Goal: Task Accomplishment & Management: Use online tool/utility

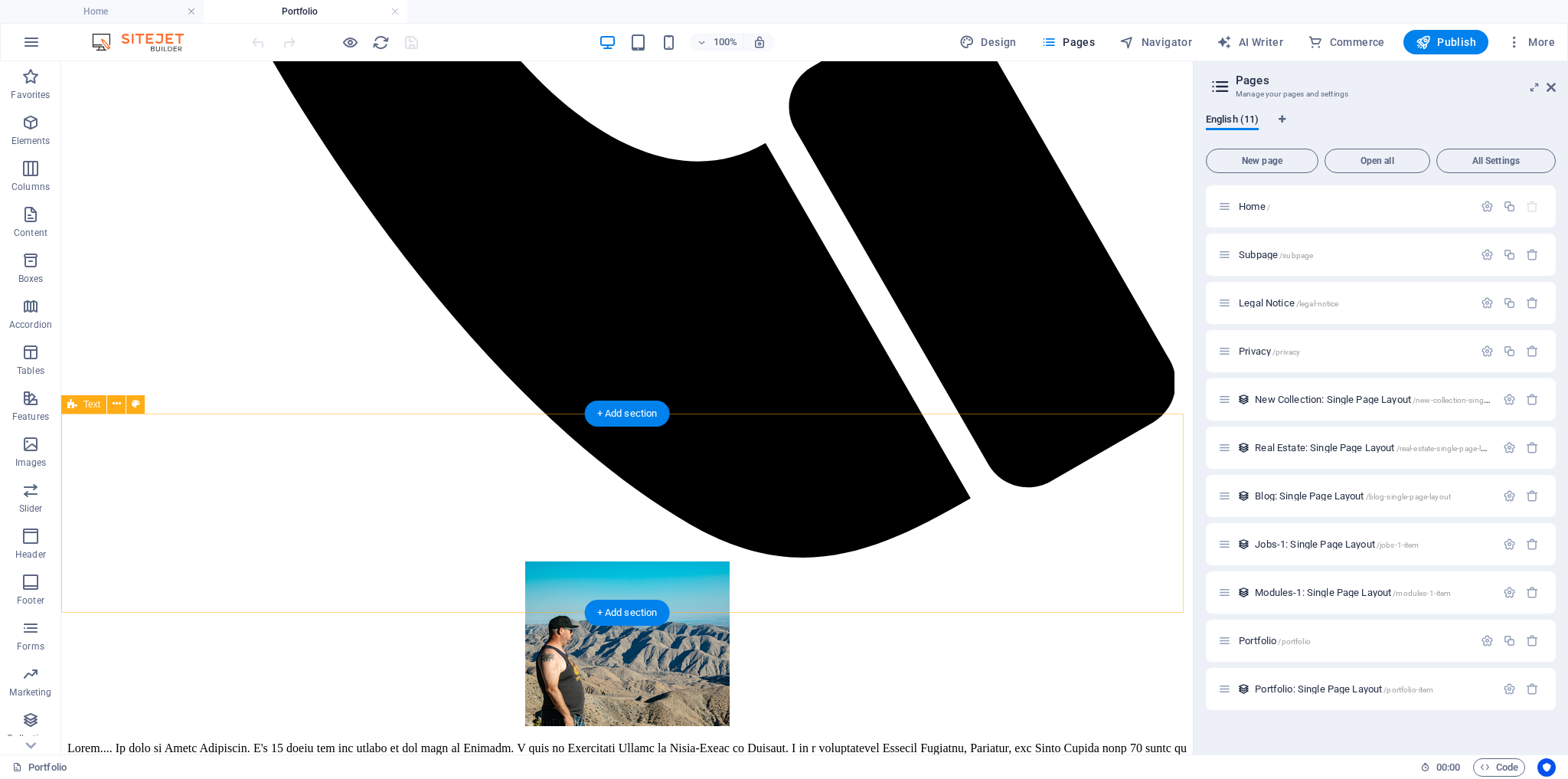
scroll to position [1103, 0]
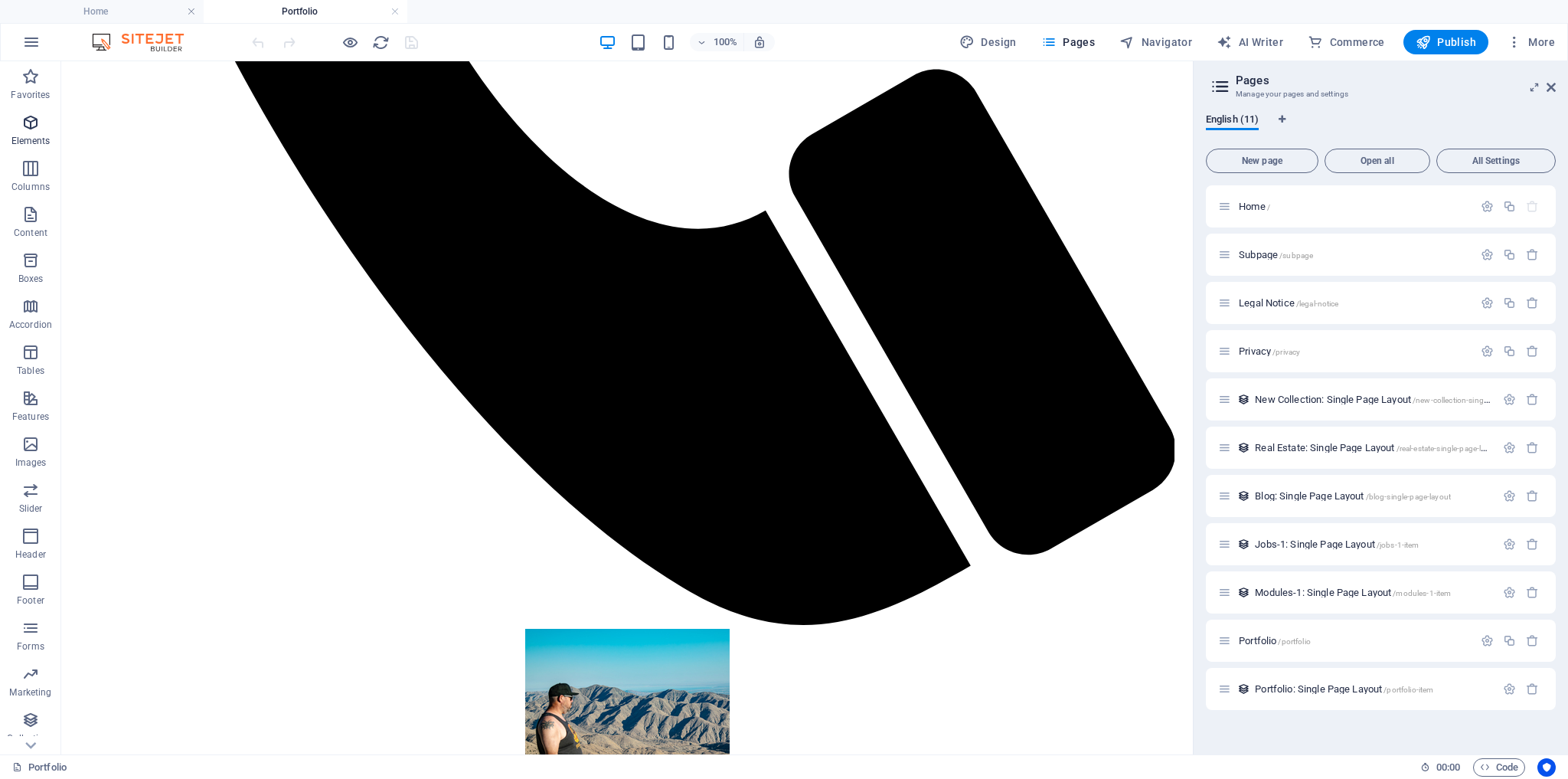
click at [34, 124] on icon "button" at bounding box center [30, 122] width 19 height 19
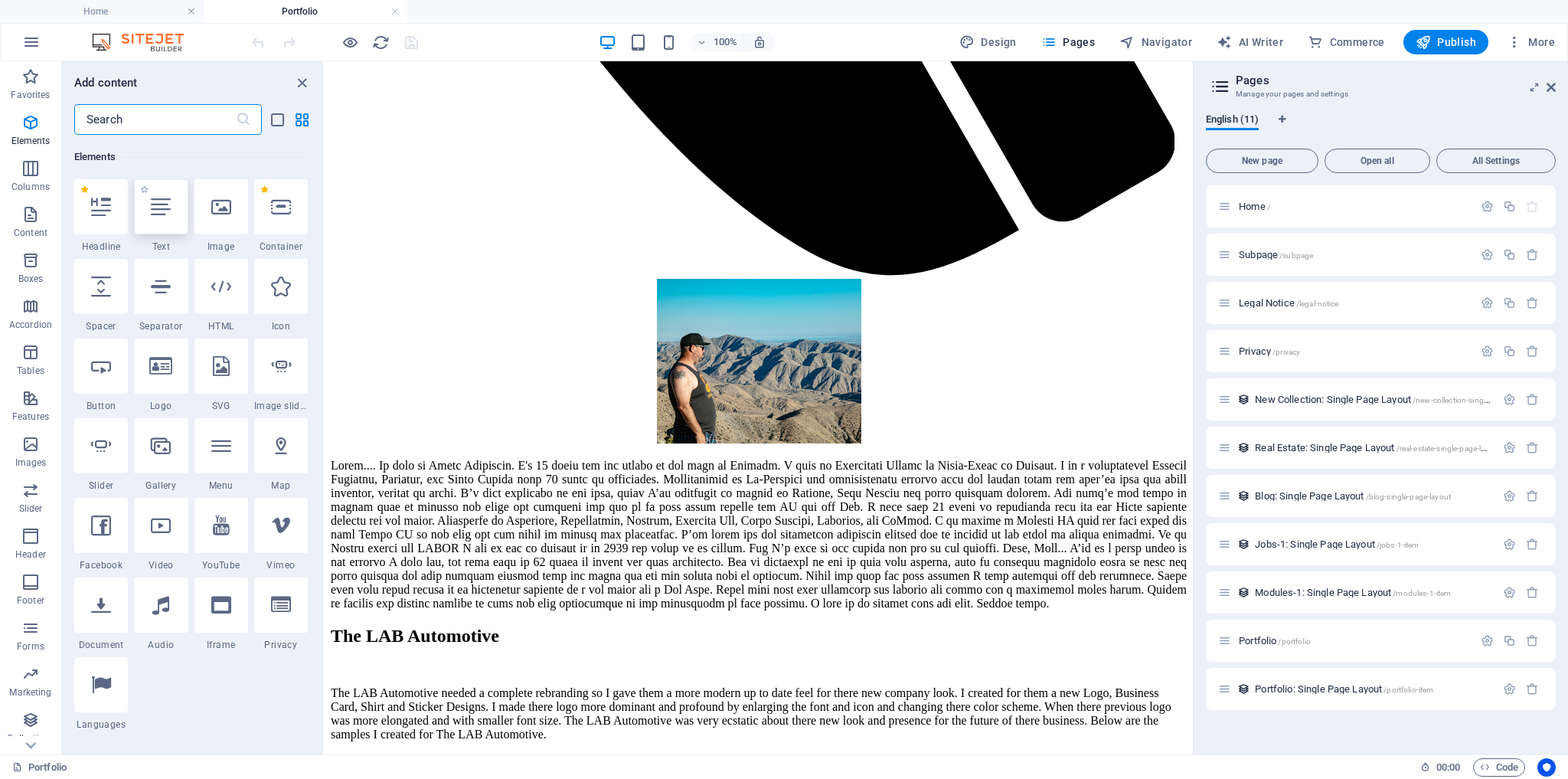
scroll to position [162, 0]
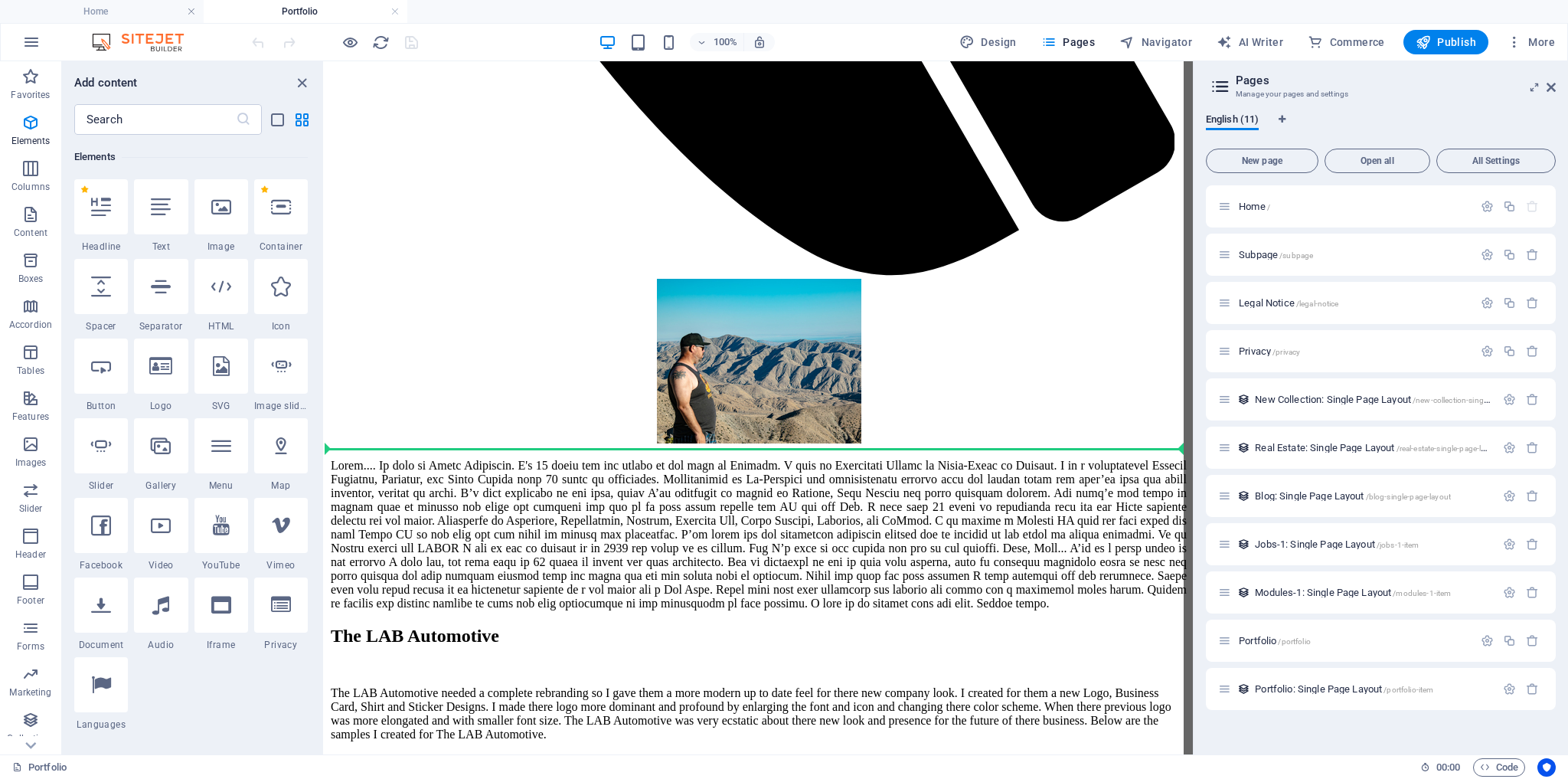
select select "ms"
select select "s"
select select "progressive"
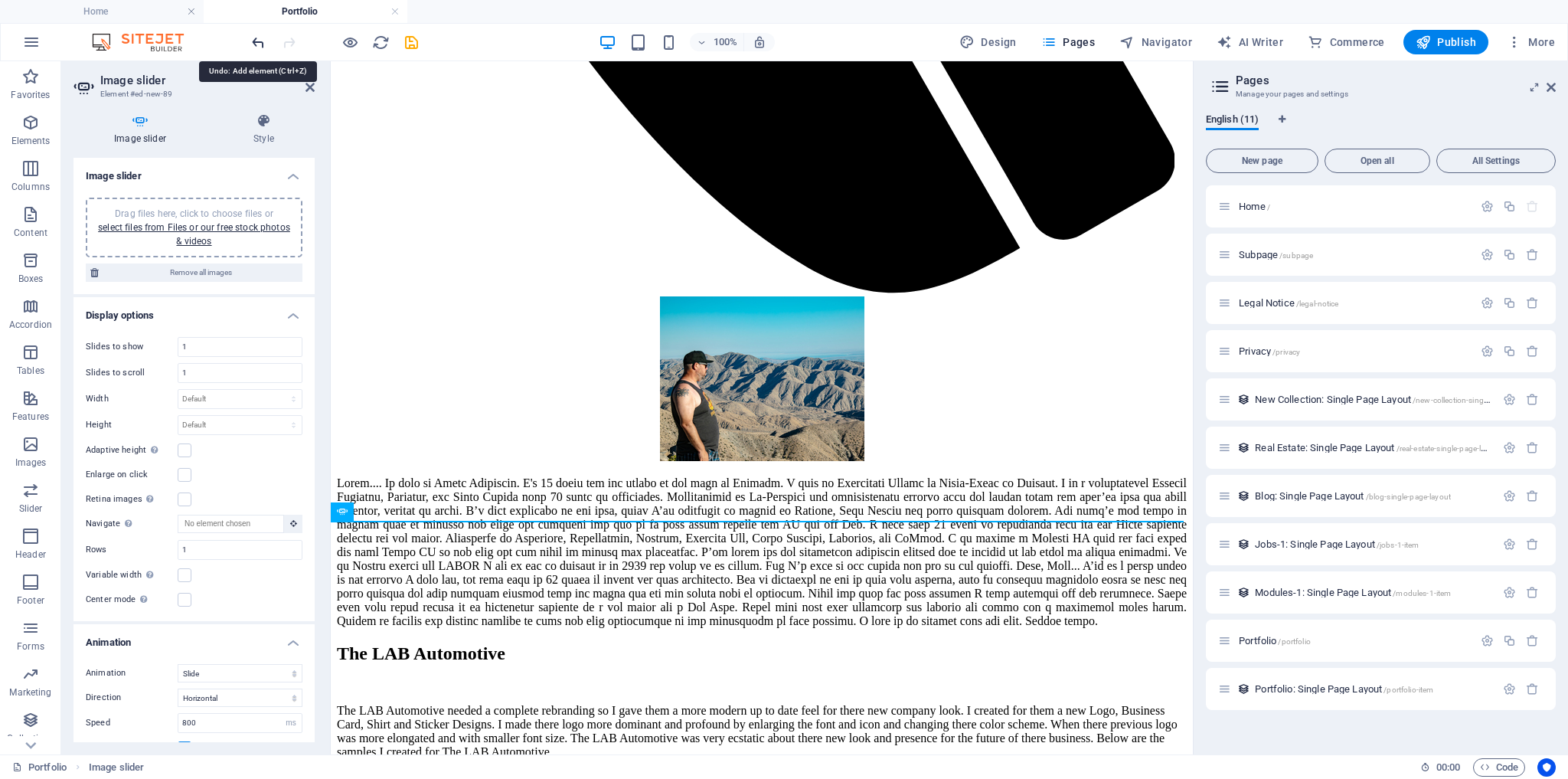
scroll to position [1076, 0]
click at [253, 42] on icon "undo" at bounding box center [258, 42] width 18 height 18
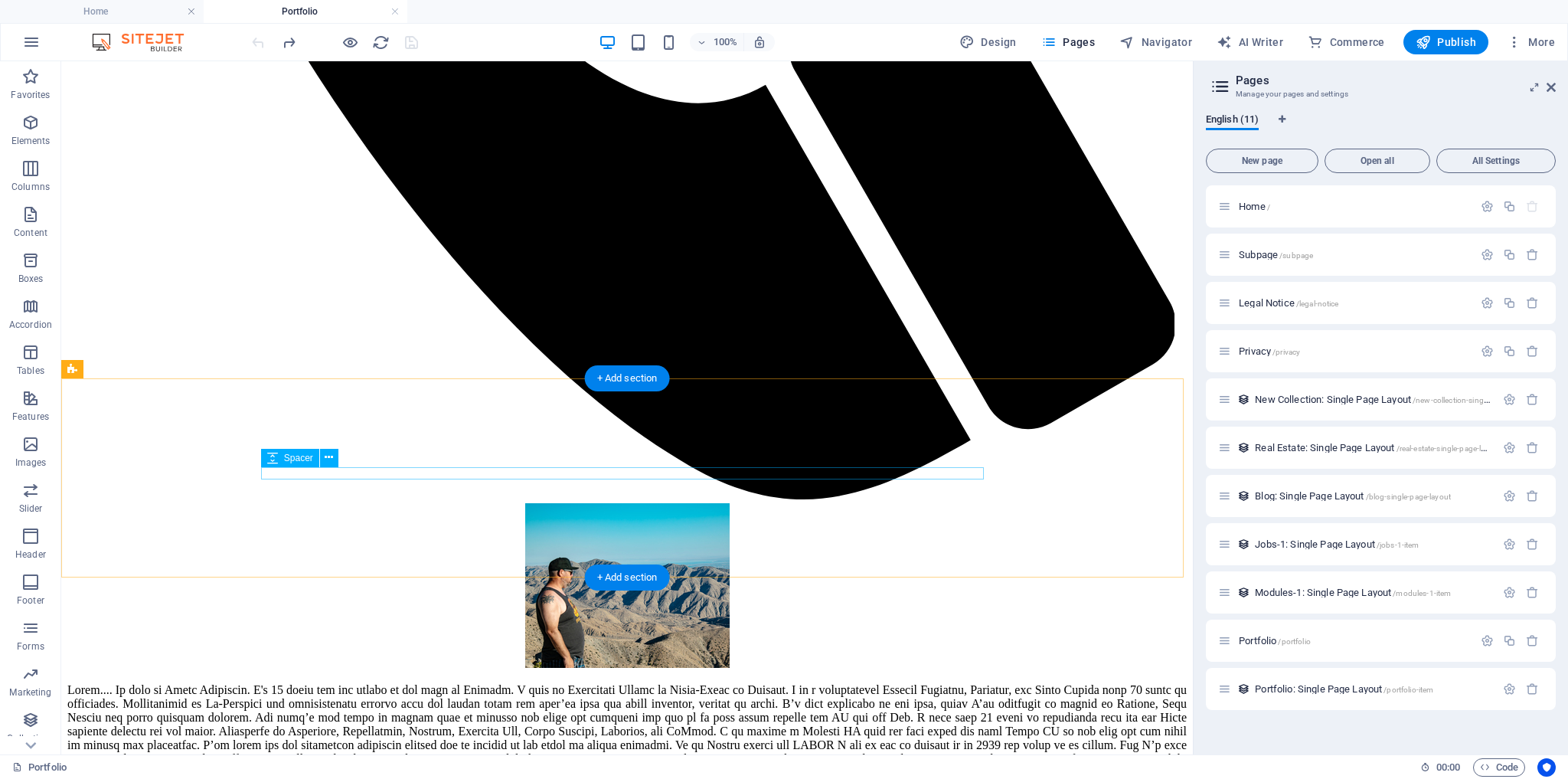
scroll to position [1137, 0]
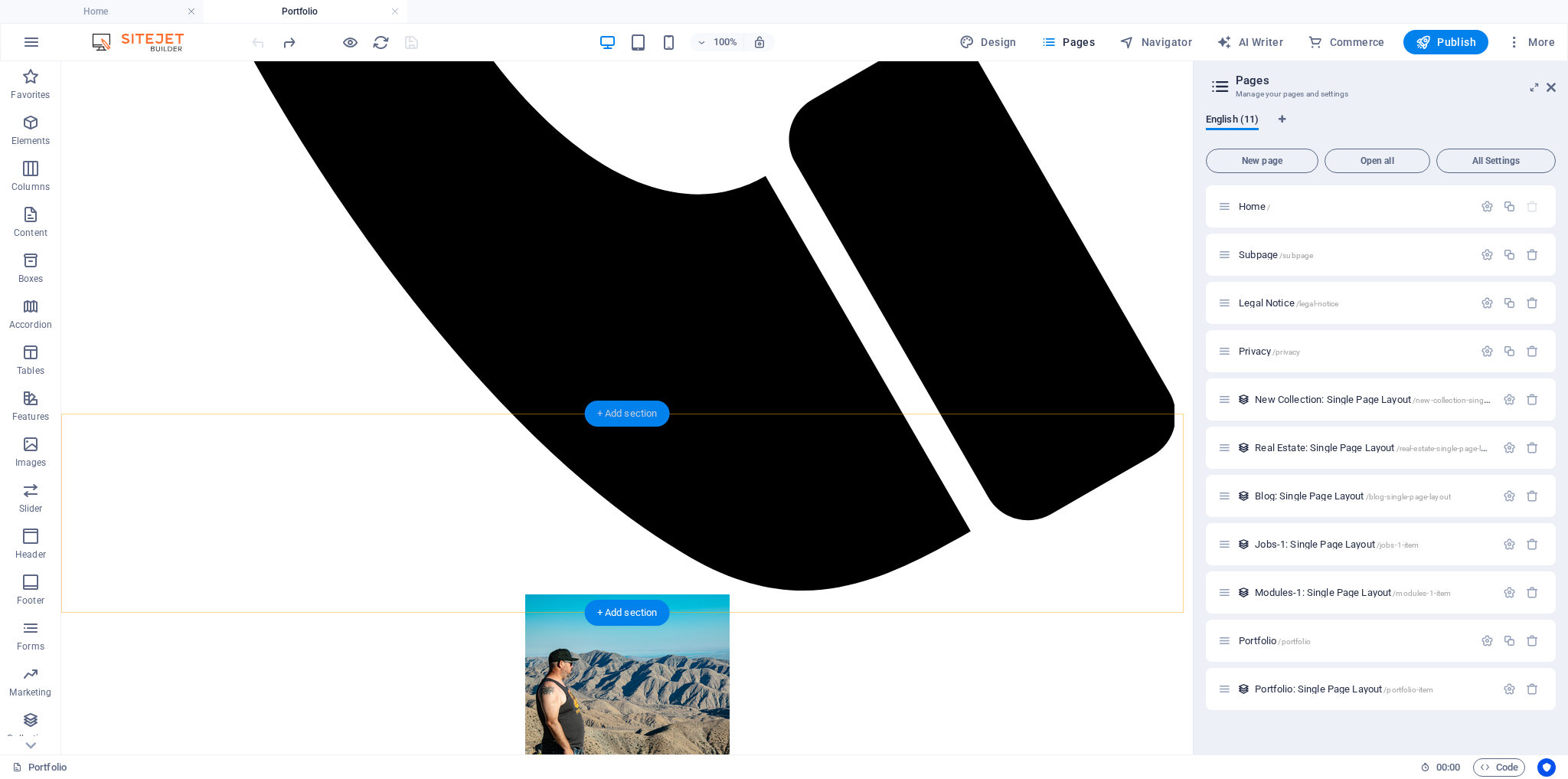
click at [614, 411] on div "+ Add section" at bounding box center [627, 413] width 85 height 26
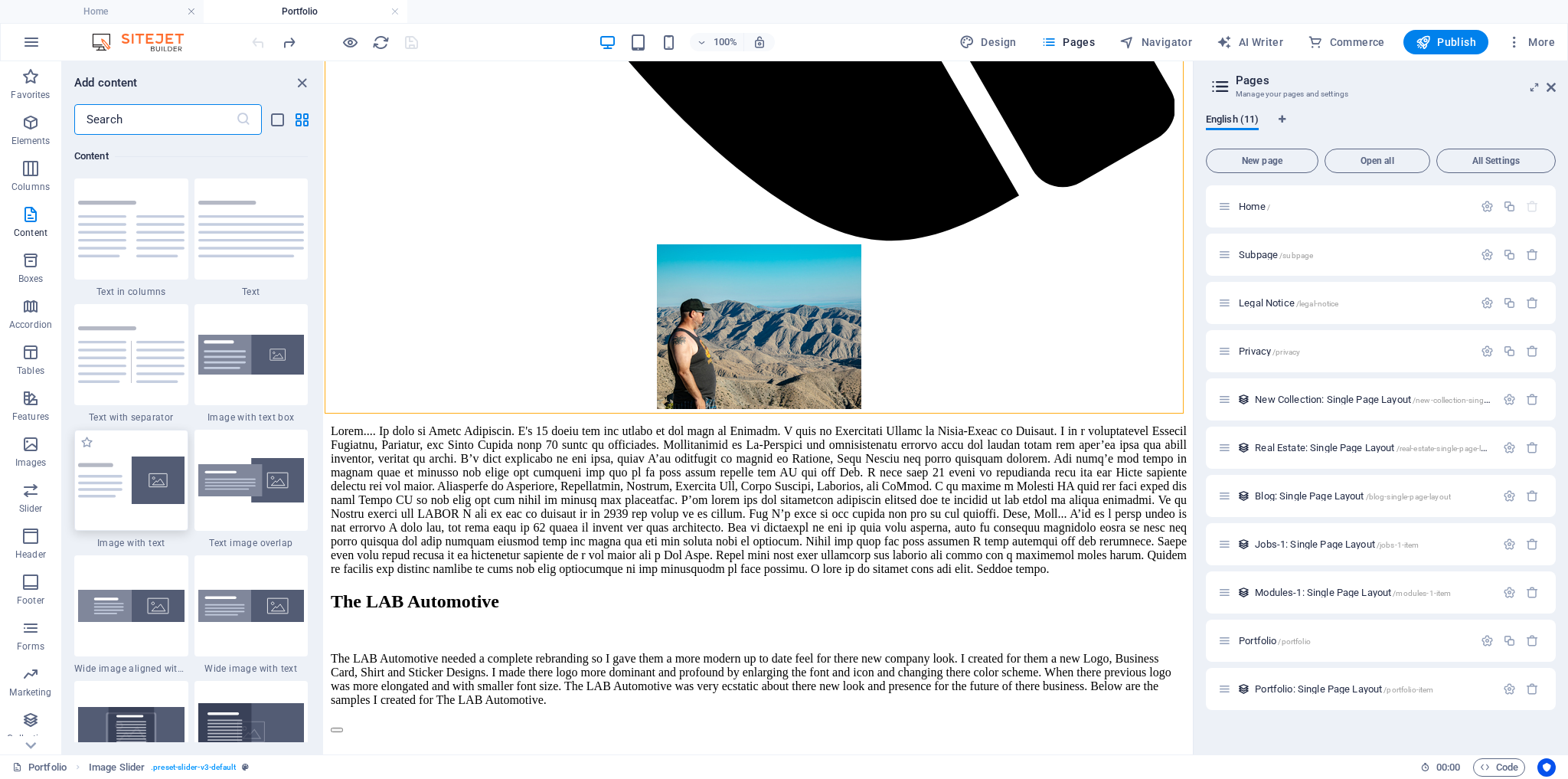
scroll to position [2312, 0]
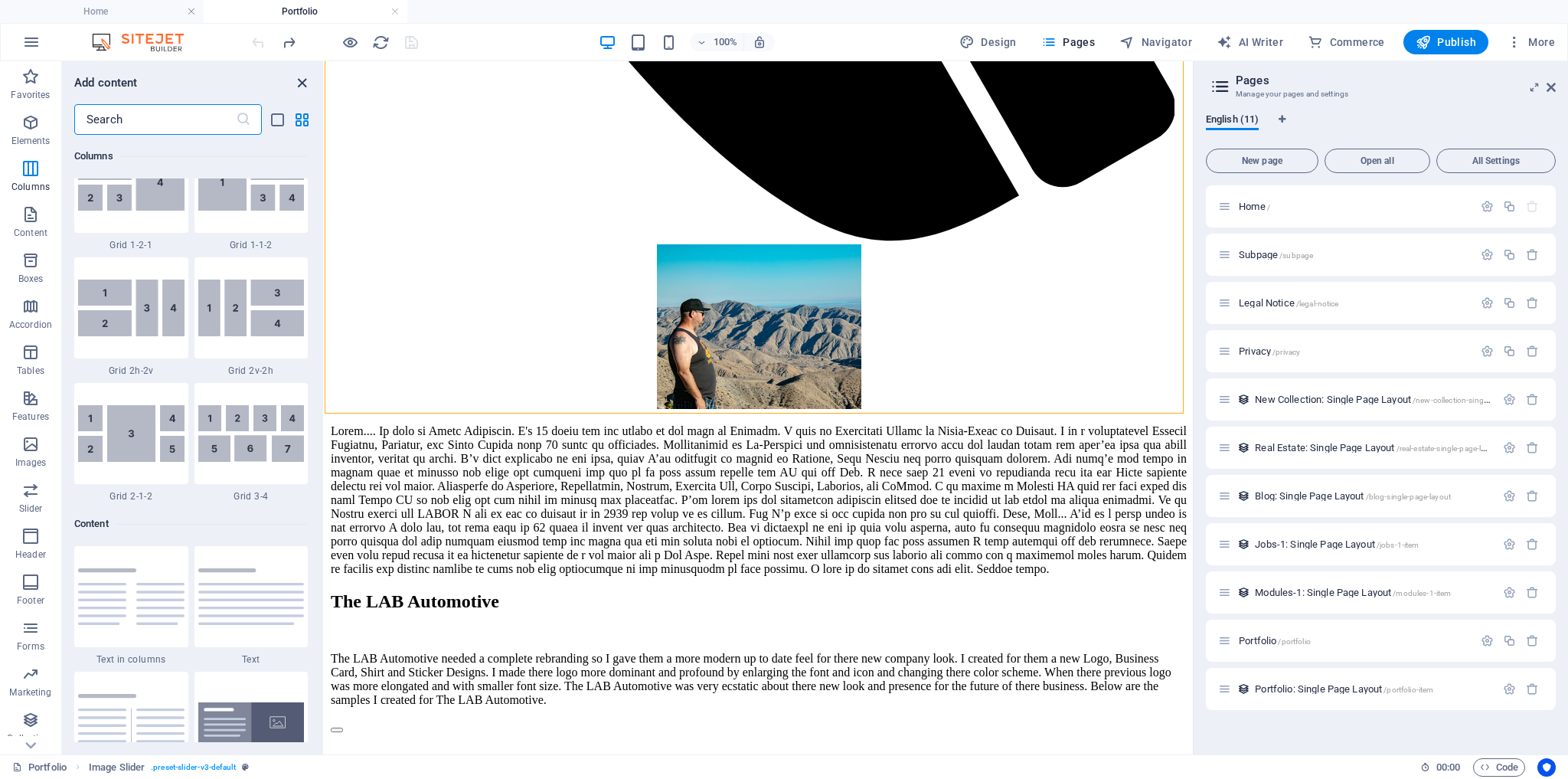
click at [304, 83] on icon "close panel" at bounding box center [302, 83] width 18 height 18
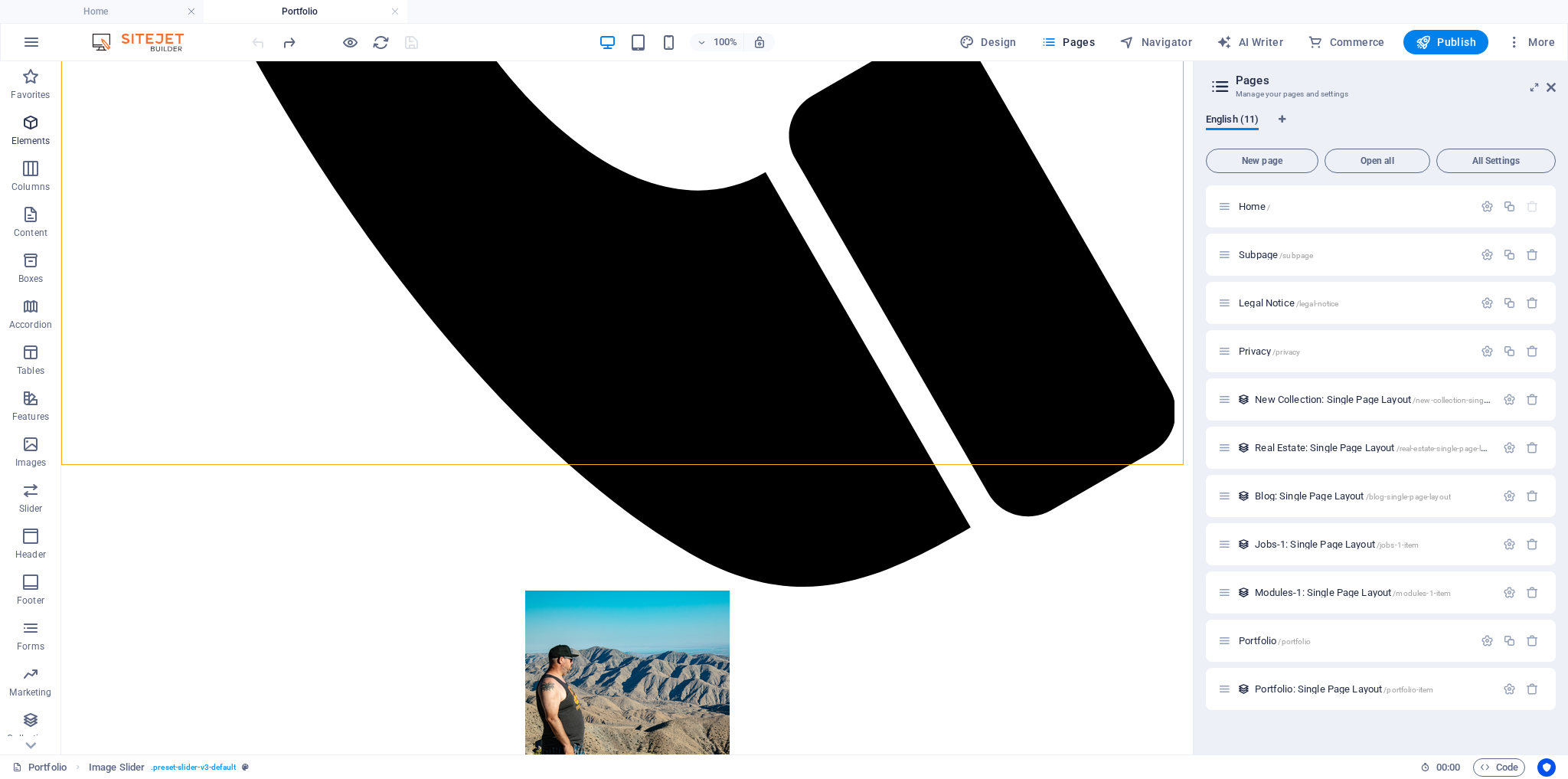
scroll to position [1137, 0]
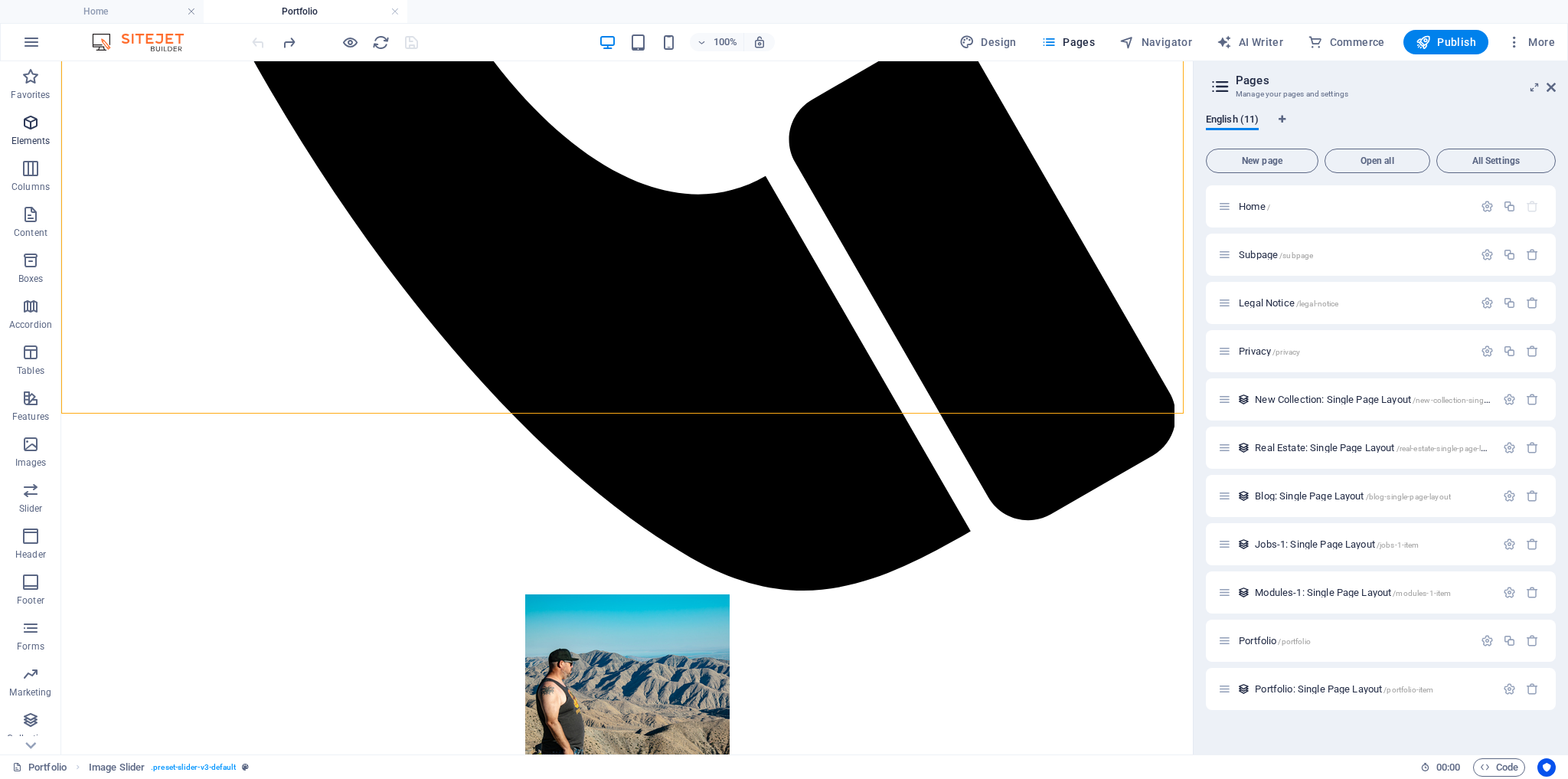
click at [27, 126] on icon "button" at bounding box center [30, 122] width 19 height 19
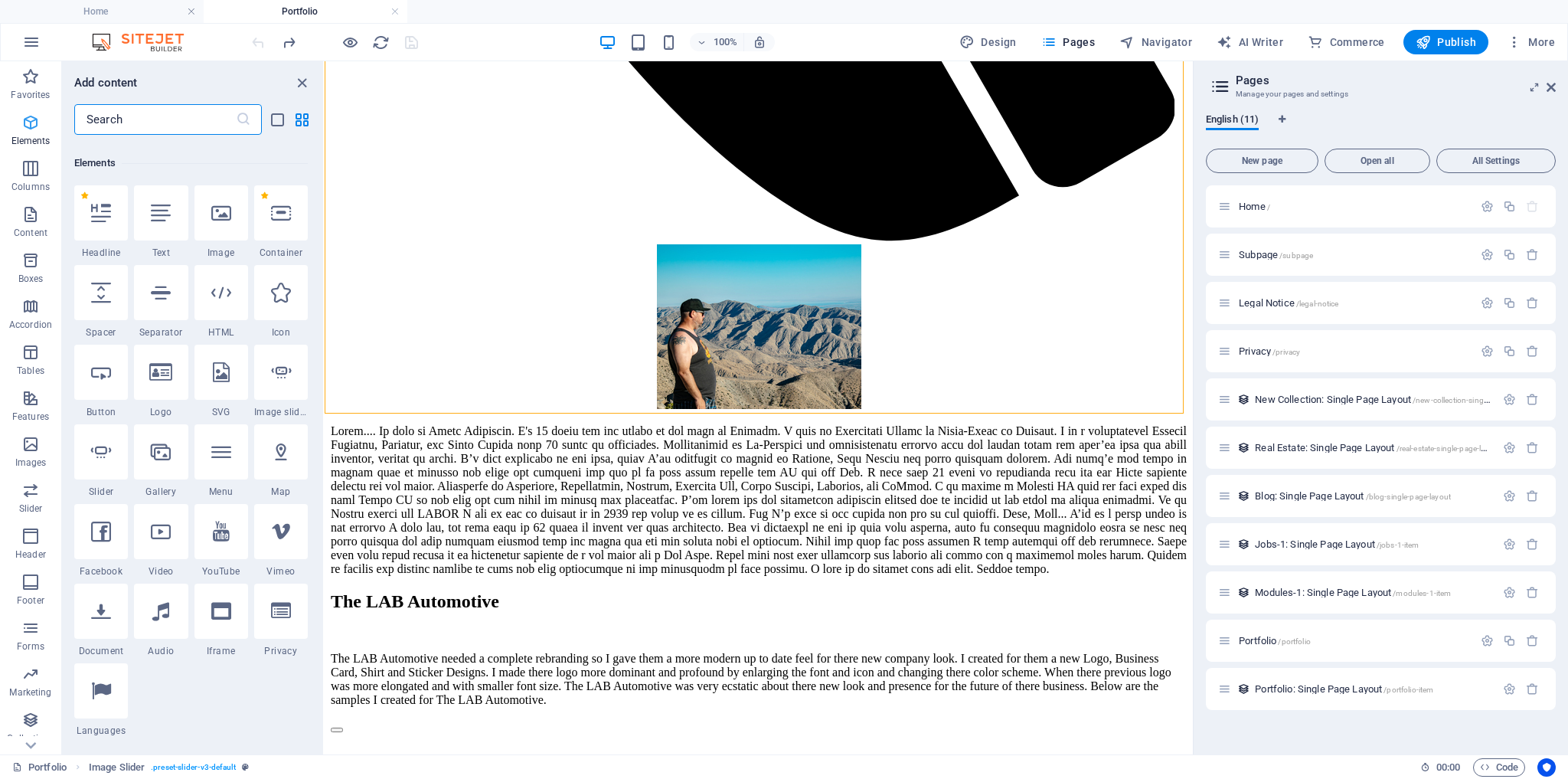
scroll to position [162, 0]
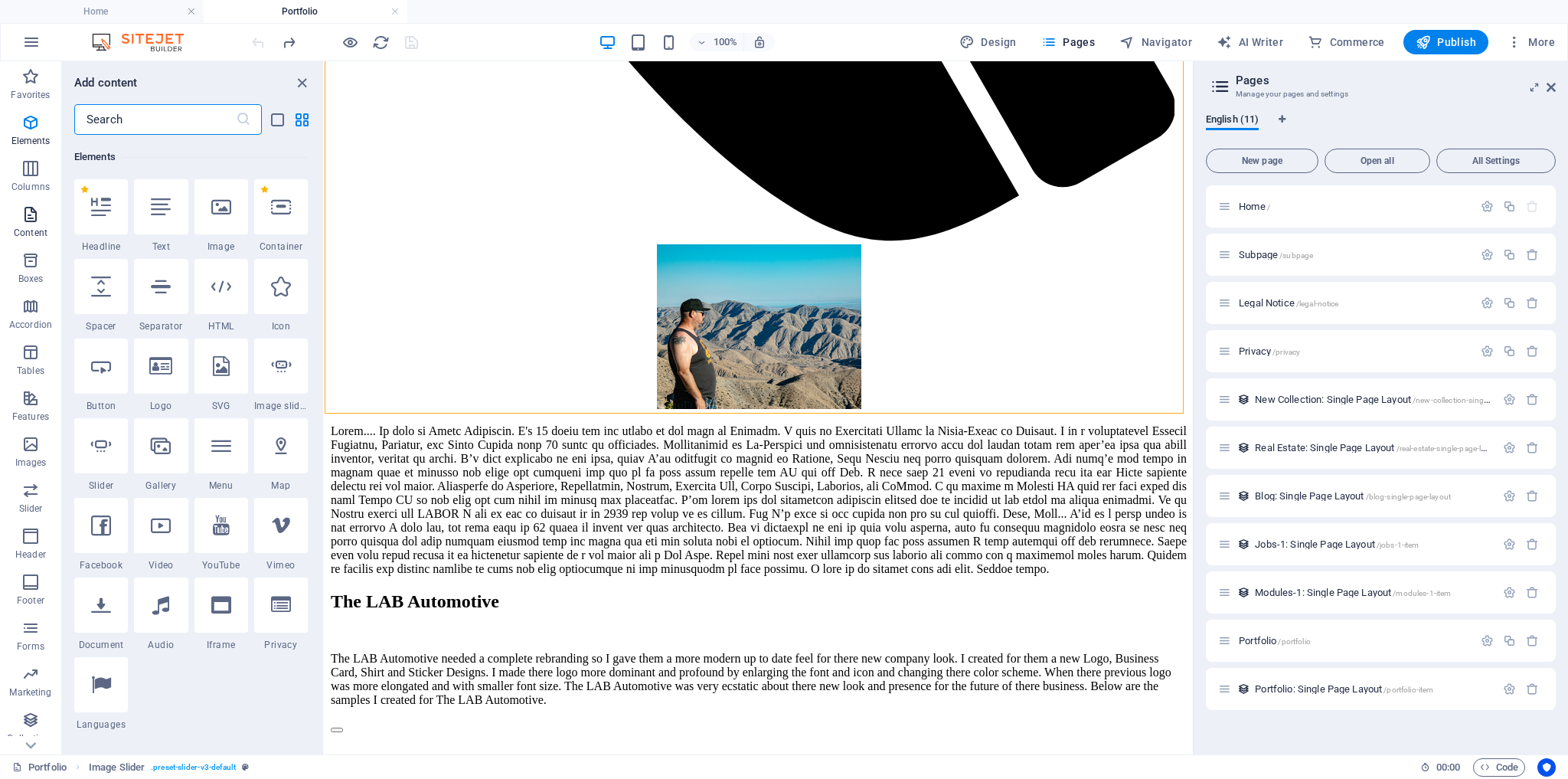
click at [27, 225] on span "Content" at bounding box center [30, 223] width 62 height 37
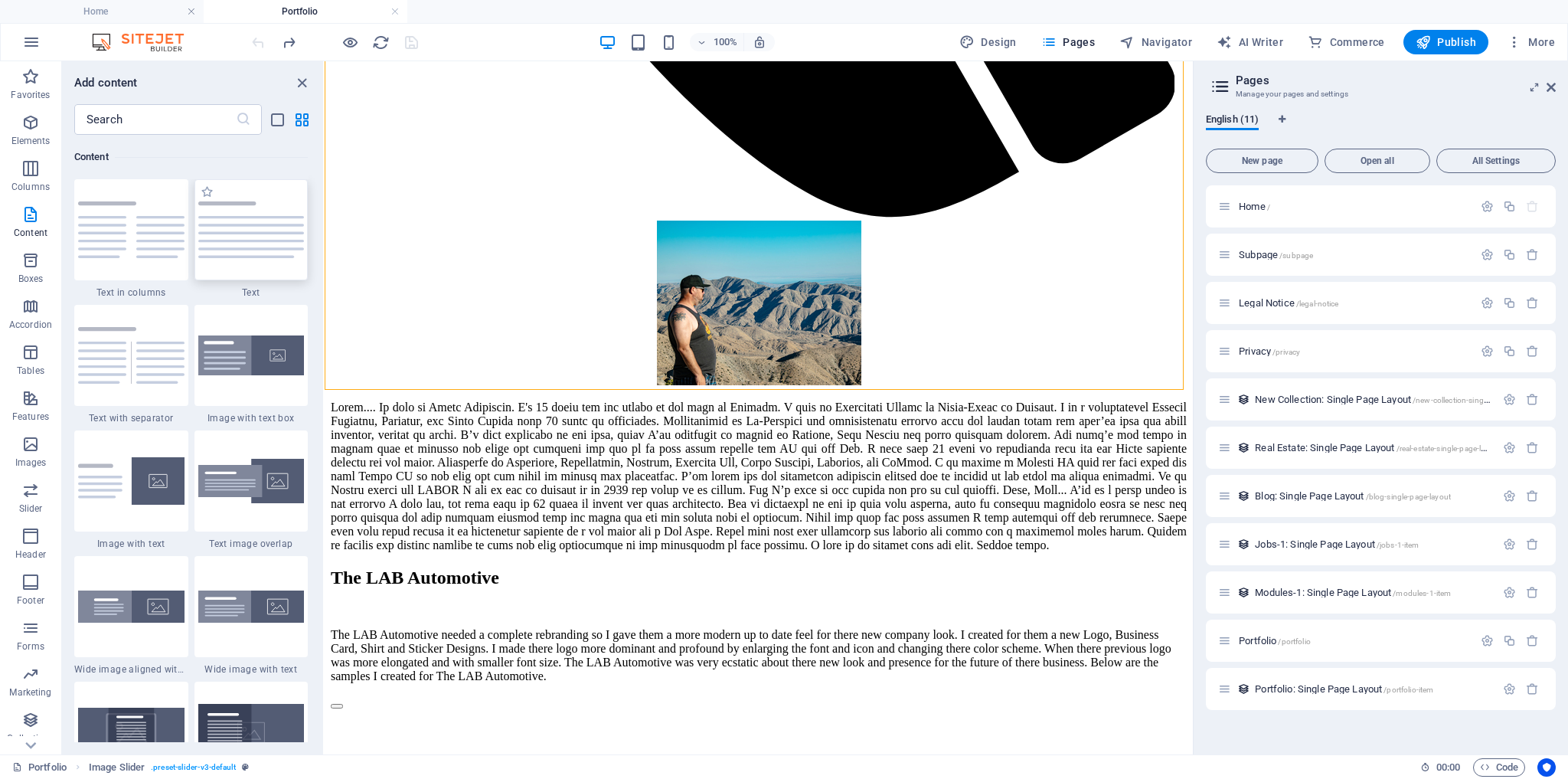
scroll to position [1164, 0]
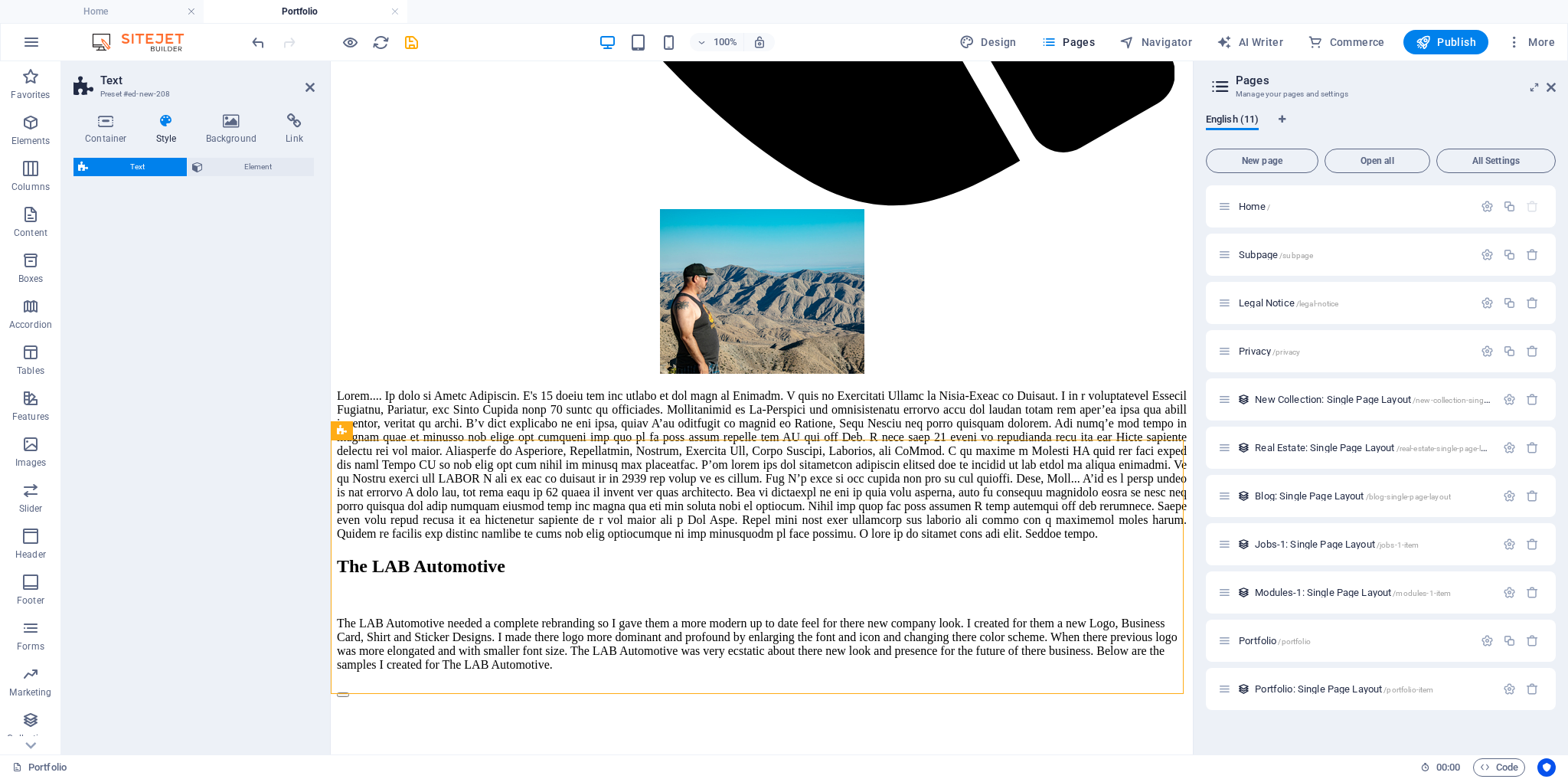
select select "preset-text-v2-default"
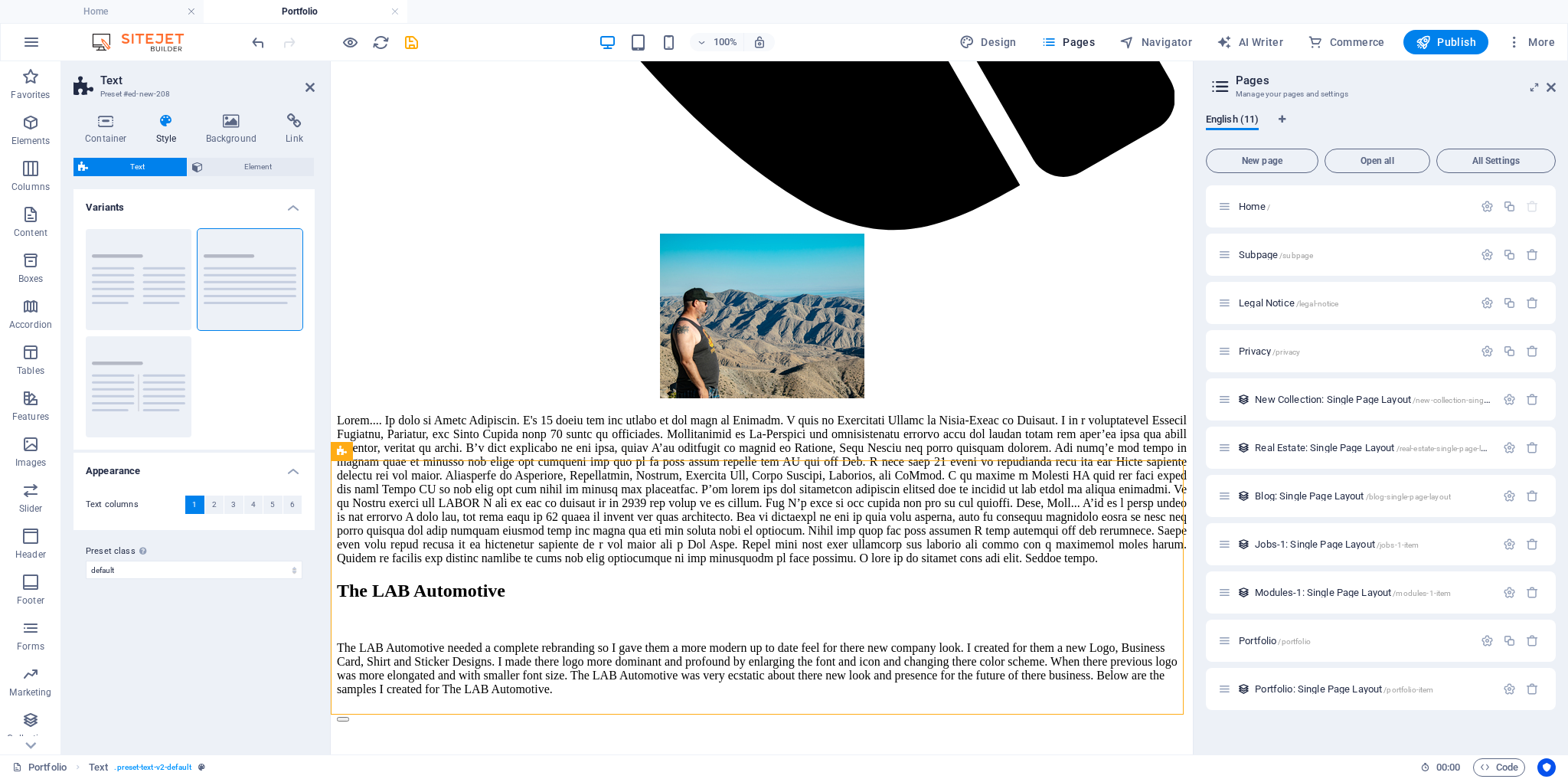
scroll to position [1137, 0]
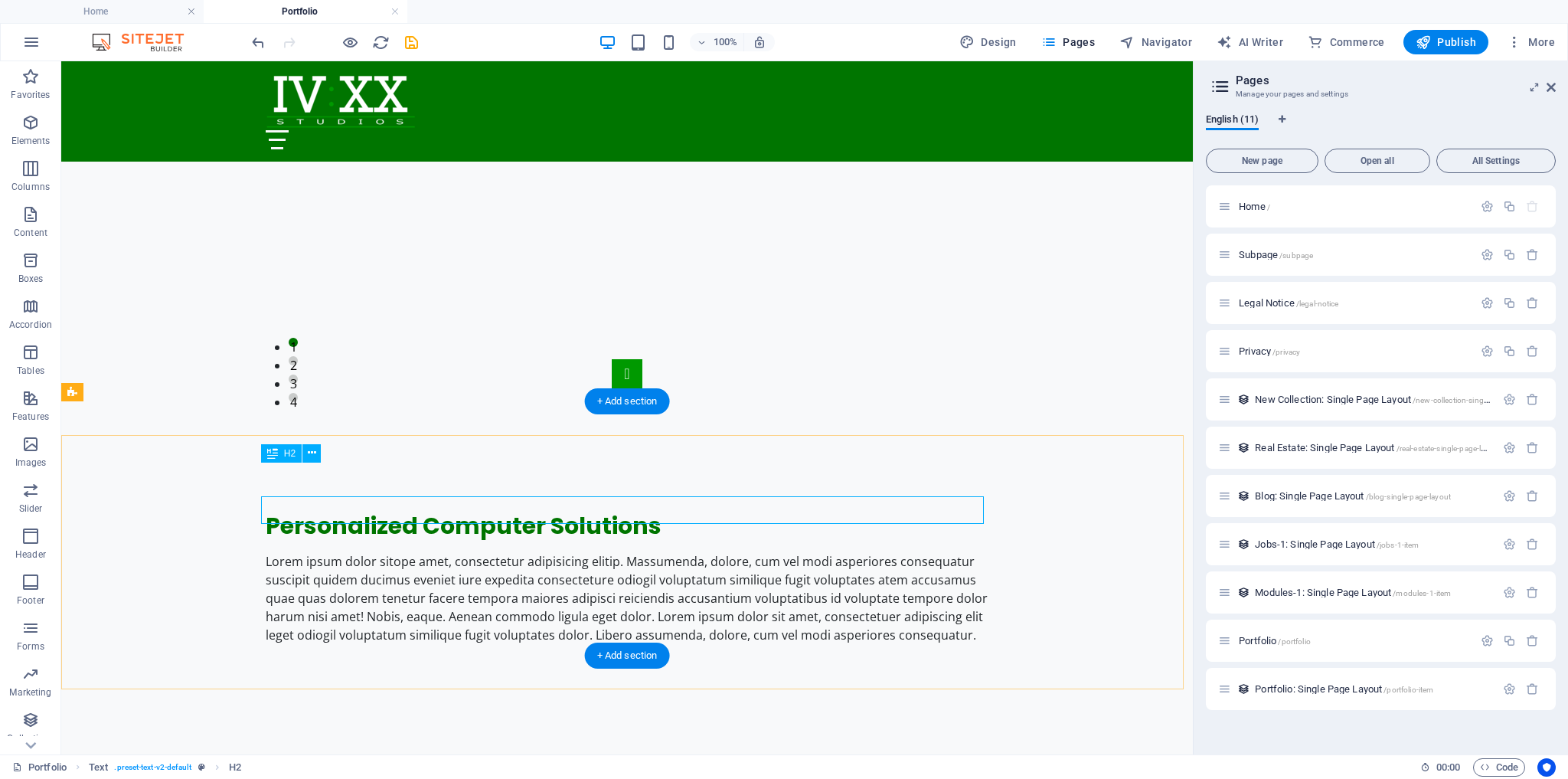
scroll to position [1164, 0]
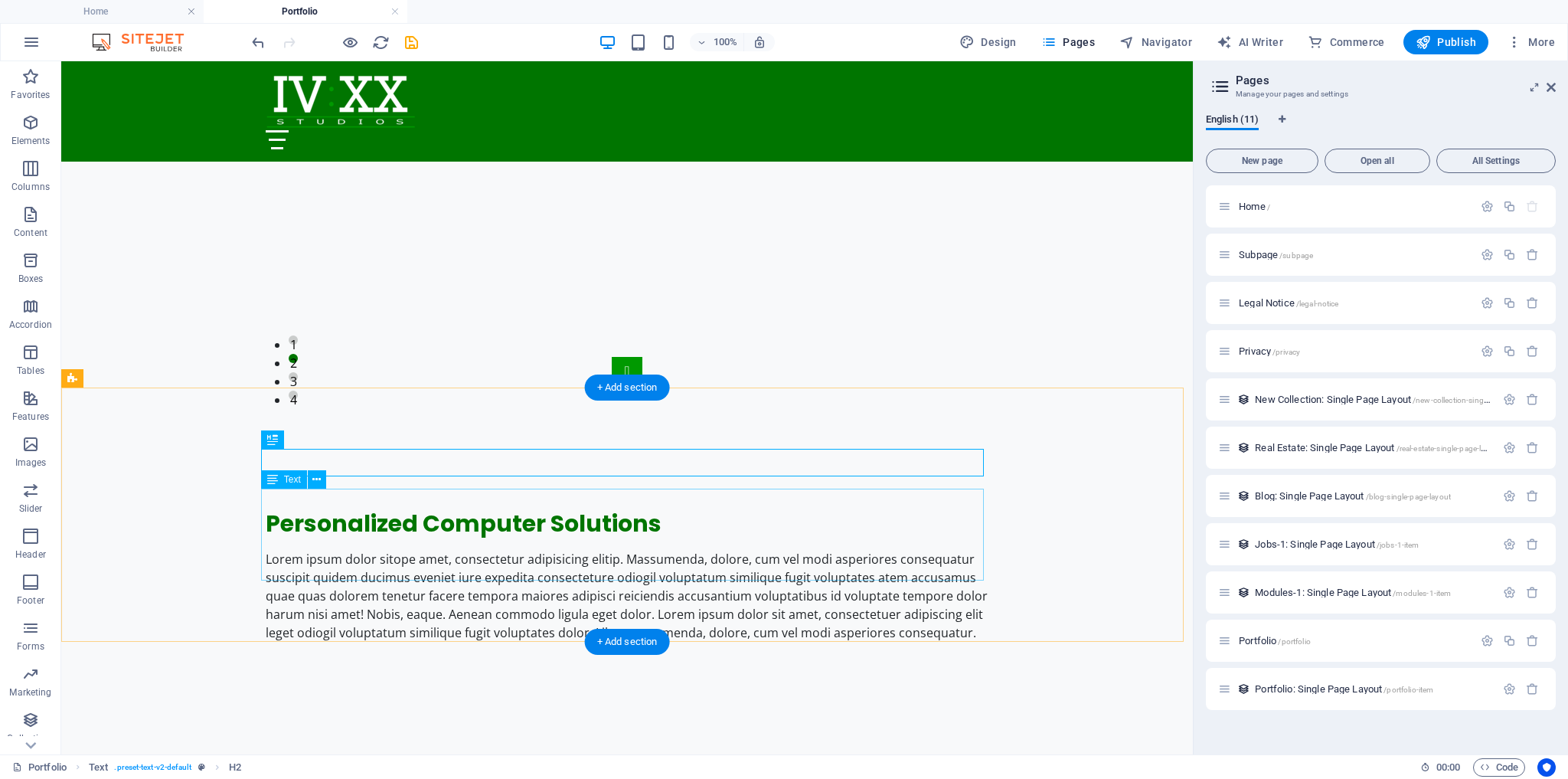
click at [342, 550] on div "Lorem ipsum dolor sitope amet, consectetur adipisicing elitip. Massumenda, dolo…" at bounding box center [627, 596] width 723 height 92
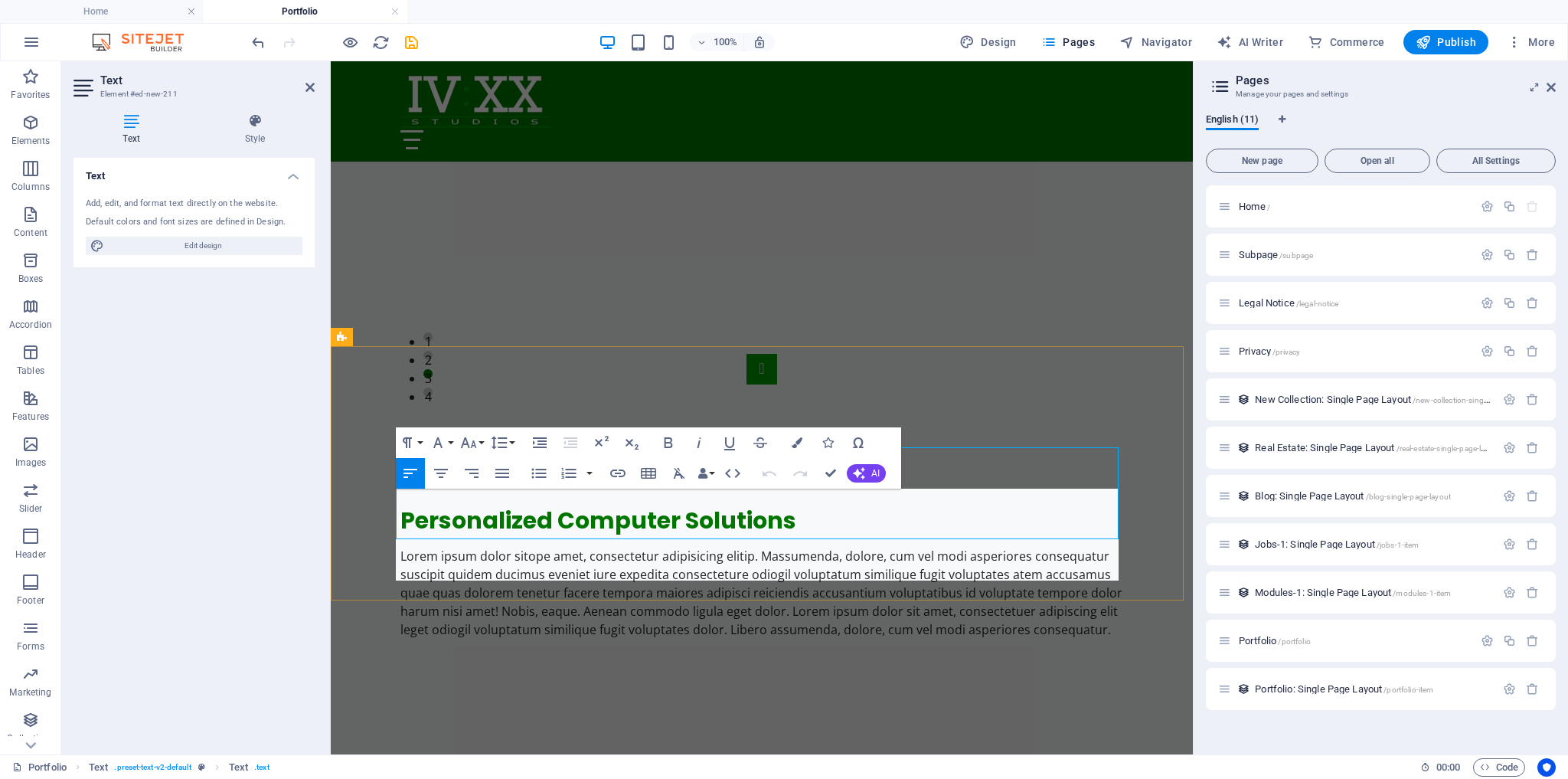
scroll to position [1216, 0]
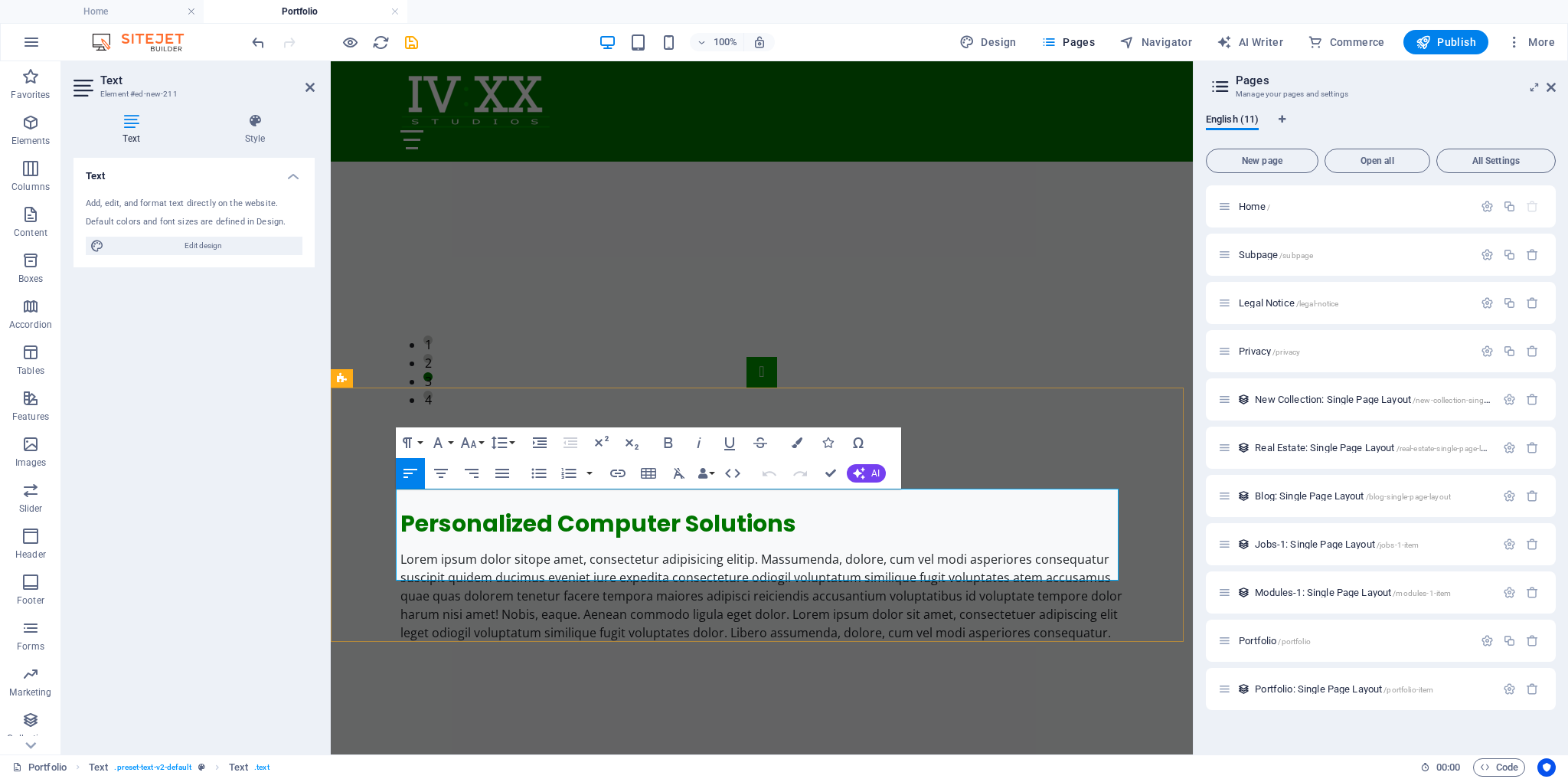
click at [530, 550] on p "Lorem ipsum dolor sitope amet, consectetur adipisicing elitip. Massumenda, dolo…" at bounding box center [762, 596] width 723 height 92
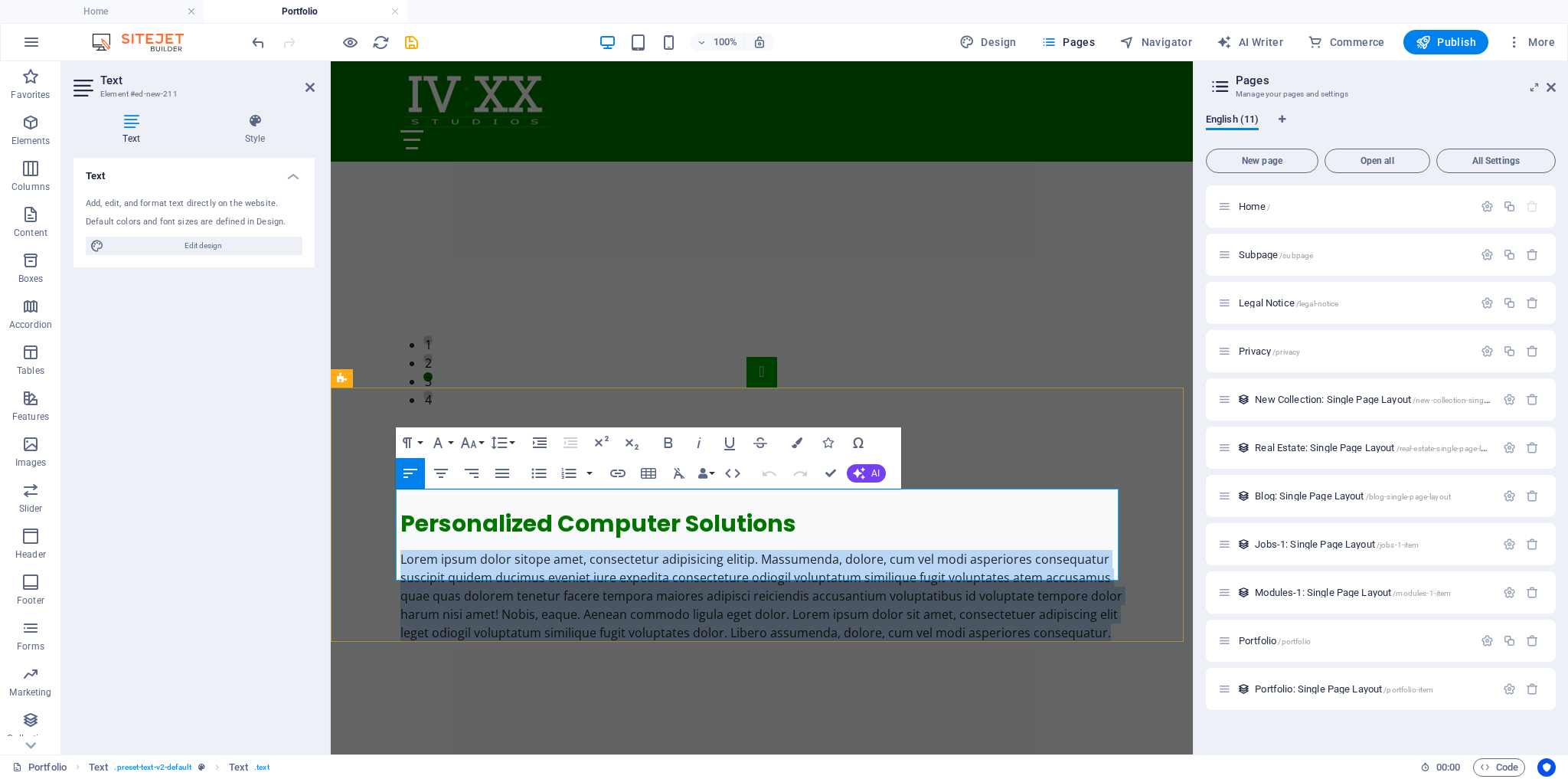
click at [530, 550] on p "Lorem ipsum dolor sitope amet, consectetur adipisicing elitip. Massumenda, dolo…" at bounding box center [762, 596] width 723 height 92
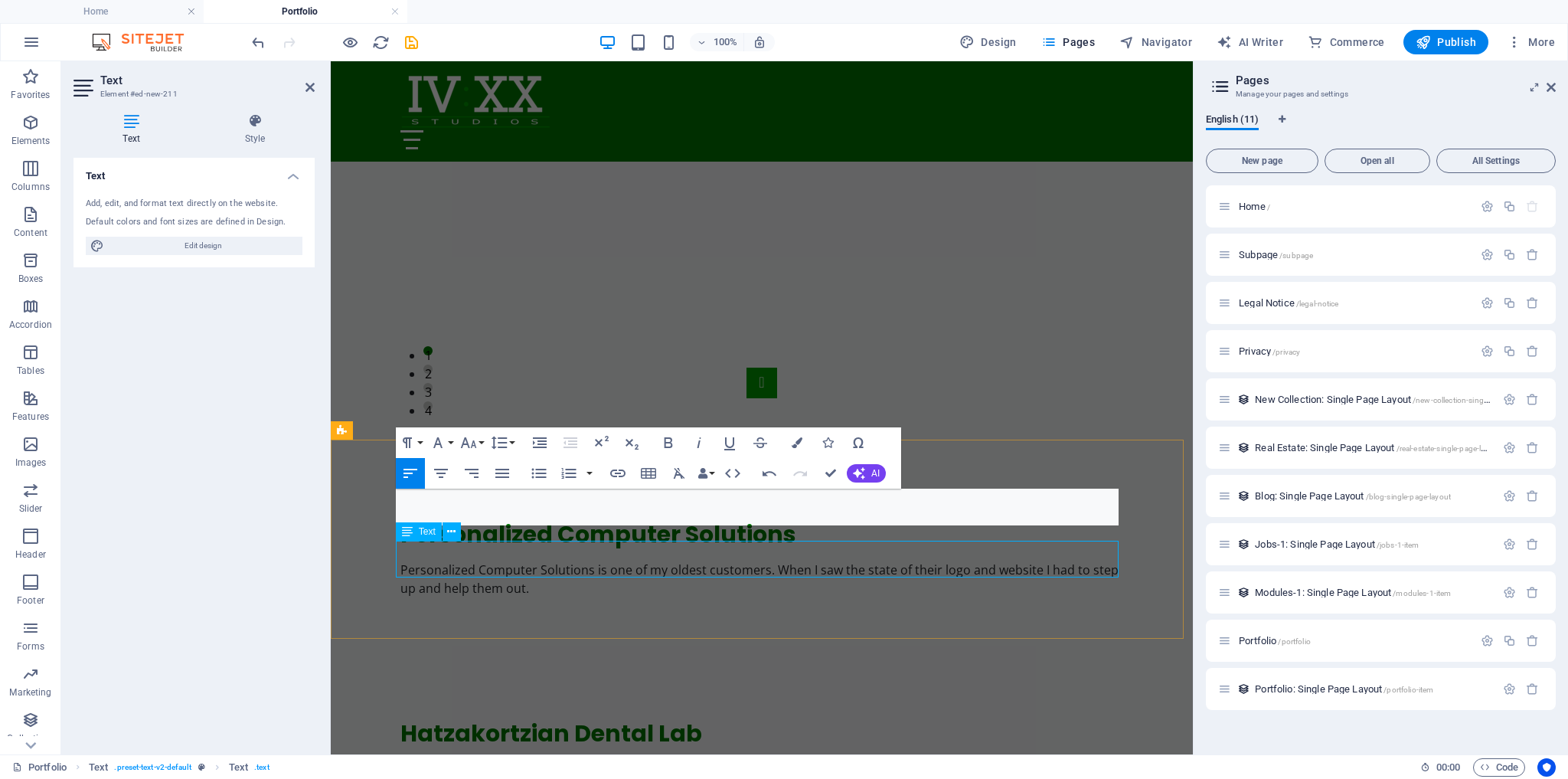
scroll to position [1164, 0]
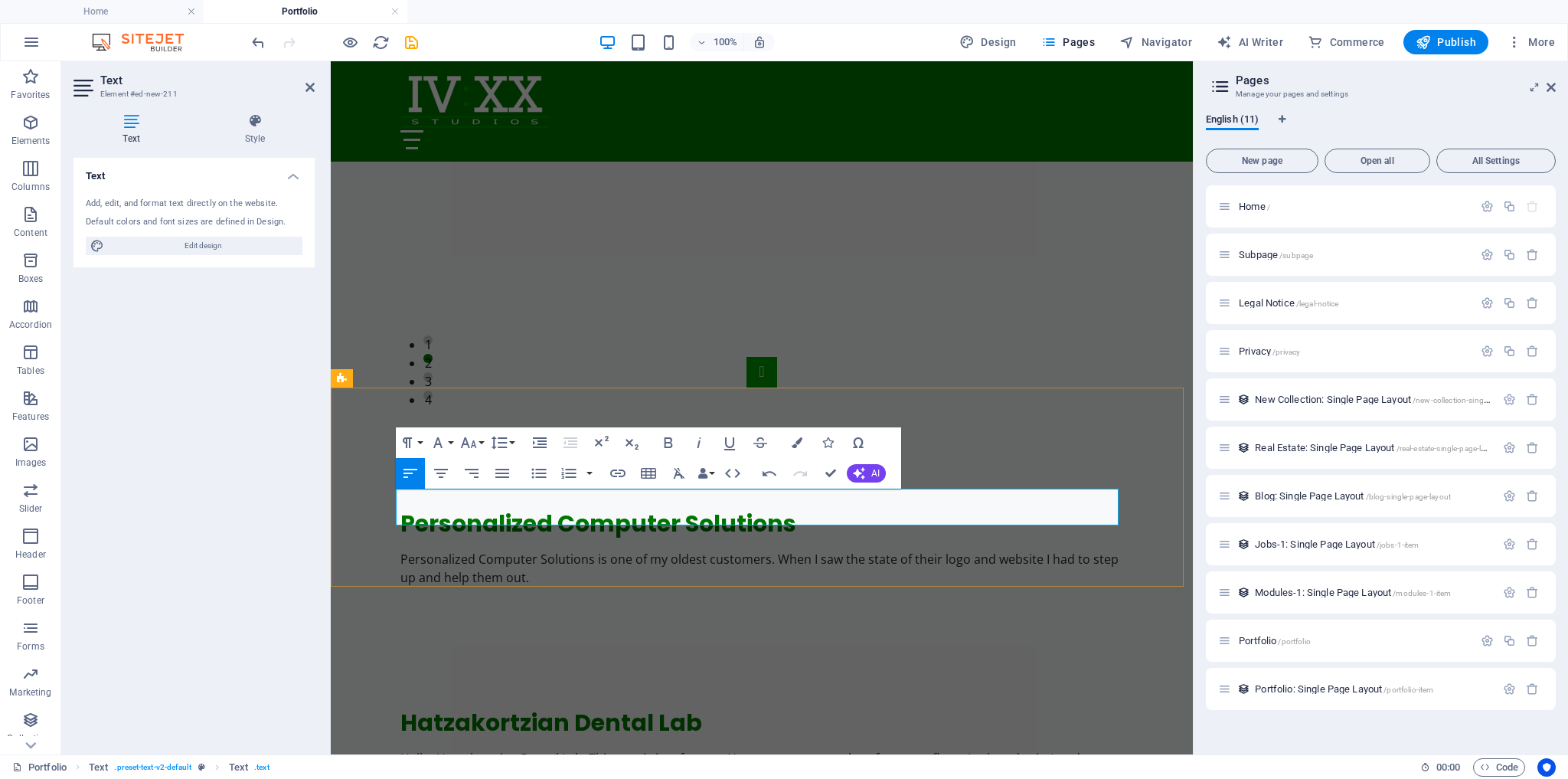
click at [1032, 550] on p "​Personalized Computer Solutions is one of my oldest customers. When I saw the …" at bounding box center [762, 568] width 723 height 37
click at [557, 550] on p "Personalized Computer Solutions is one of my oldest customers. When I saw the s…" at bounding box center [762, 568] width 723 height 37
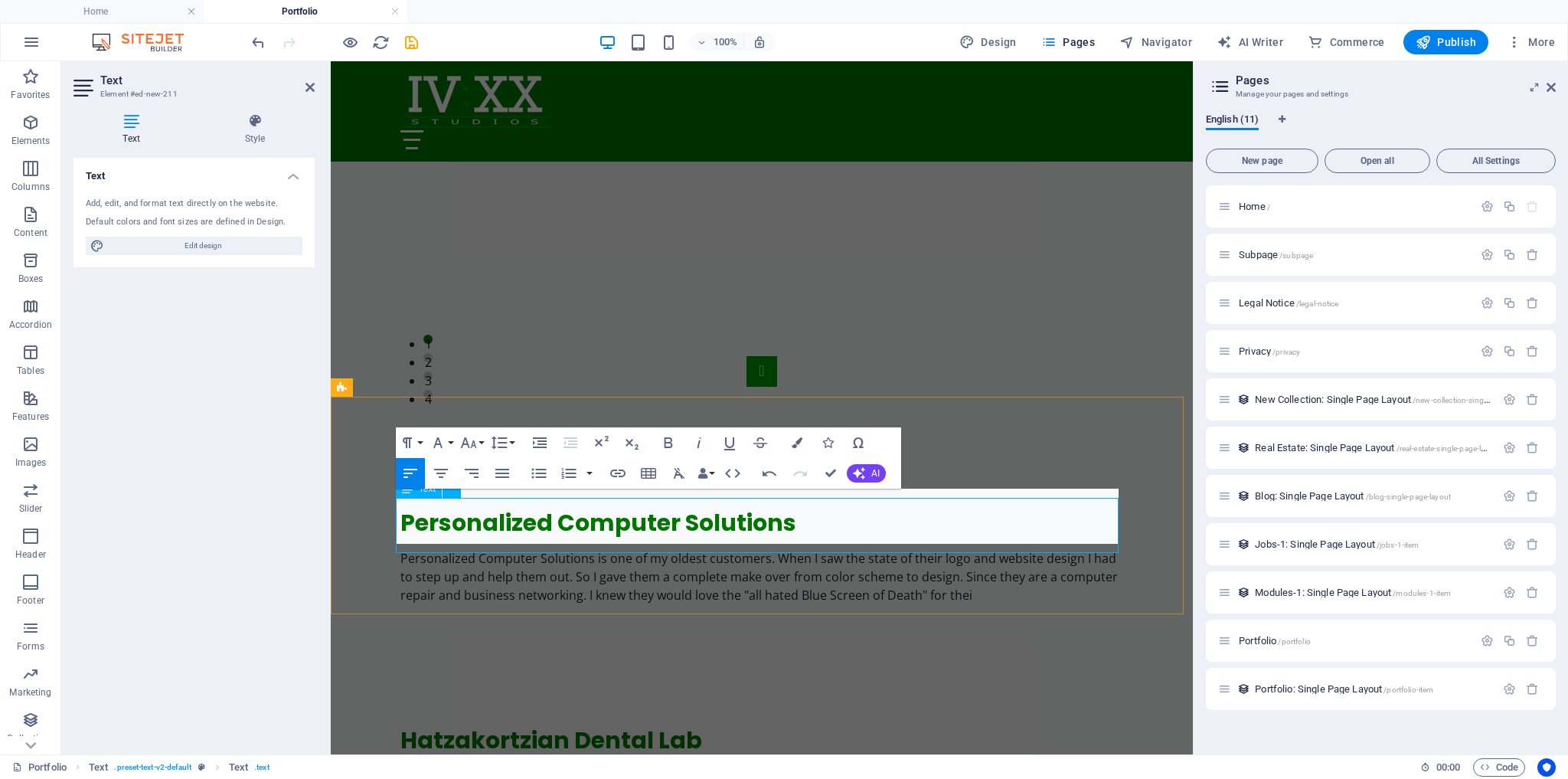
scroll to position [1164, 0]
click at [1046, 550] on p "Personalized Computer Solutions is one of my oldest customers. When I saw the s…" at bounding box center [762, 577] width 723 height 55
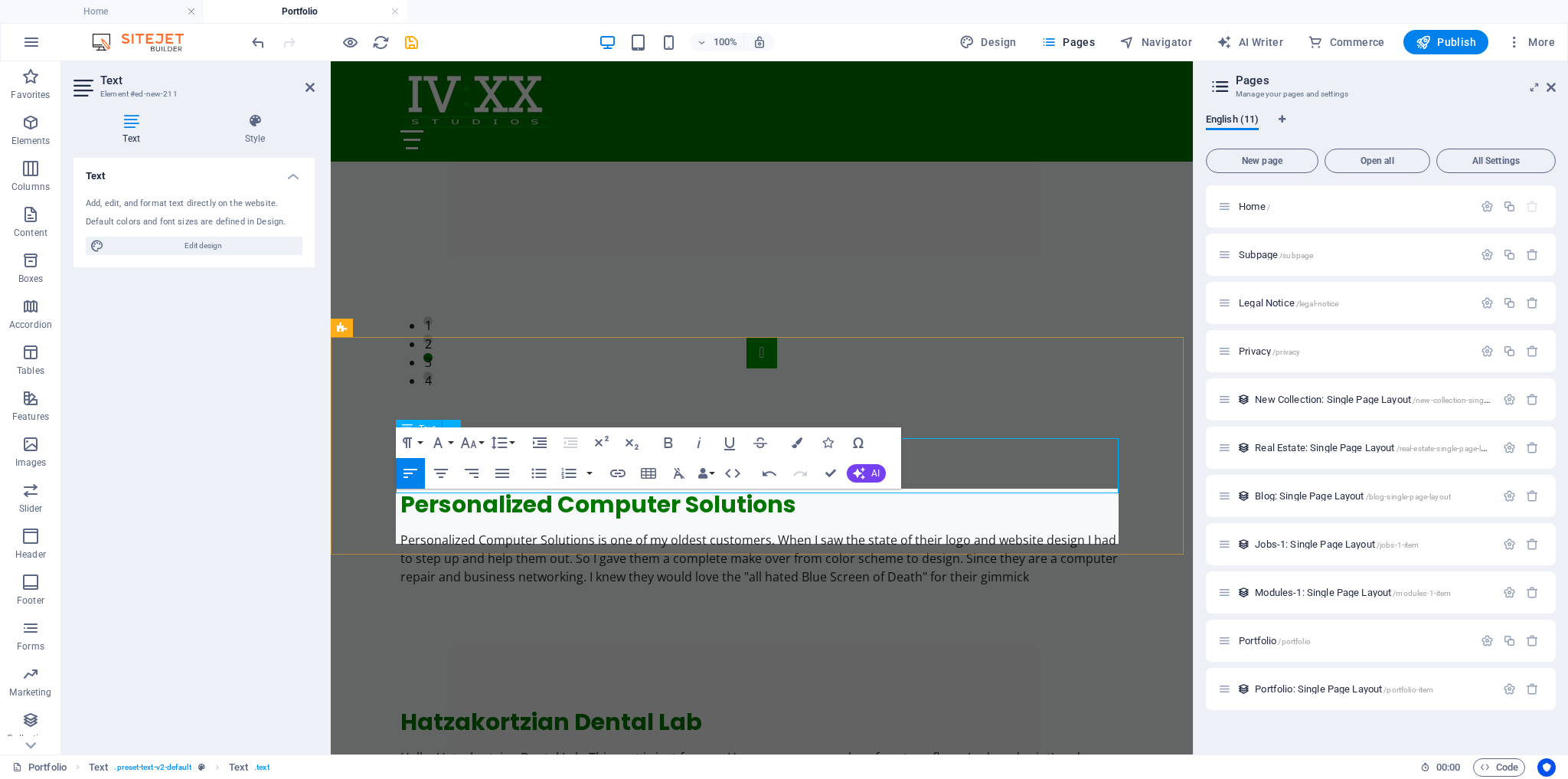
scroll to position [1216, 0]
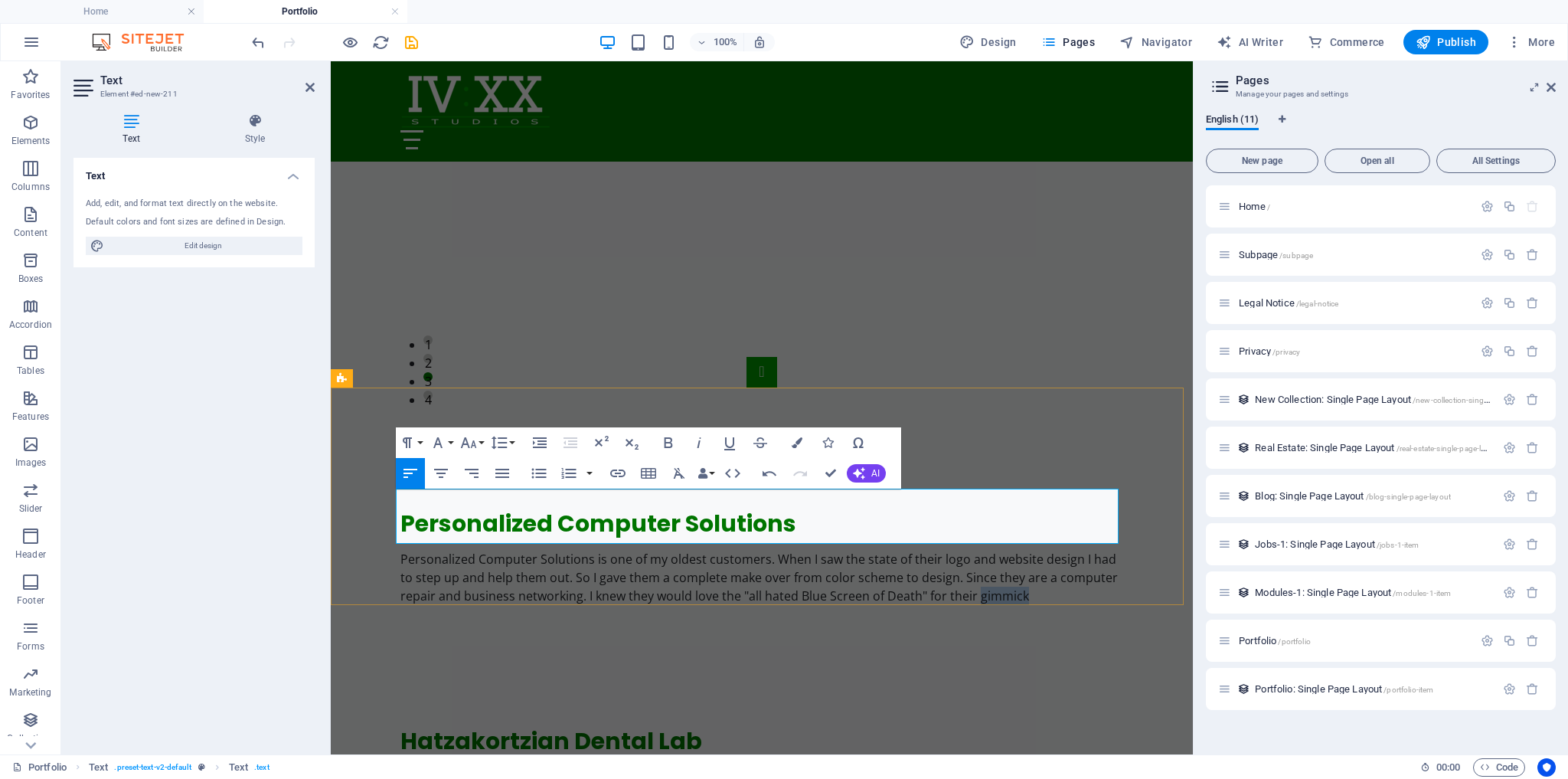
drag, startPoint x: 973, startPoint y: 534, endPoint x: 1018, endPoint y: 539, distance: 45.3
click at [1018, 550] on p "Personalized Computer Solutions is one of my oldest customers. When I saw the s…" at bounding box center [762, 577] width 723 height 55
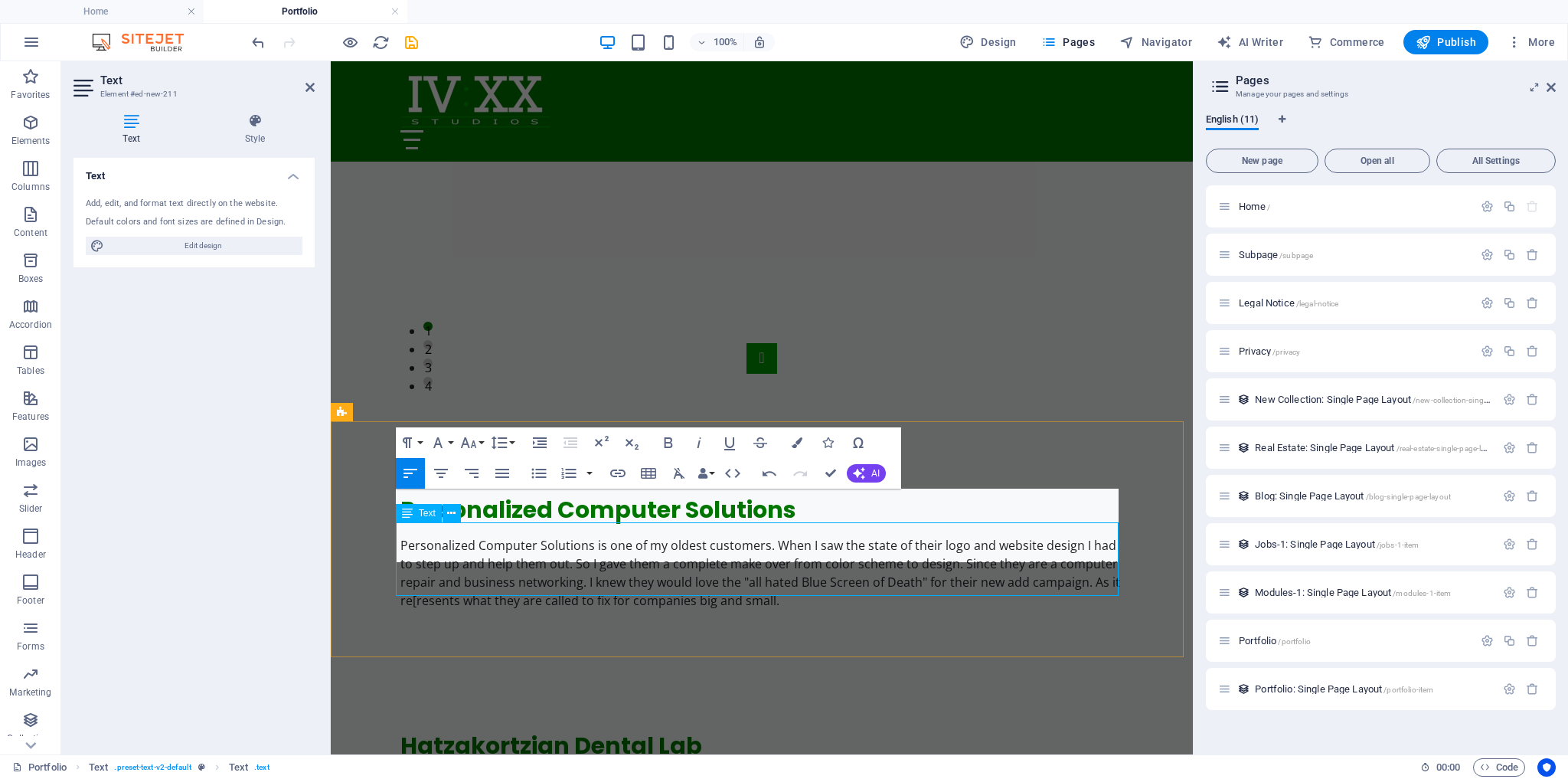
scroll to position [1164, 0]
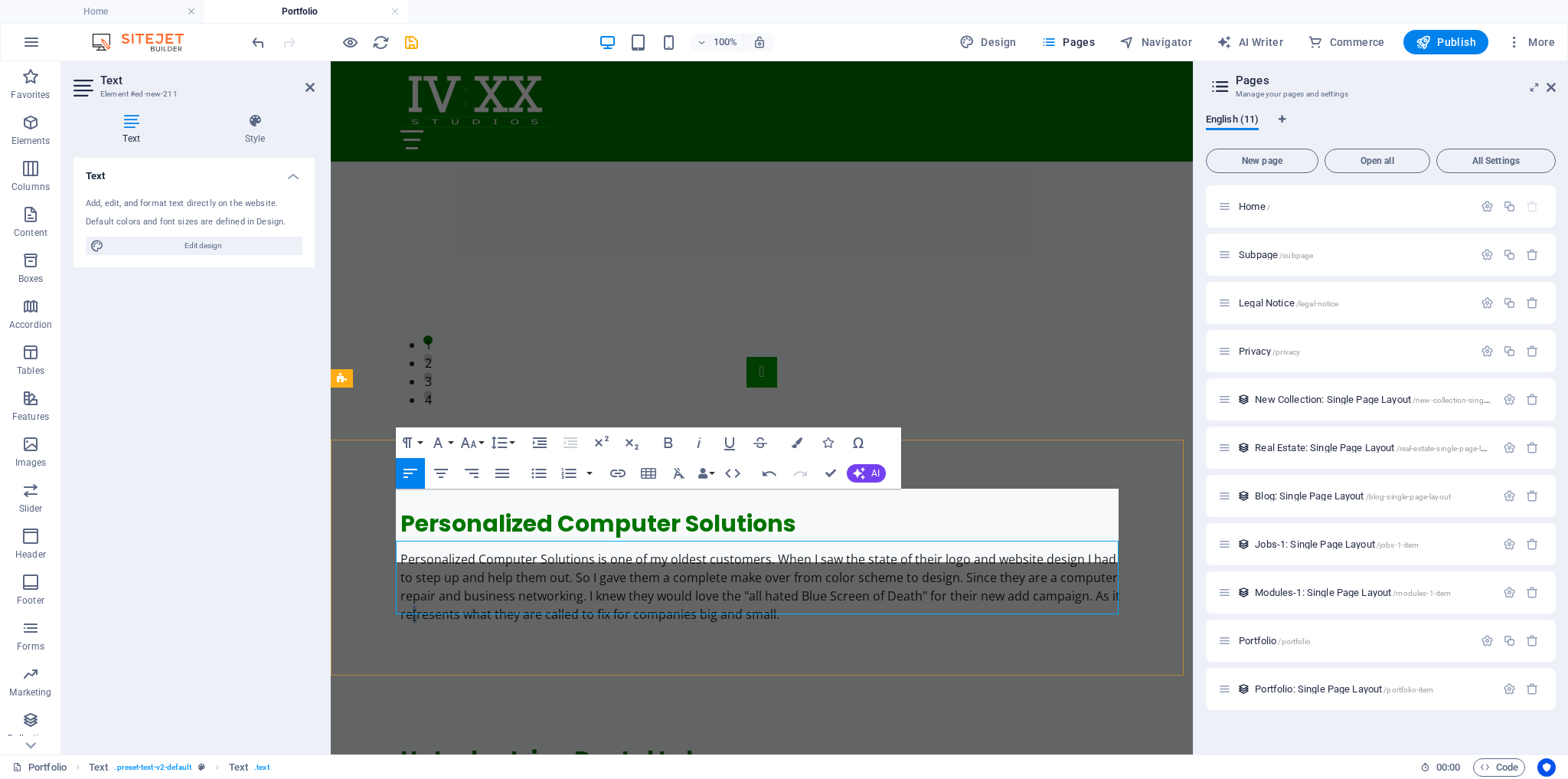
click at [409, 551] on p "Personalized Computer Solutions is one of my oldest customers. When I saw the s…" at bounding box center [762, 586] width 723 height 73
click at [696, 553] on p "Personalized Computer Solutions is one of my oldest customers. When I saw the s…" at bounding box center [762, 586] width 723 height 73
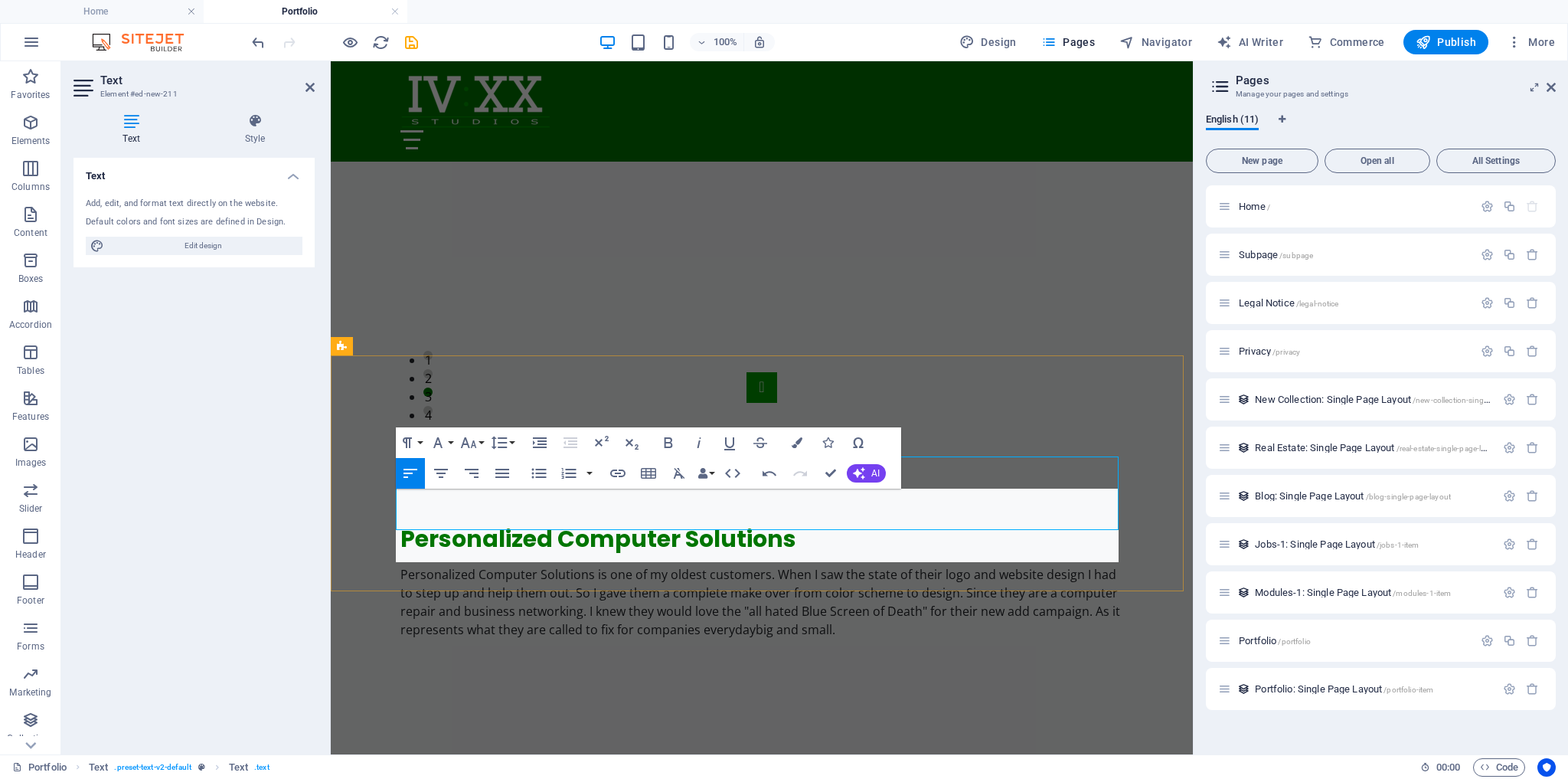
scroll to position [1216, 0]
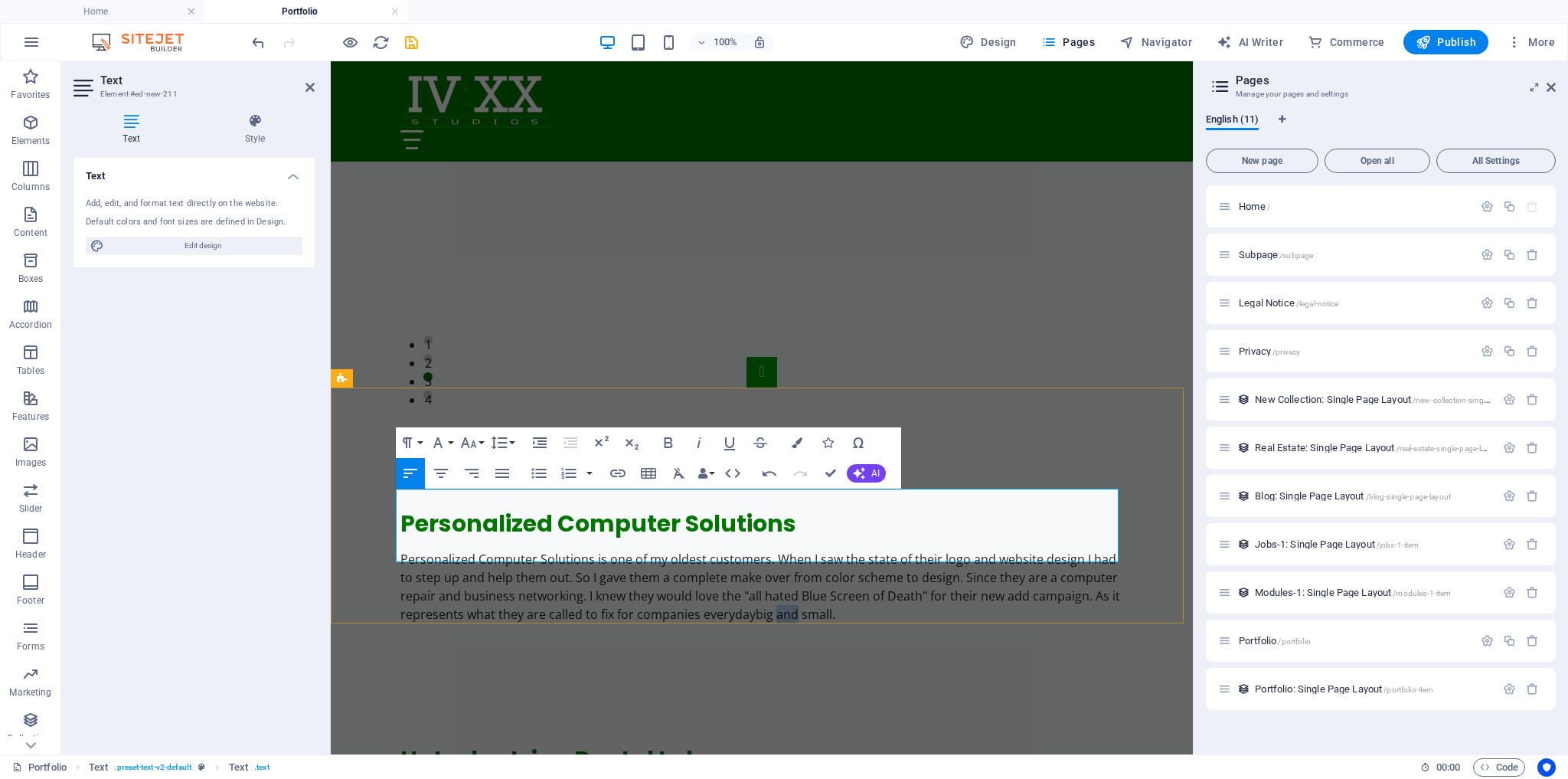
drag, startPoint x: 792, startPoint y: 551, endPoint x: 773, endPoint y: 554, distance: 19.2
click at [773, 554] on p "Personalized Computer Solutions is one of my oldest customers. When I saw the s…" at bounding box center [762, 586] width 723 height 73
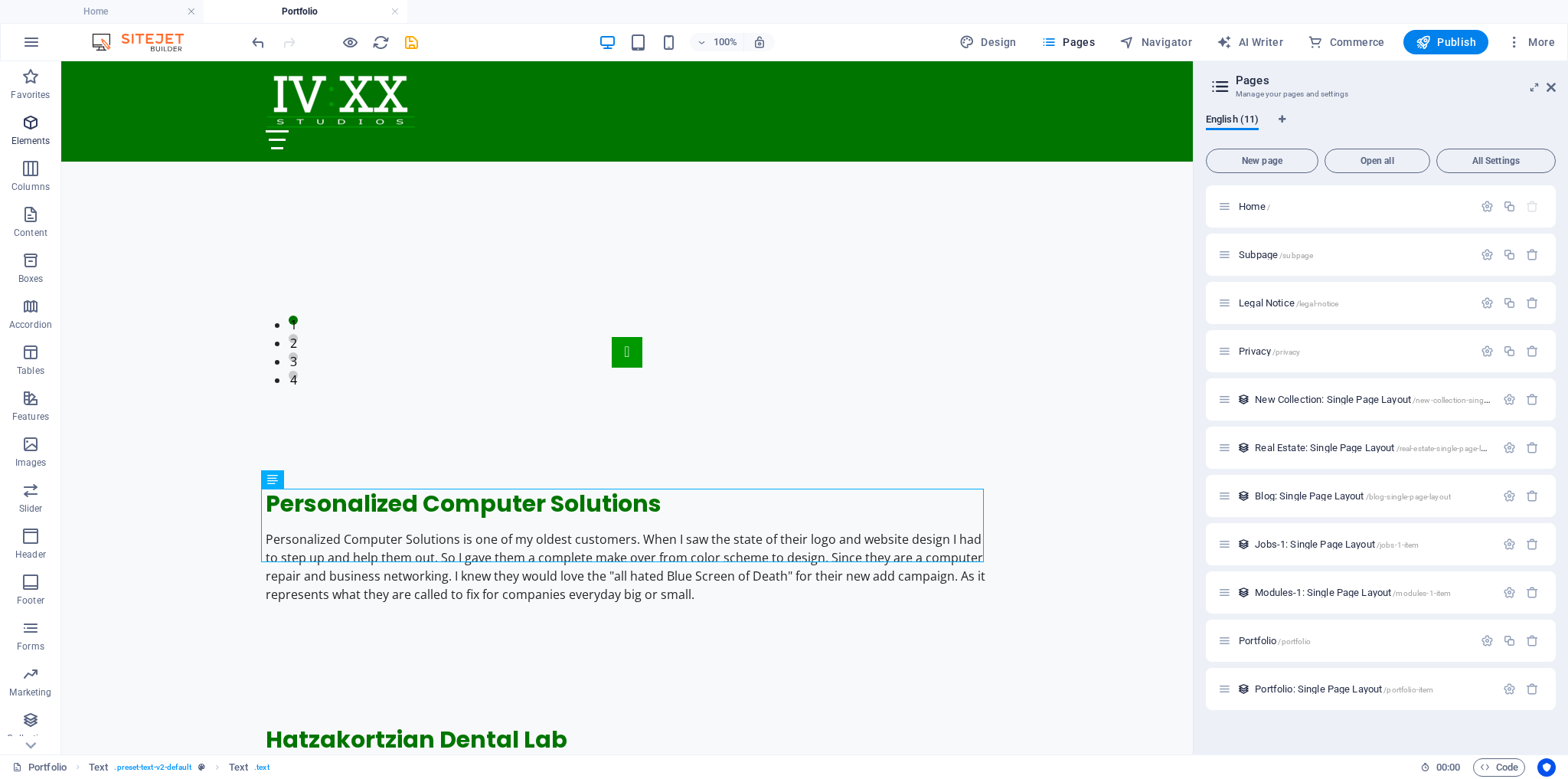
click at [34, 128] on icon "button" at bounding box center [30, 122] width 19 height 19
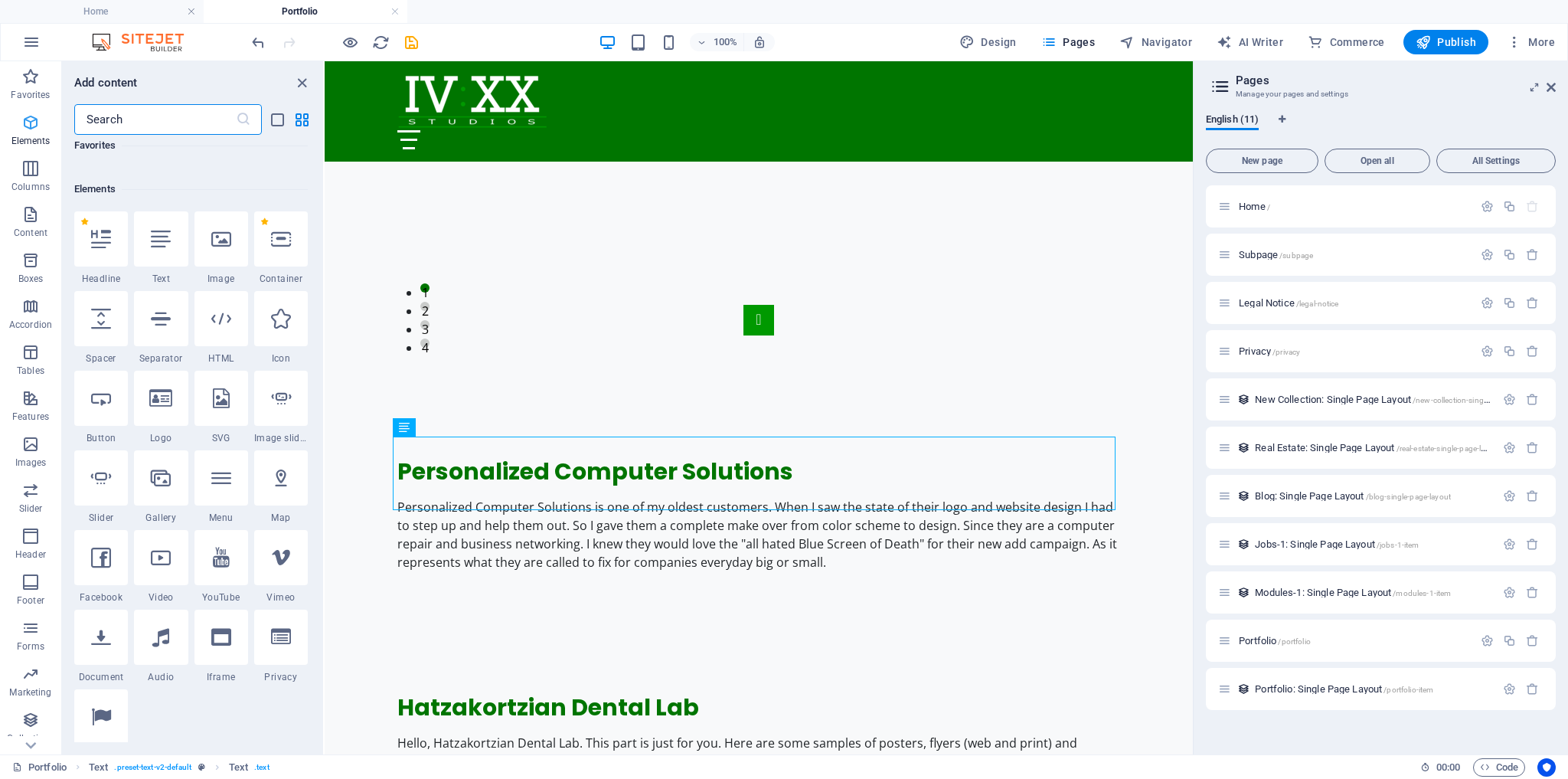
scroll to position [162, 0]
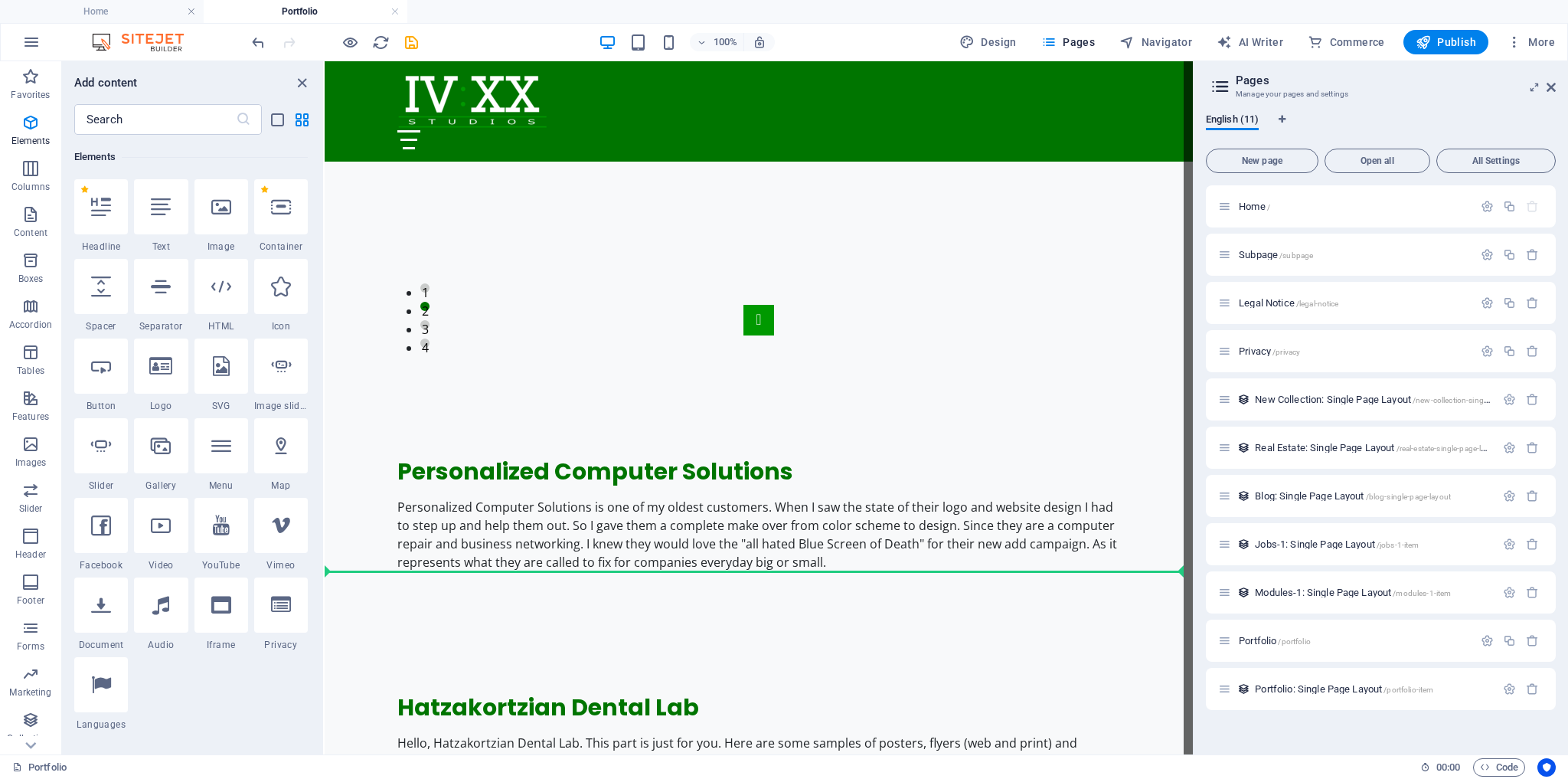
select select "ms"
select select "s"
select select "progressive"
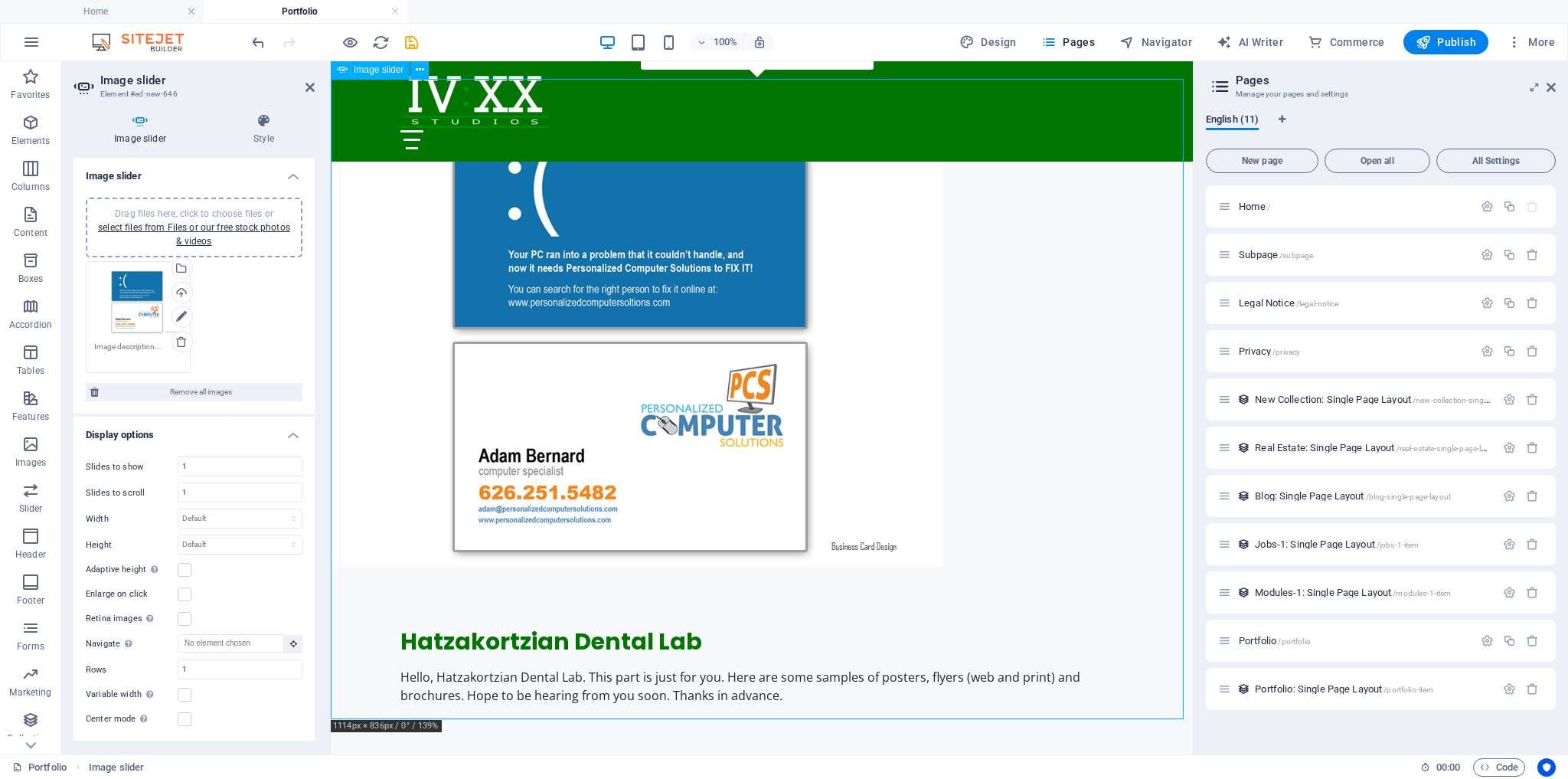
scroll to position [1768, 0]
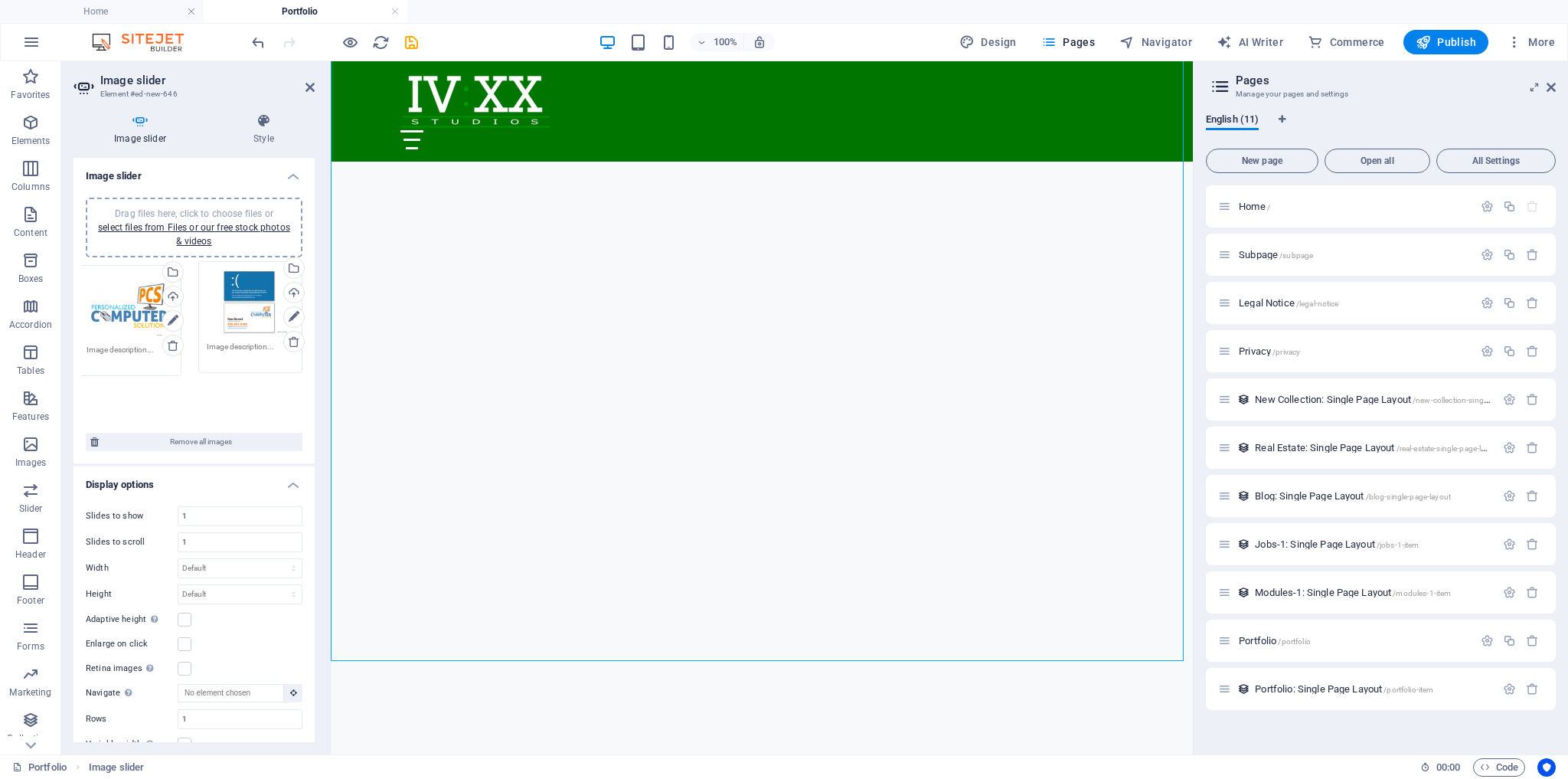
drag, startPoint x: 242, startPoint y: 288, endPoint x: 125, endPoint y: 292, distance: 117.1
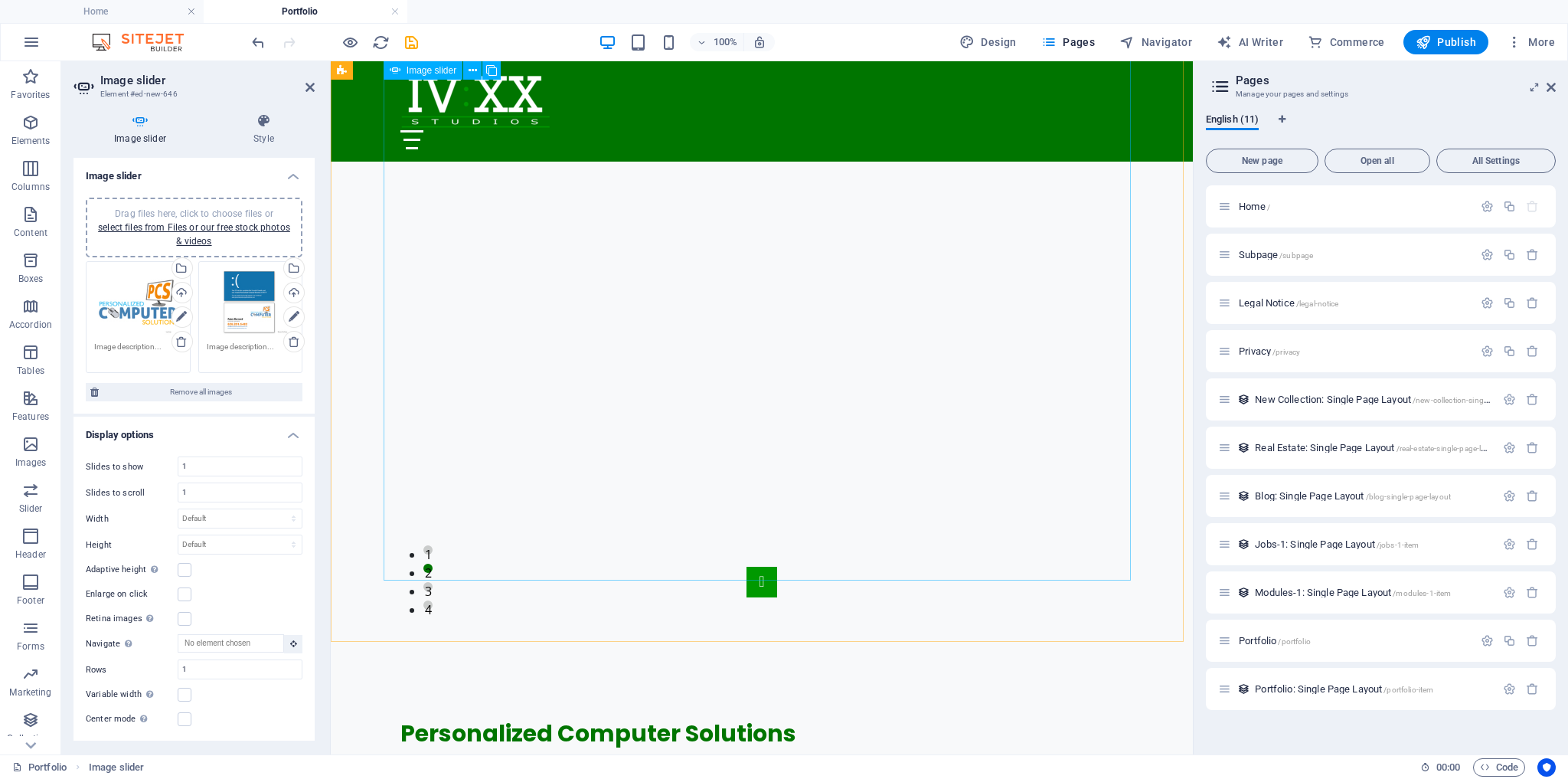
scroll to position [910, 0]
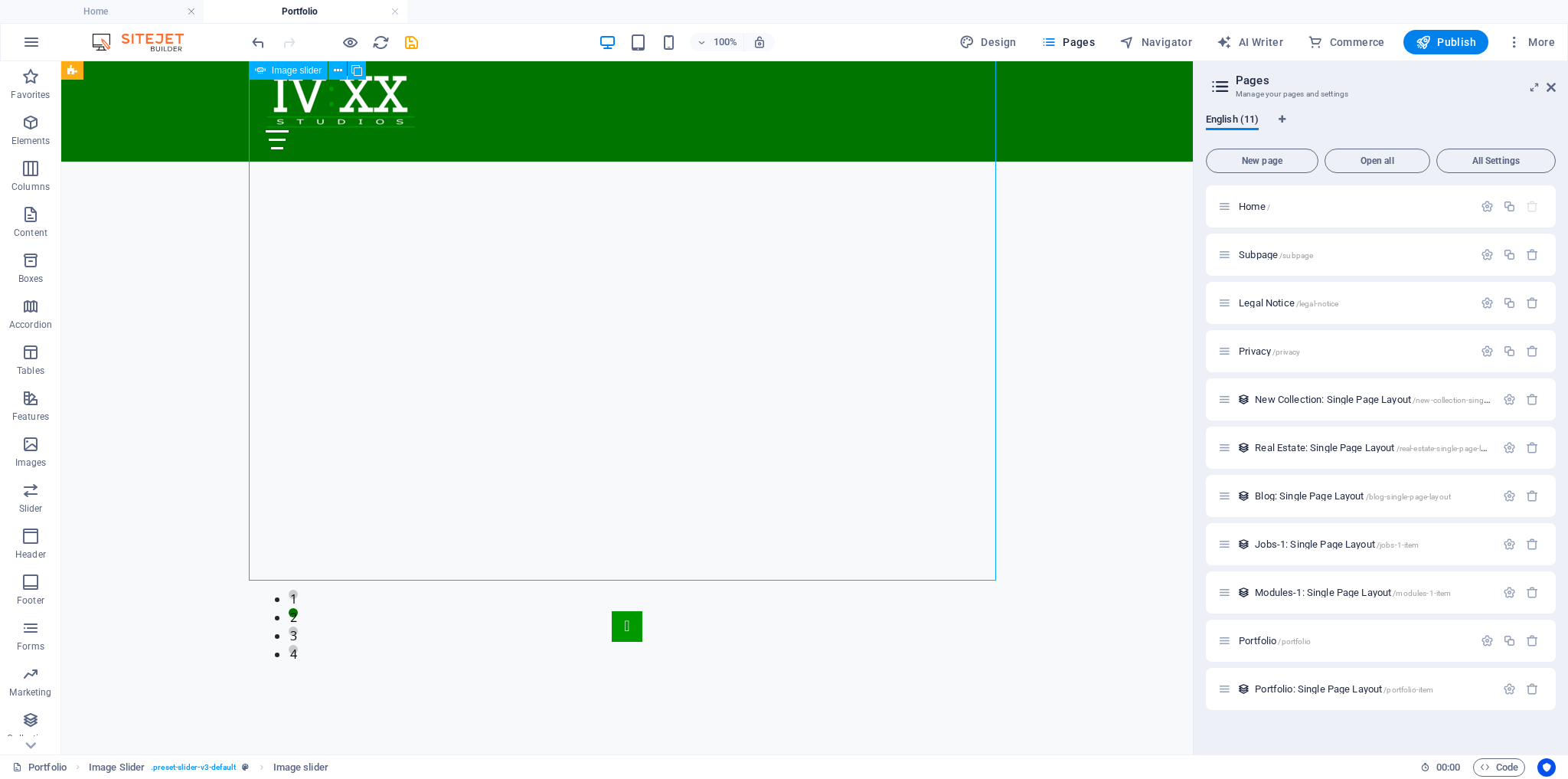
select select "ms"
select select "s"
select select "progressive"
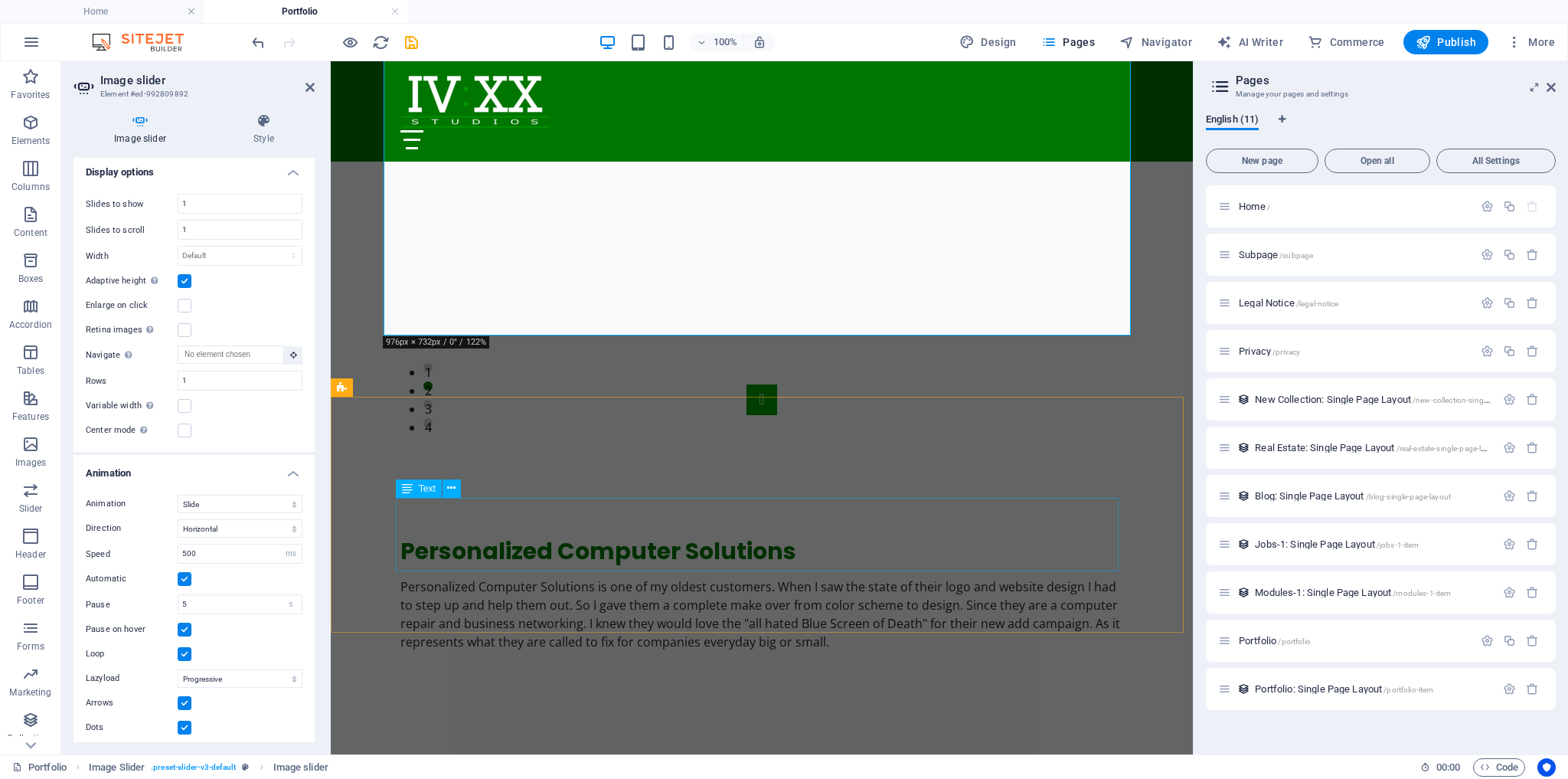
scroll to position [1155, 0]
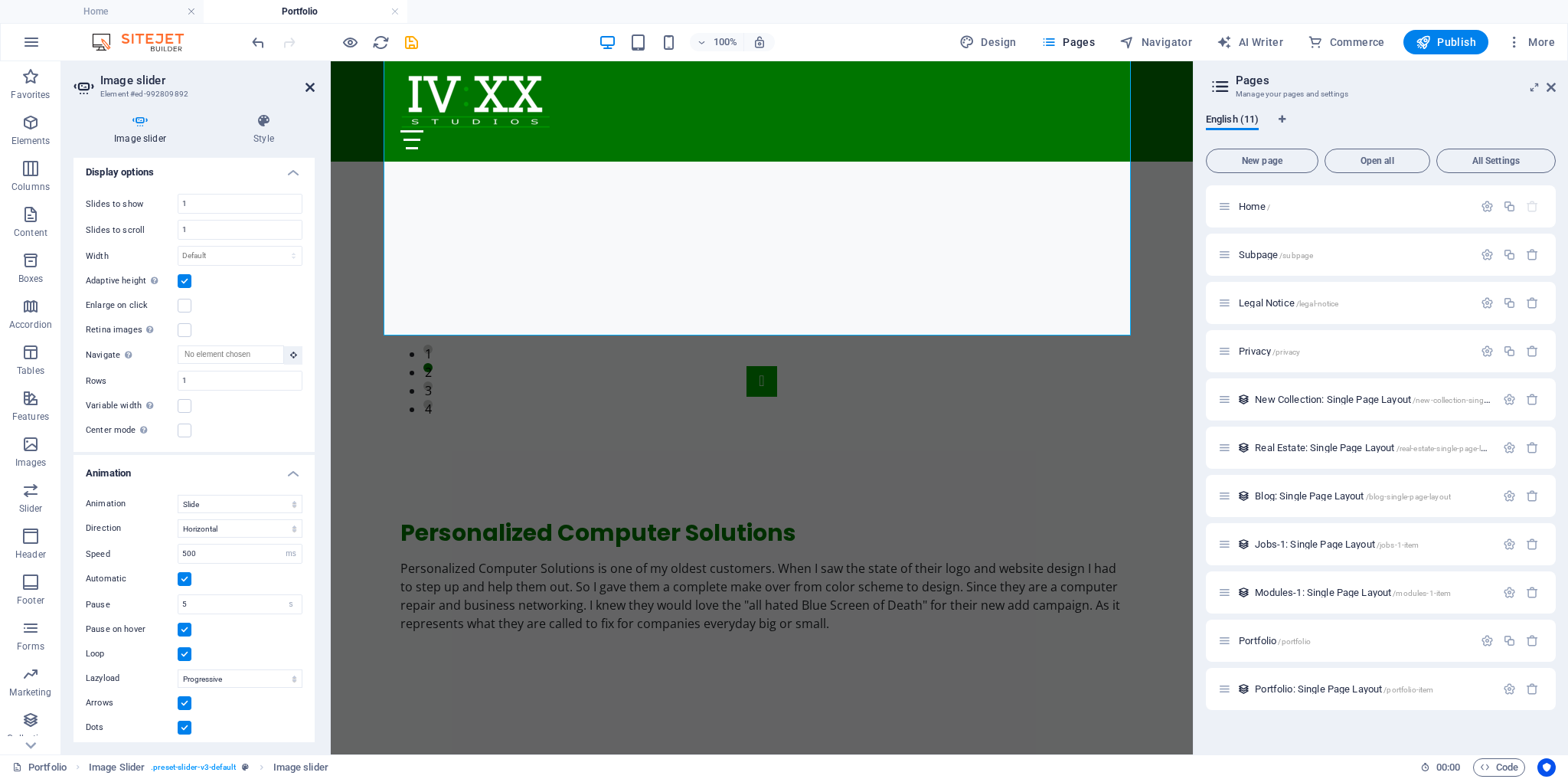
click at [307, 83] on icon at bounding box center [310, 87] width 9 height 12
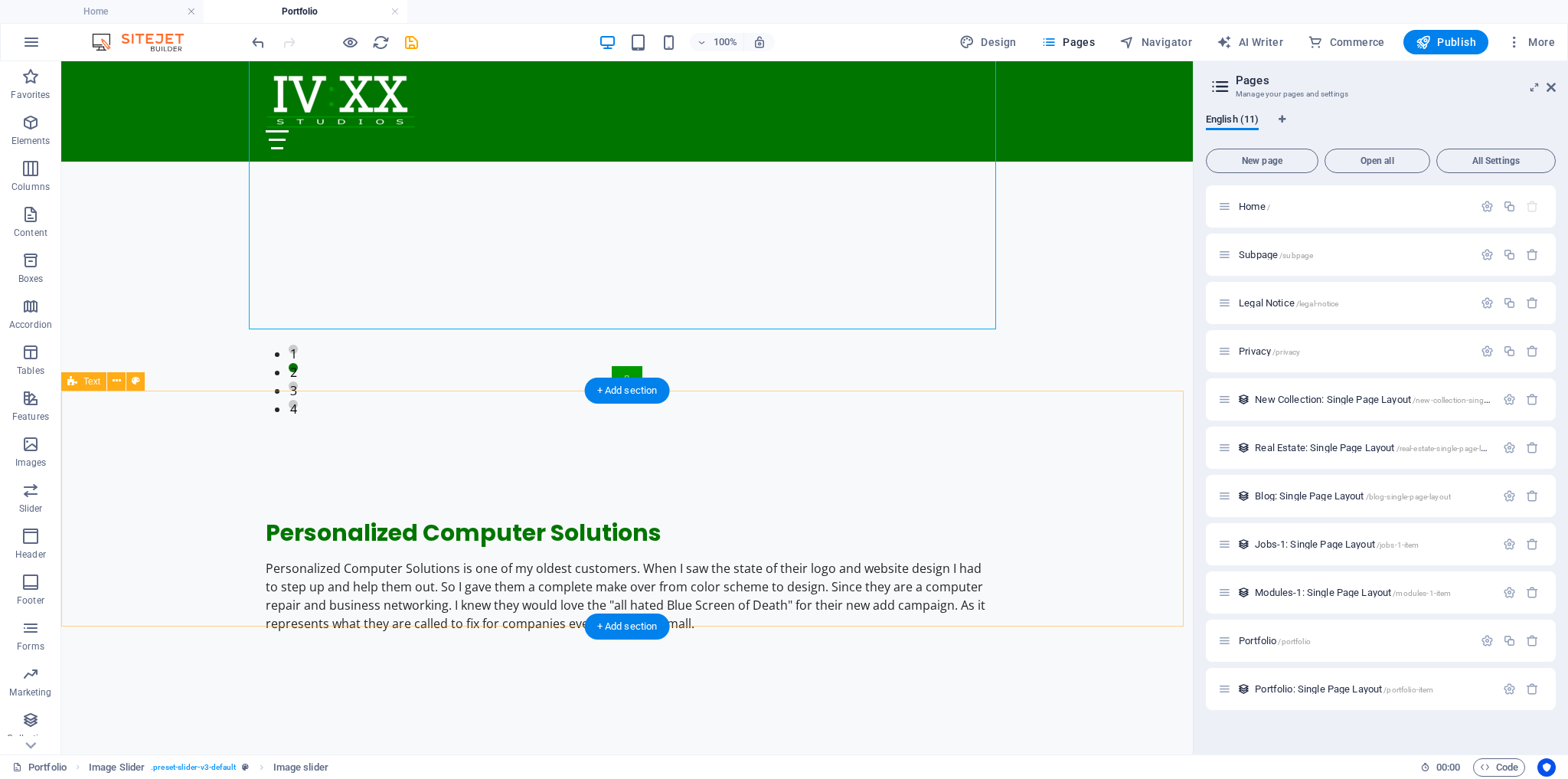
scroll to position [1339, 0]
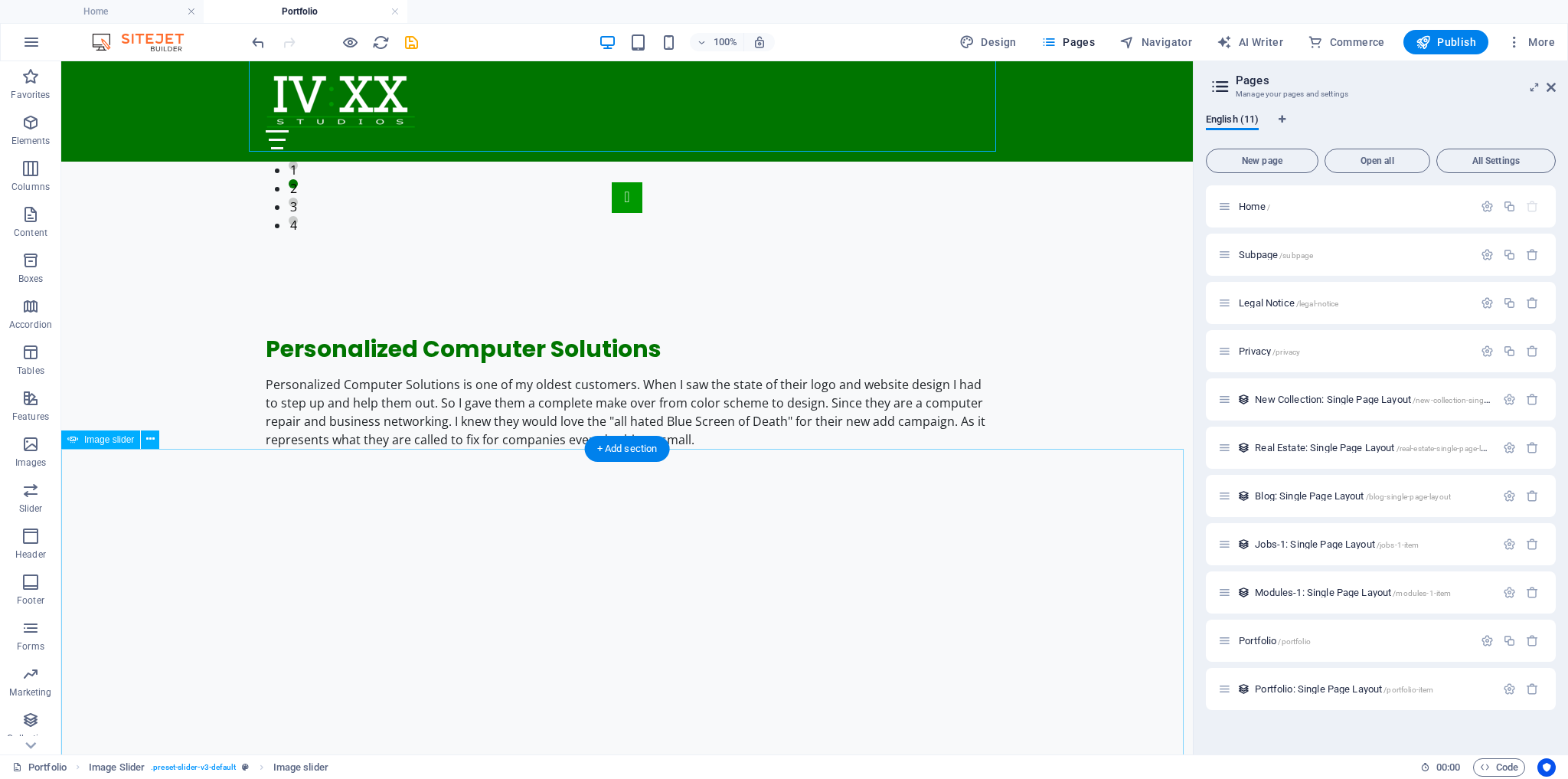
select select "ms"
select select "s"
select select "progressive"
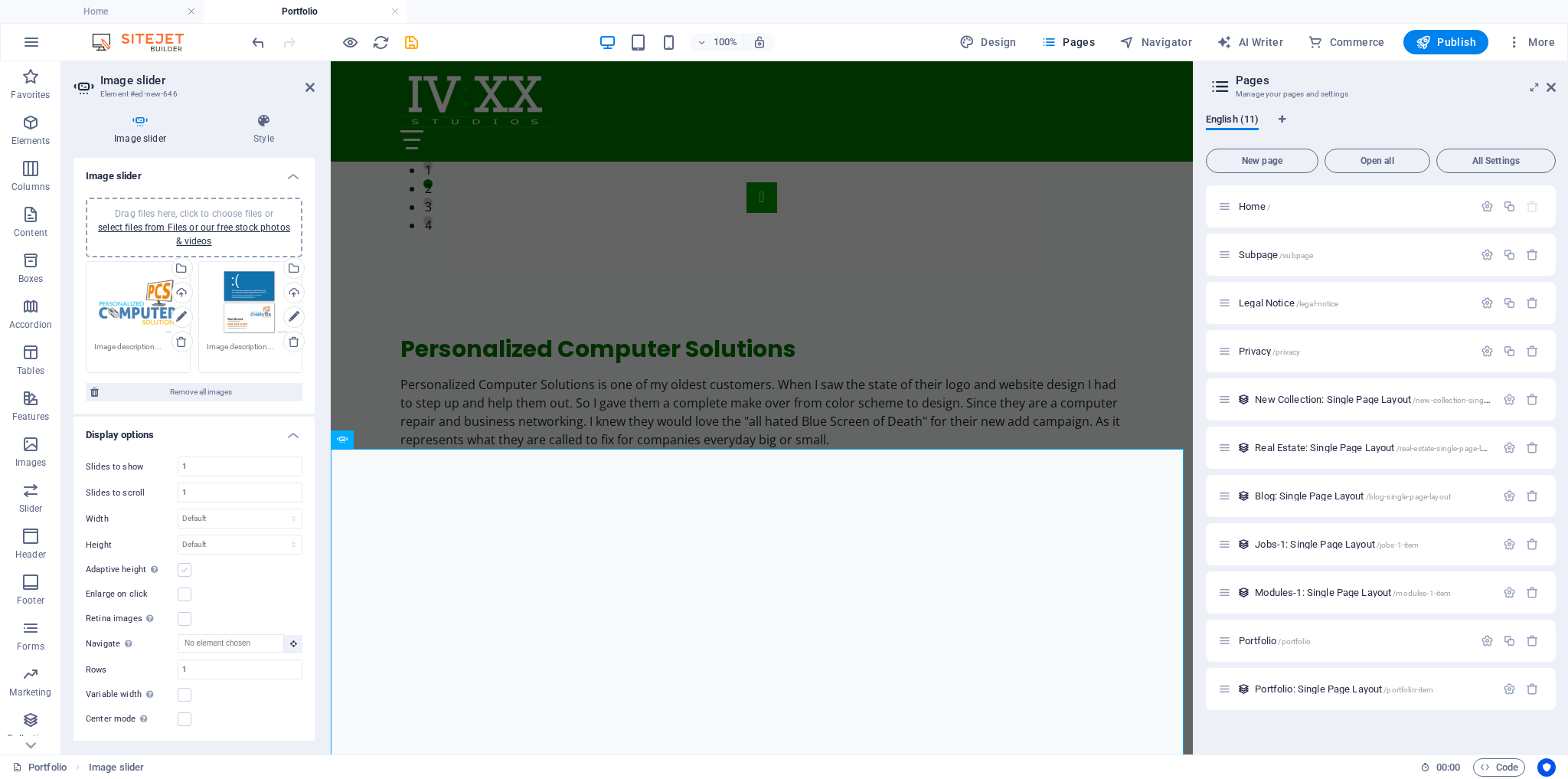
click at [186, 564] on label at bounding box center [185, 570] width 14 height 14
click at [0, 0] on input "Adaptive height Automatically adjust the height for single slide horizontal sli…" at bounding box center [0, 0] width 0 height 0
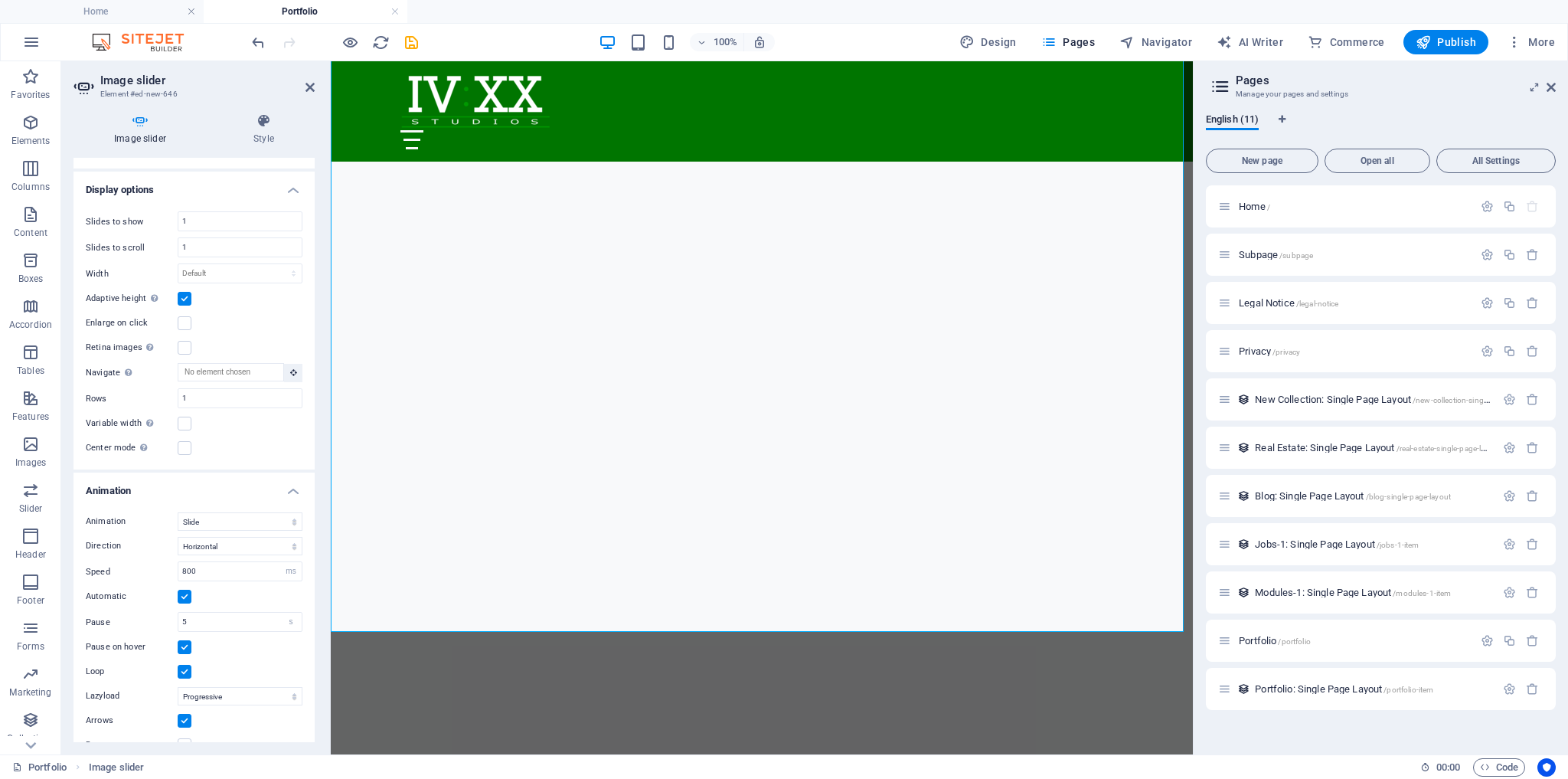
scroll to position [264, 0]
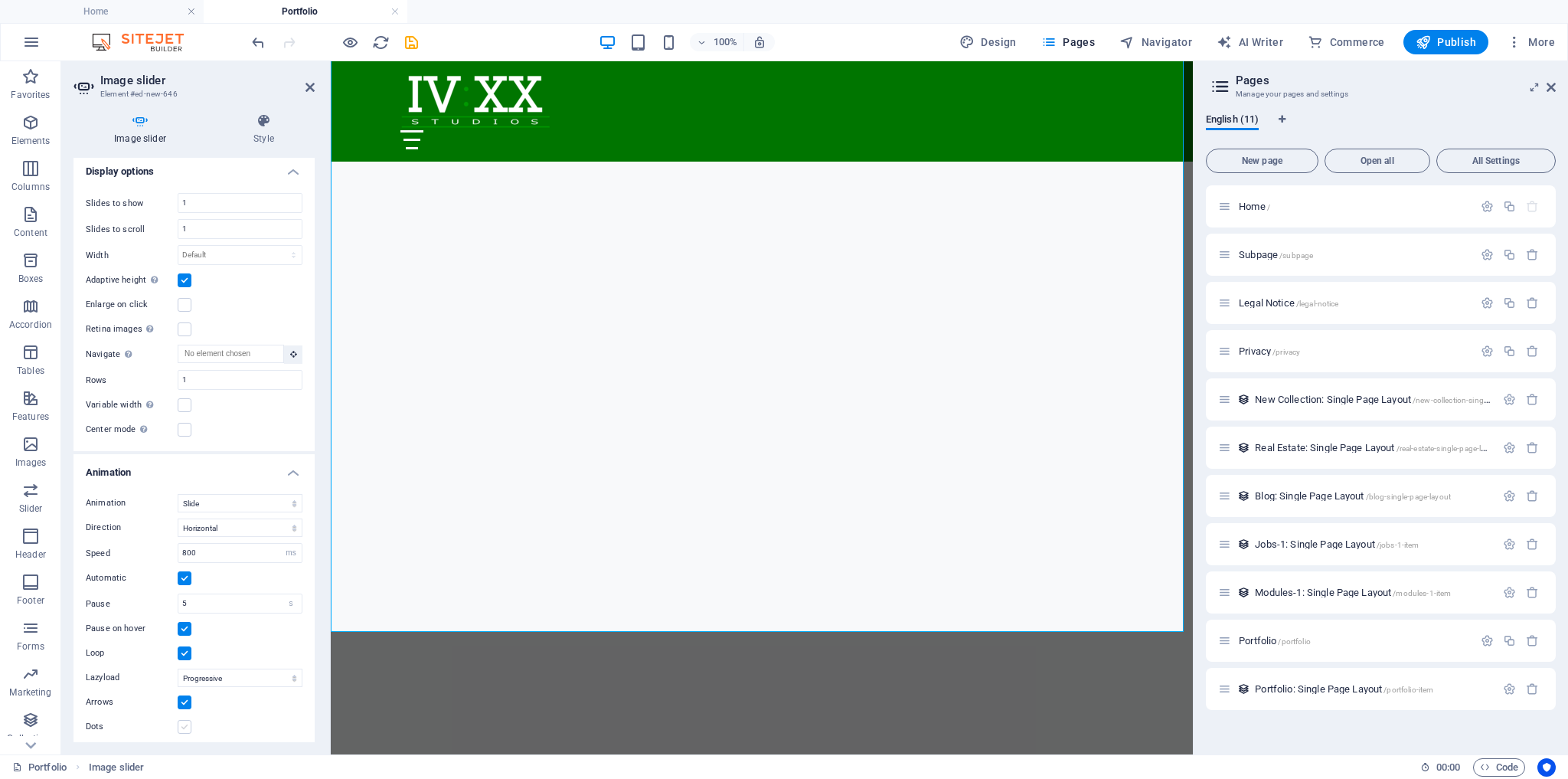
click at [186, 720] on label at bounding box center [185, 727] width 14 height 14
click at [0, 0] on input "Dots" at bounding box center [0, 0] width 0 height 0
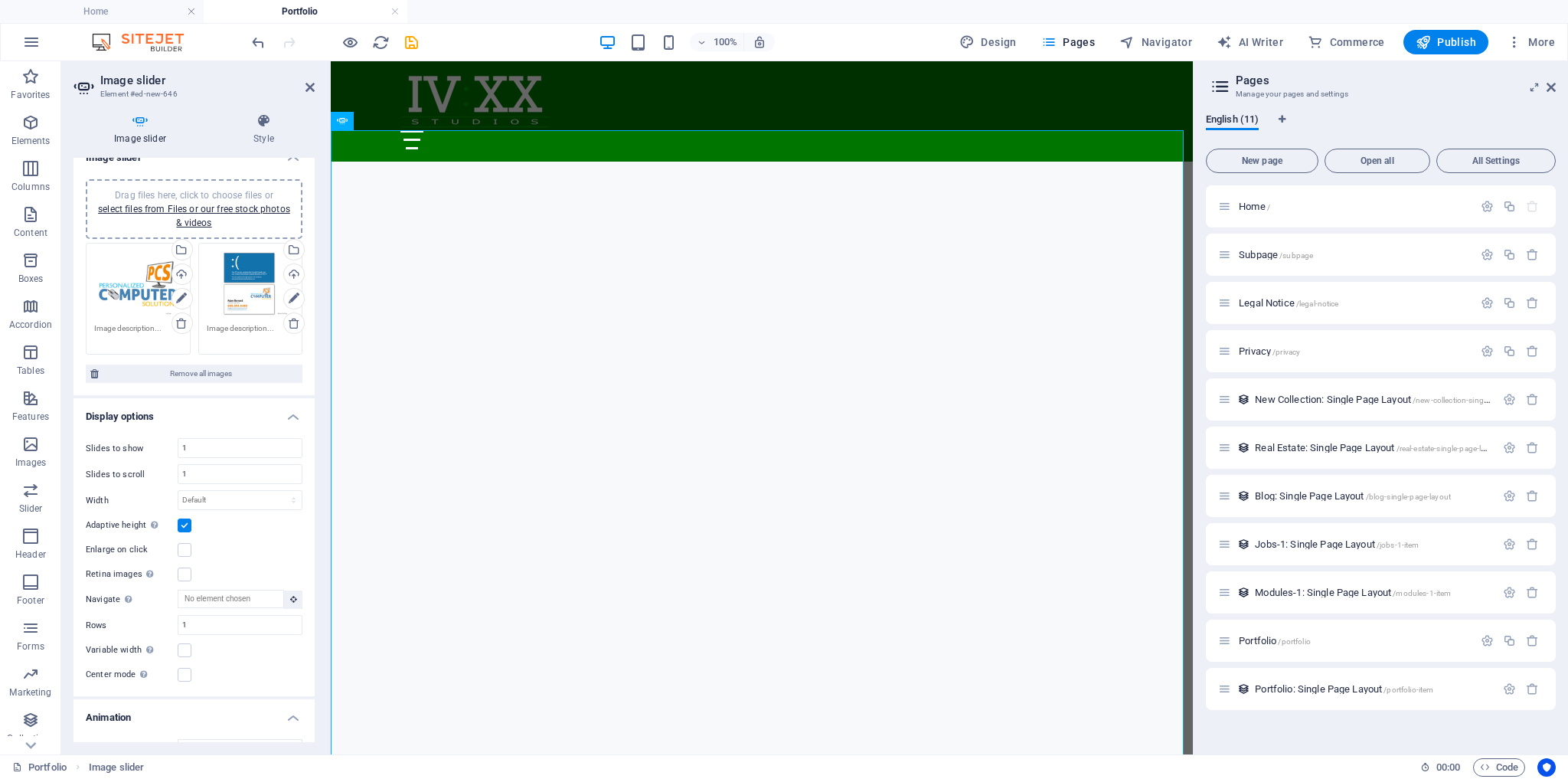
scroll to position [0, 0]
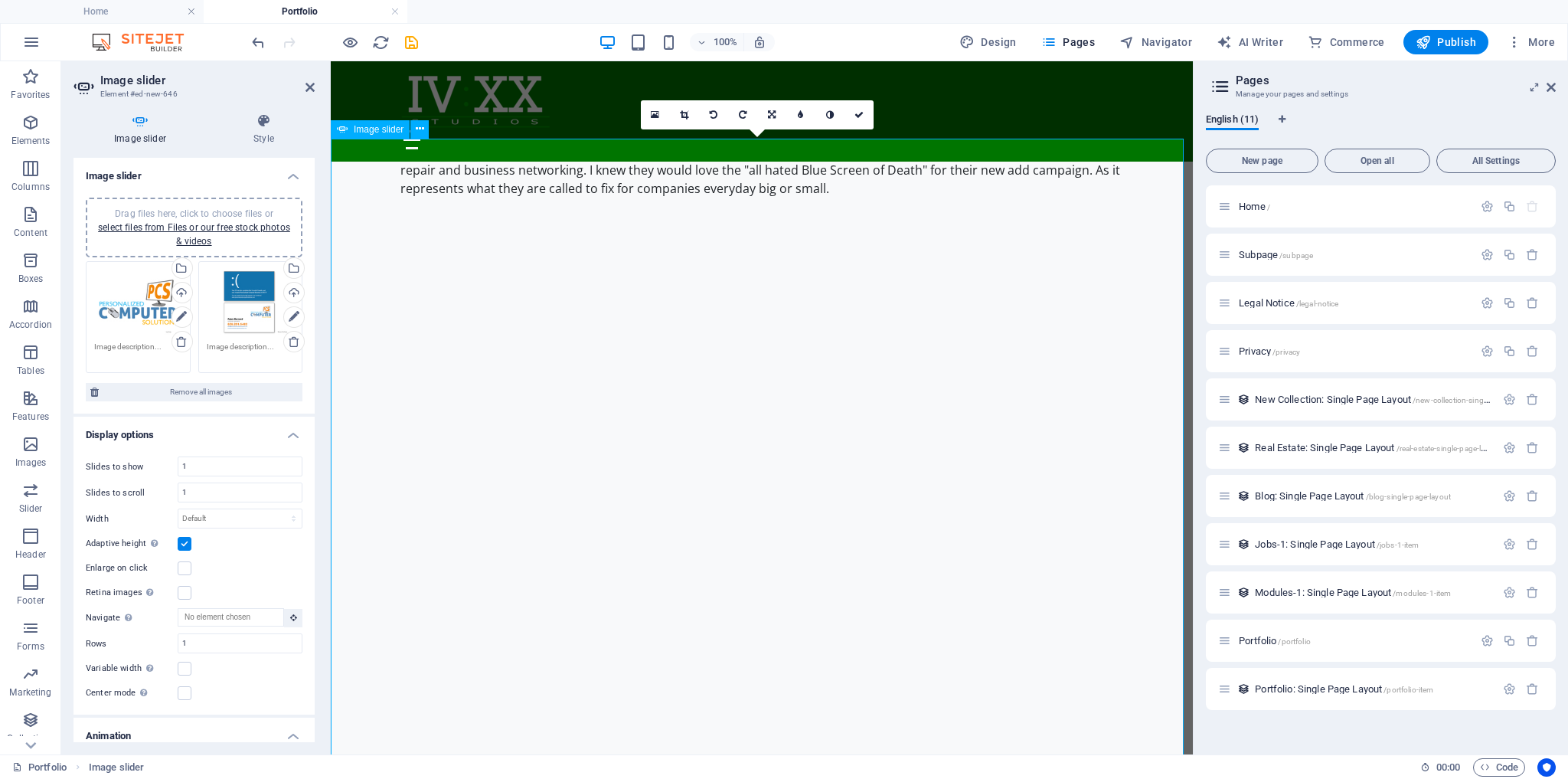
scroll to position [1709, 0]
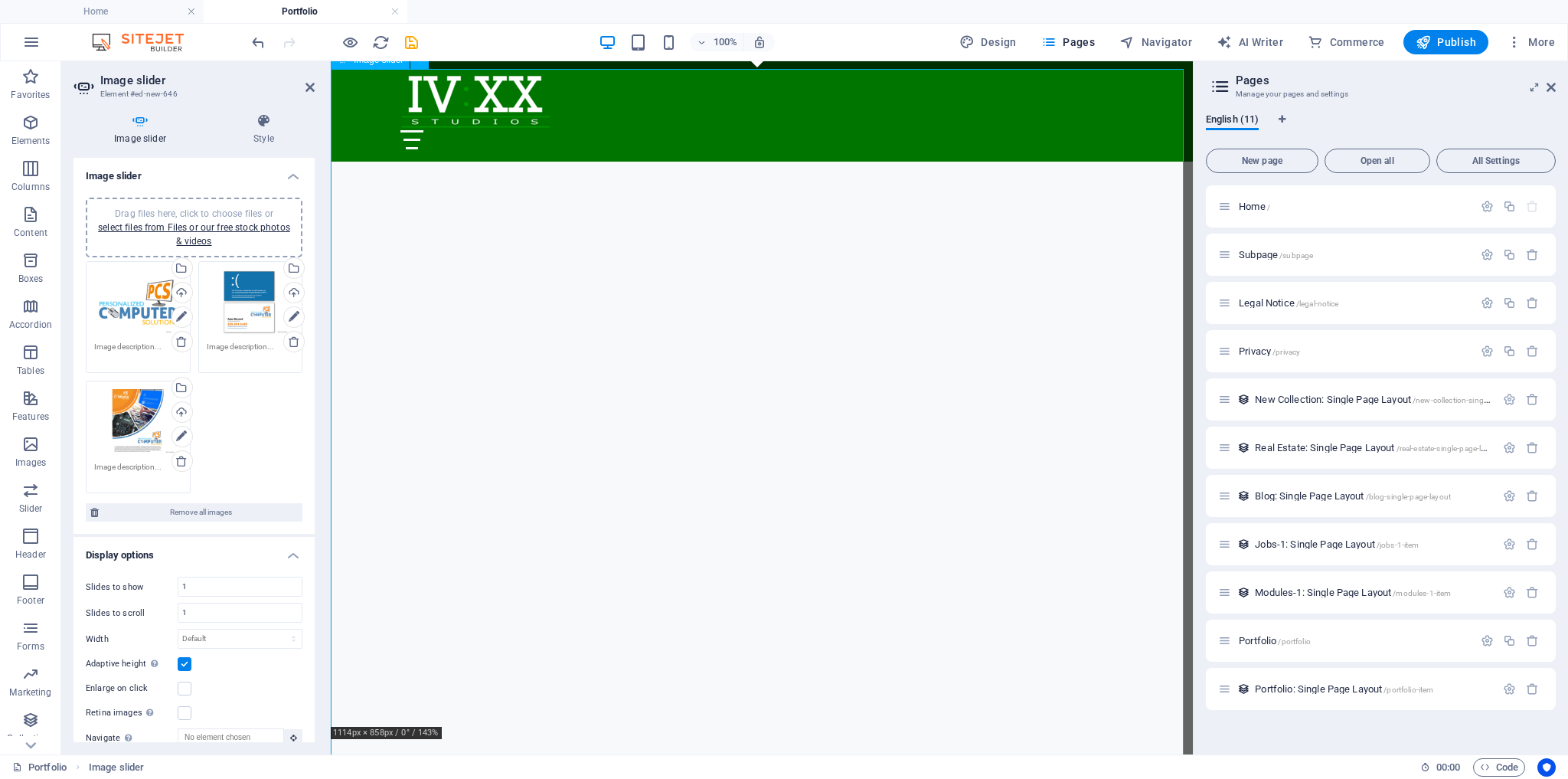
scroll to position [1832, 0]
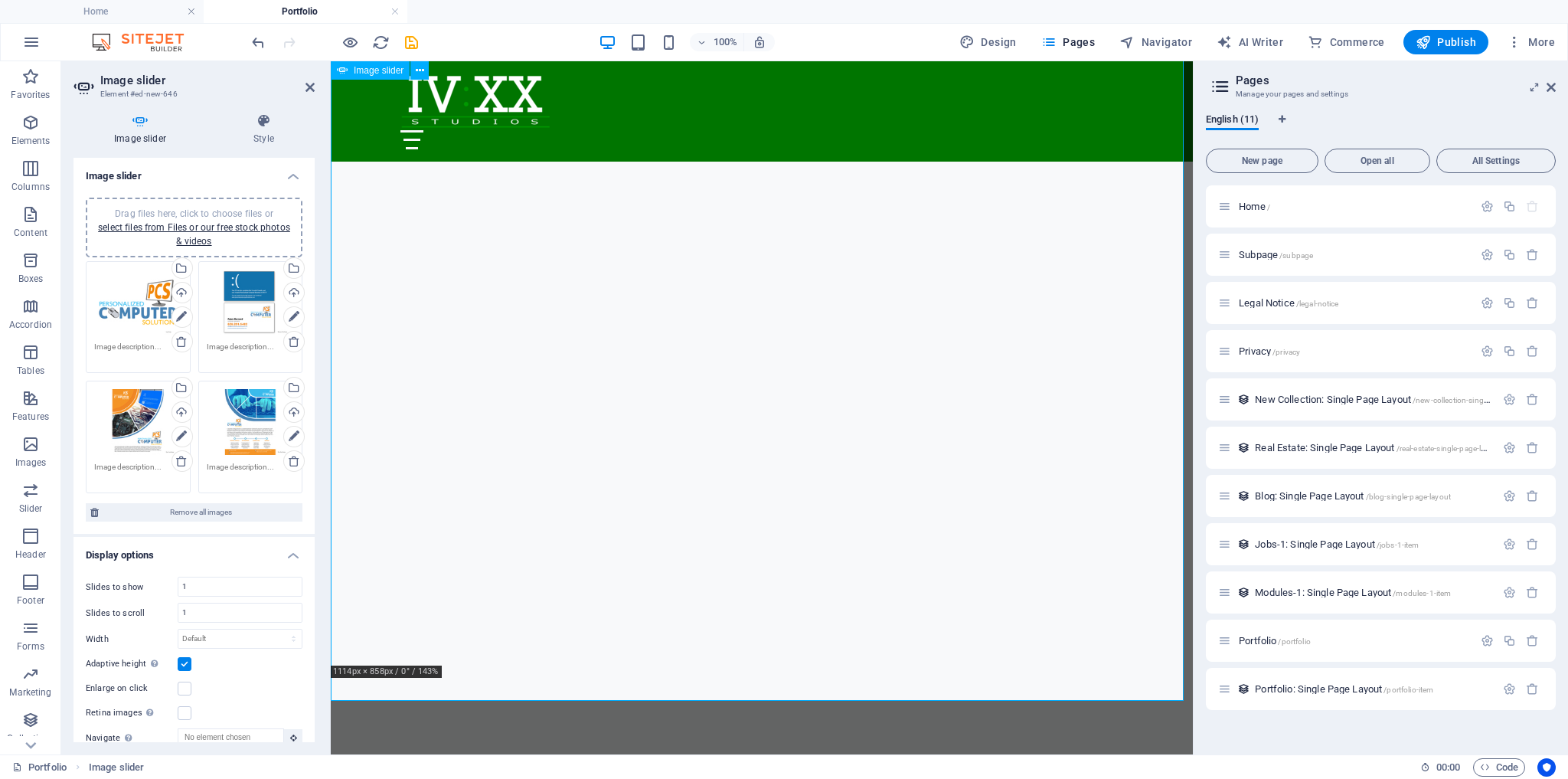
click at [331, 758] on button "button" at bounding box center [331, 758] width 0 height 0
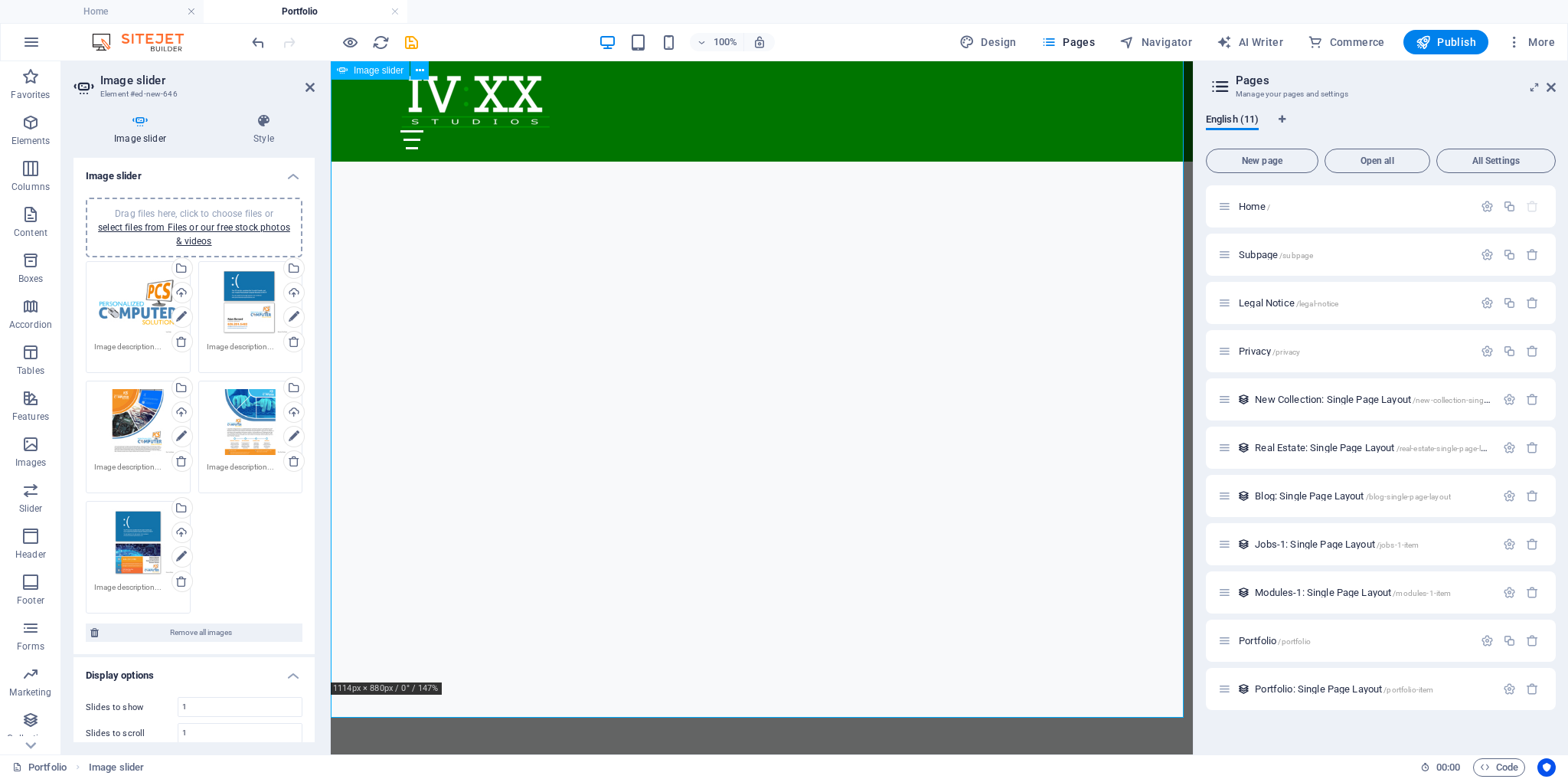
click at [331, 775] on button "button" at bounding box center [331, 775] width 0 height 0
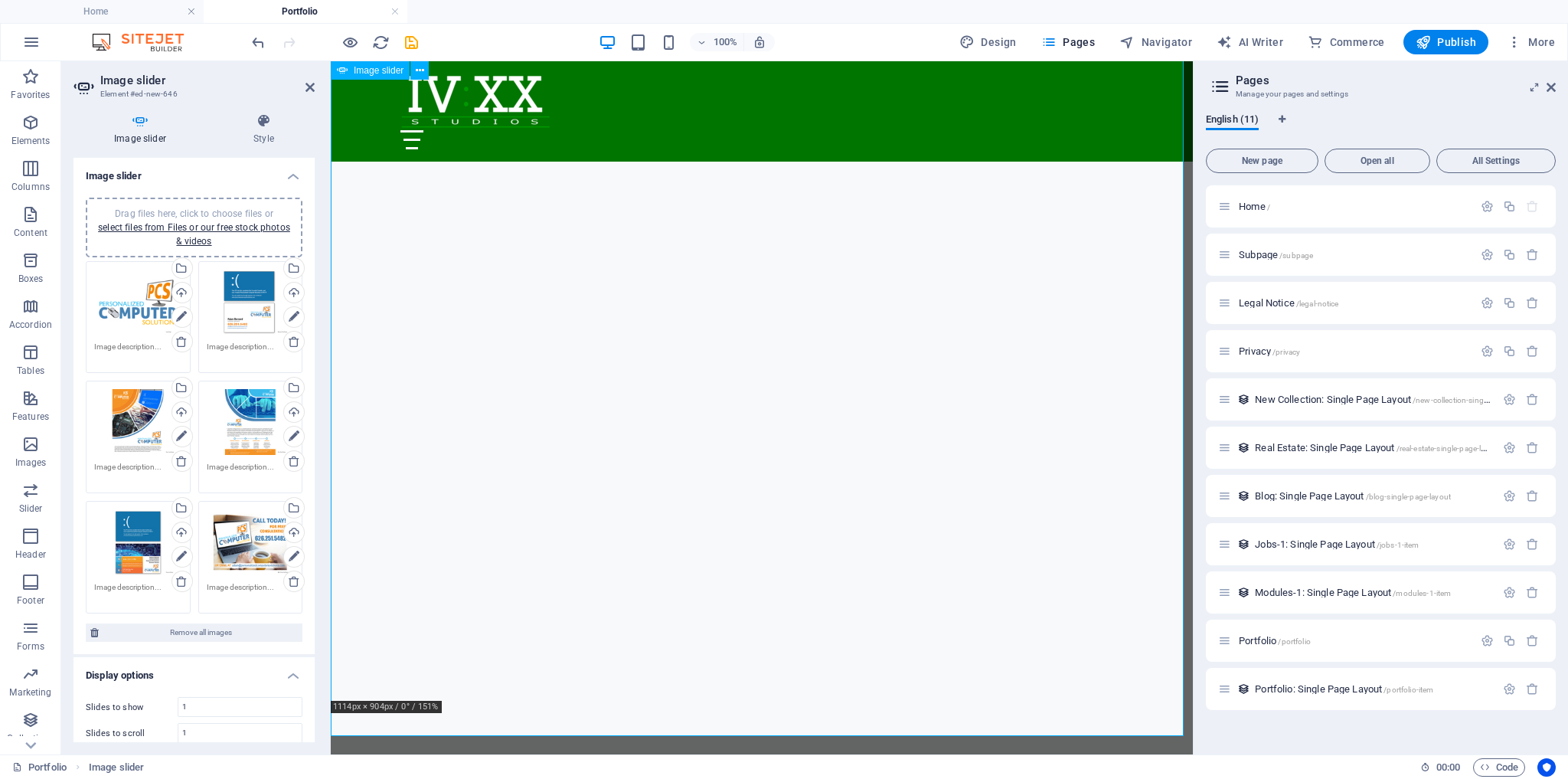
click at [331, 778] on button "button" at bounding box center [331, 793] width 0 height 0
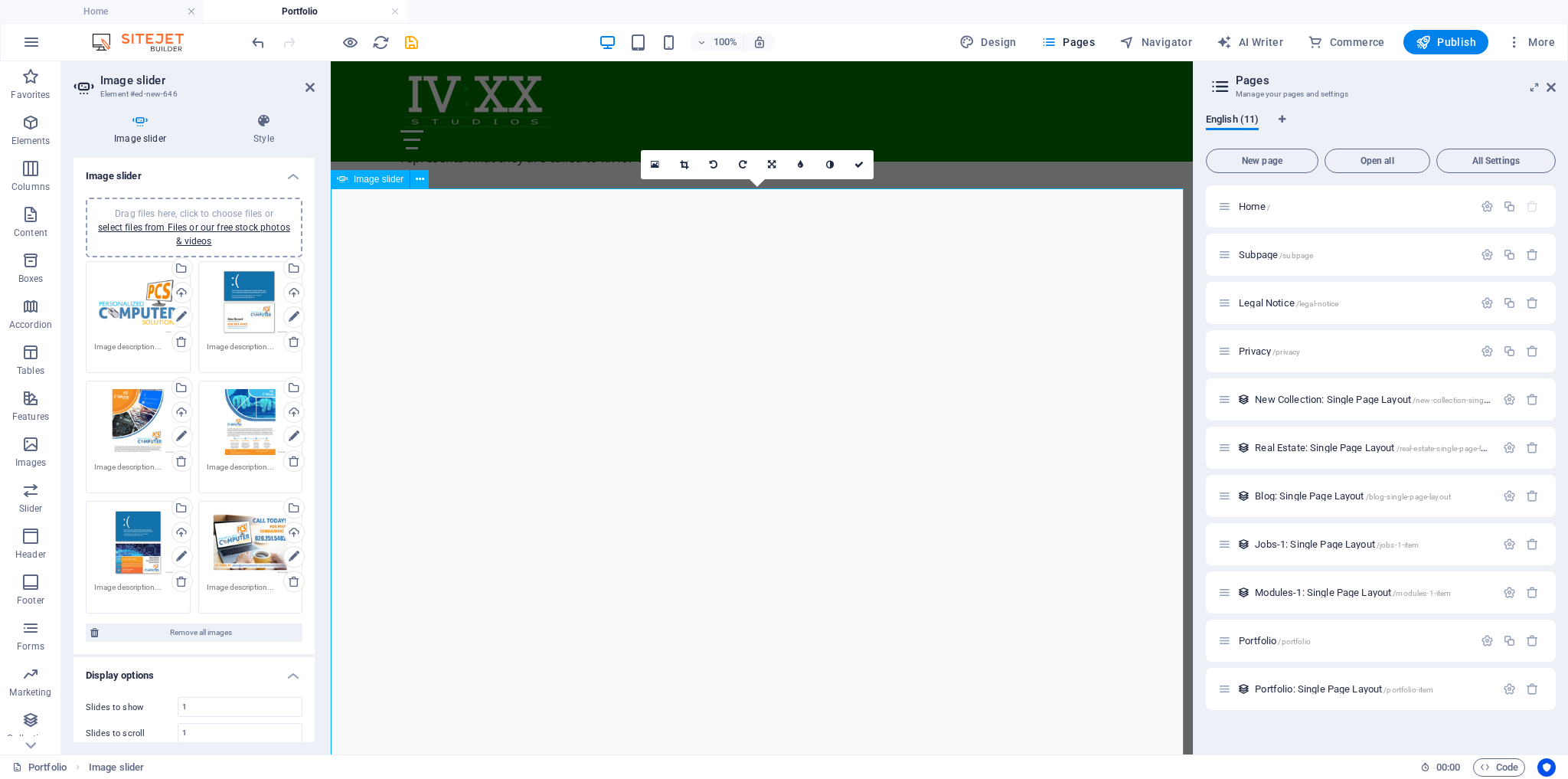
scroll to position [1648, 0]
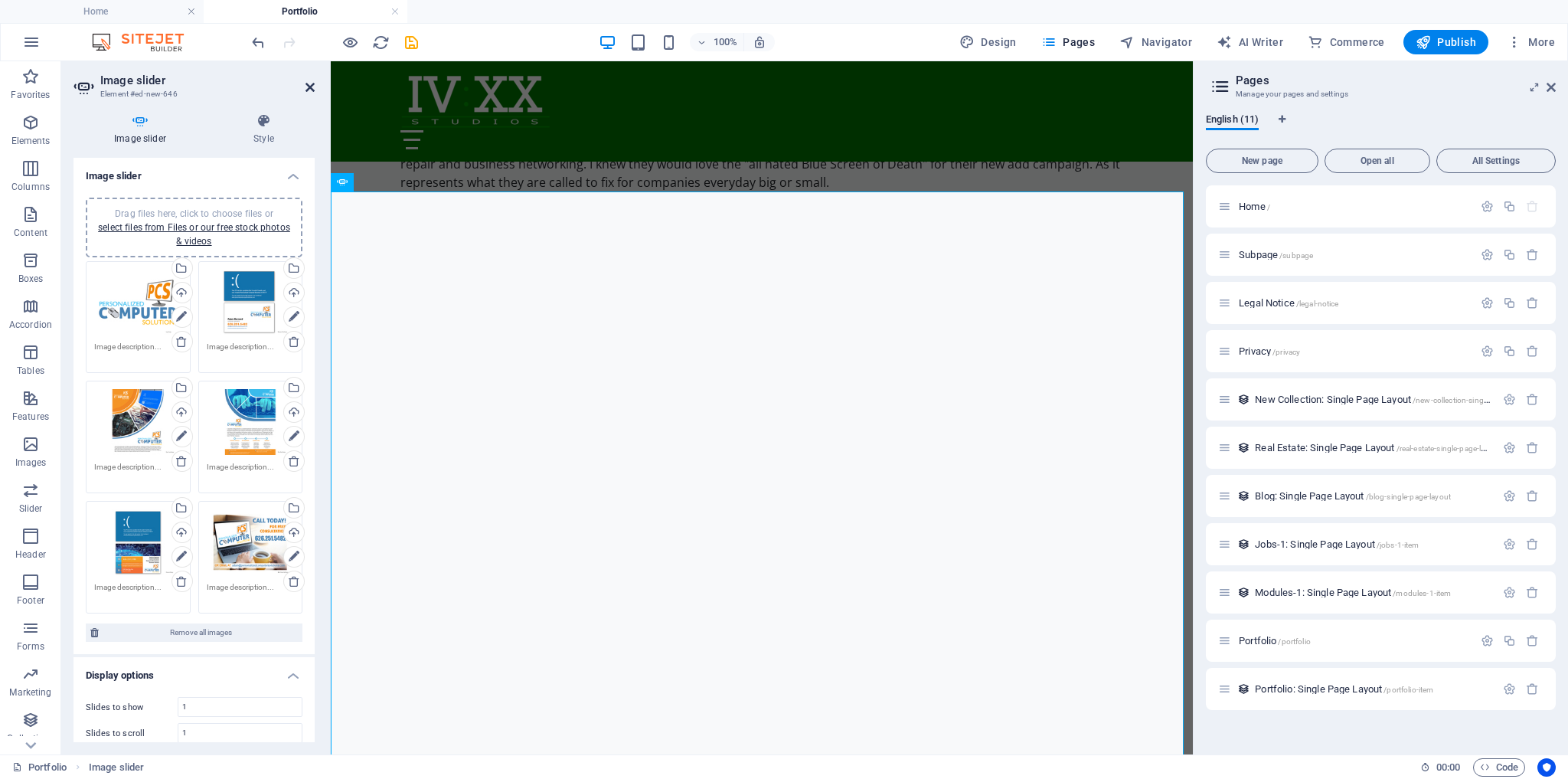
drag, startPoint x: 308, startPoint y: 83, endPoint x: 303, endPoint y: 89, distance: 7.8
click at [308, 83] on icon at bounding box center [310, 87] width 9 height 12
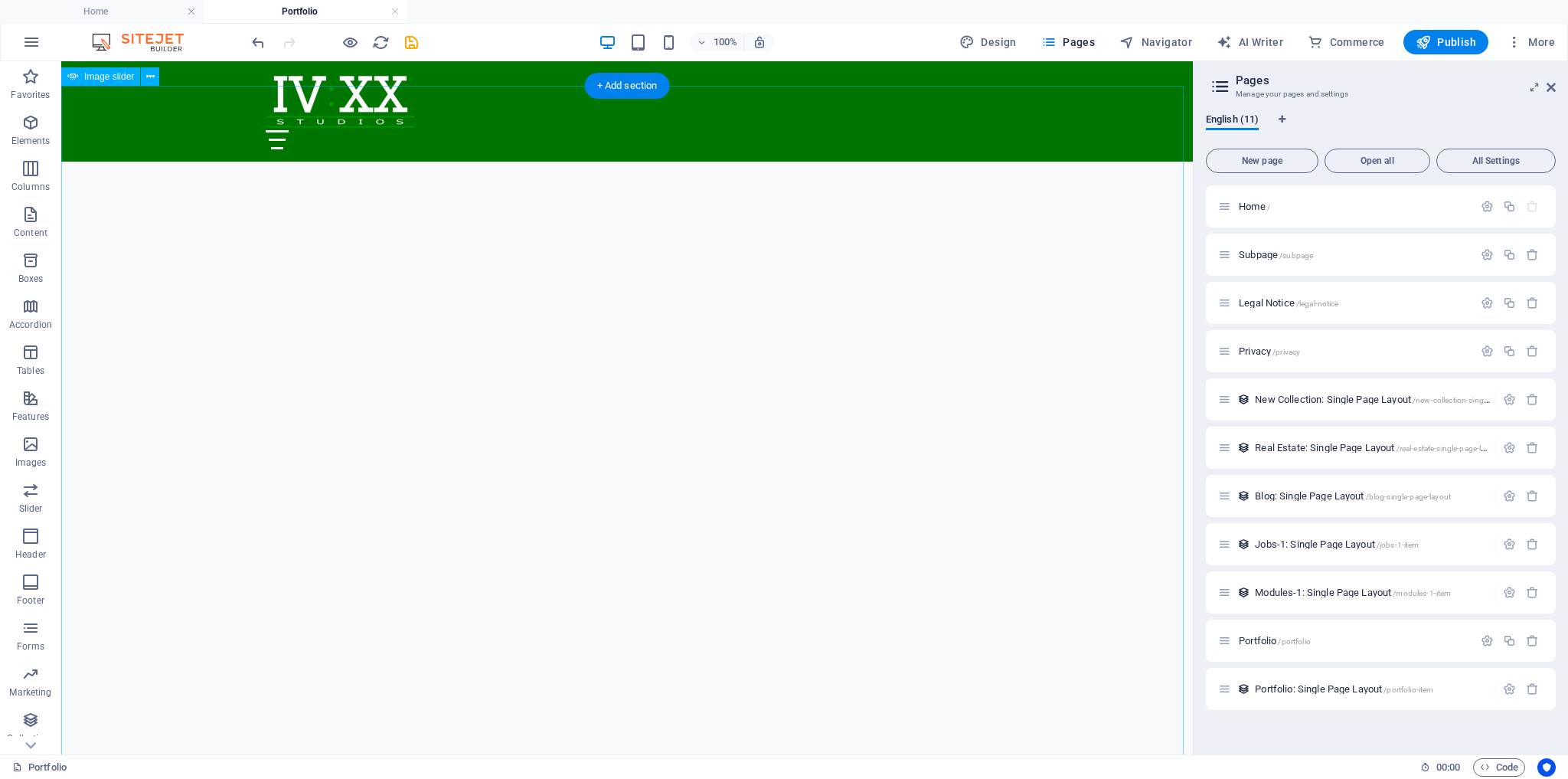
scroll to position [1525, 0]
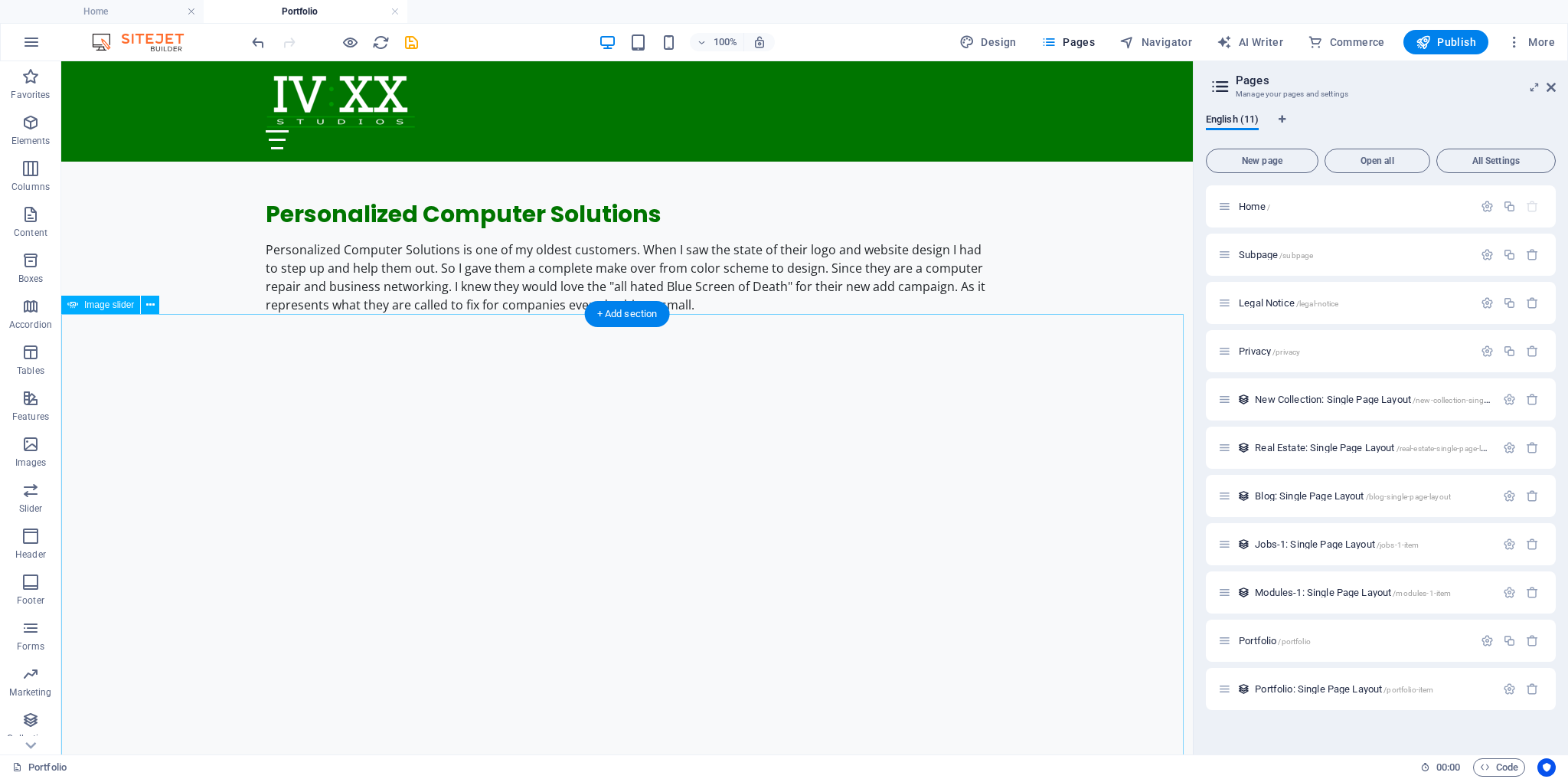
select select "ms"
select select "s"
select select "progressive"
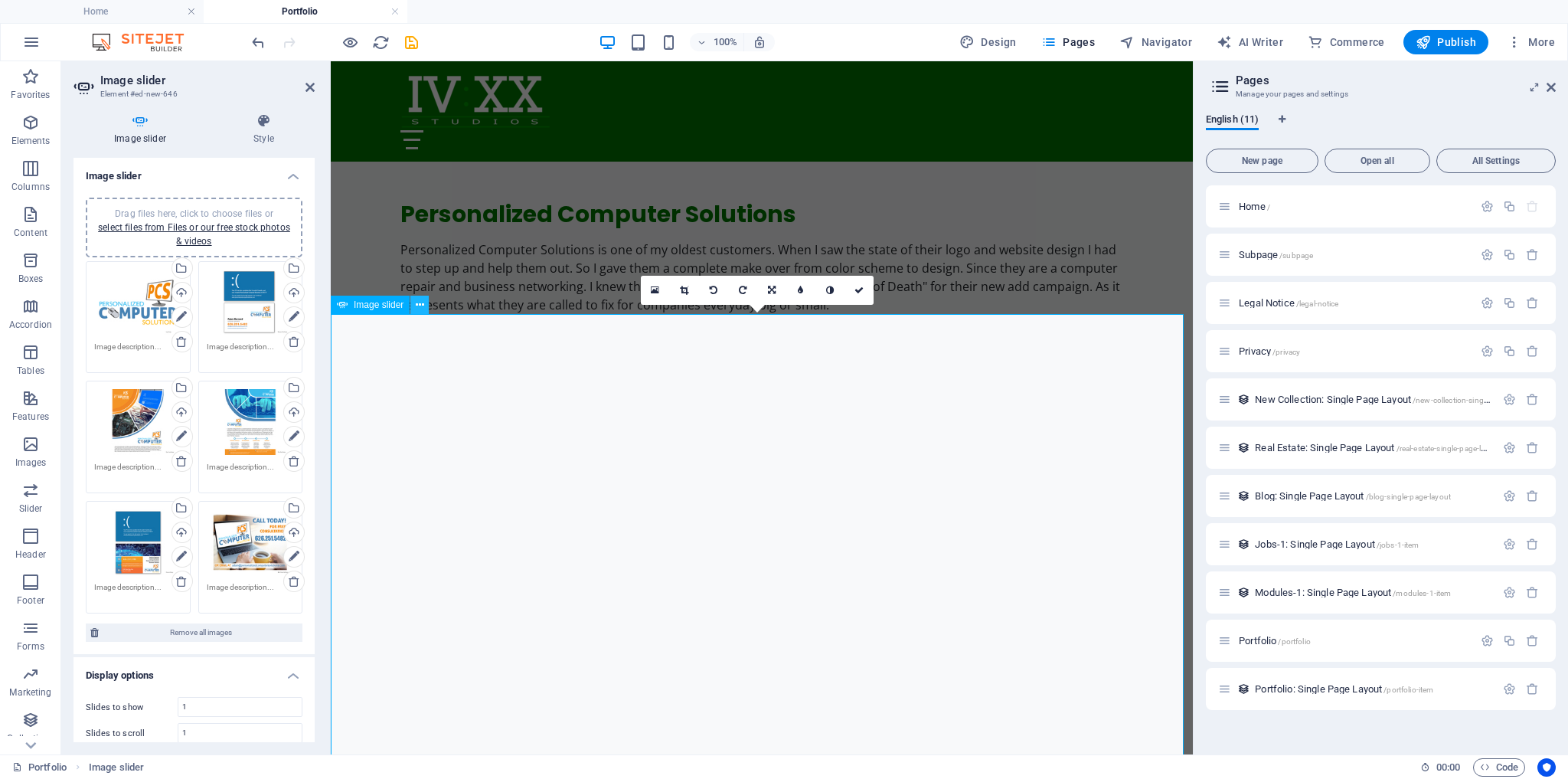
click at [421, 306] on icon at bounding box center [419, 305] width 9 height 16
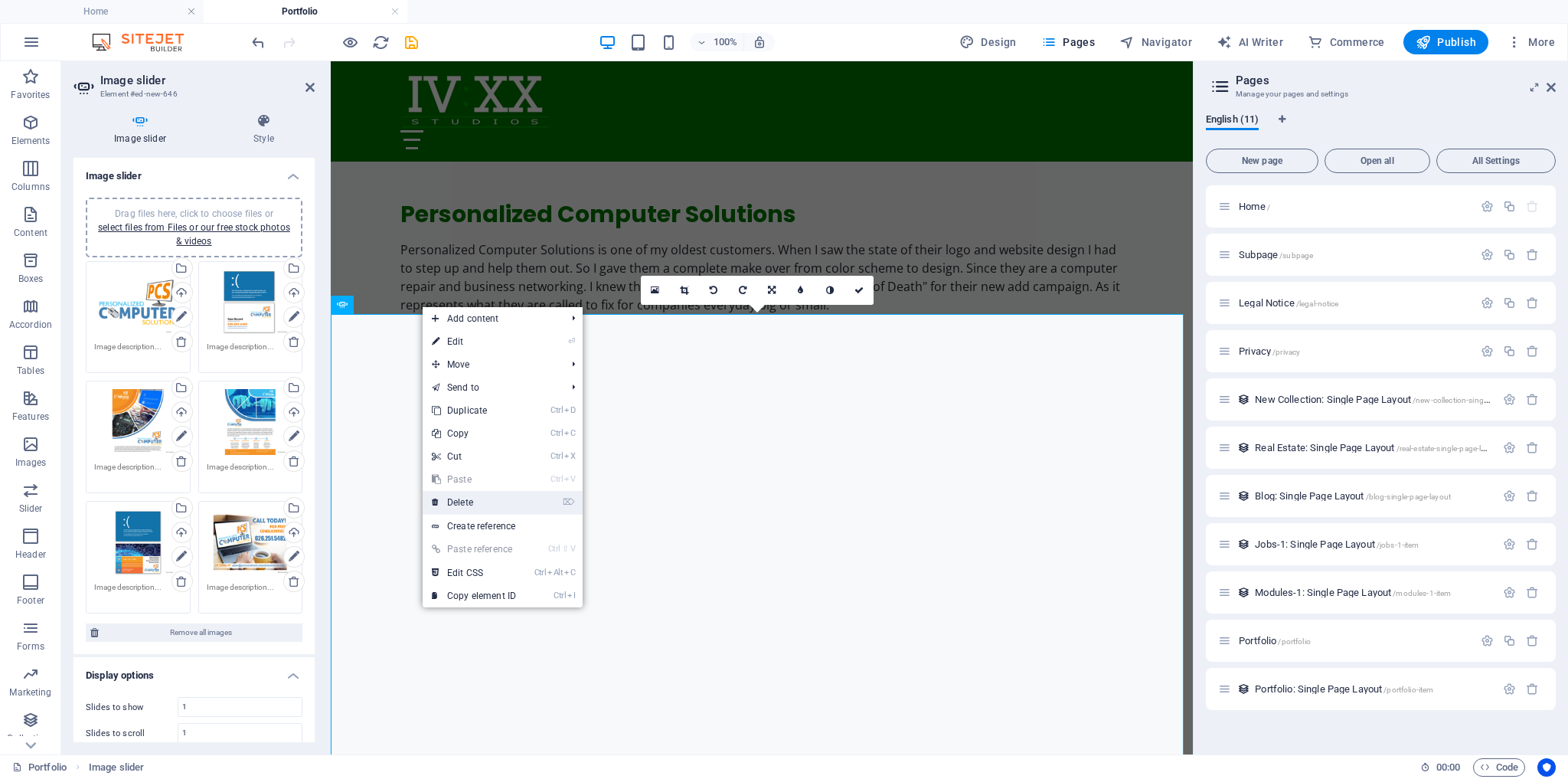
click at [473, 501] on link "⌦ Delete" at bounding box center [474, 502] width 103 height 23
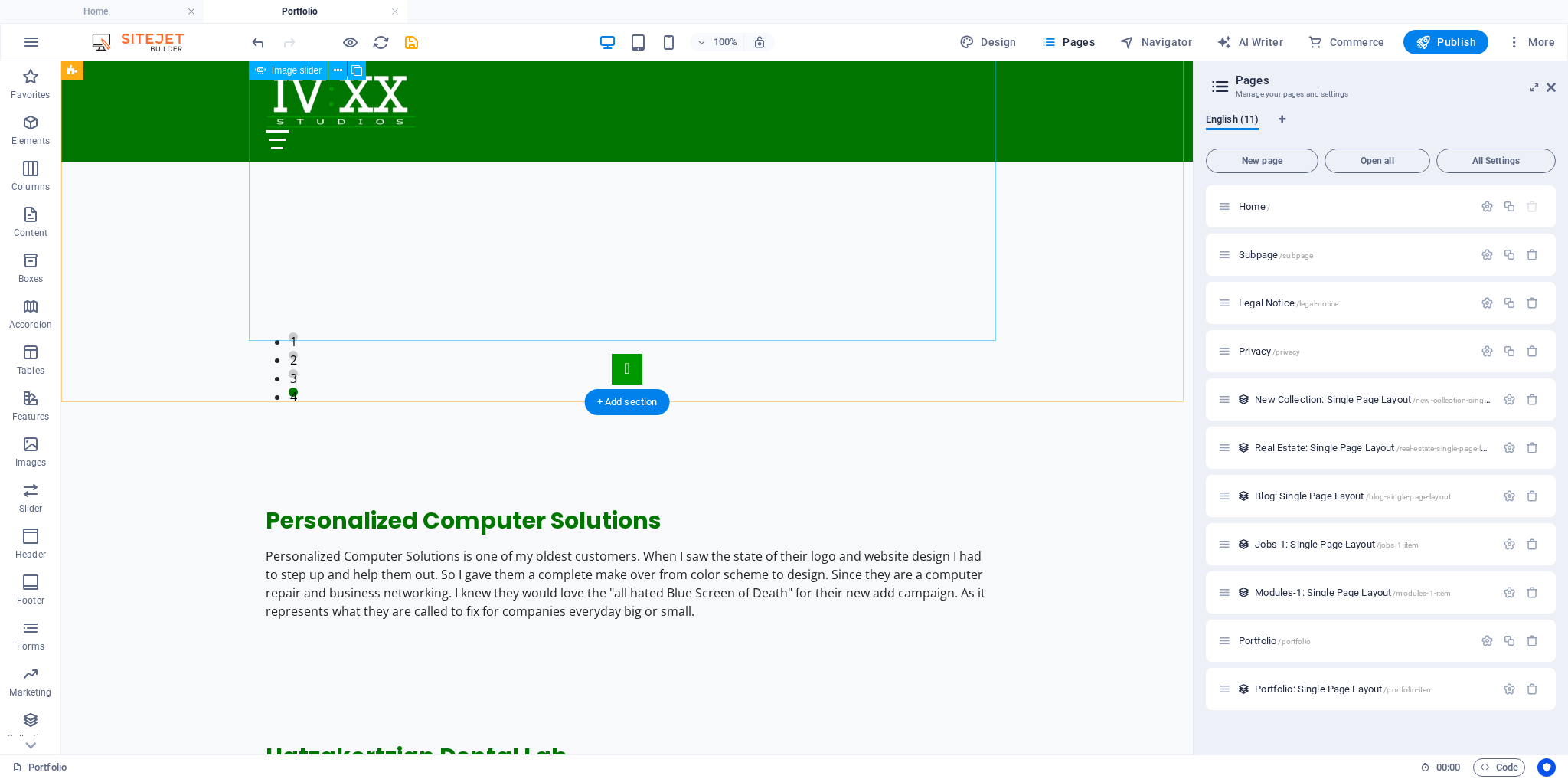
scroll to position [1036, 0]
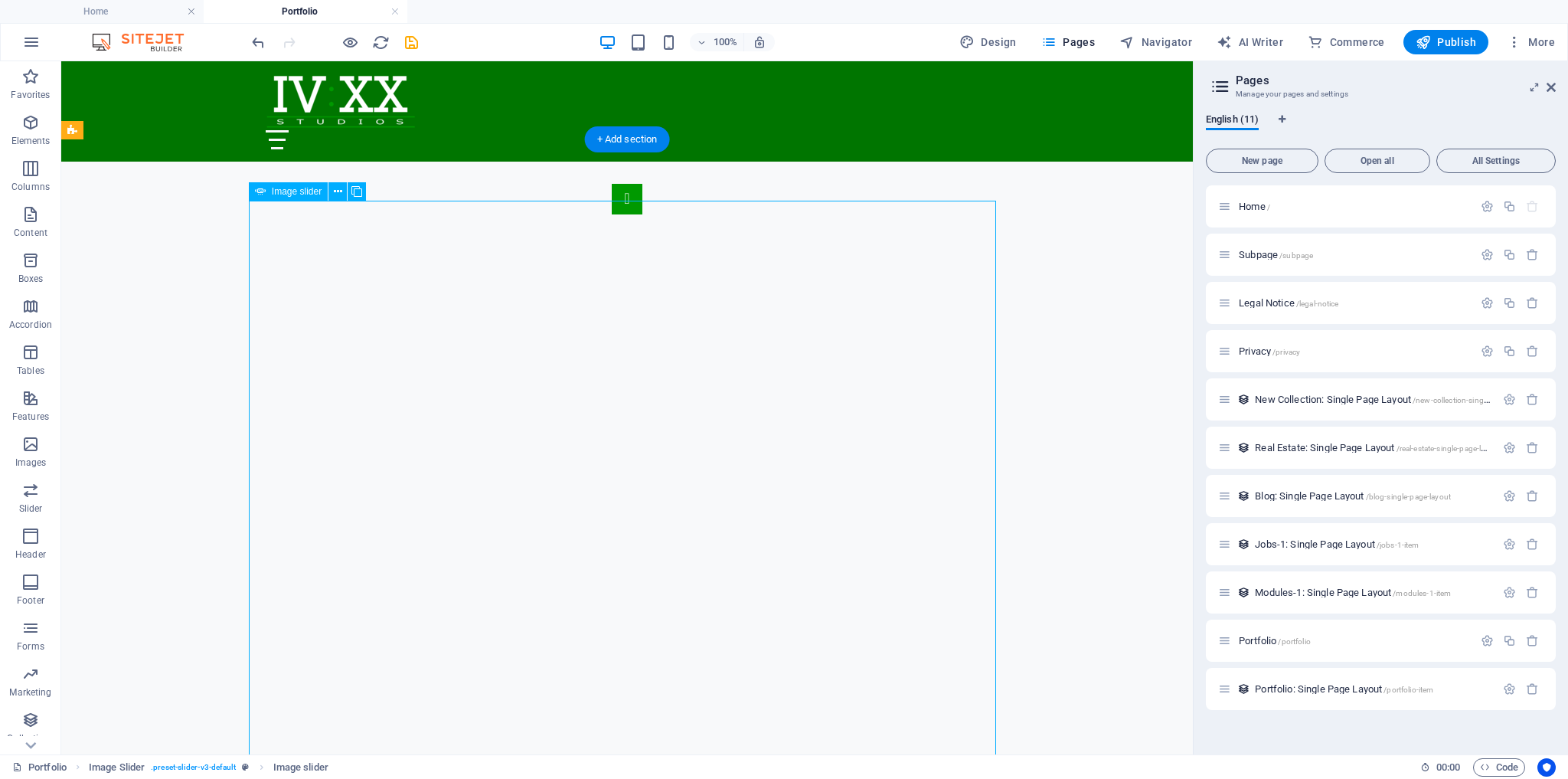
scroll to position [729, 0]
click at [357, 189] on icon at bounding box center [357, 192] width 11 height 16
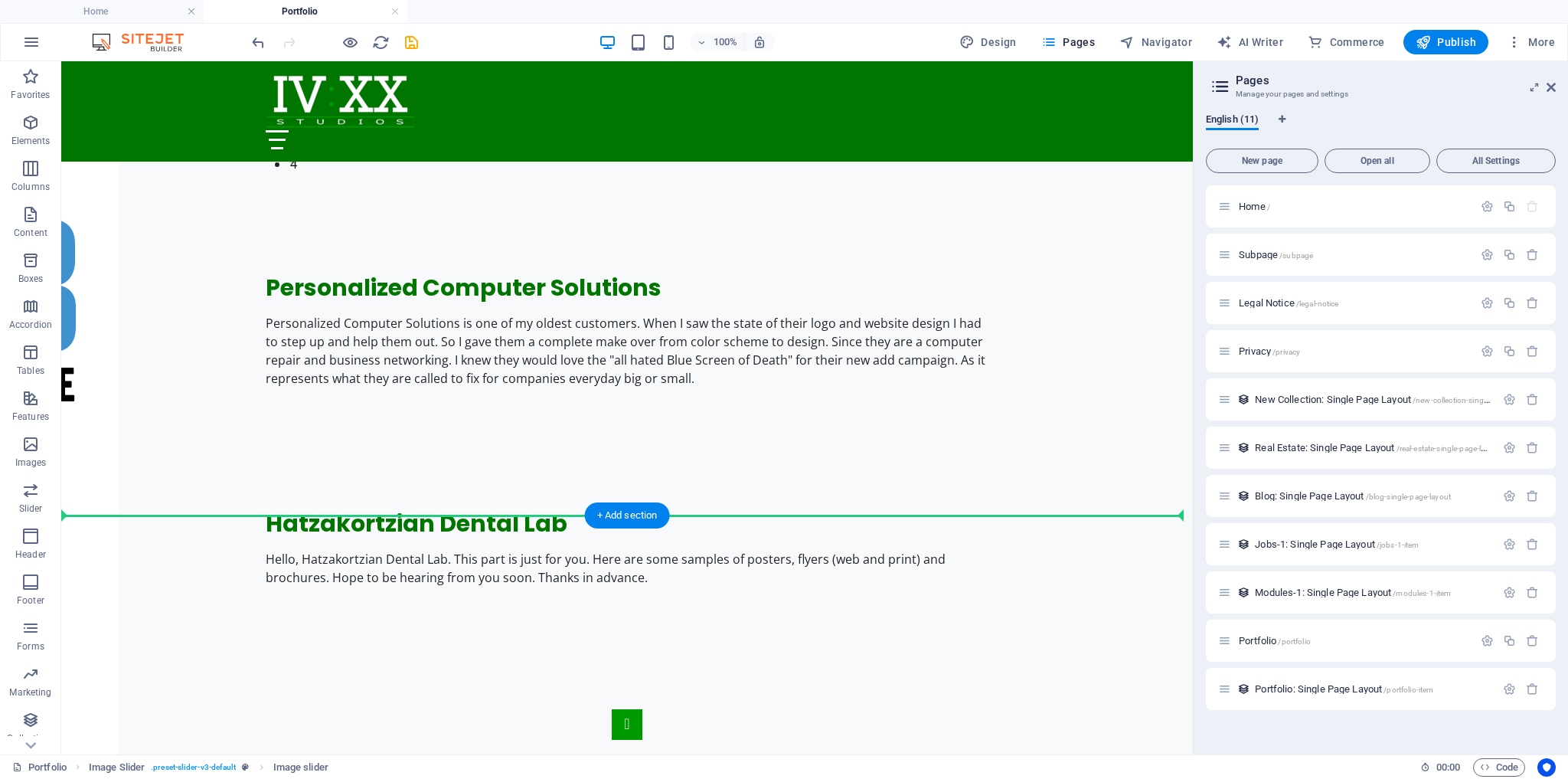
scroll to position [2084, 0]
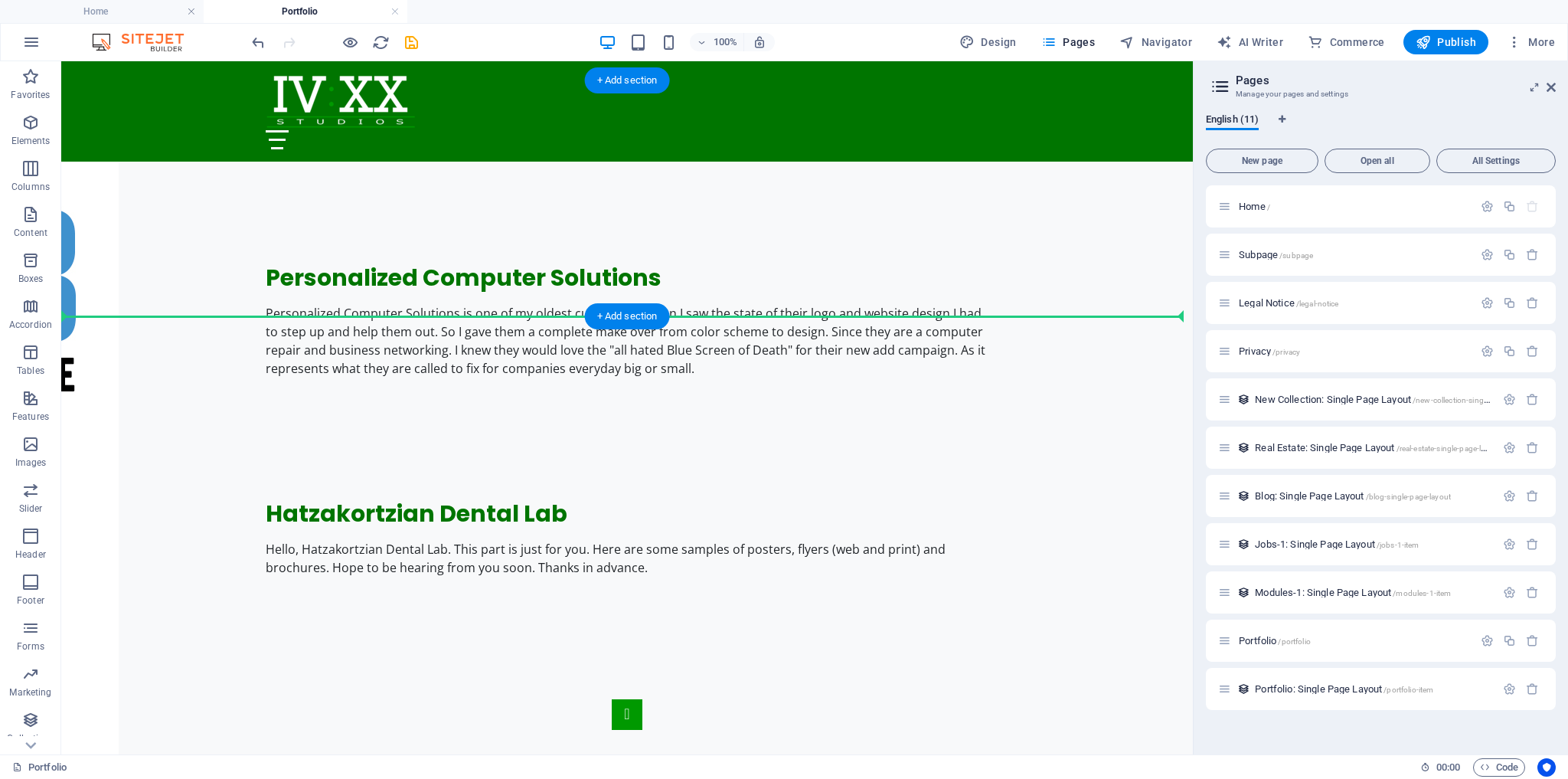
drag, startPoint x: 288, startPoint y: 264, endPoint x: 329, endPoint y: 305, distance: 58.0
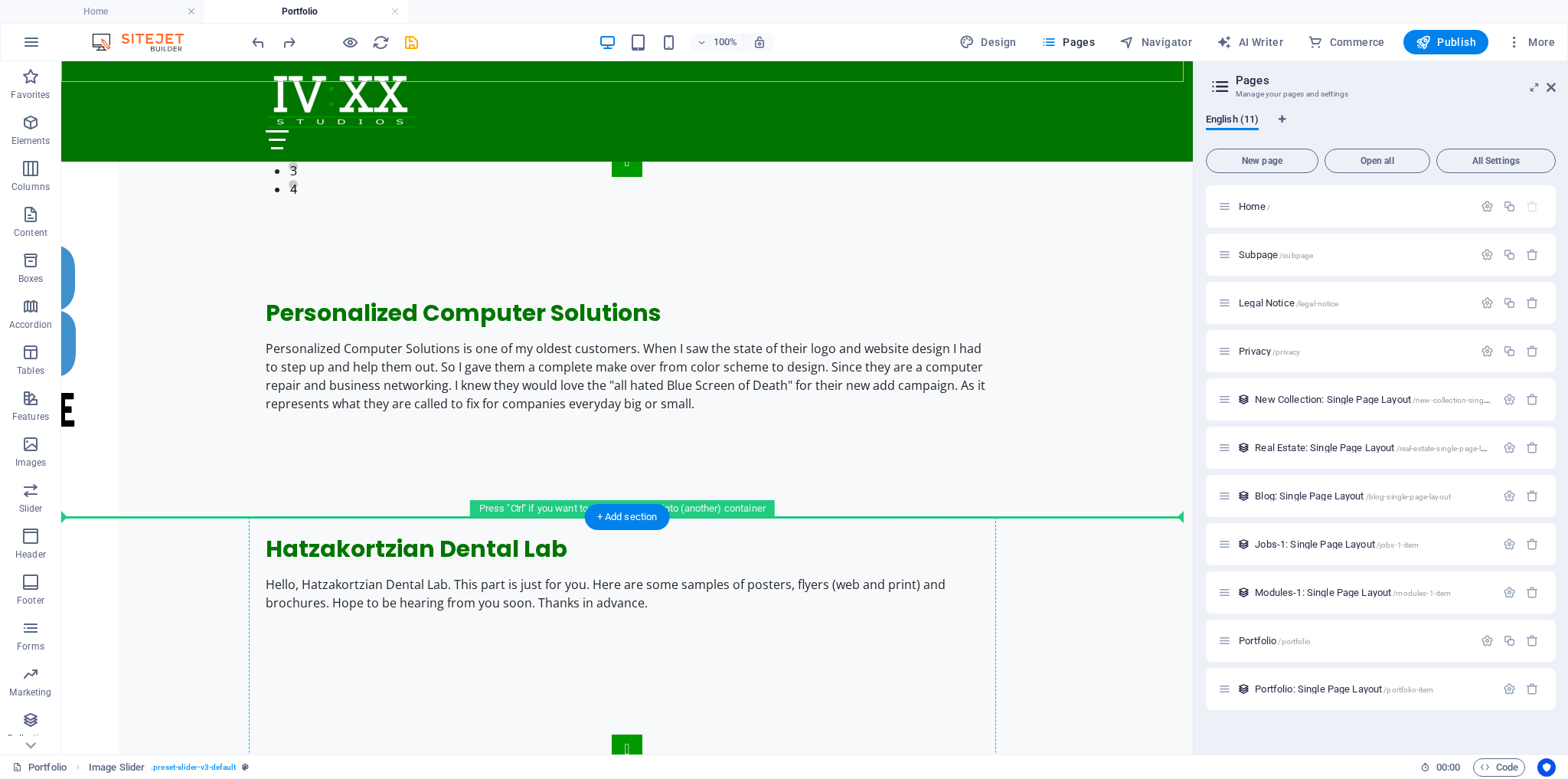
scroll to position [2081, 0]
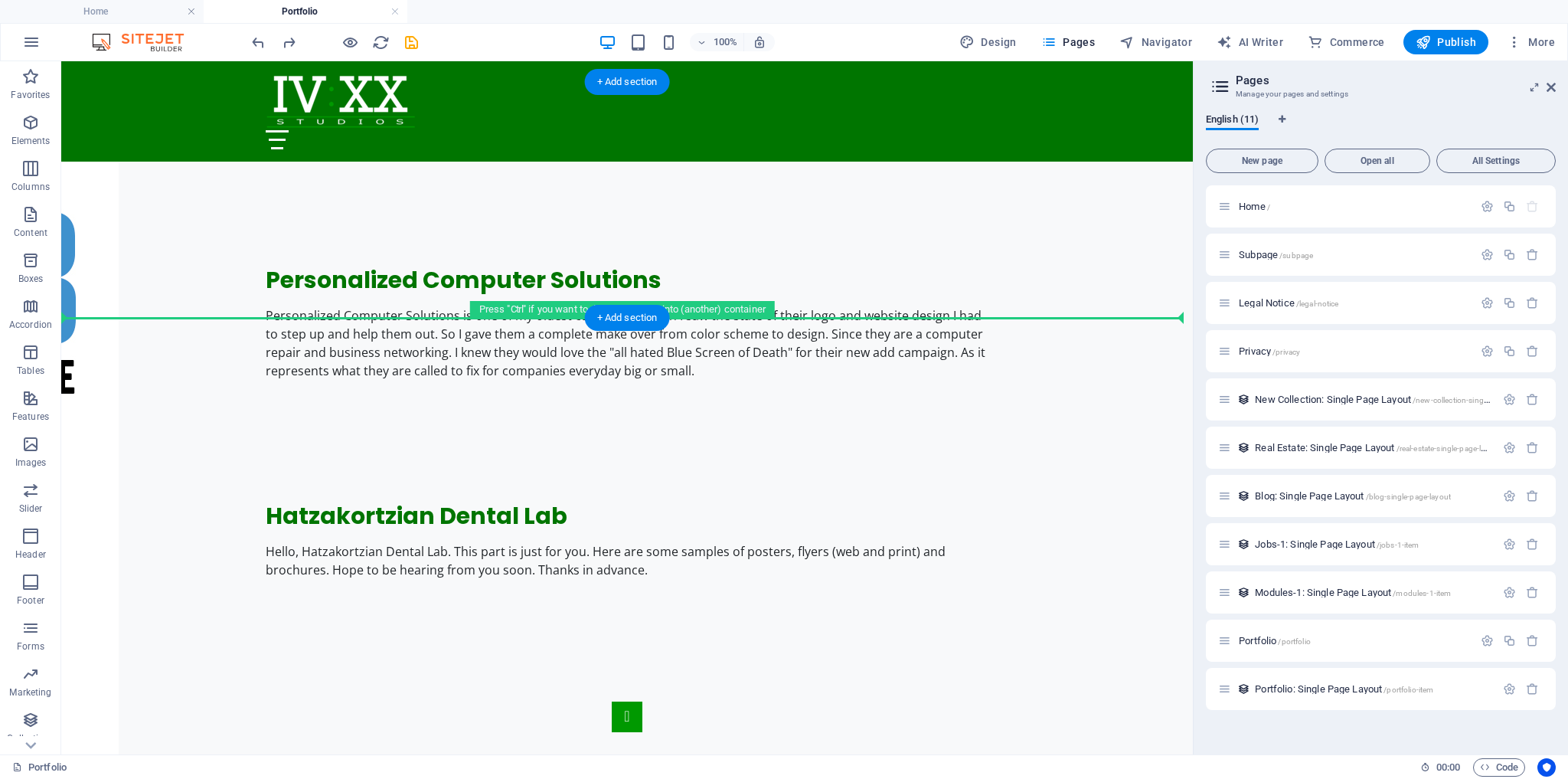
drag, startPoint x: 398, startPoint y: 331, endPoint x: 481, endPoint y: 300, distance: 88.6
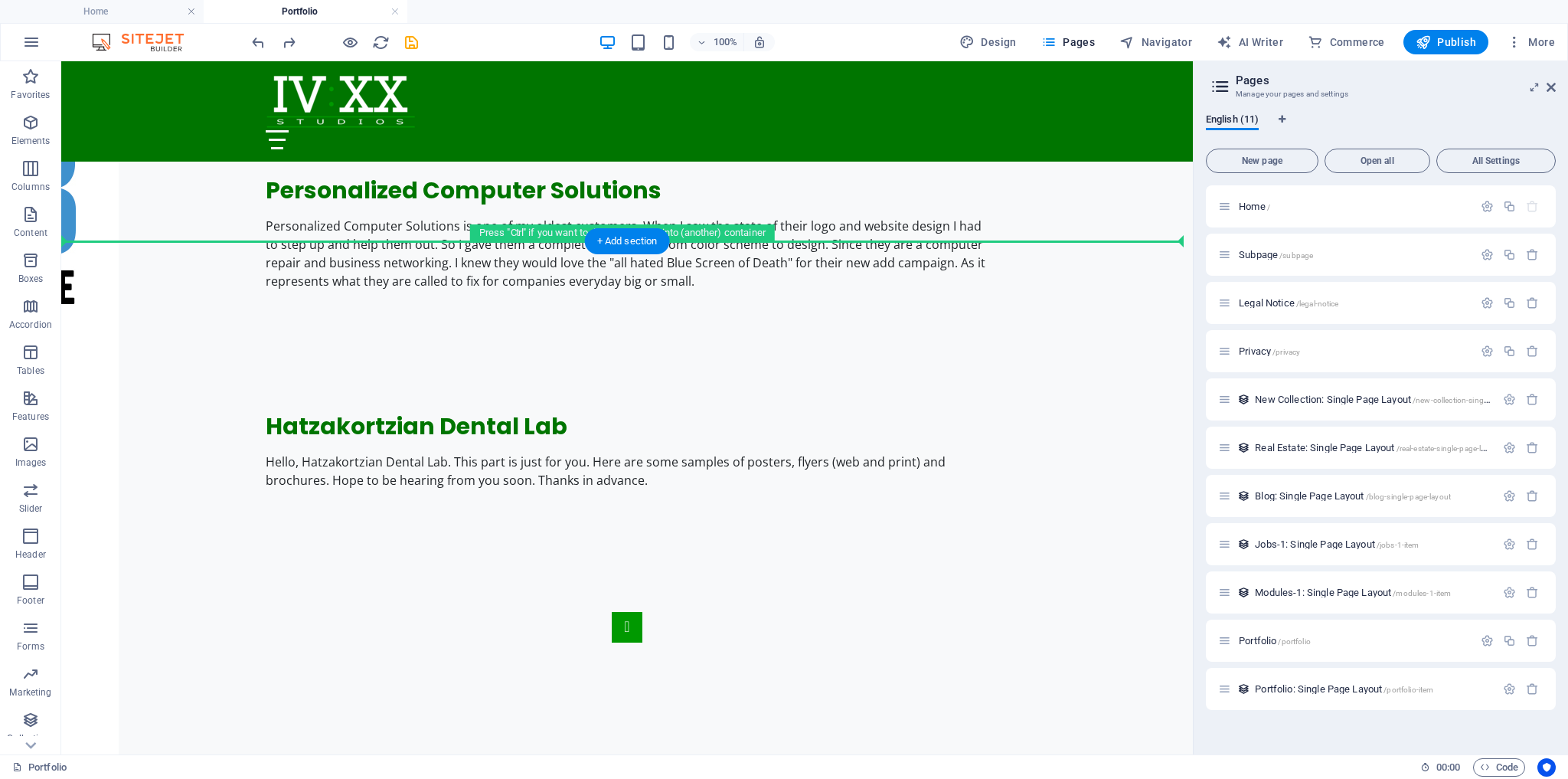
scroll to position [2136, 0]
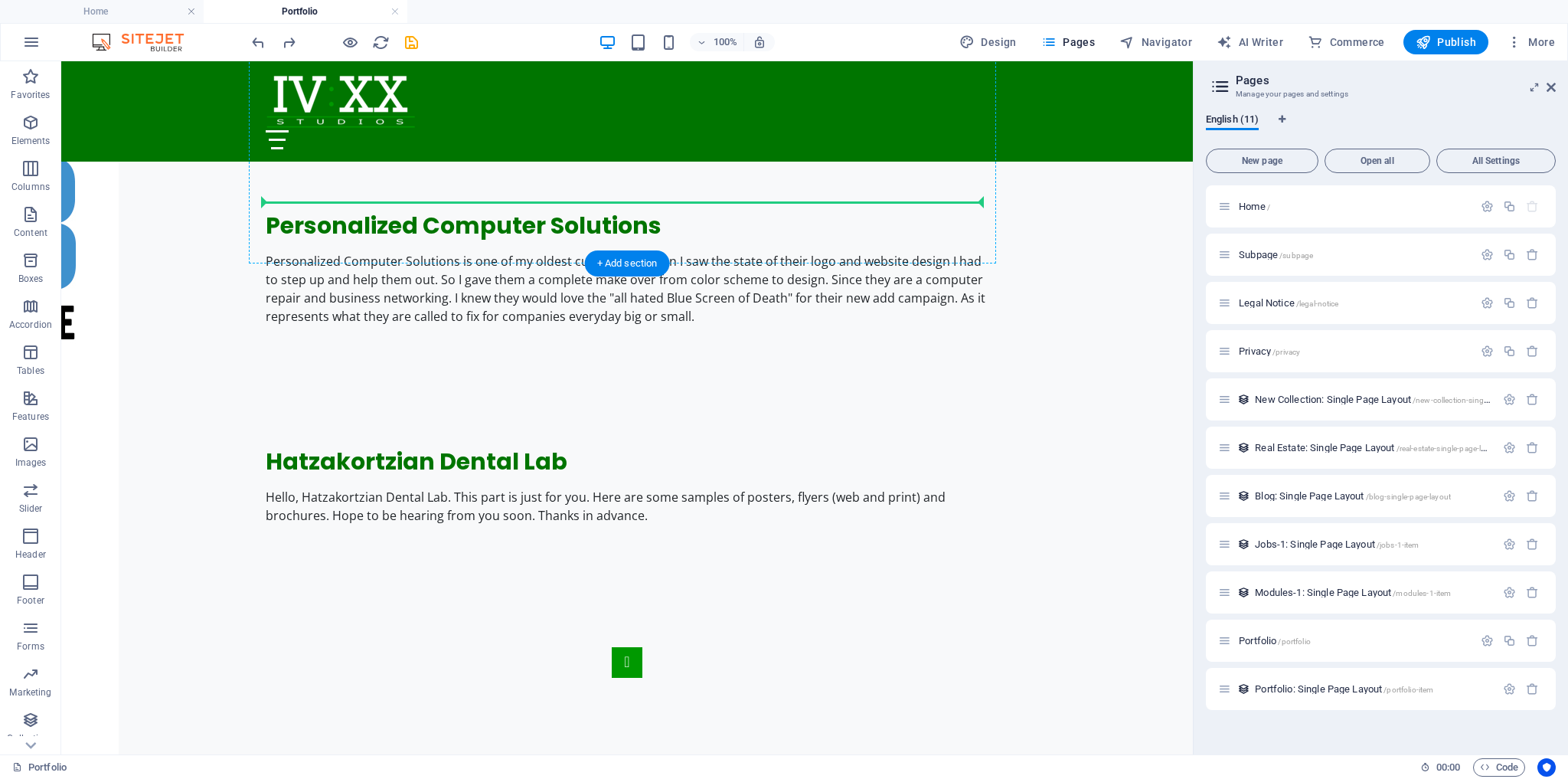
drag, startPoint x: 455, startPoint y: 268, endPoint x: 529, endPoint y: 199, distance: 101.2
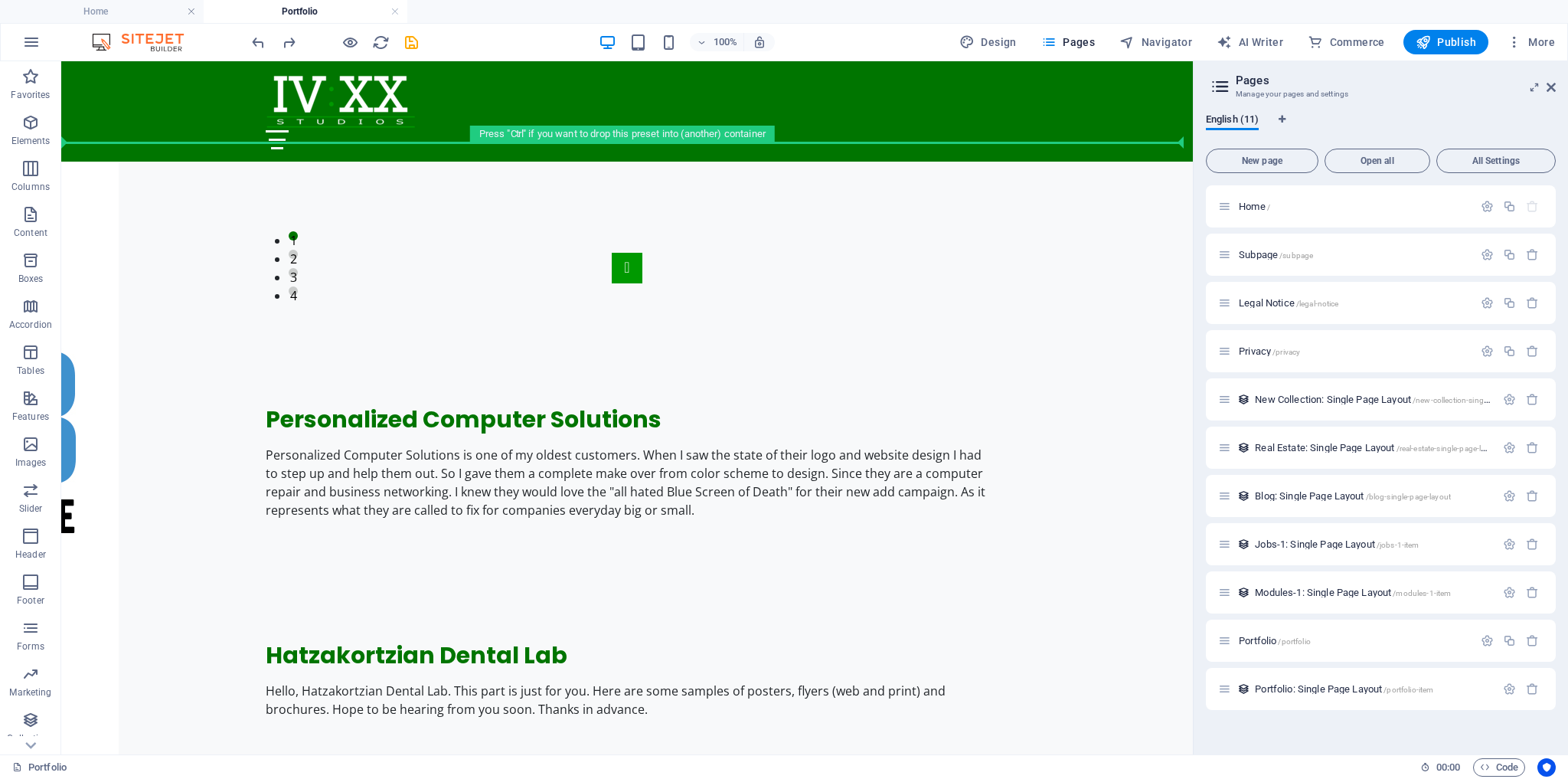
scroll to position [1941, 0]
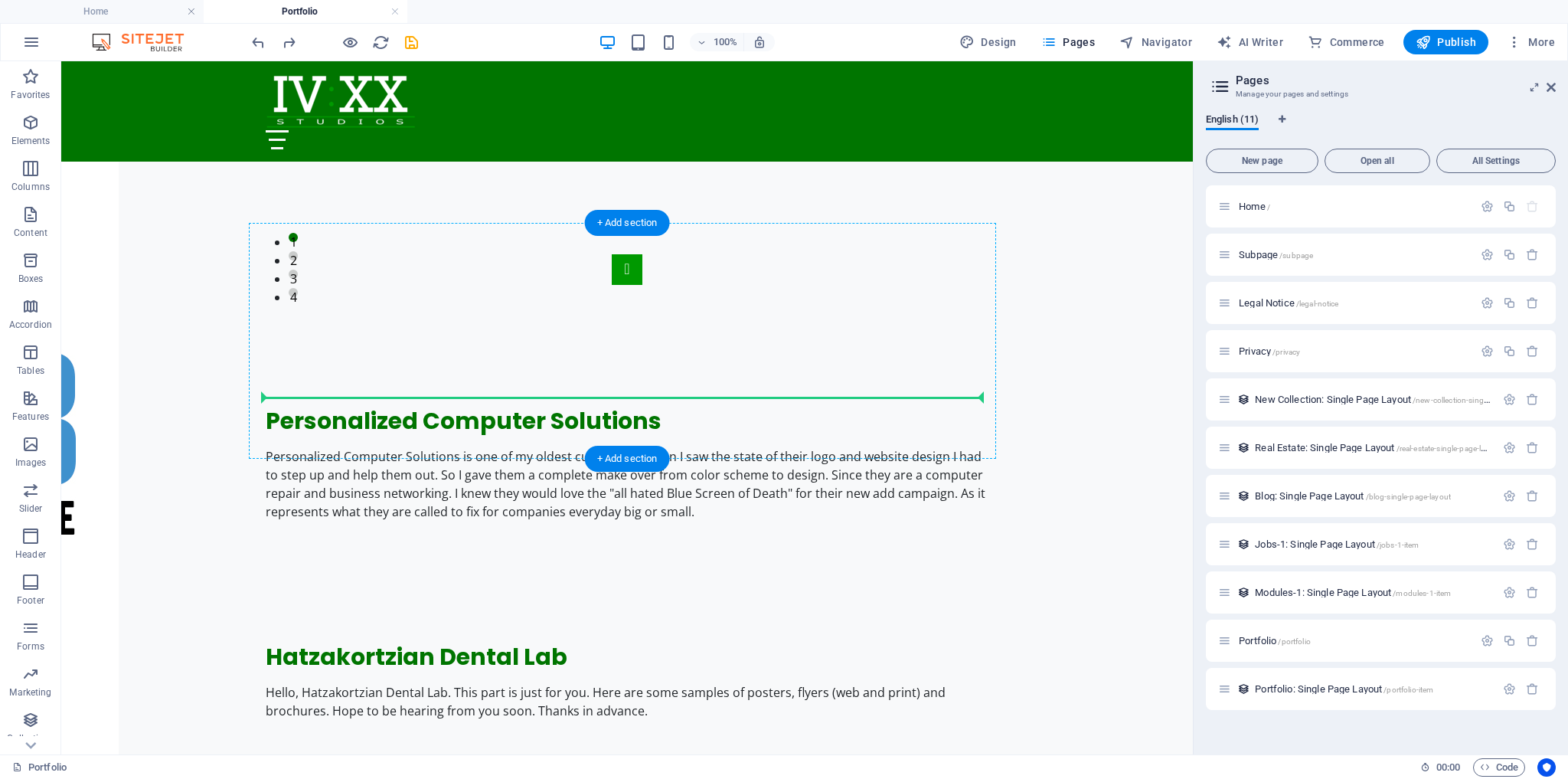
drag, startPoint x: 395, startPoint y: 271, endPoint x: 465, endPoint y: 394, distance: 141.5
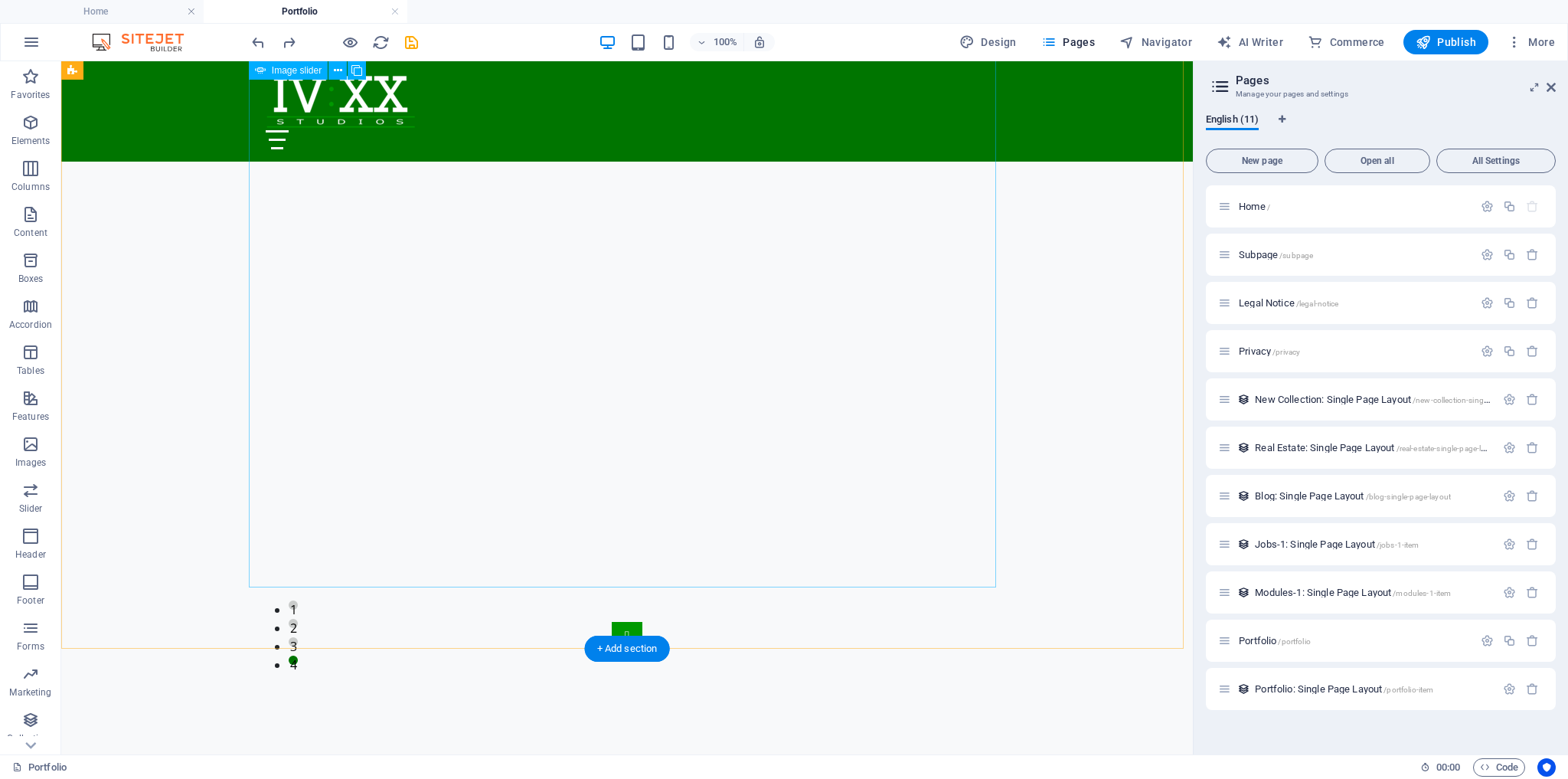
scroll to position [1258, 0]
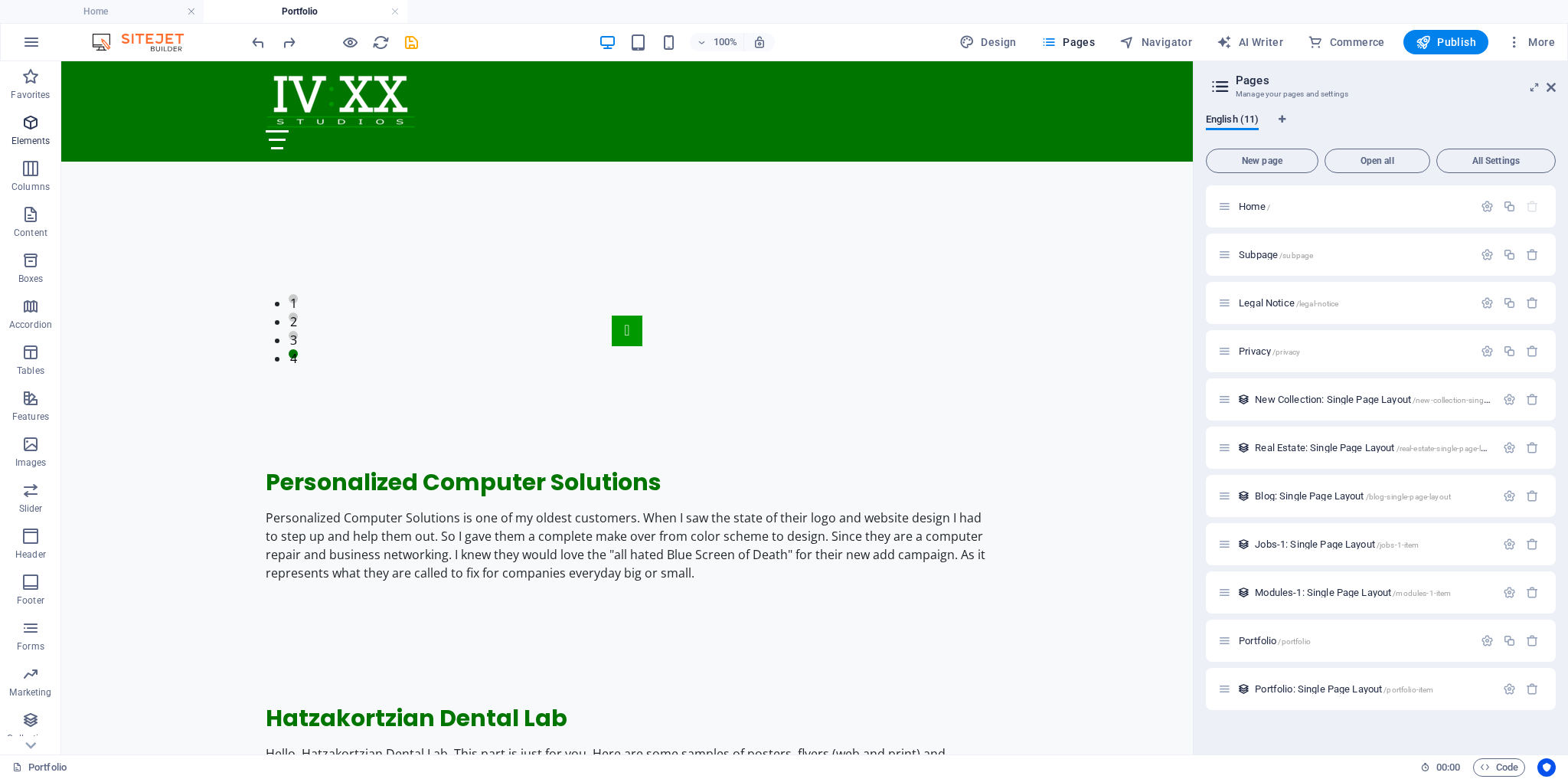
click at [26, 126] on icon "button" at bounding box center [30, 122] width 19 height 19
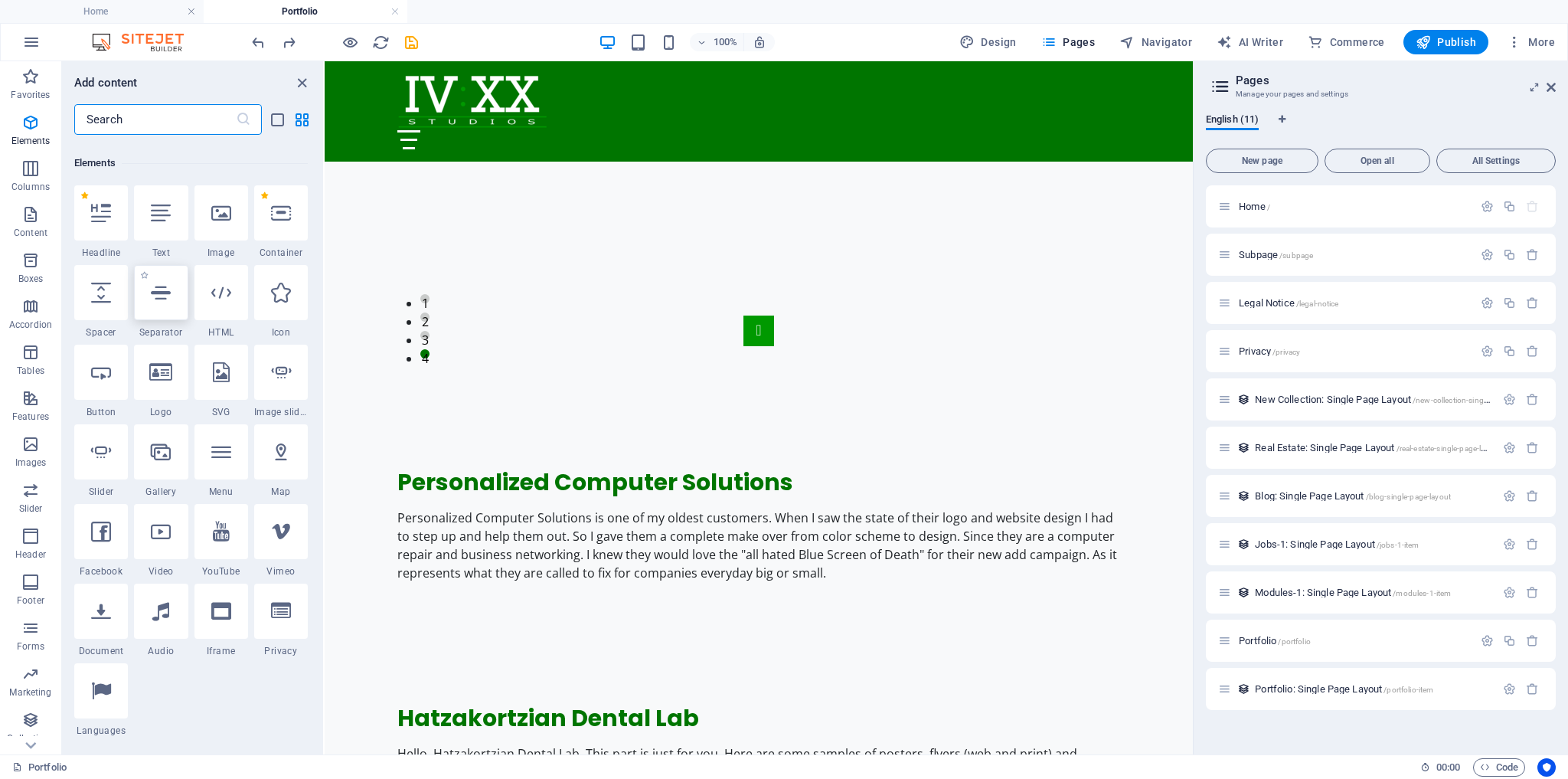
scroll to position [162, 0]
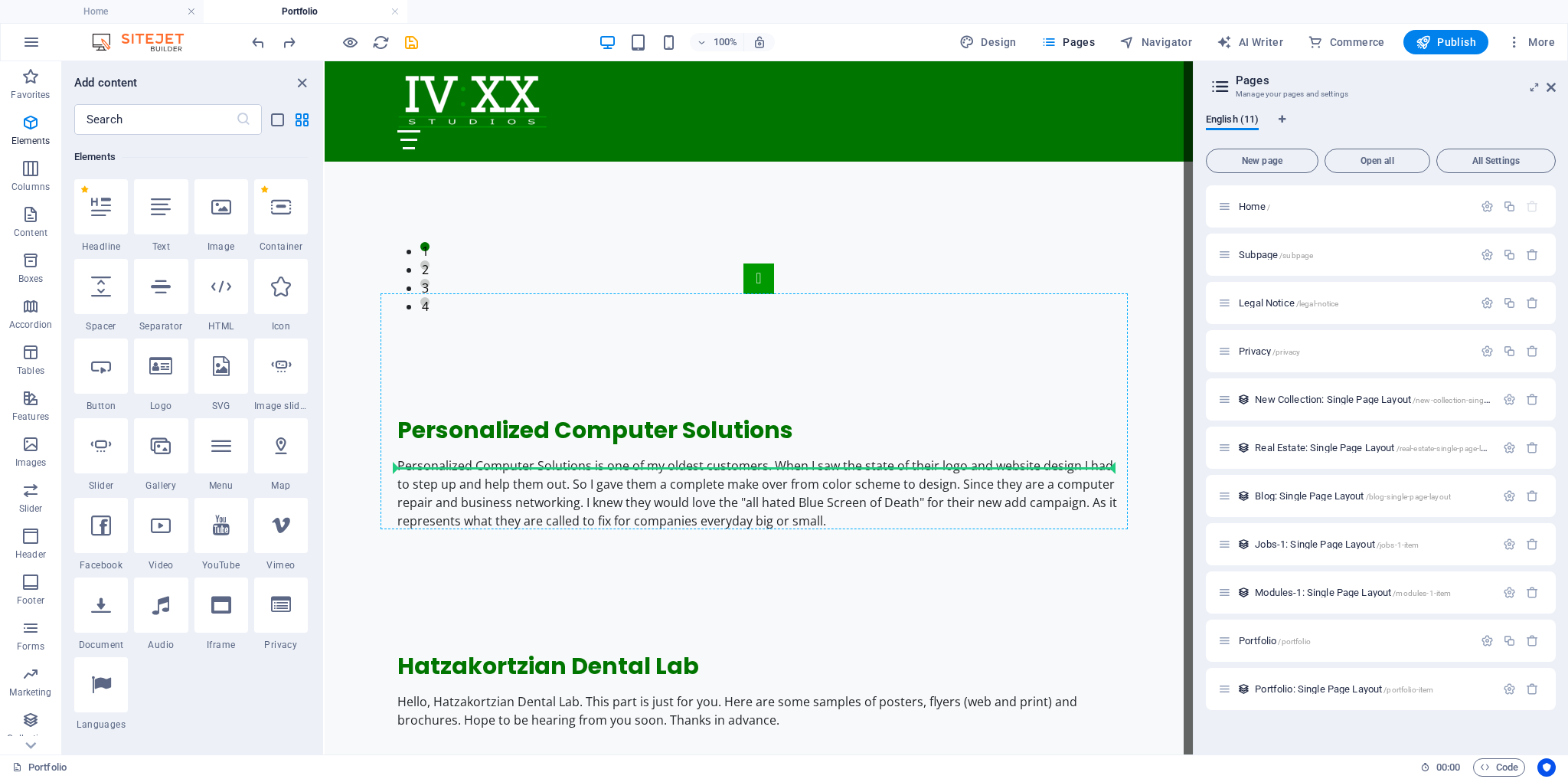
select select "ms"
select select "s"
select select "progressive"
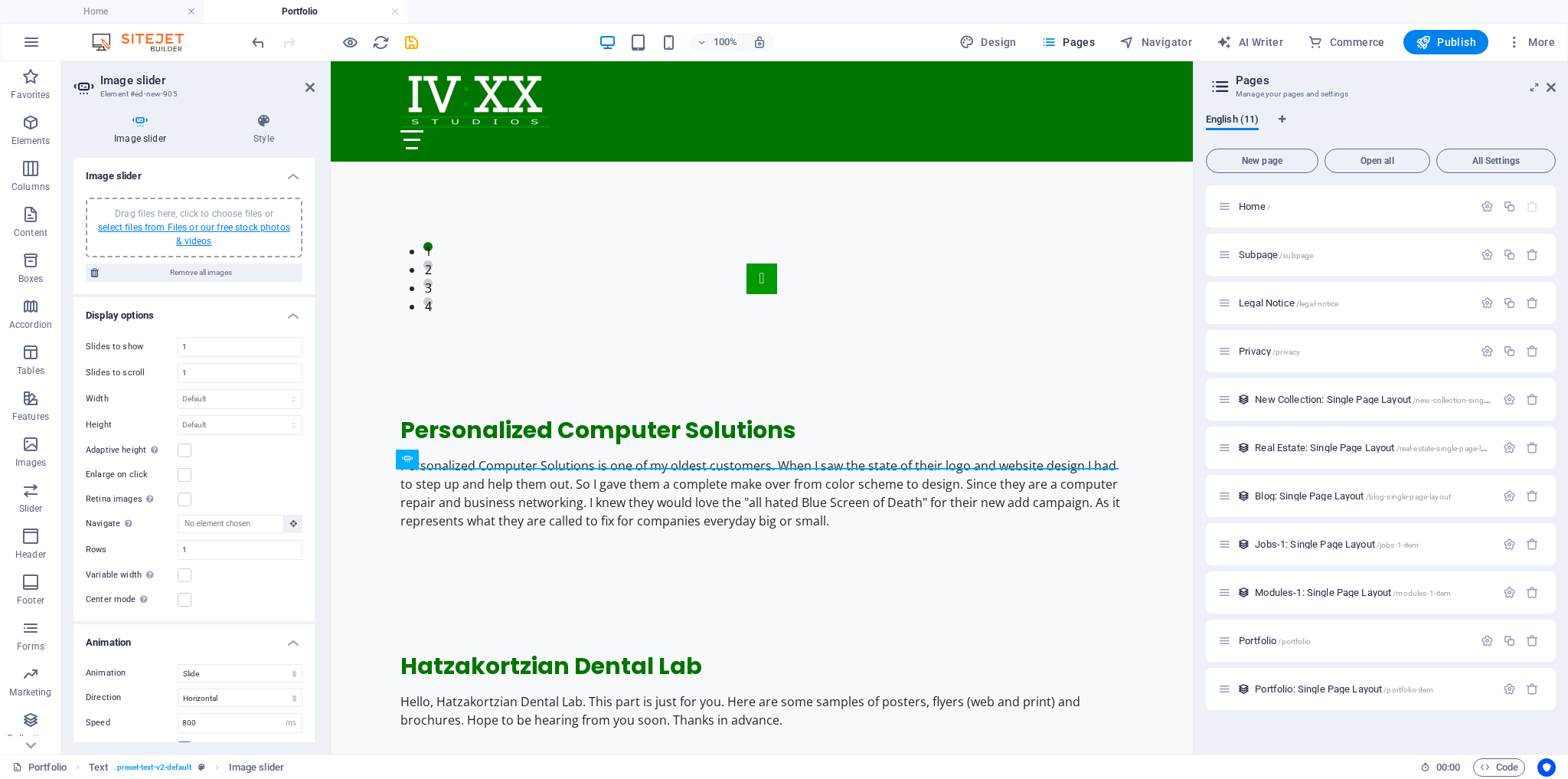
click at [217, 228] on link "select files from Files or our free stock photos & videos" at bounding box center [194, 234] width 193 height 24
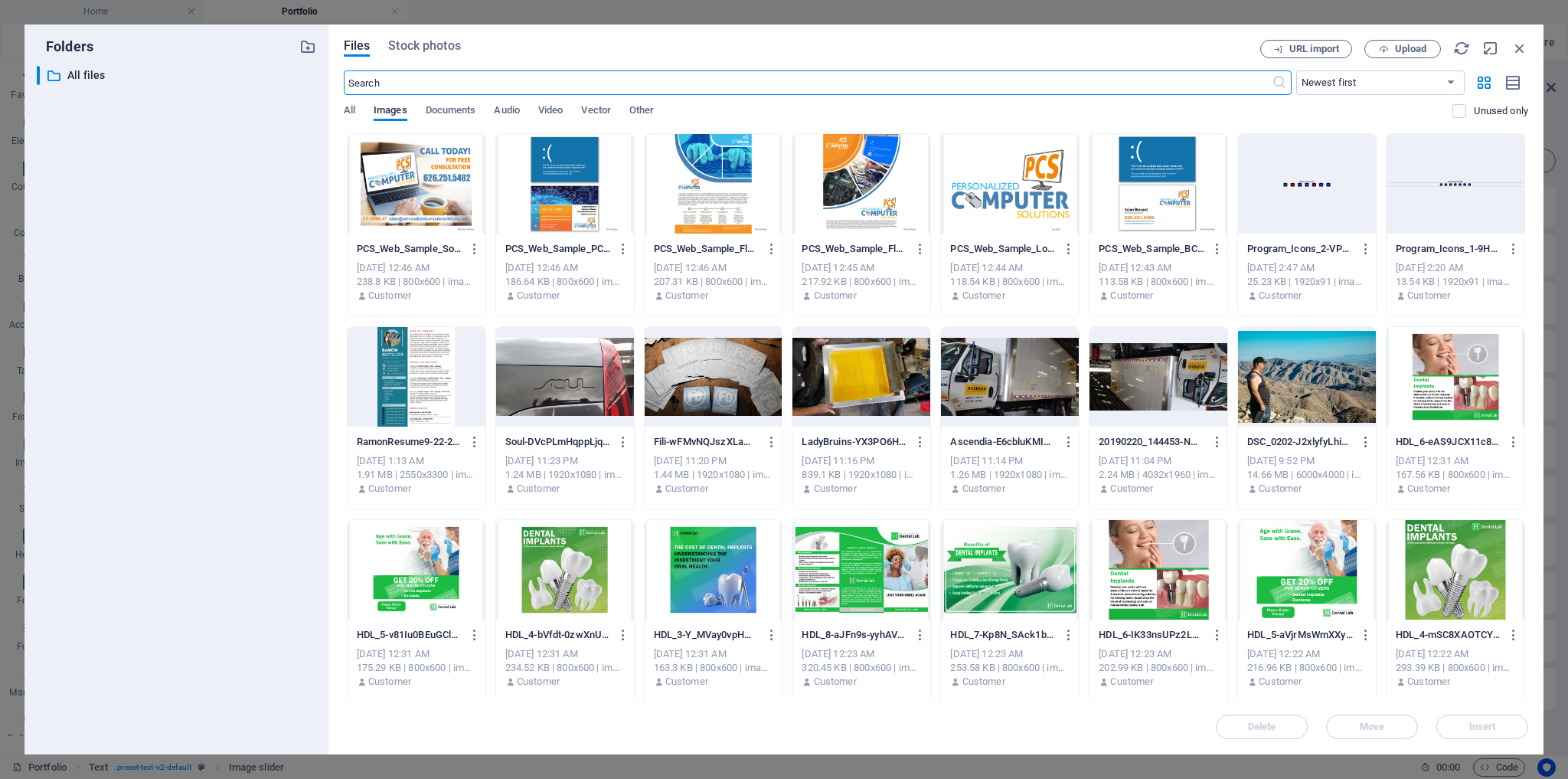
click at [1172, 179] on div at bounding box center [1159, 184] width 138 height 100
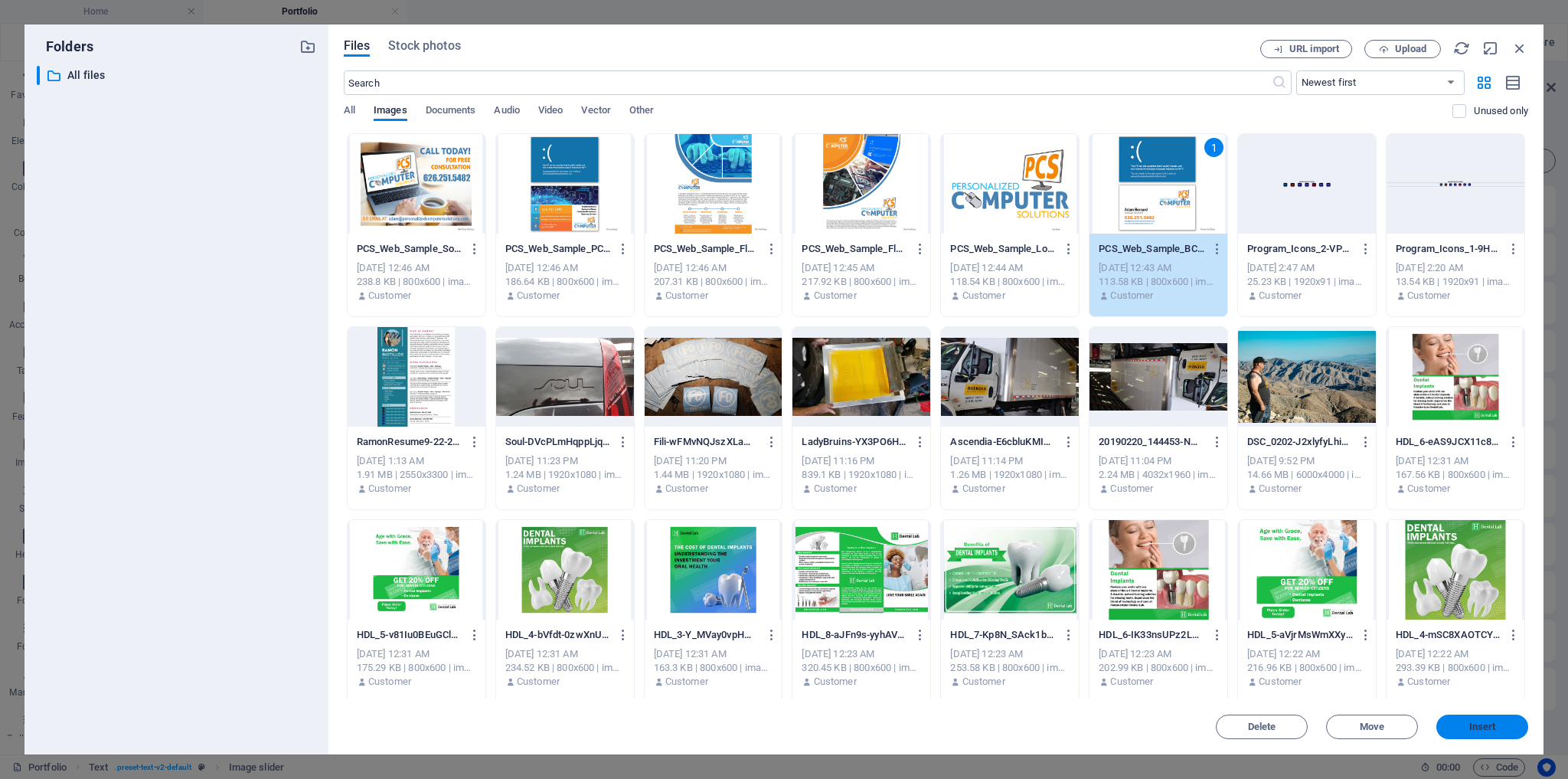
click at [1479, 722] on span "Insert" at bounding box center [1483, 727] width 27 height 9
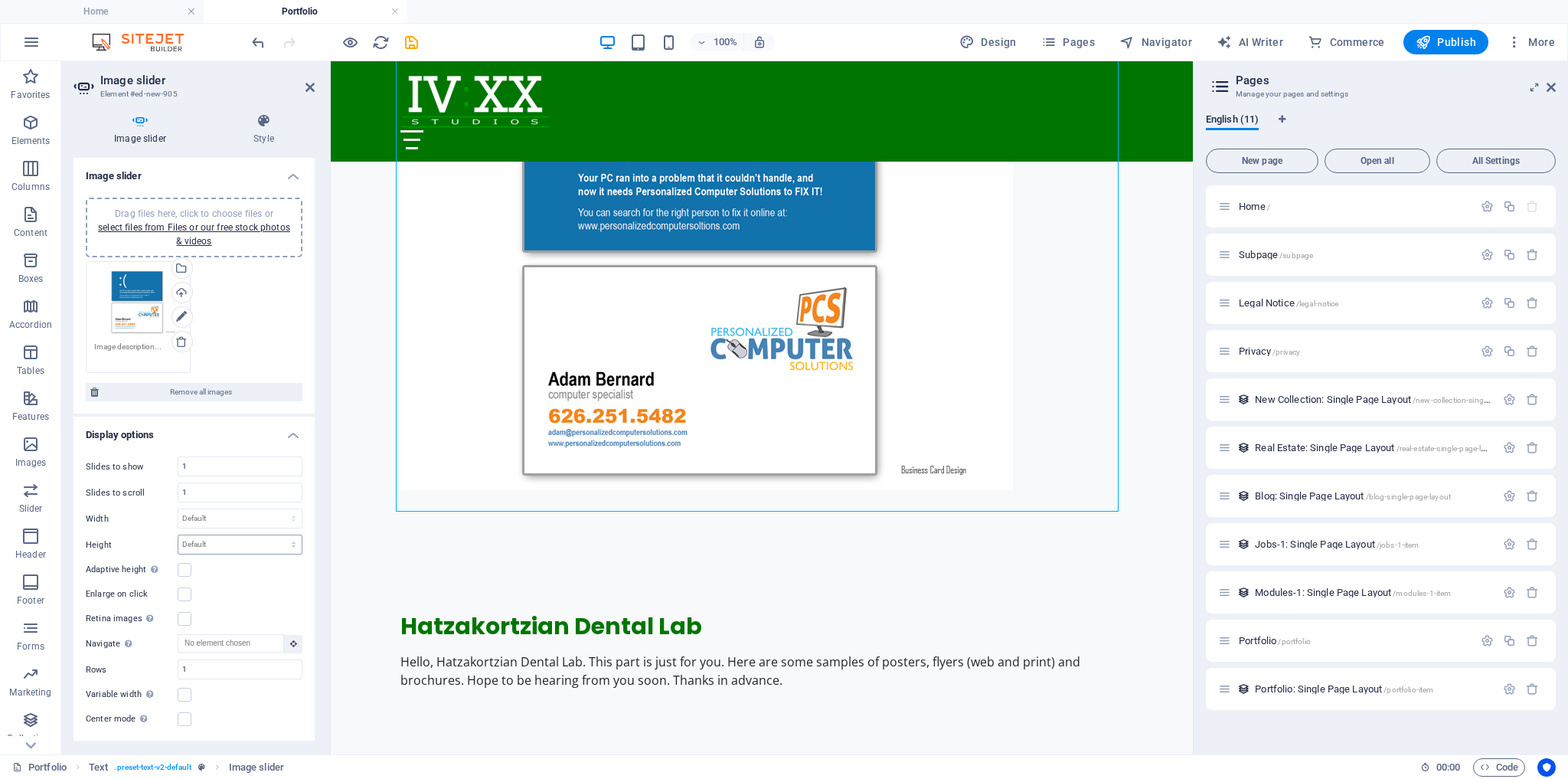
scroll to position [289, 0]
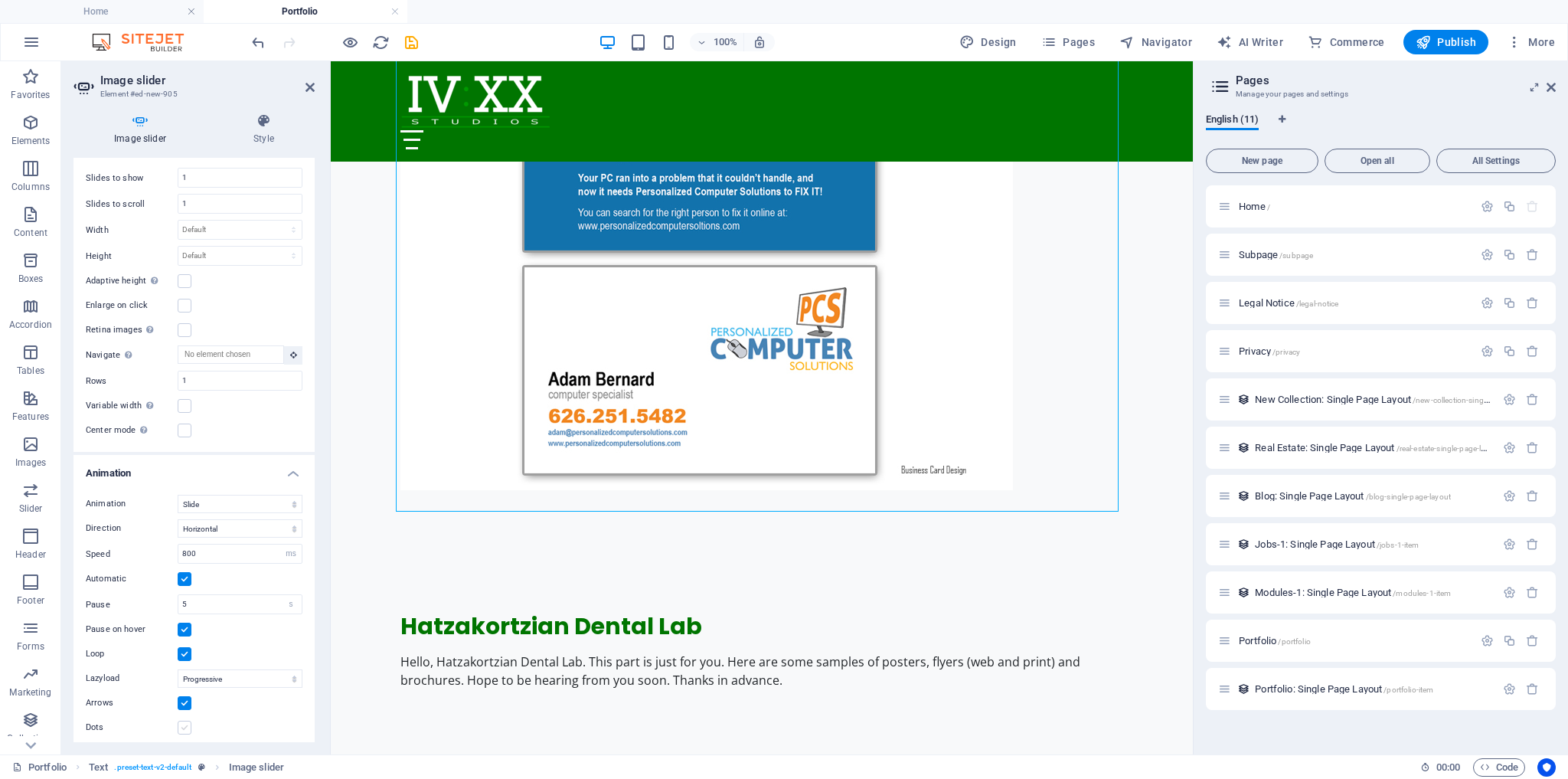
click at [183, 722] on label at bounding box center [185, 728] width 14 height 14
click at [0, 0] on input "Dots" at bounding box center [0, 0] width 0 height 0
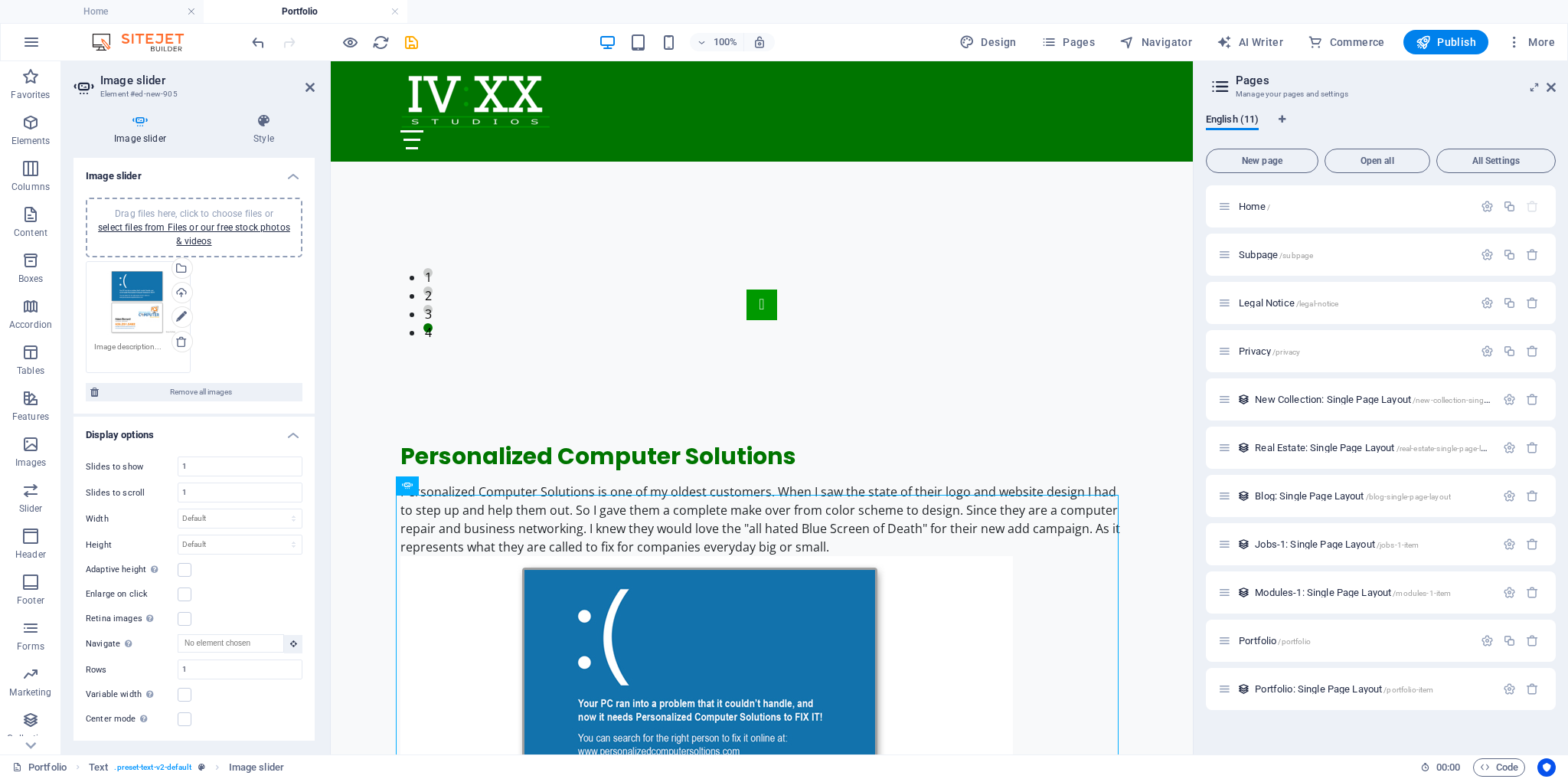
scroll to position [0, 0]
click at [221, 218] on span "Drag files here, click to choose files or select files from Files or our free s…" at bounding box center [194, 227] width 193 height 38
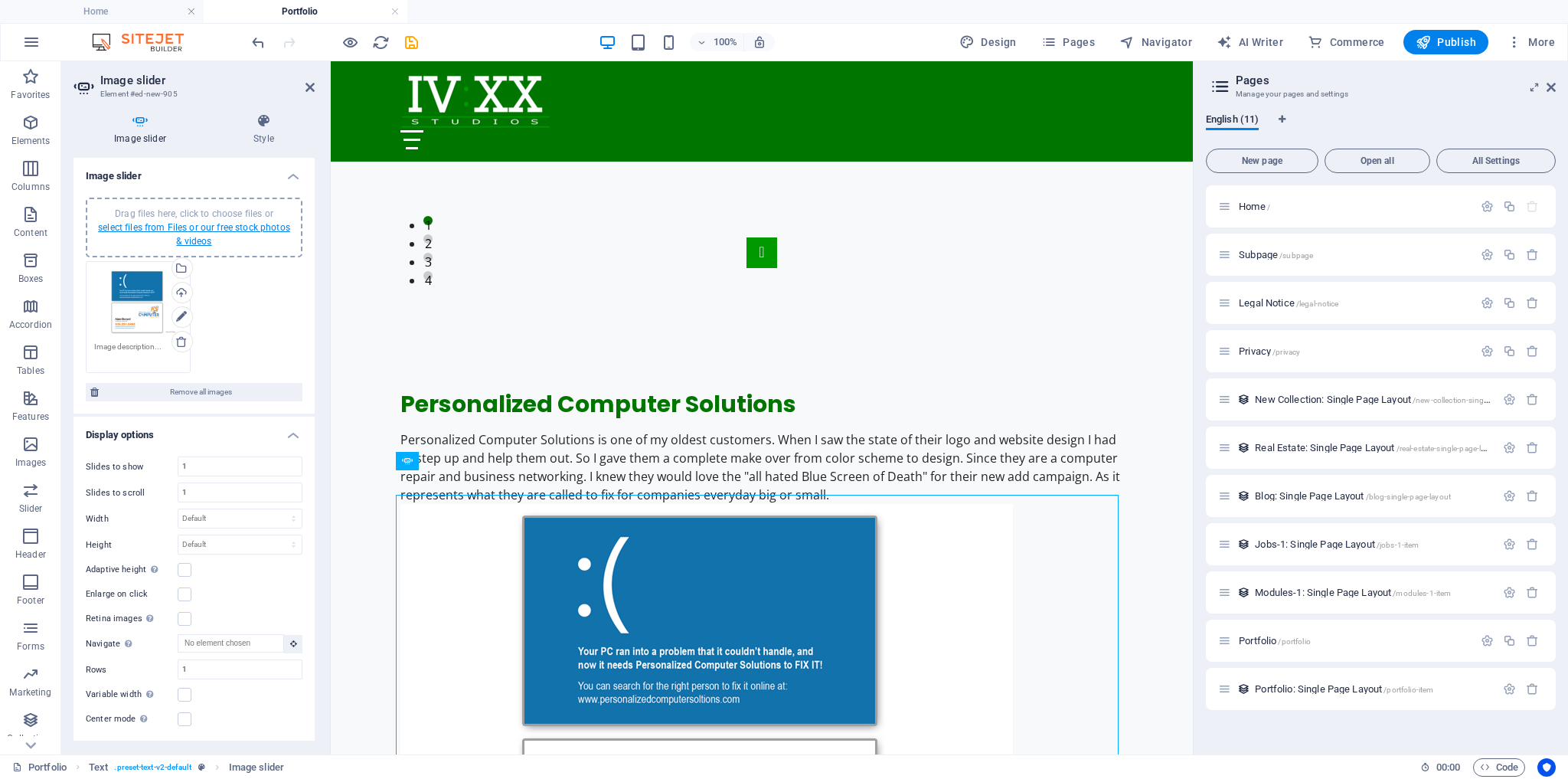
click at [213, 226] on link "select files from Files or our free stock photos & videos" at bounding box center [194, 234] width 193 height 24
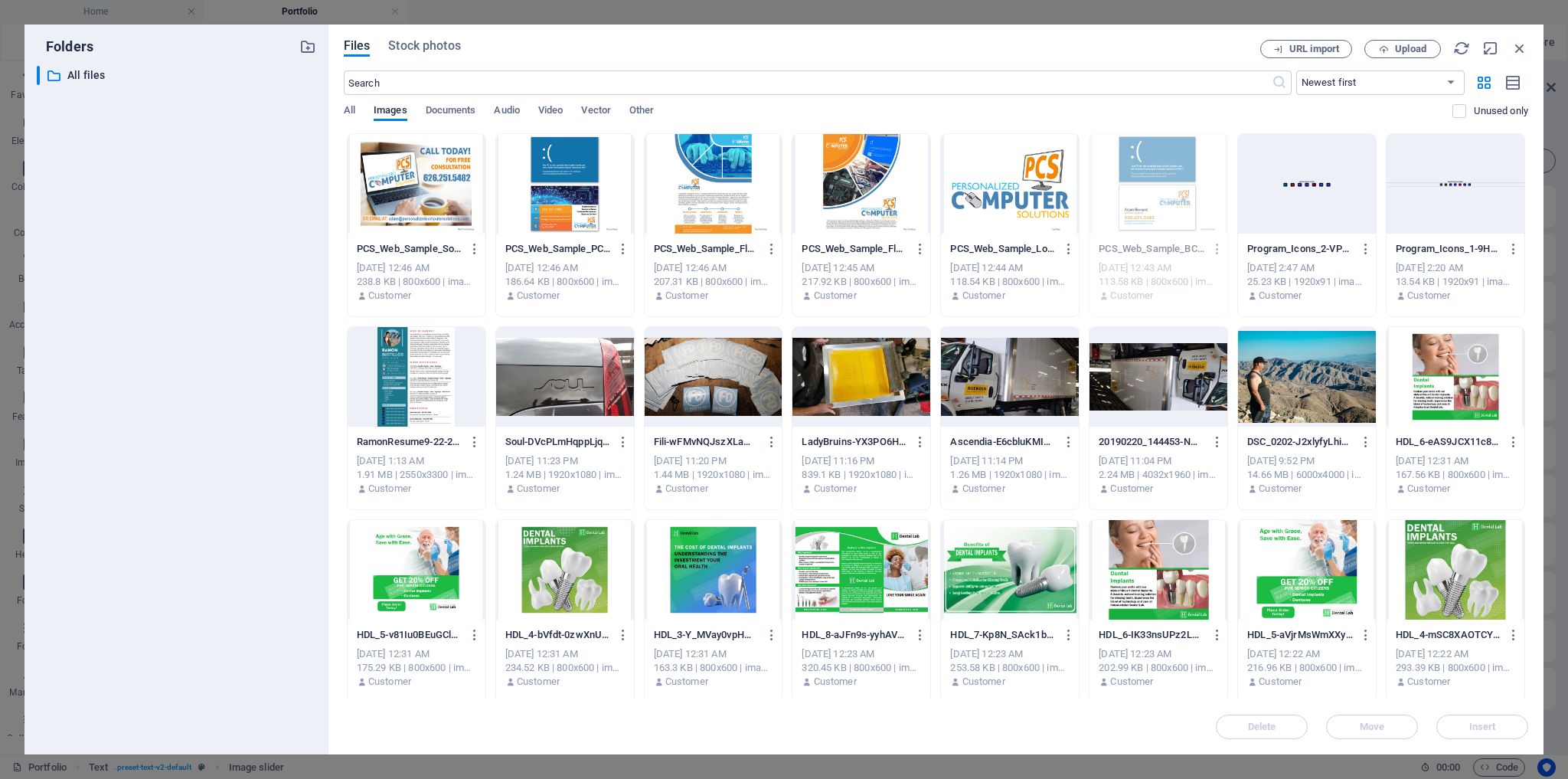
click at [1003, 193] on div at bounding box center [1010, 184] width 138 height 100
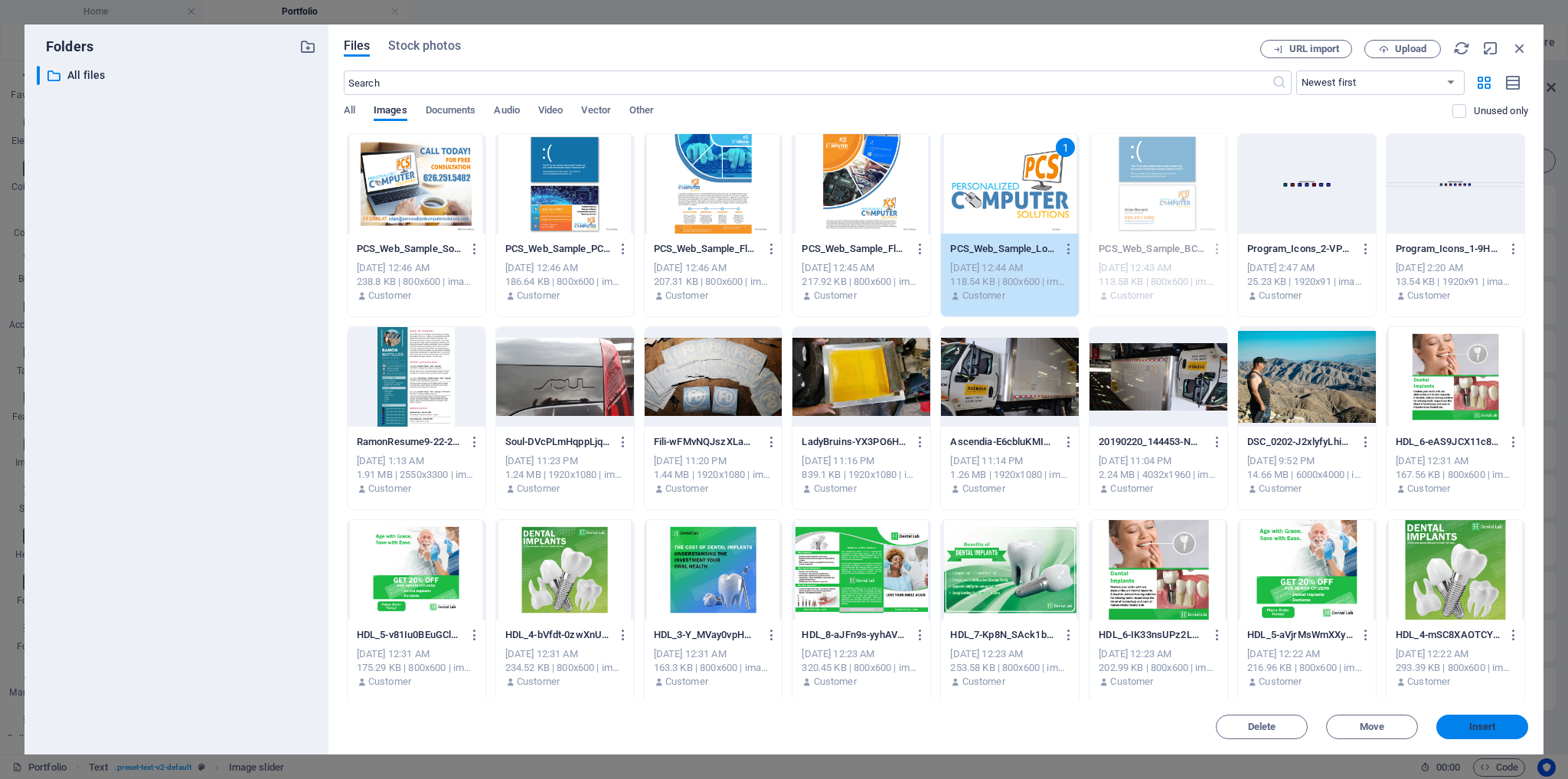
click at [1474, 729] on span "Insert" at bounding box center [1483, 727] width 27 height 9
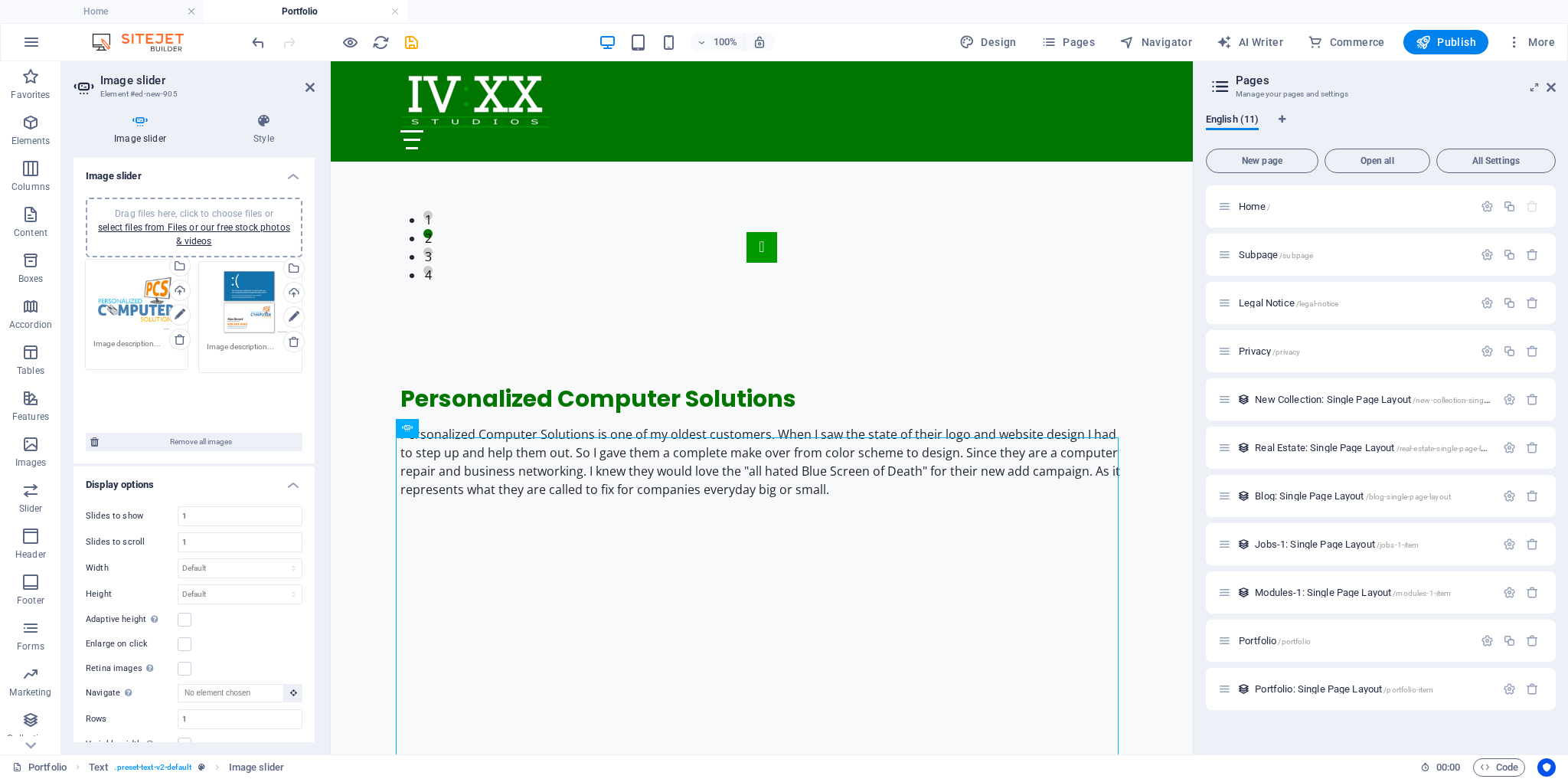
drag, startPoint x: 227, startPoint y: 297, endPoint x: 115, endPoint y: 295, distance: 112.0
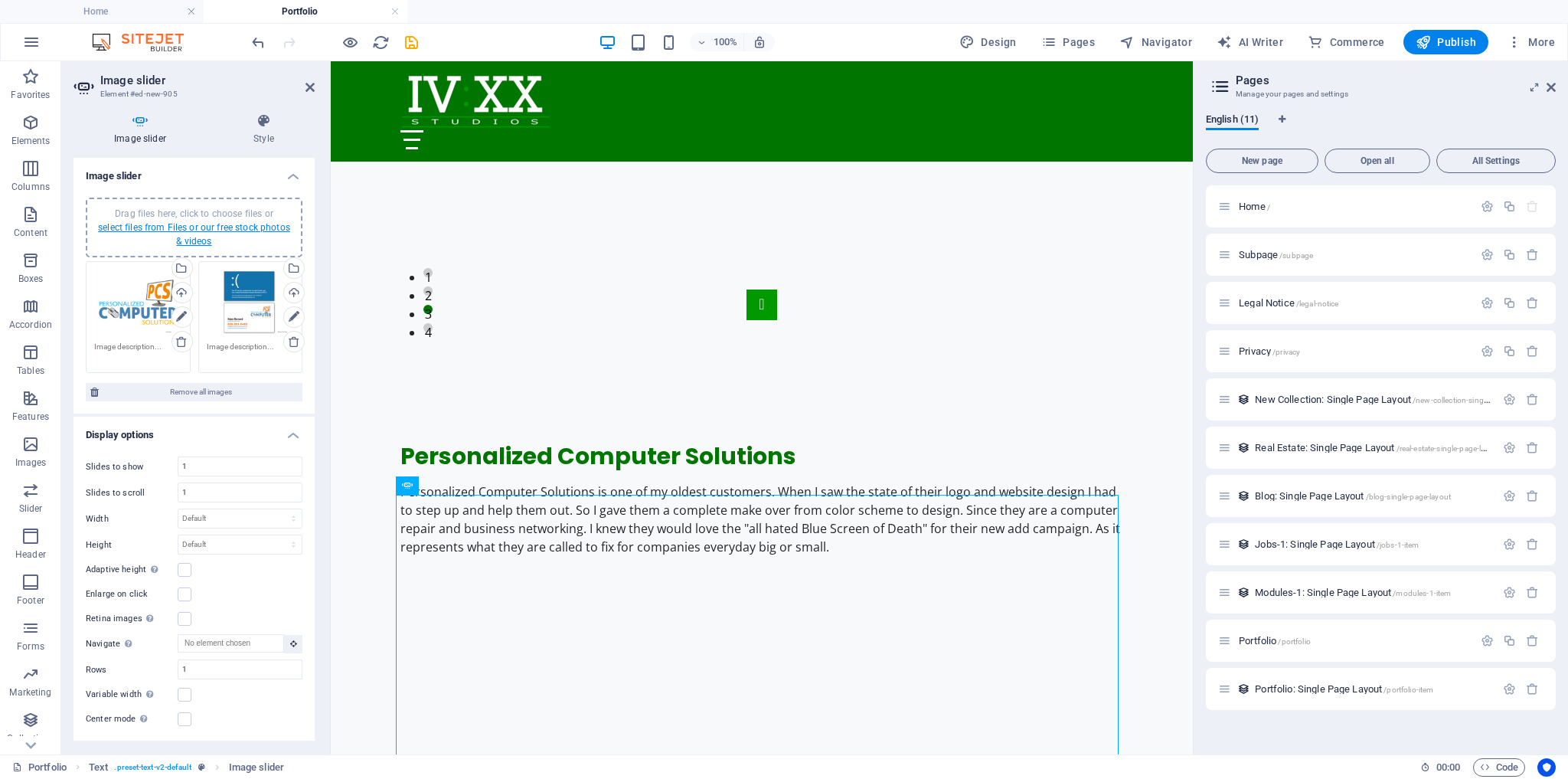
click at [217, 228] on link "select files from Files or our free stock photos & videos" at bounding box center [194, 234] width 193 height 24
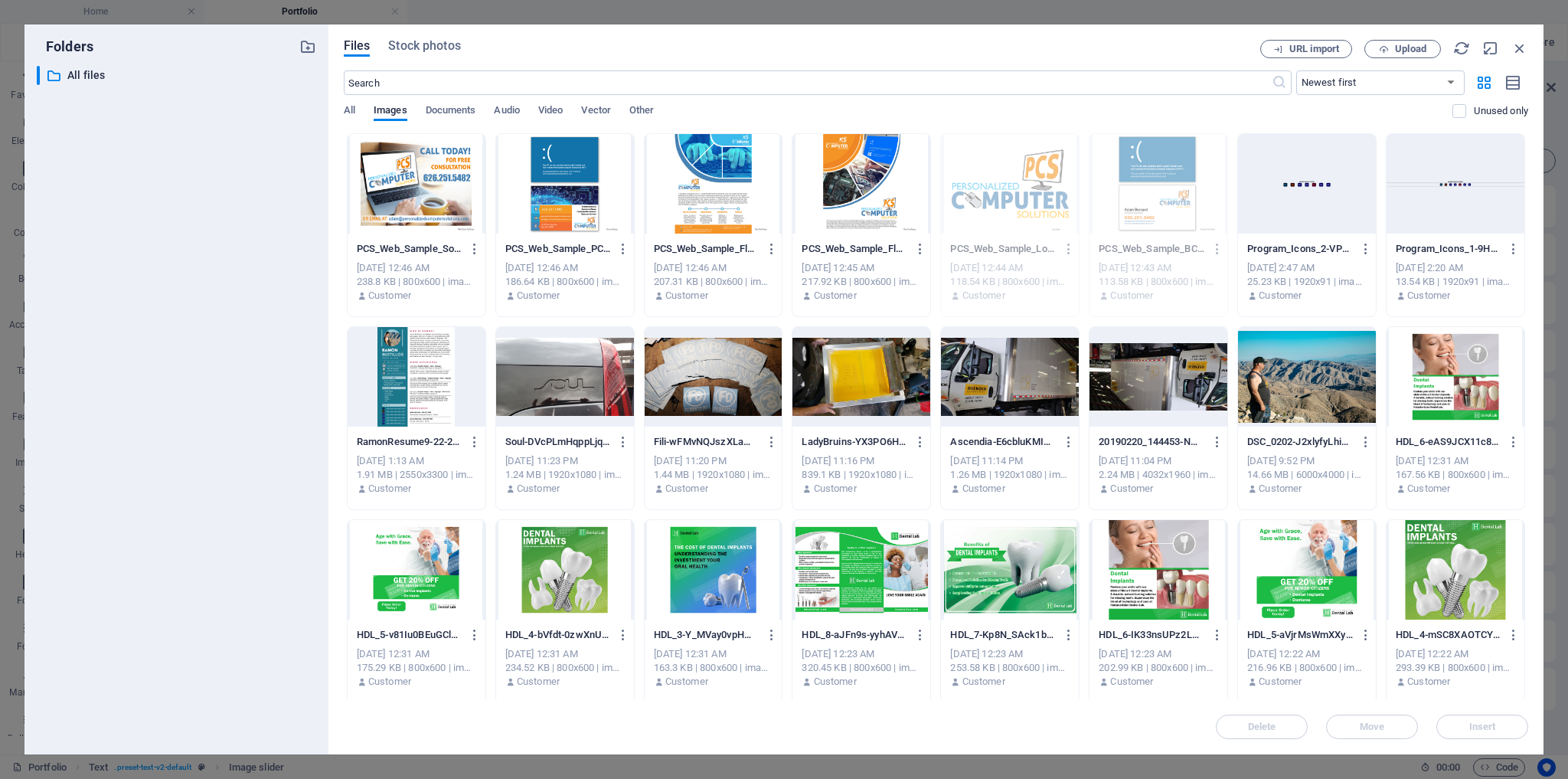
click at [873, 199] on div at bounding box center [861, 184] width 138 height 100
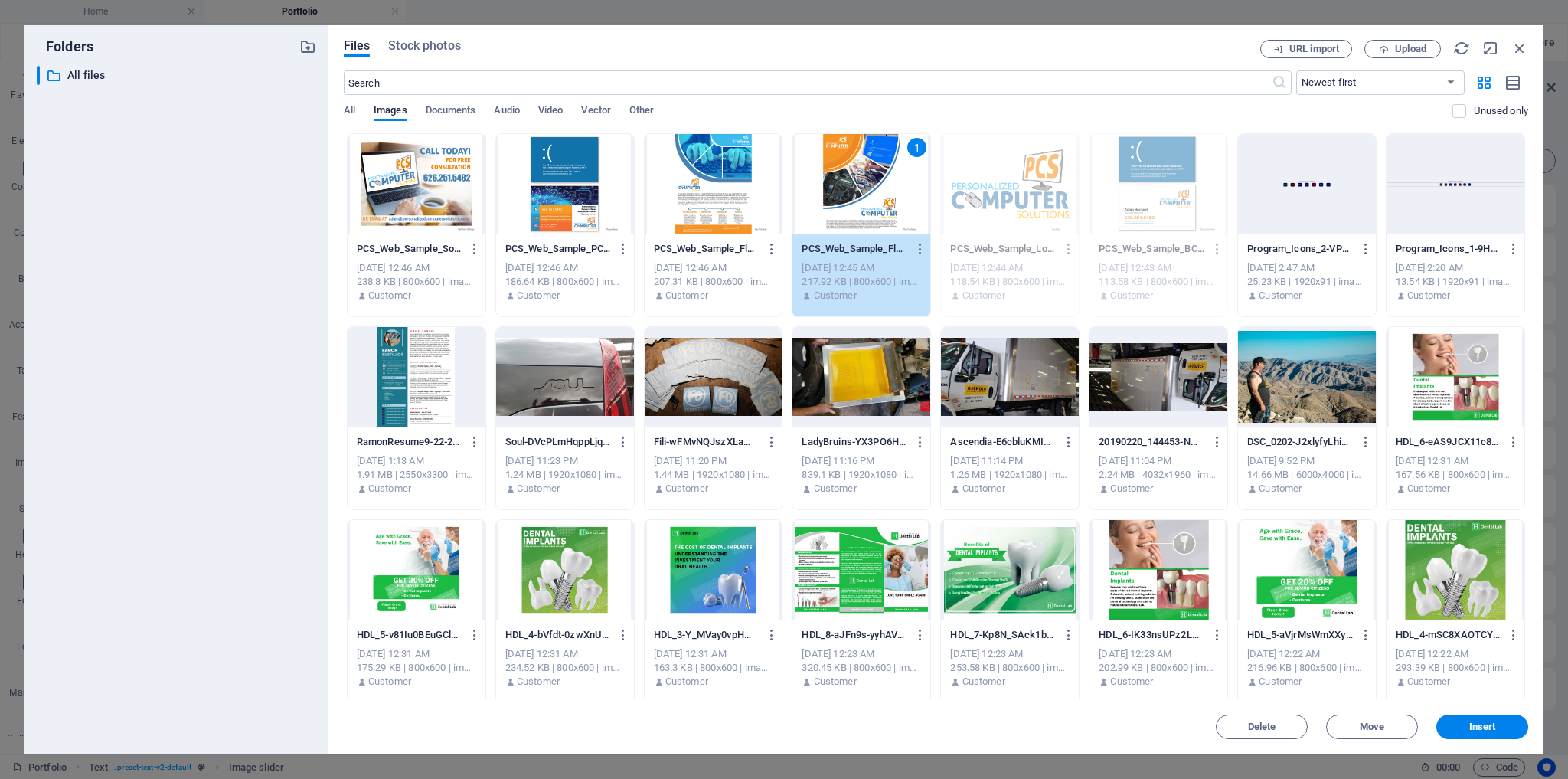
click at [740, 183] on div at bounding box center [713, 184] width 138 height 100
click at [593, 179] on div at bounding box center [565, 184] width 138 height 100
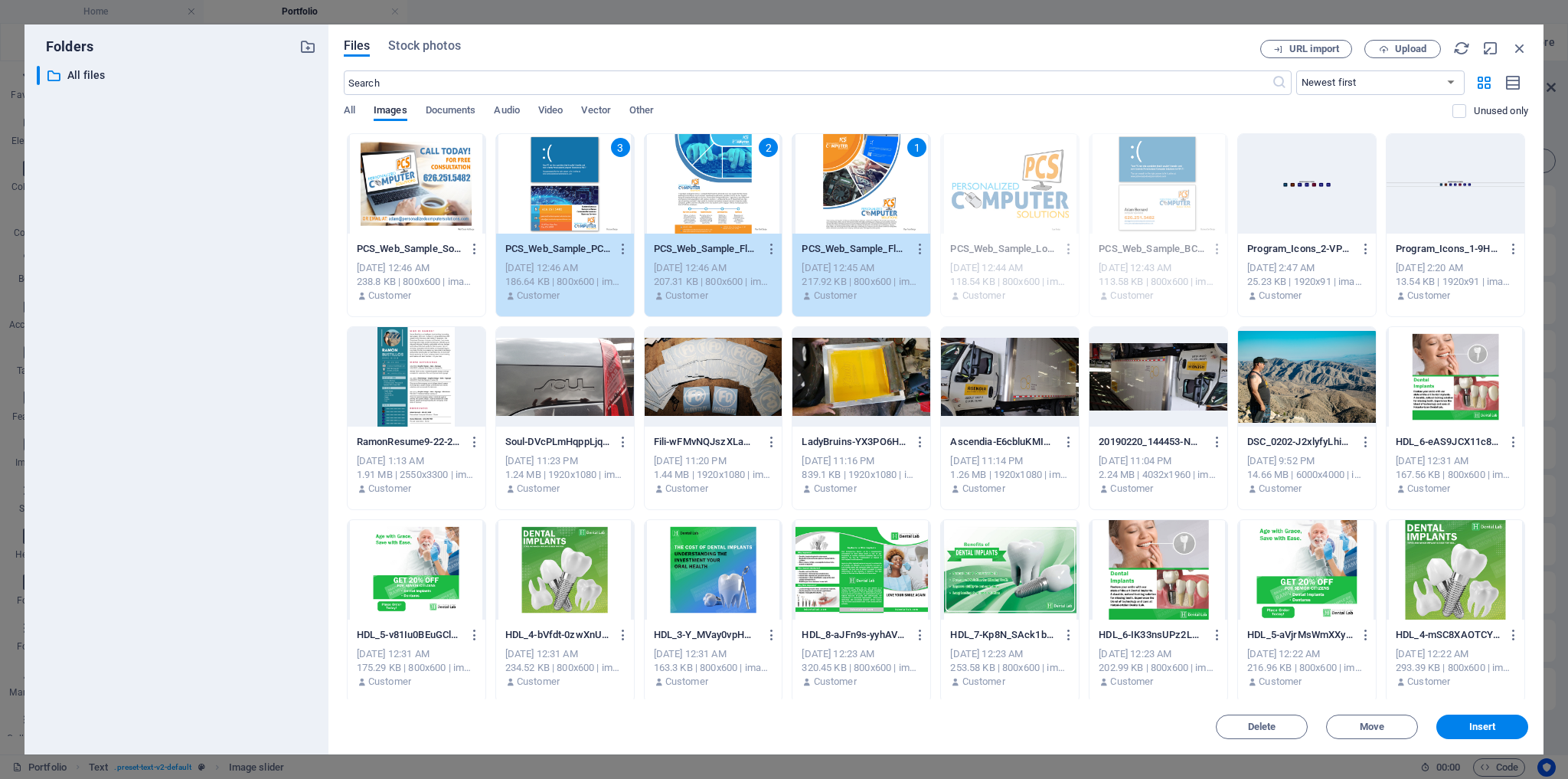
click at [411, 184] on div at bounding box center [416, 184] width 138 height 100
click at [1503, 728] on span "Insert" at bounding box center [1482, 727] width 80 height 9
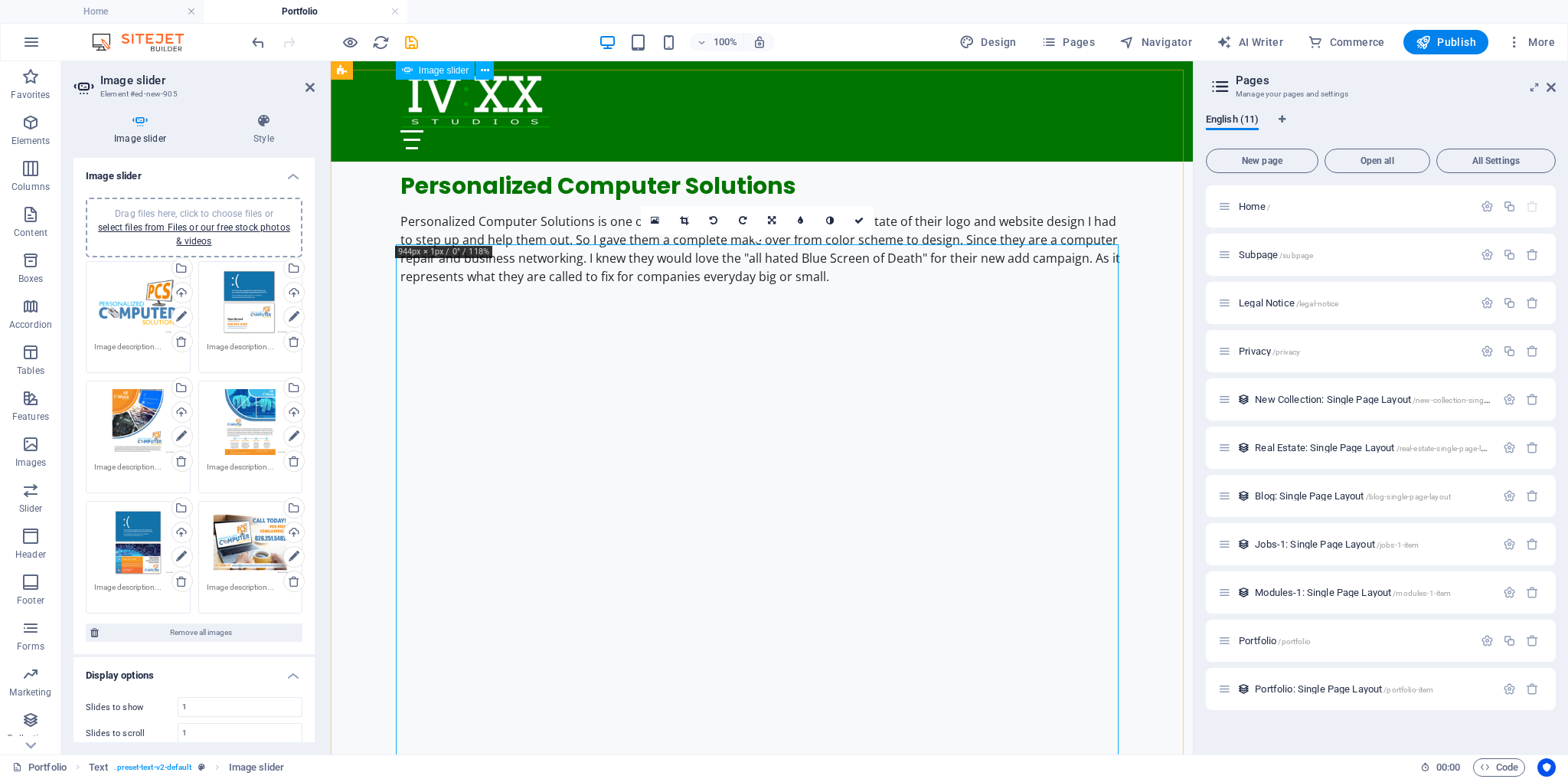
scroll to position [1528, 0]
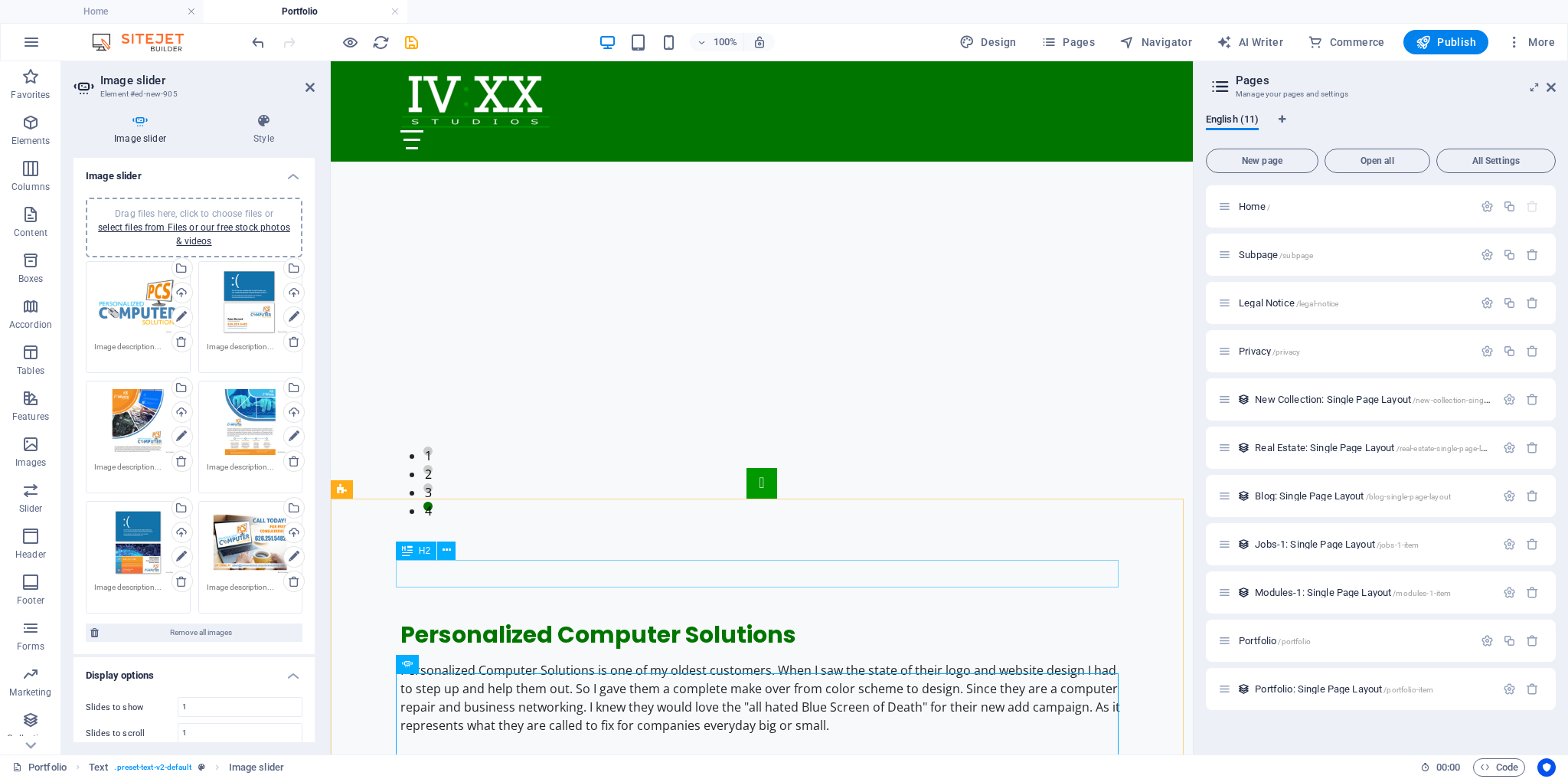
scroll to position [1284, 0]
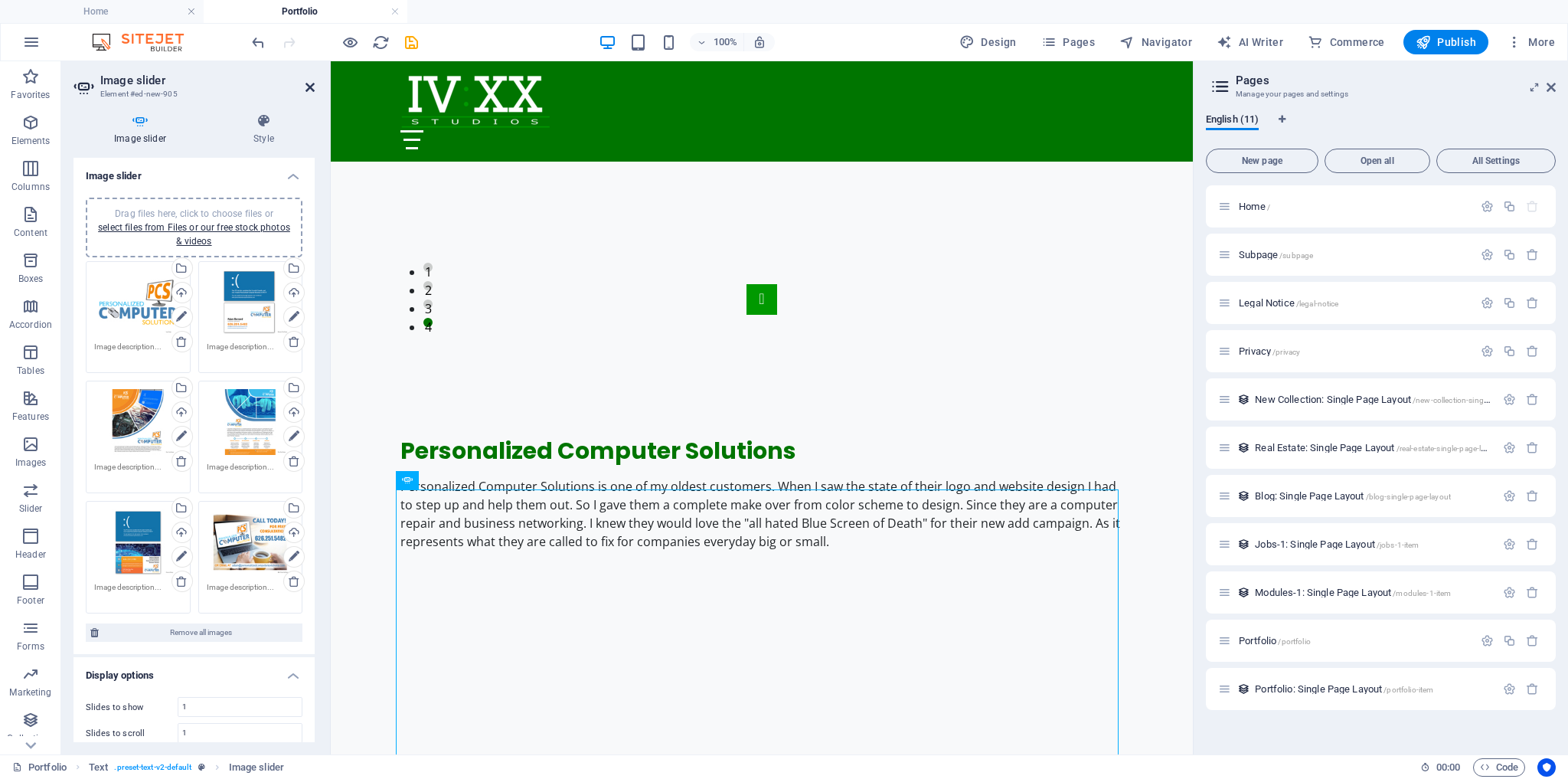
click at [310, 85] on icon at bounding box center [310, 87] width 9 height 12
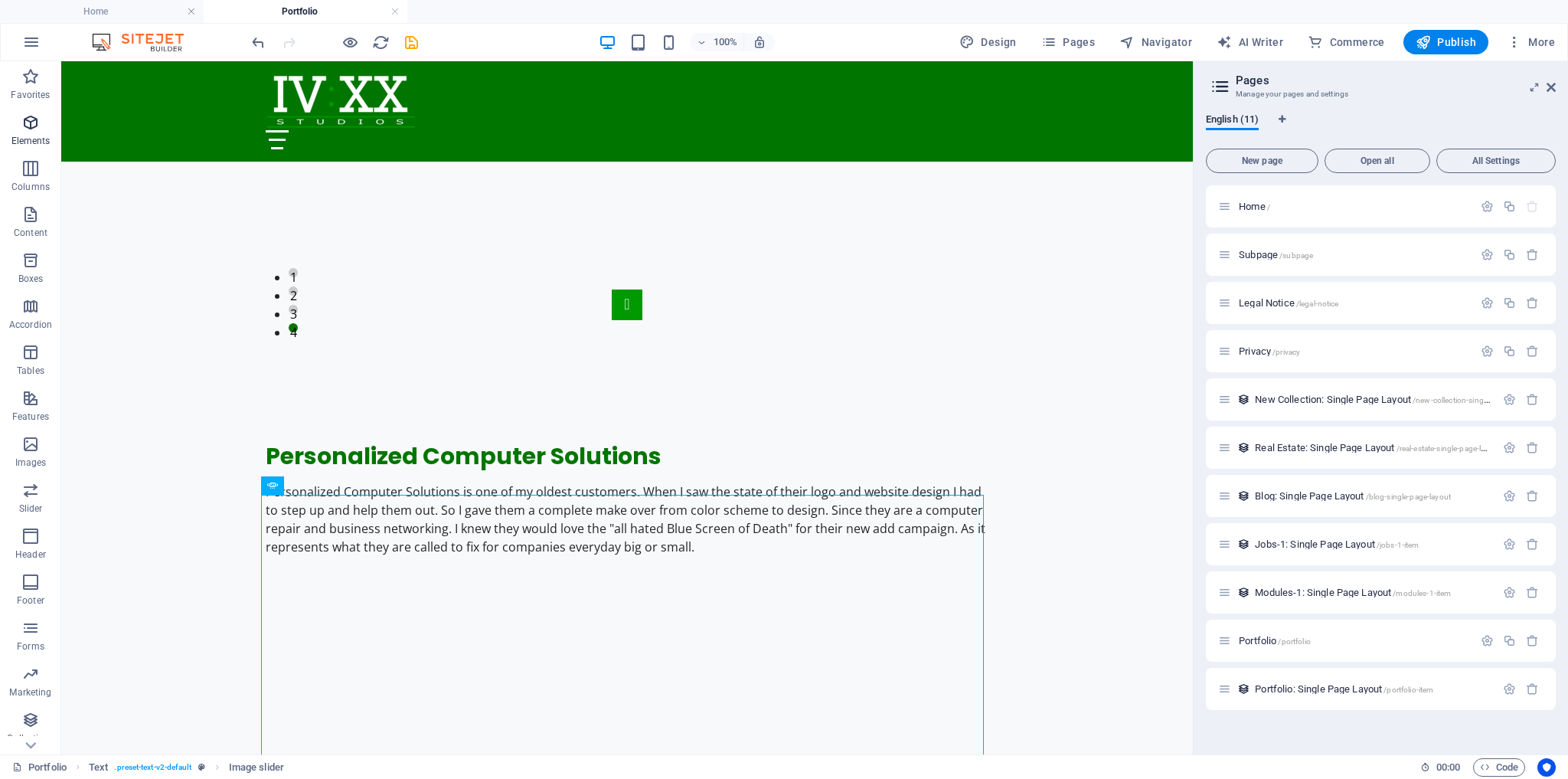
click at [32, 117] on icon "button" at bounding box center [30, 122] width 19 height 19
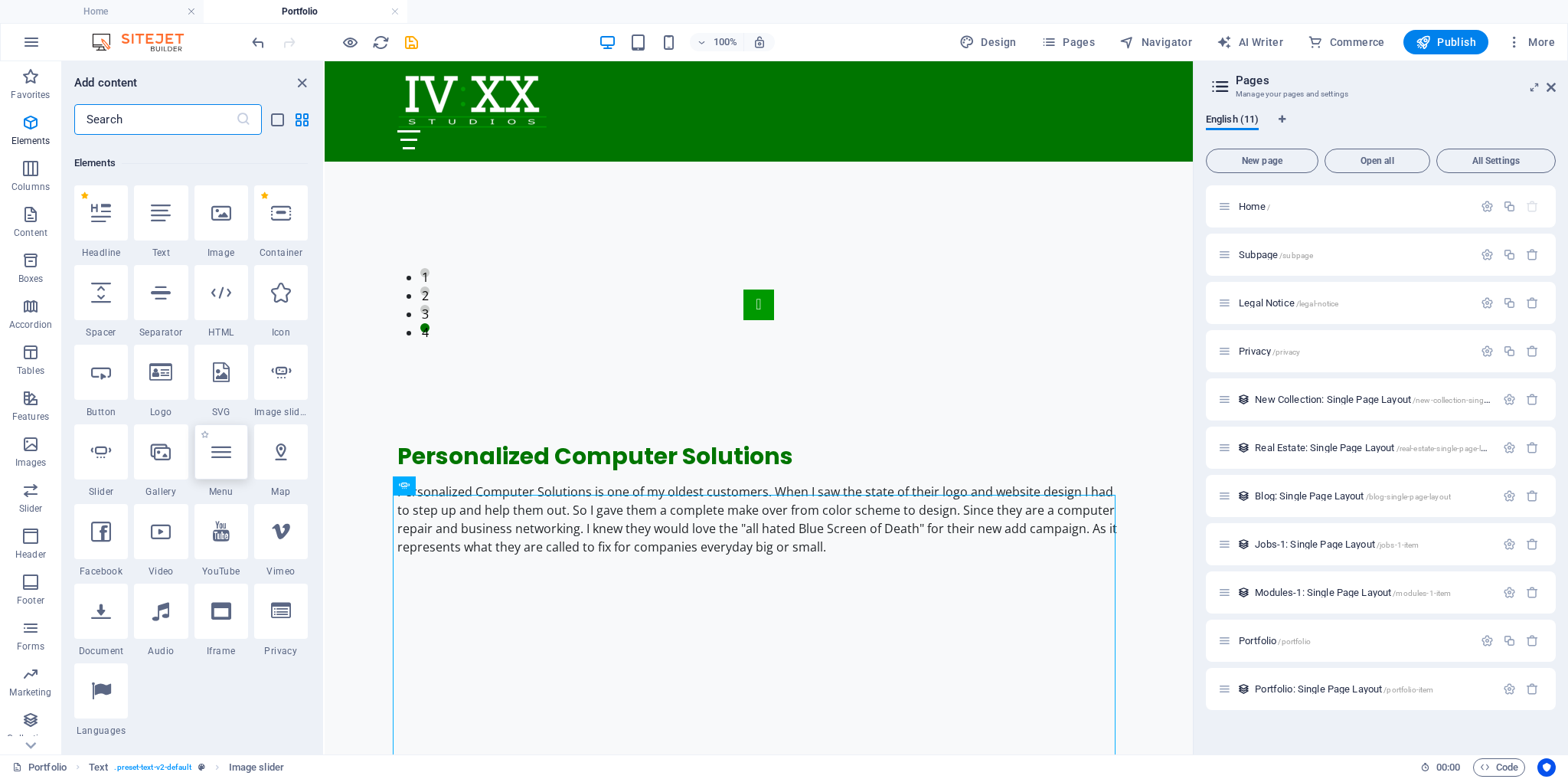
scroll to position [162, 0]
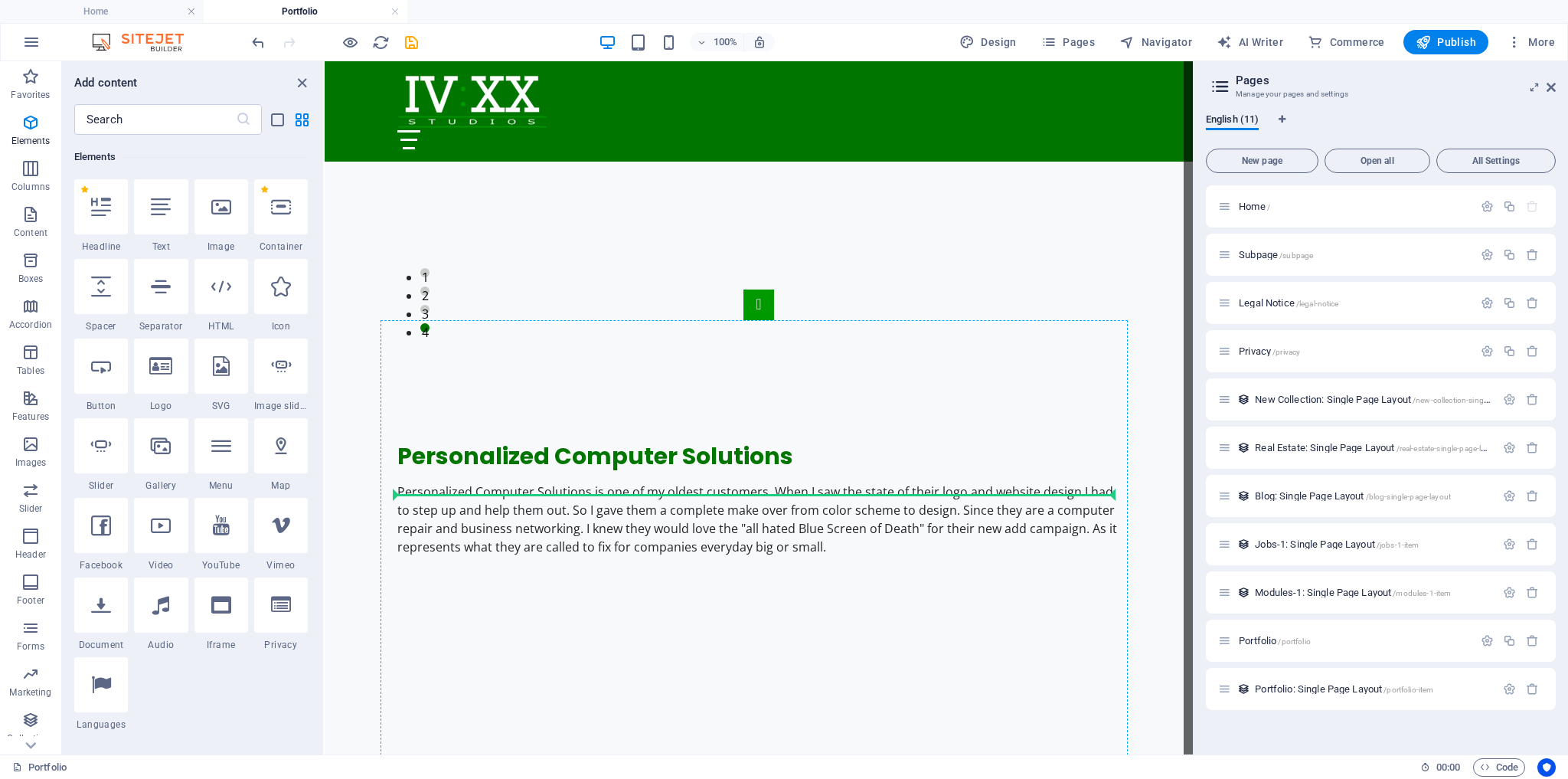
select select "%"
select select "px"
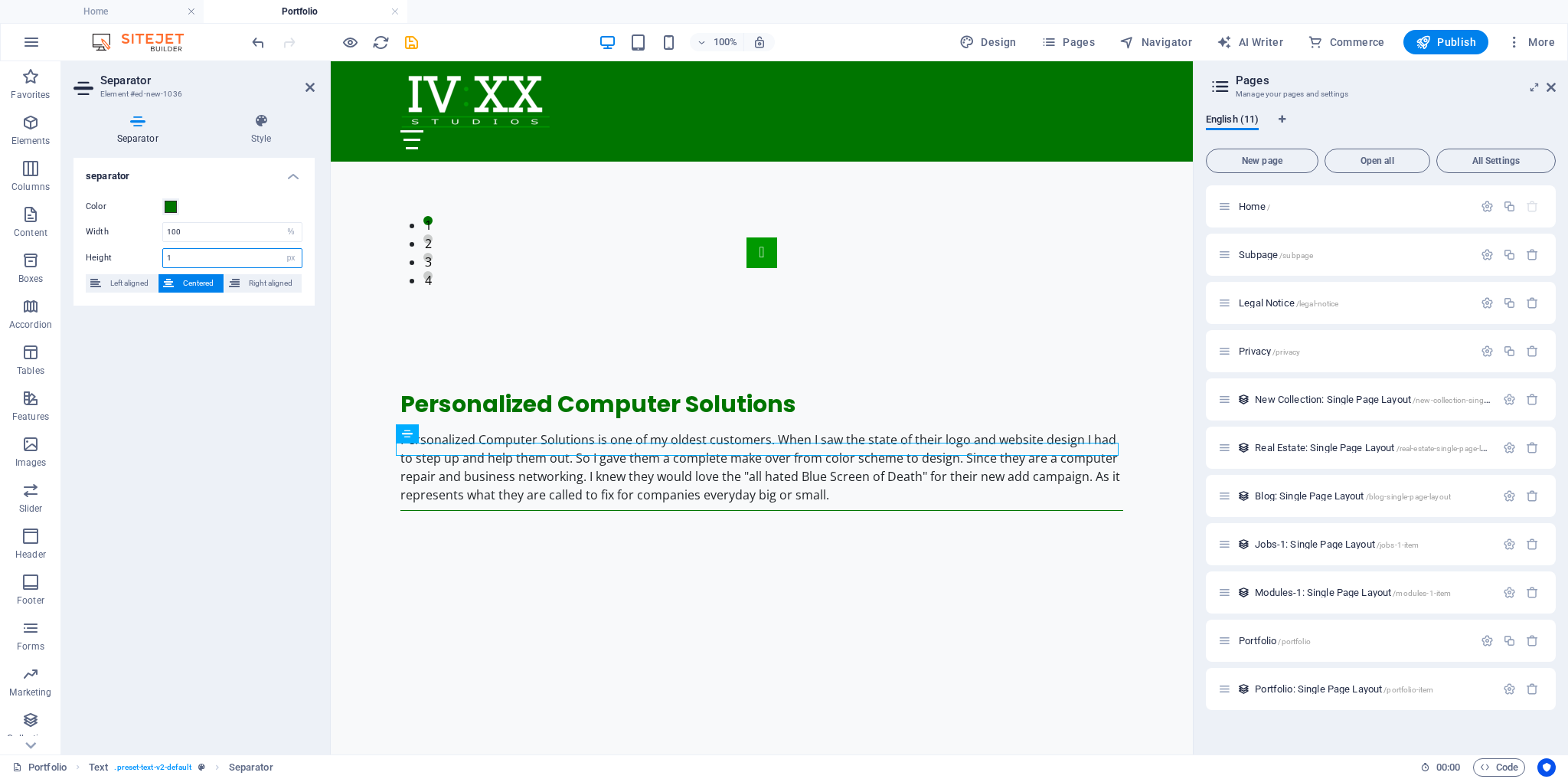
drag, startPoint x: 220, startPoint y: 257, endPoint x: 133, endPoint y: 259, distance: 87.0
click at [133, 259] on div "Height 1 px rem vh vw" at bounding box center [194, 258] width 217 height 20
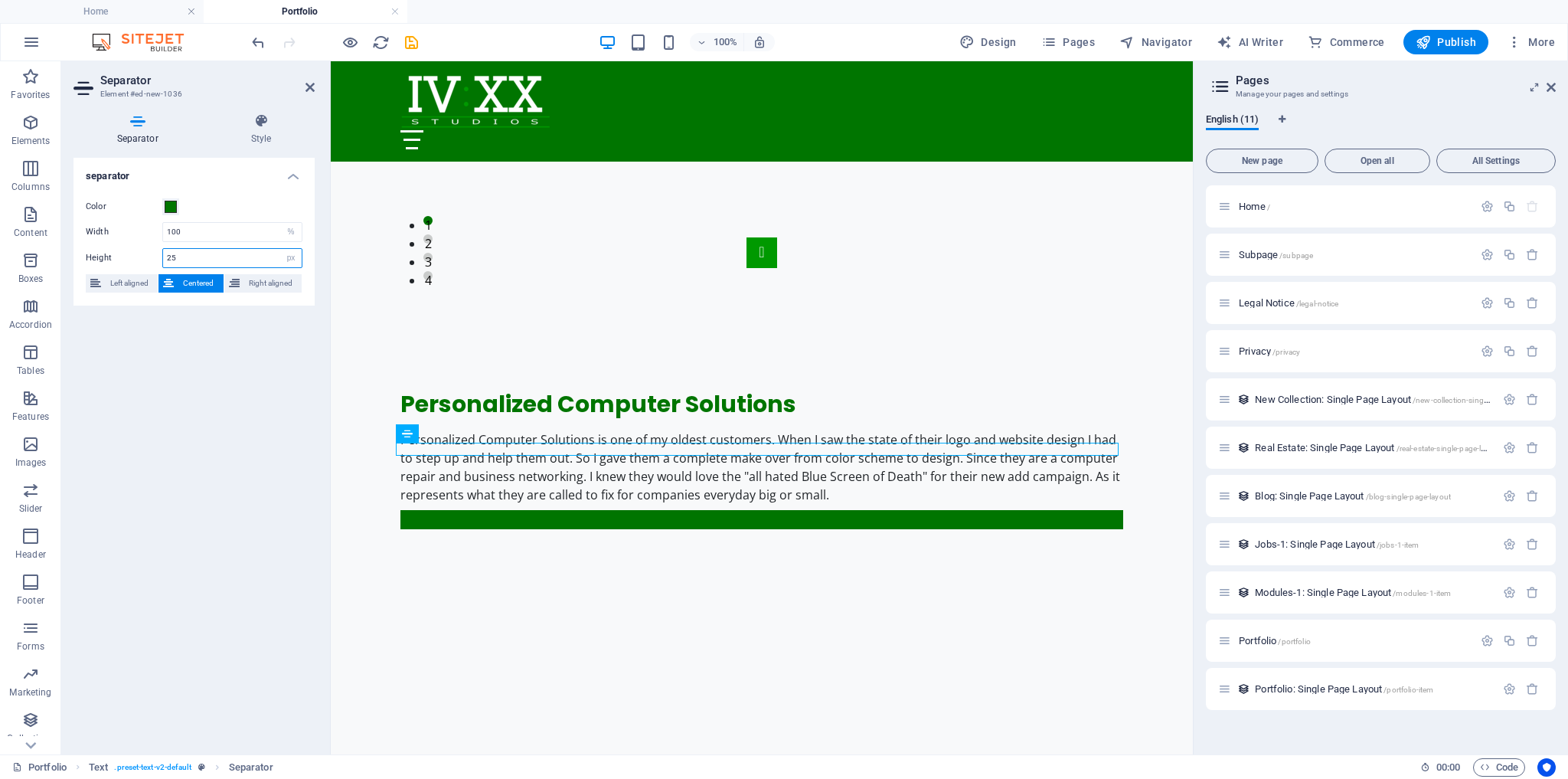
type input "25"
click at [168, 205] on span at bounding box center [171, 207] width 12 height 12
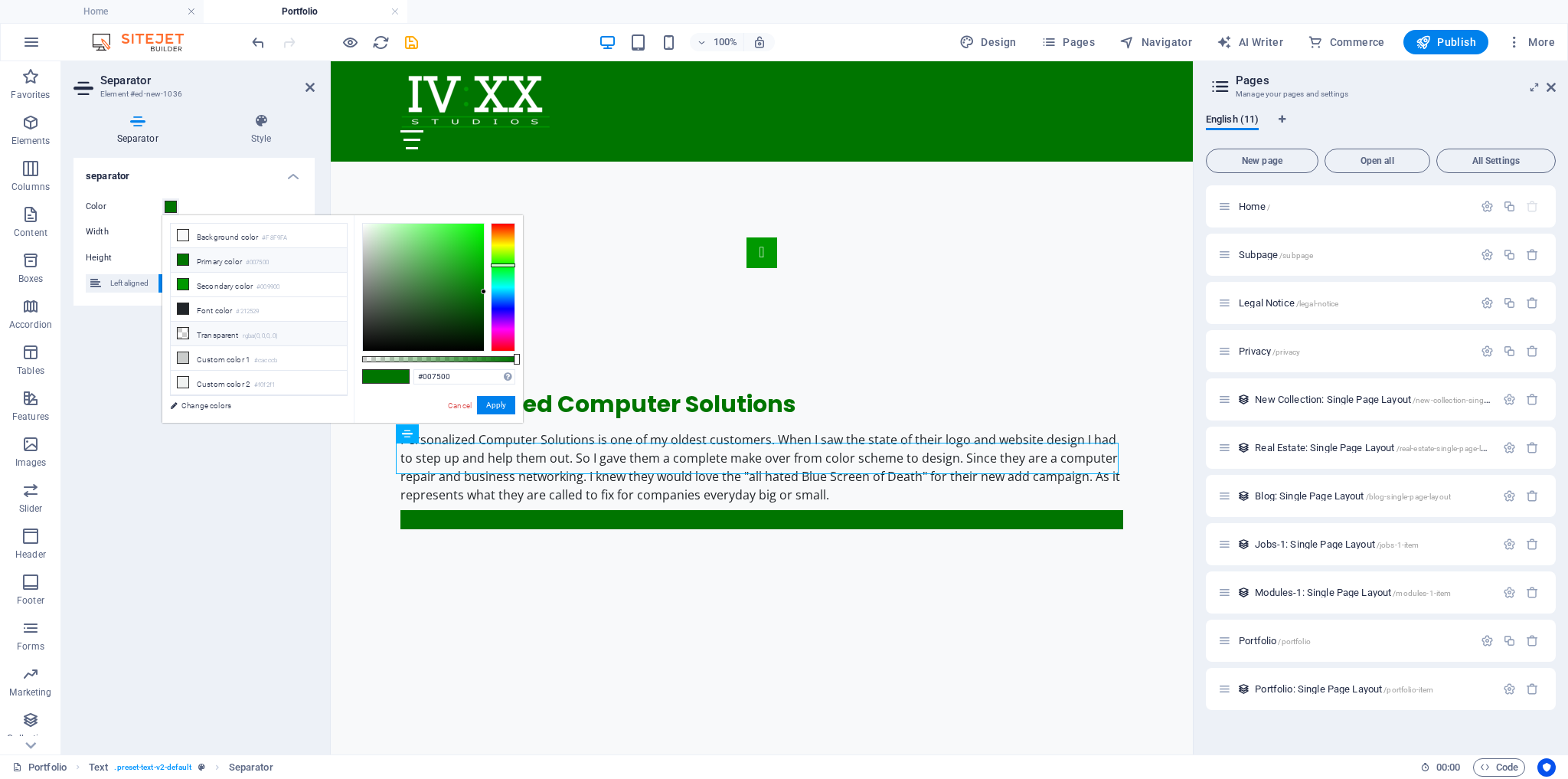
click at [228, 329] on li "Transparent rgba(0,0,0,.0)" at bounding box center [259, 333] width 176 height 24
type input "rgba(0, 0, 0, 0)"
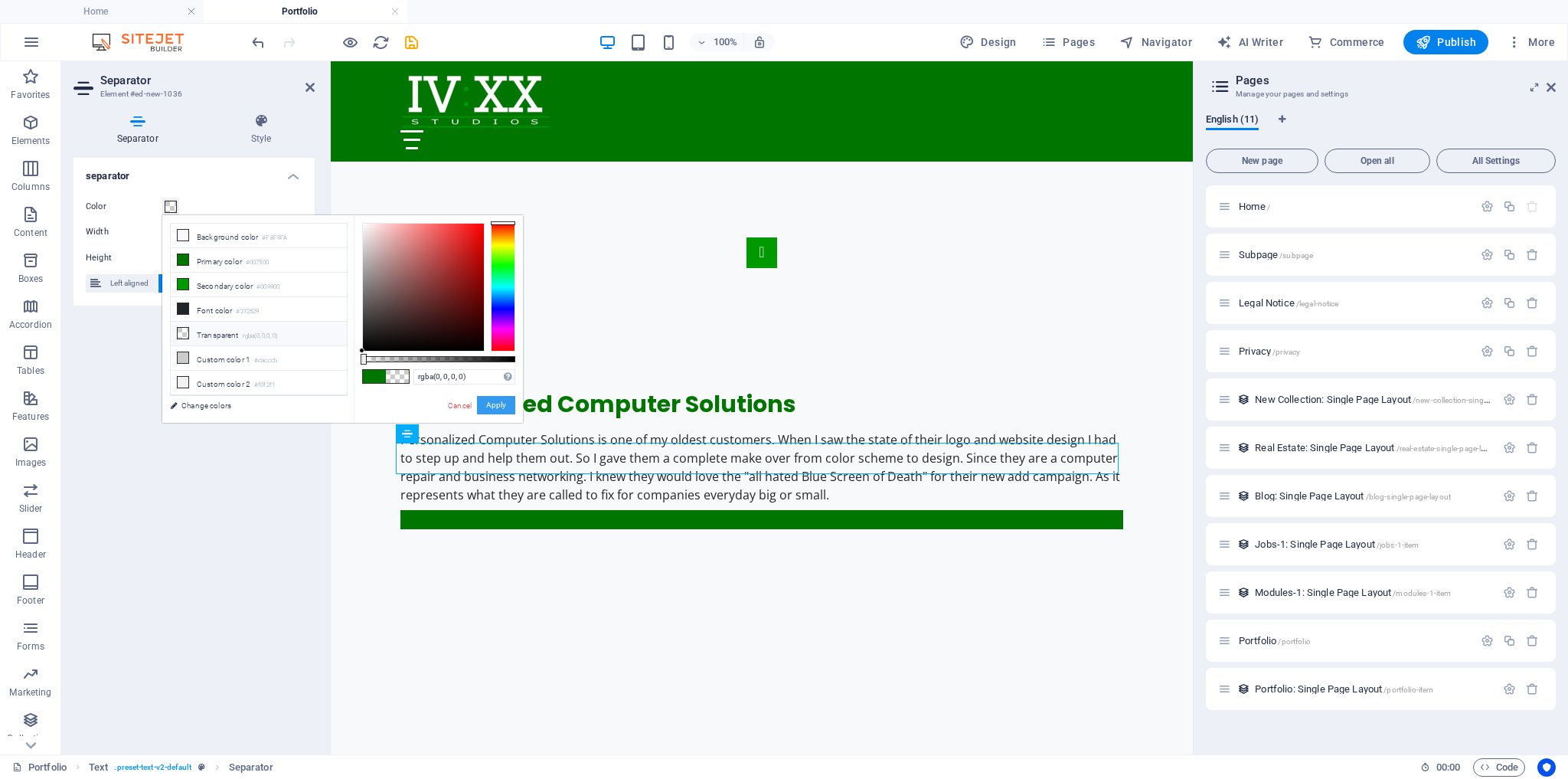
click at [495, 402] on button "Apply" at bounding box center [496, 405] width 38 height 19
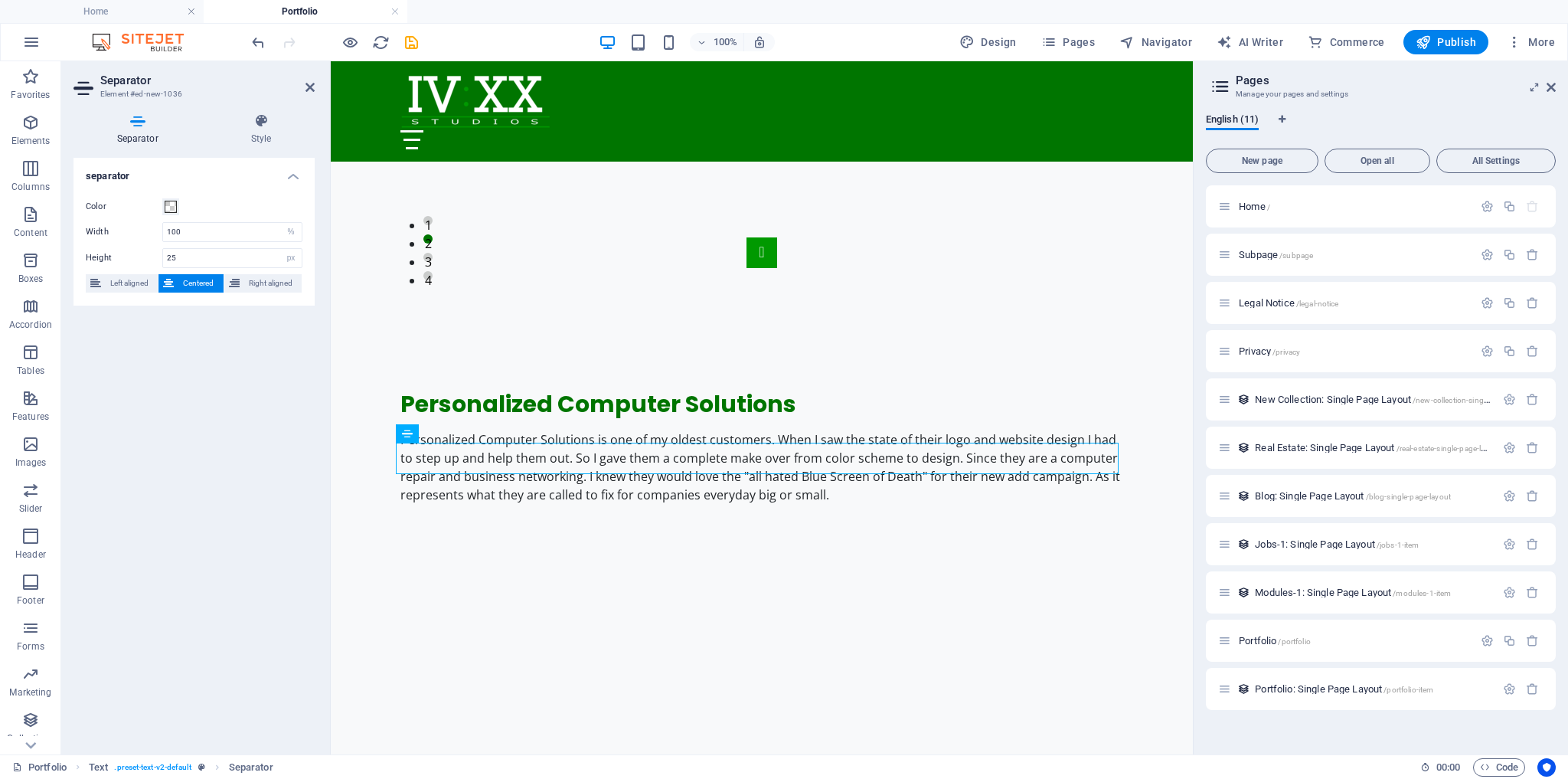
click at [229, 455] on div "separator Color Width 100 px rem % vh vw Height 25 px rem vh vw Left aligned Ce…" at bounding box center [193, 449] width 241 height 584
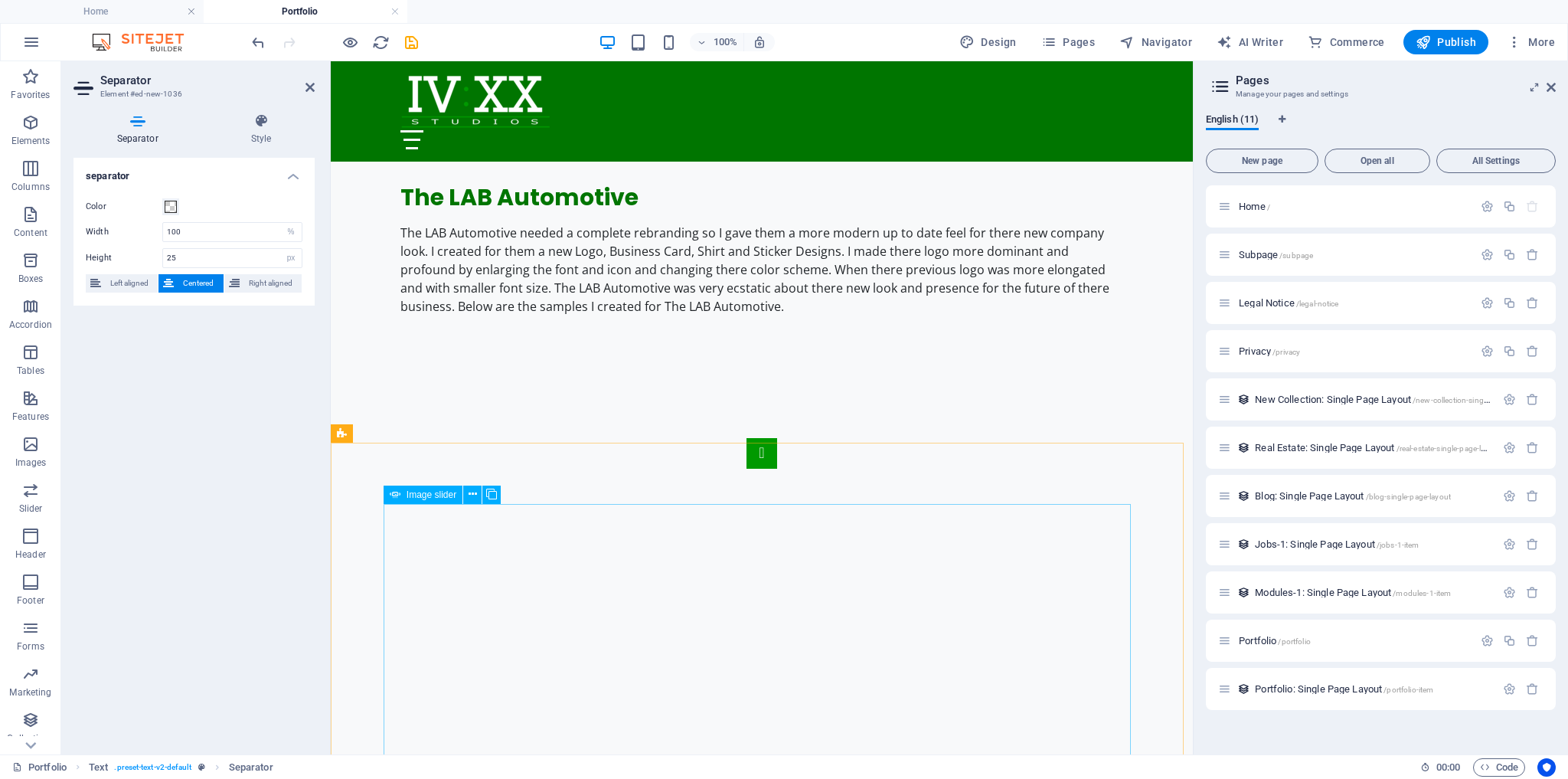
scroll to position [426, 0]
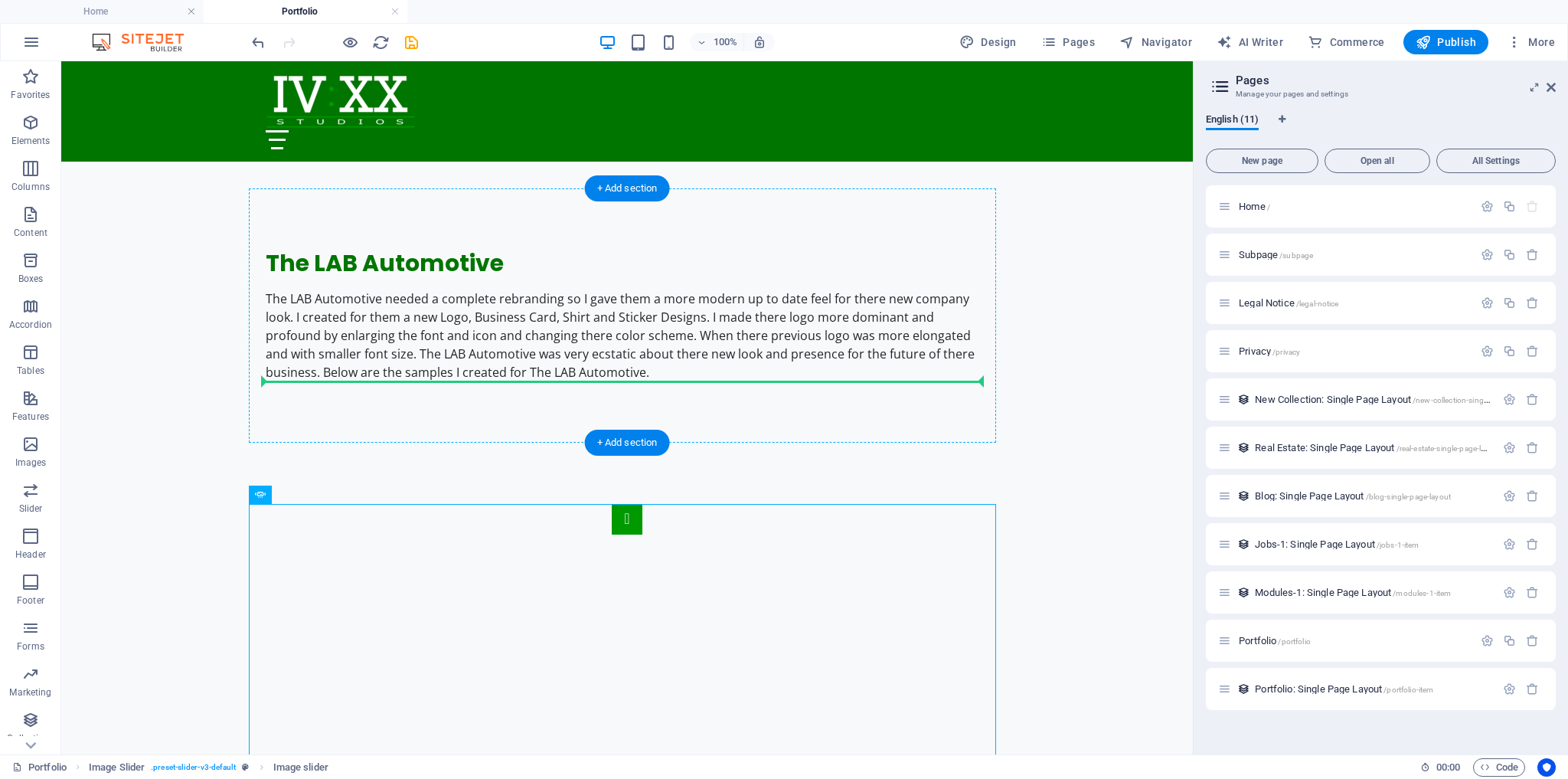
drag, startPoint x: 177, startPoint y: 521, endPoint x: 452, endPoint y: 372, distance: 312.8
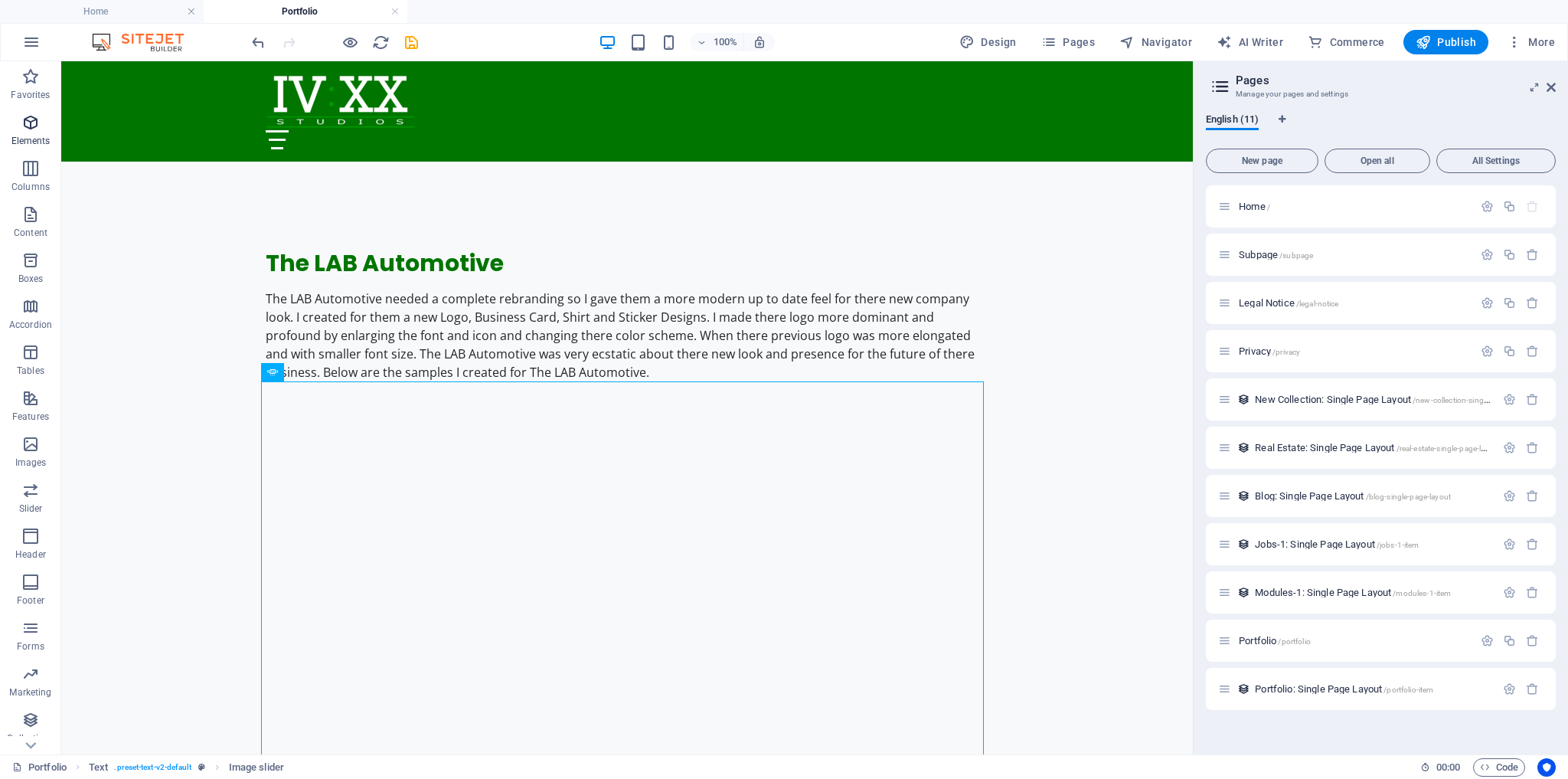
click at [30, 122] on icon "button" at bounding box center [30, 122] width 19 height 19
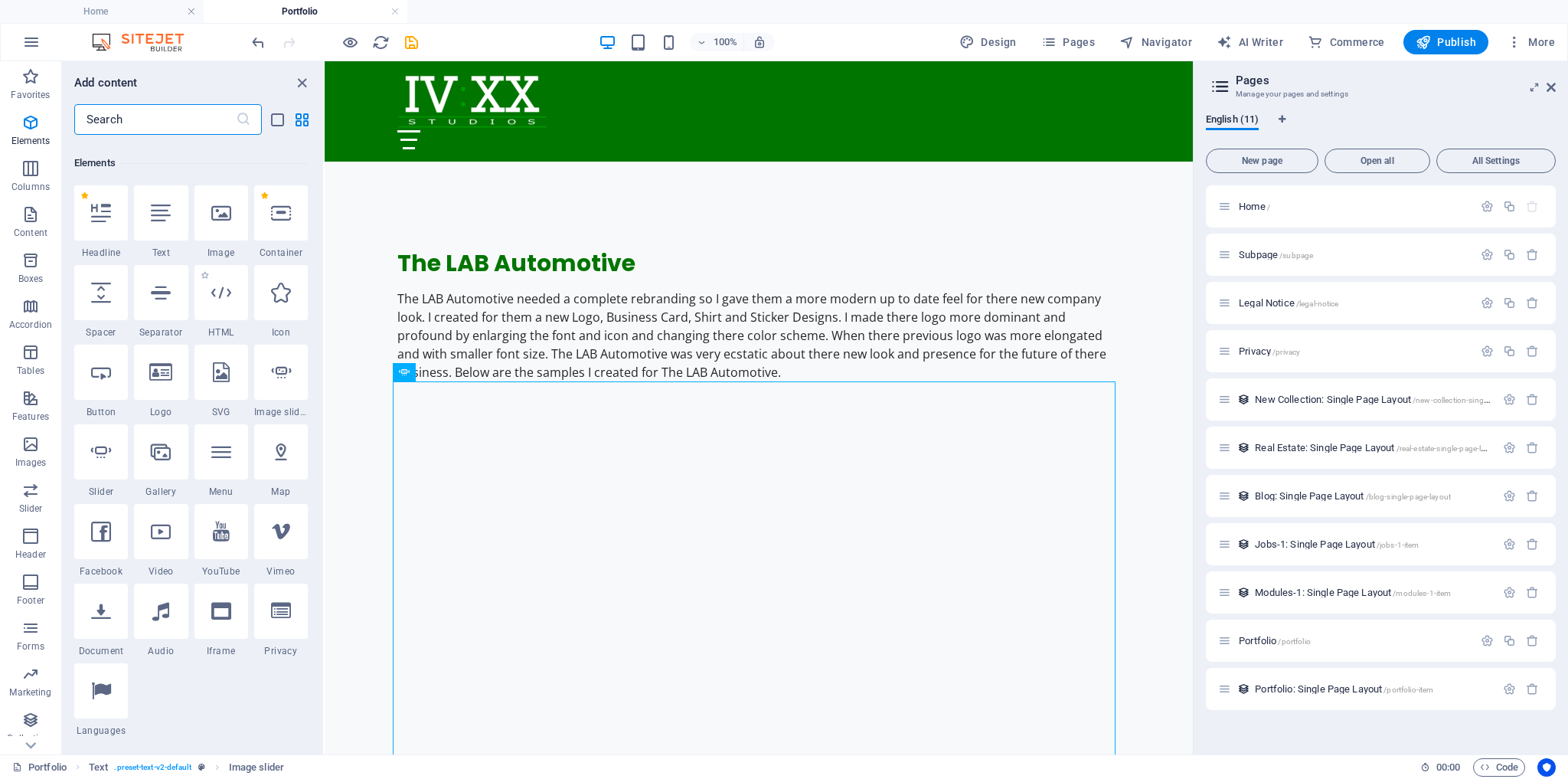
scroll to position [162, 0]
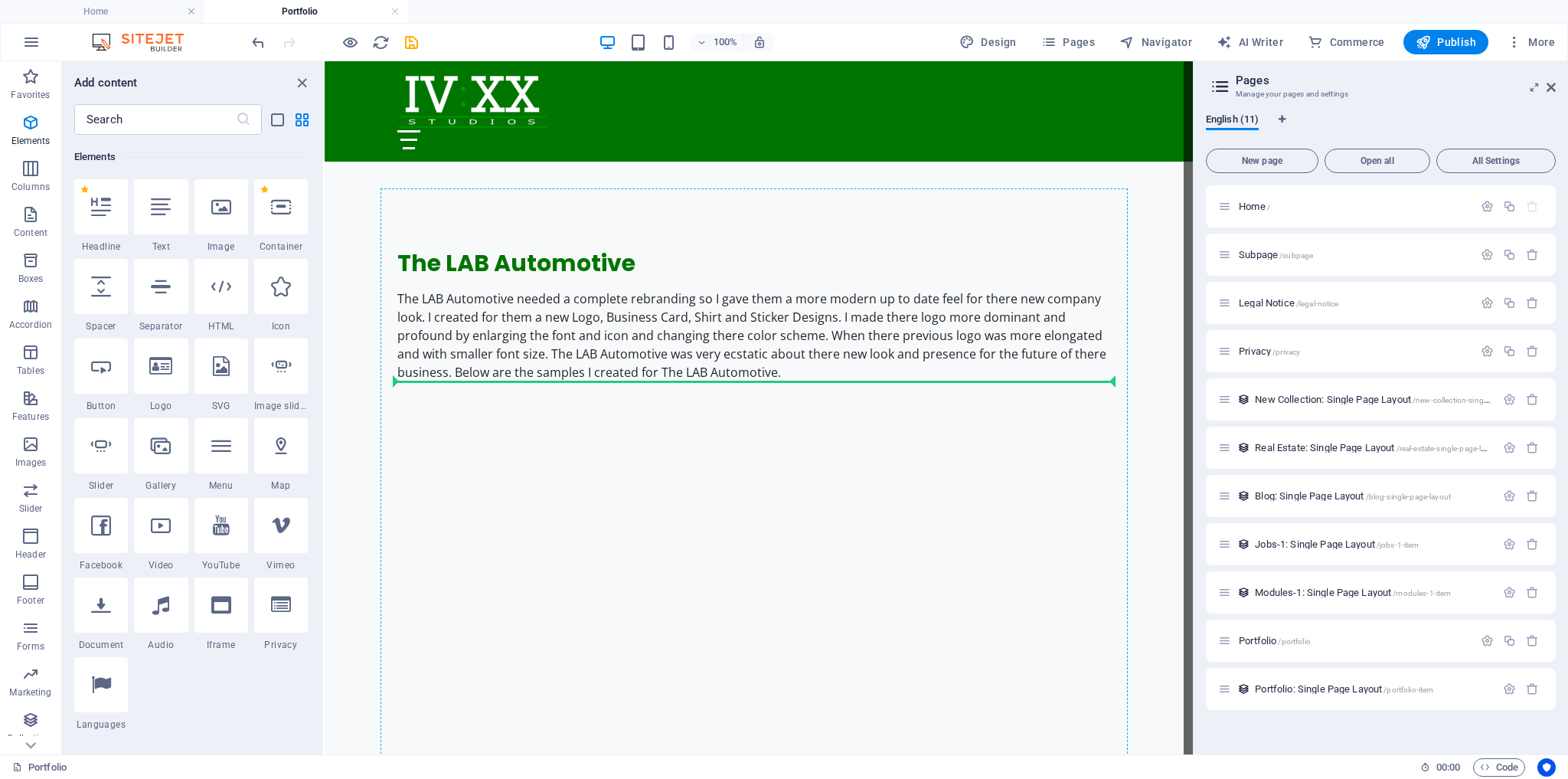
select select "%"
select select "px"
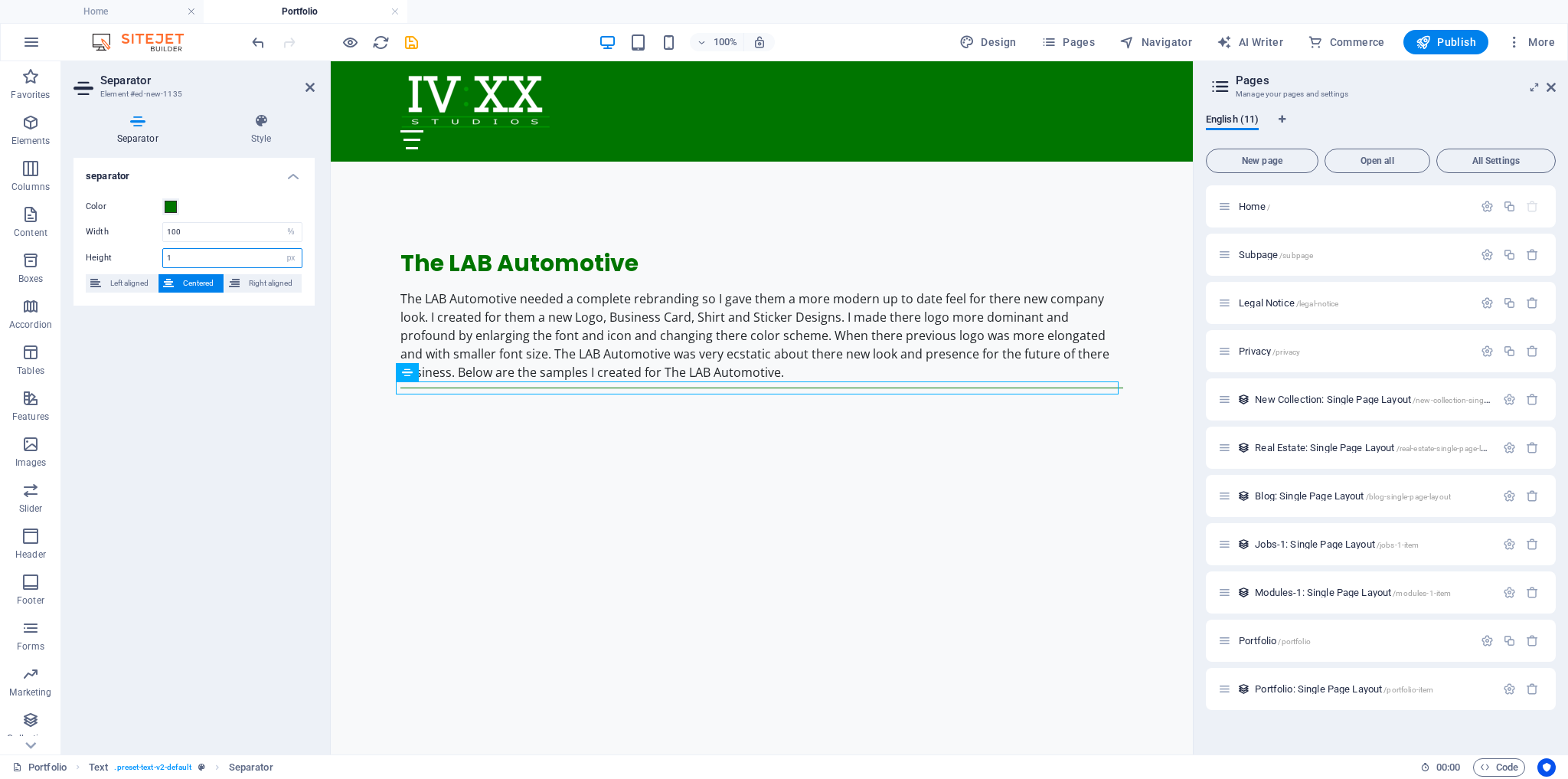
drag, startPoint x: 192, startPoint y: 256, endPoint x: 149, endPoint y: 261, distance: 43.3
click at [149, 261] on div "Height 1 px rem vh vw" at bounding box center [194, 258] width 217 height 20
type input "25"
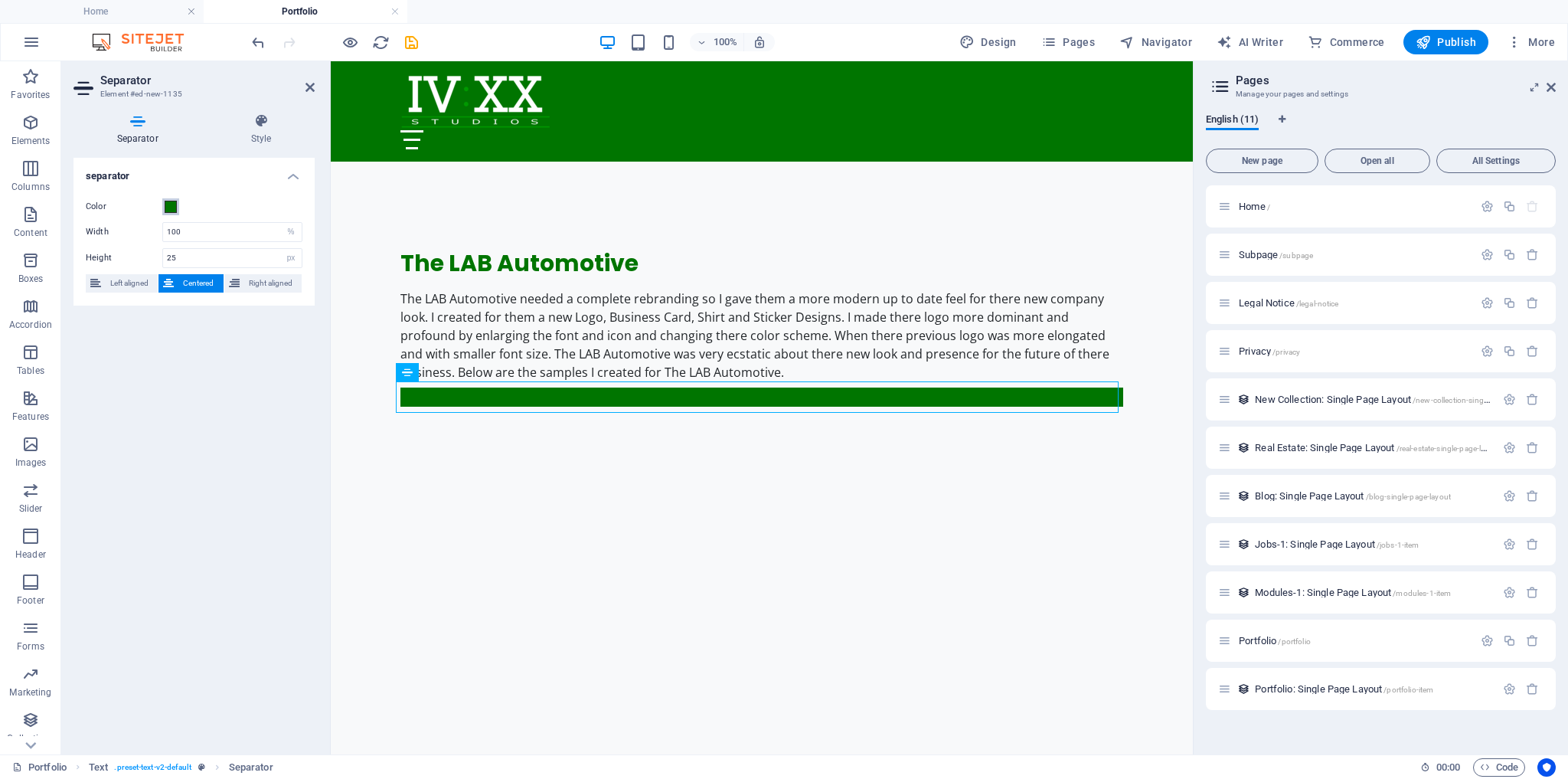
click at [168, 205] on span at bounding box center [171, 207] width 12 height 12
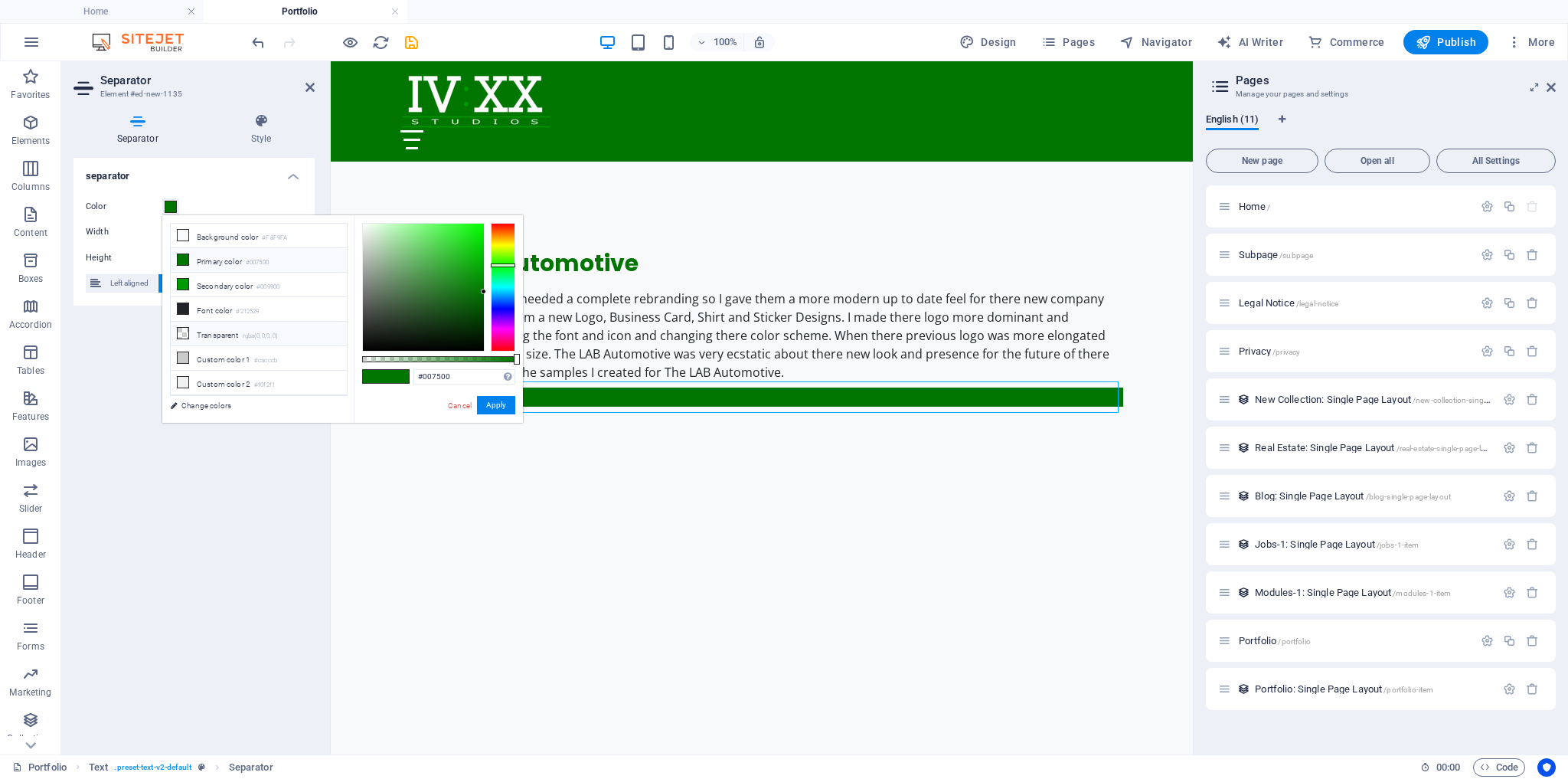
click at [231, 326] on li "Transparent rgba(0,0,0,.0)" at bounding box center [259, 333] width 176 height 24
type input "rgba(0, 0, 0, 0)"
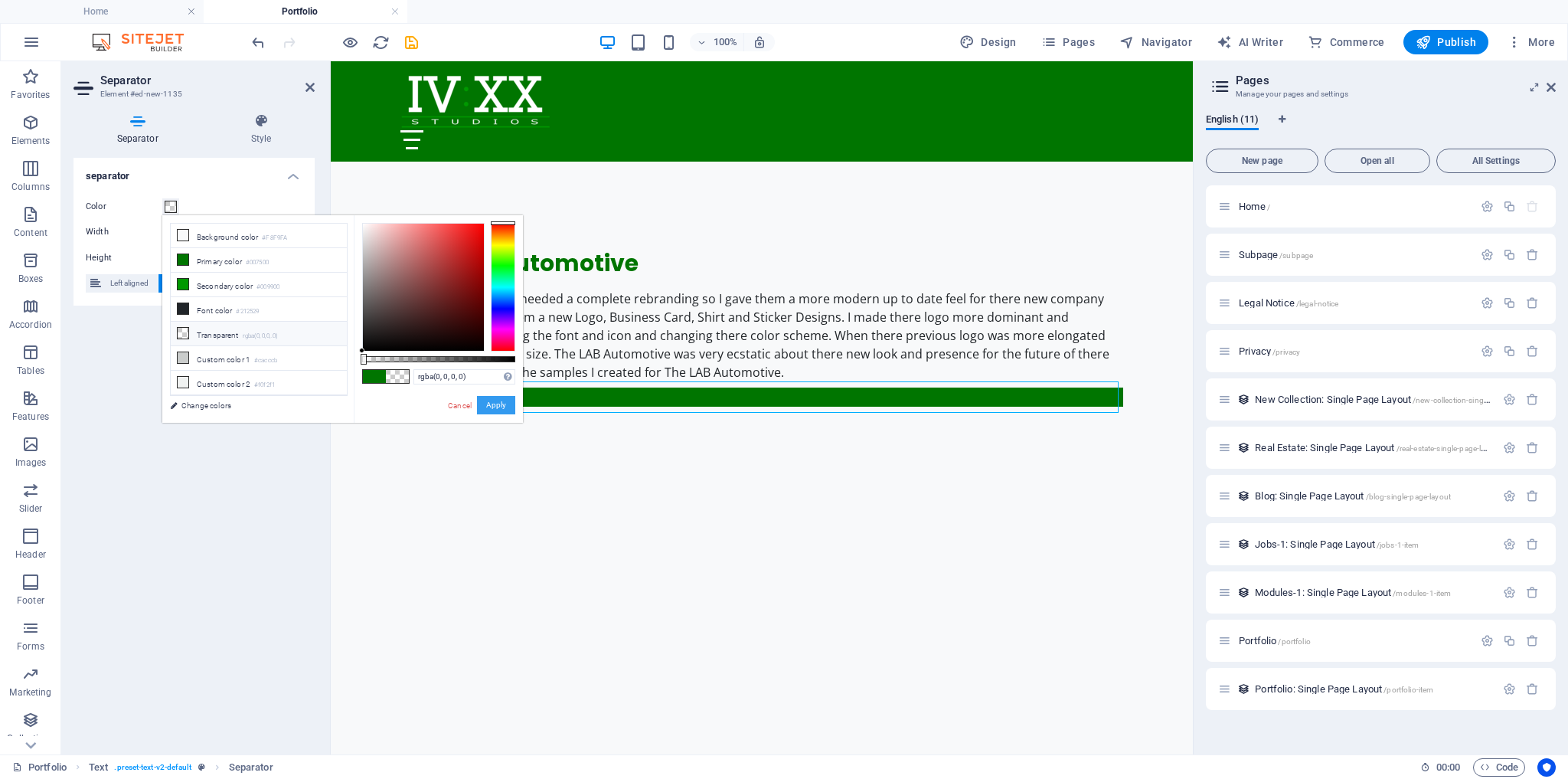
click at [497, 402] on button "Apply" at bounding box center [496, 405] width 38 height 19
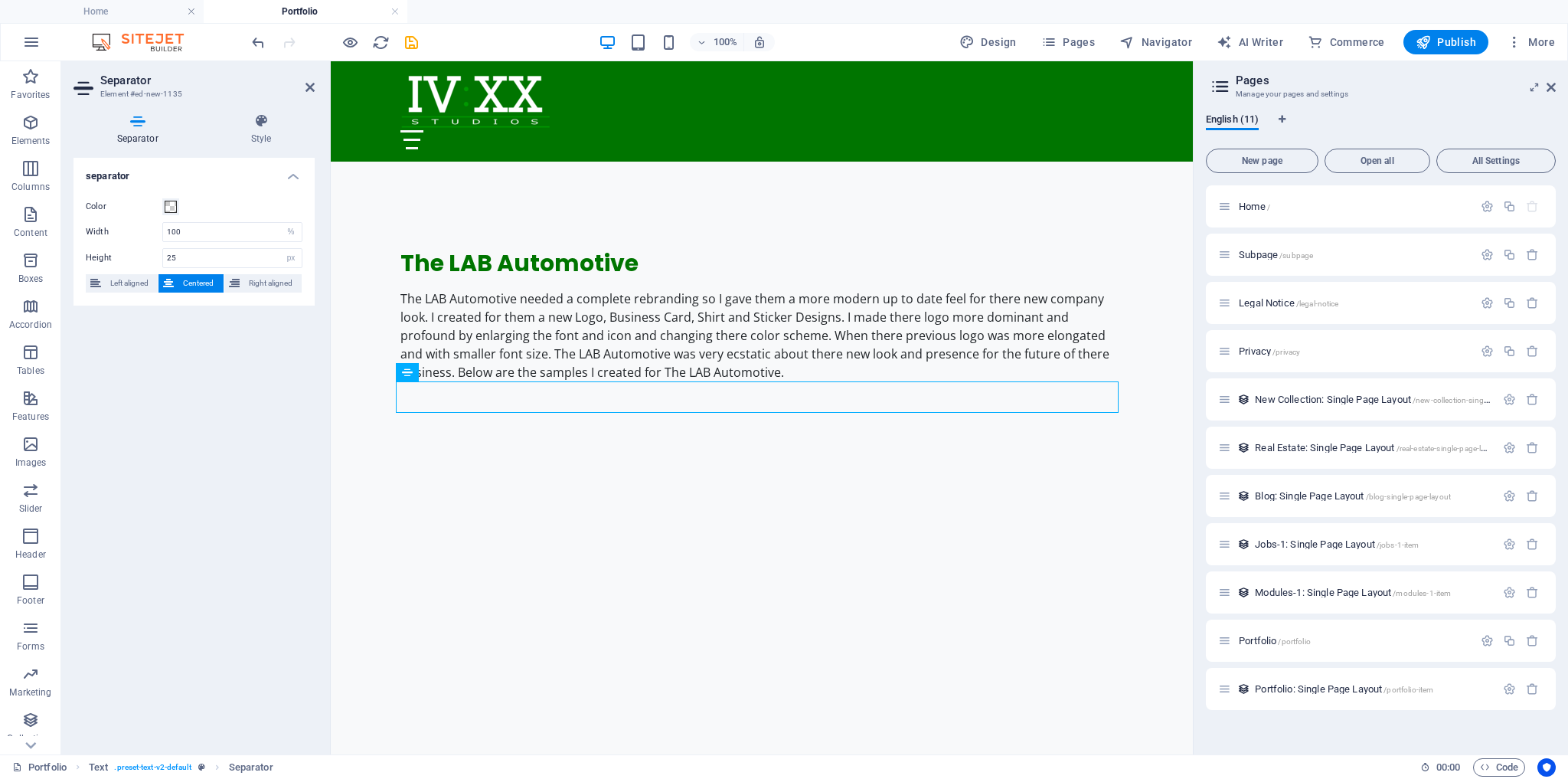
click at [172, 461] on div "separator Color Width 100 px rem % vh vw Height 25 px rem vh vw Left aligned Ce…" at bounding box center [193, 449] width 241 height 584
click at [309, 86] on icon at bounding box center [310, 87] width 9 height 12
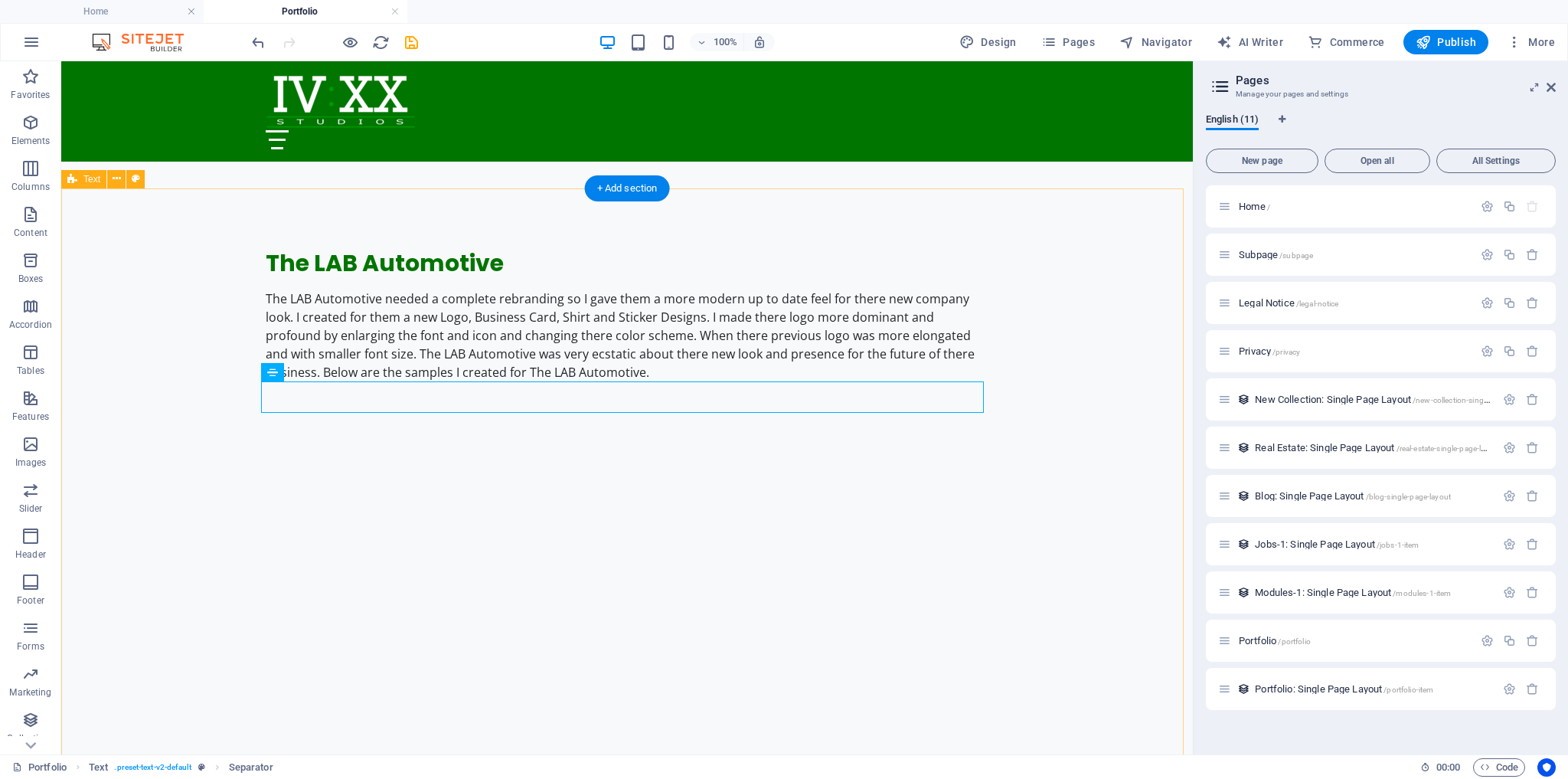
click at [1071, 384] on div "The LAB Automotive The LAB Automotive needed a complete rebranding so I gave th…" at bounding box center [628, 657] width 1132 height 938
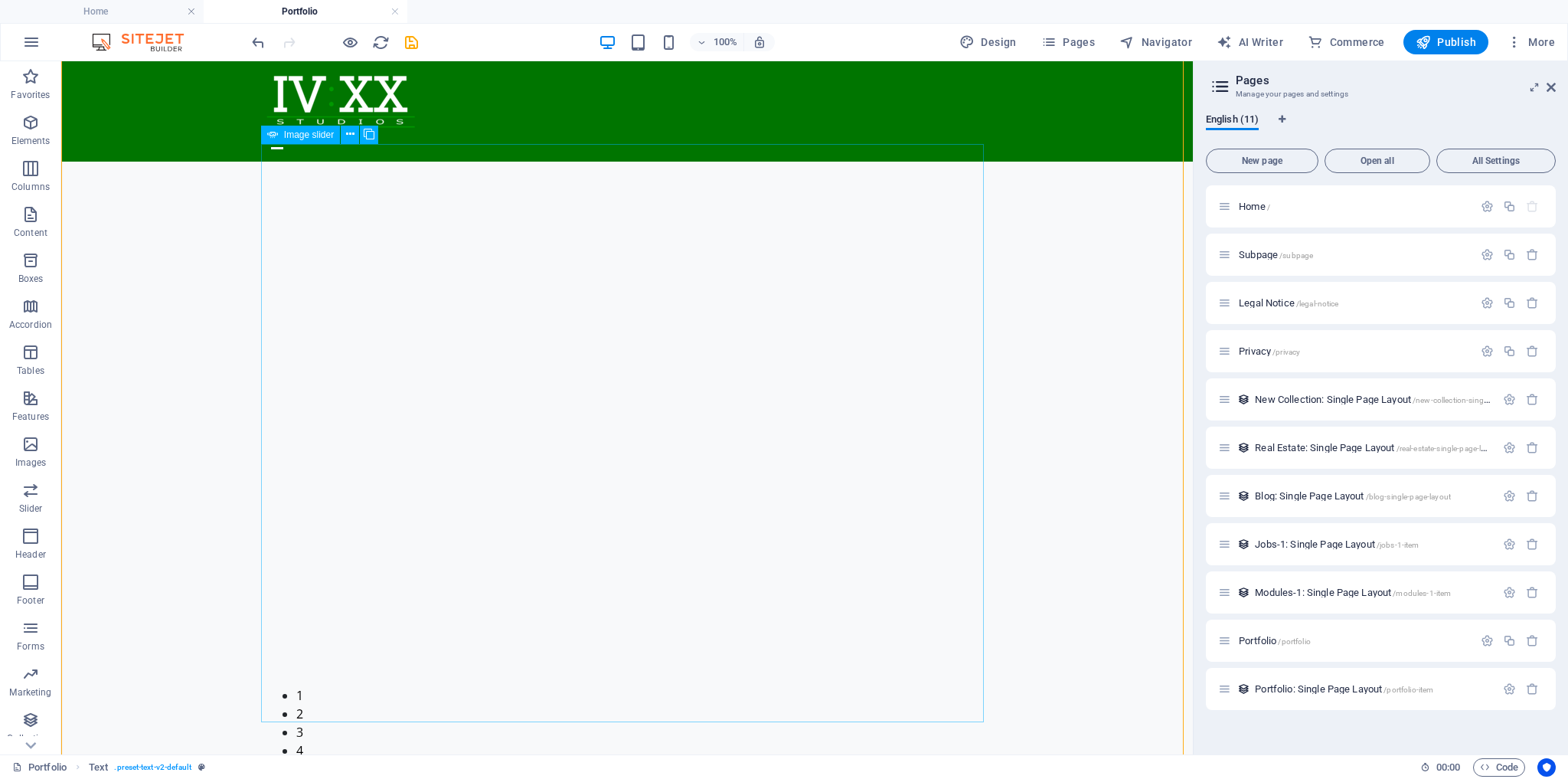
scroll to position [732, 0]
click at [266, 681] on button "button" at bounding box center [266, 681] width 0 height 0
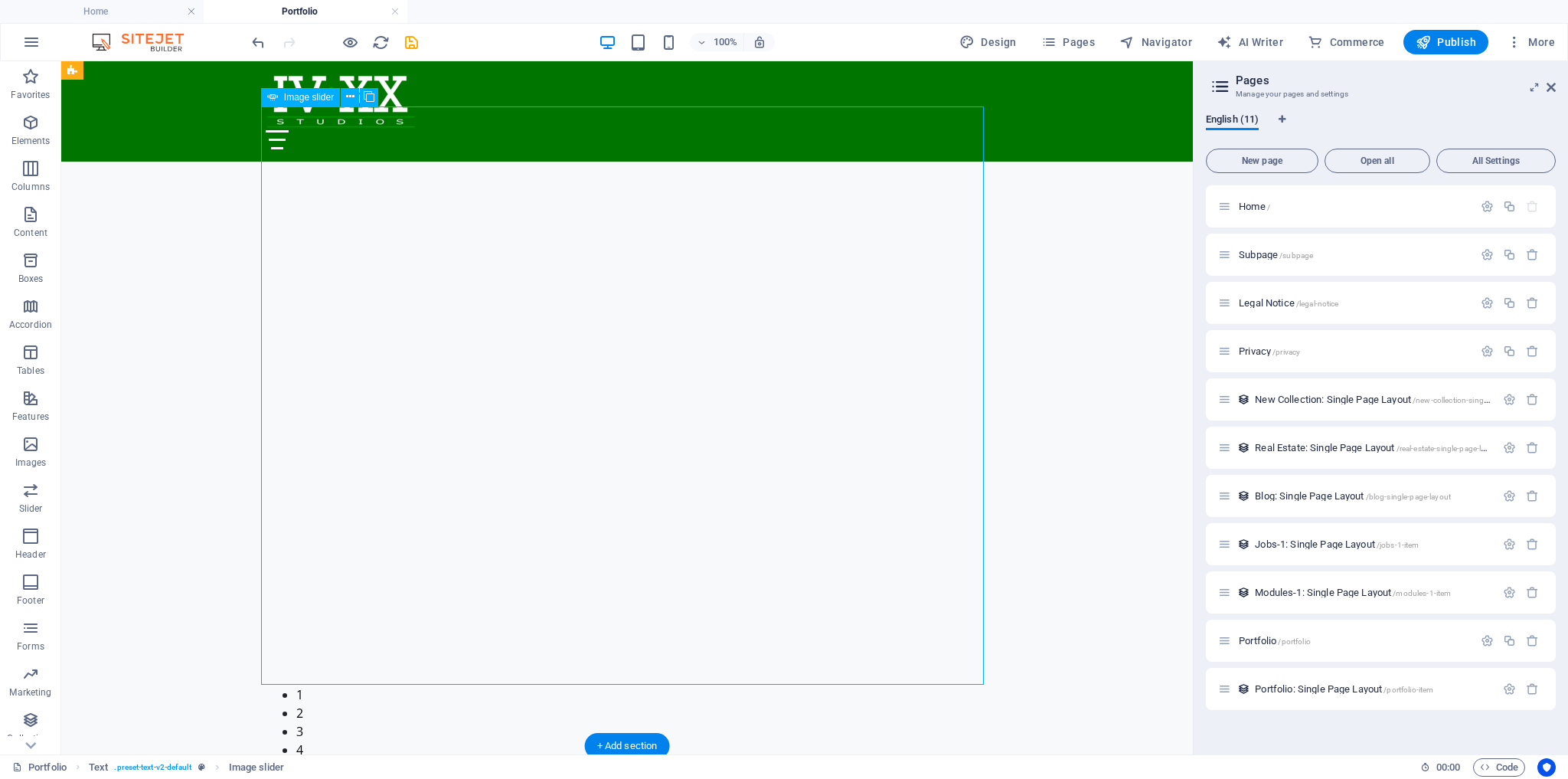
click at [266, 681] on button "button" at bounding box center [266, 681] width 0 height 0
click at [266, 731] on button "button" at bounding box center [266, 731] width 0 height 0
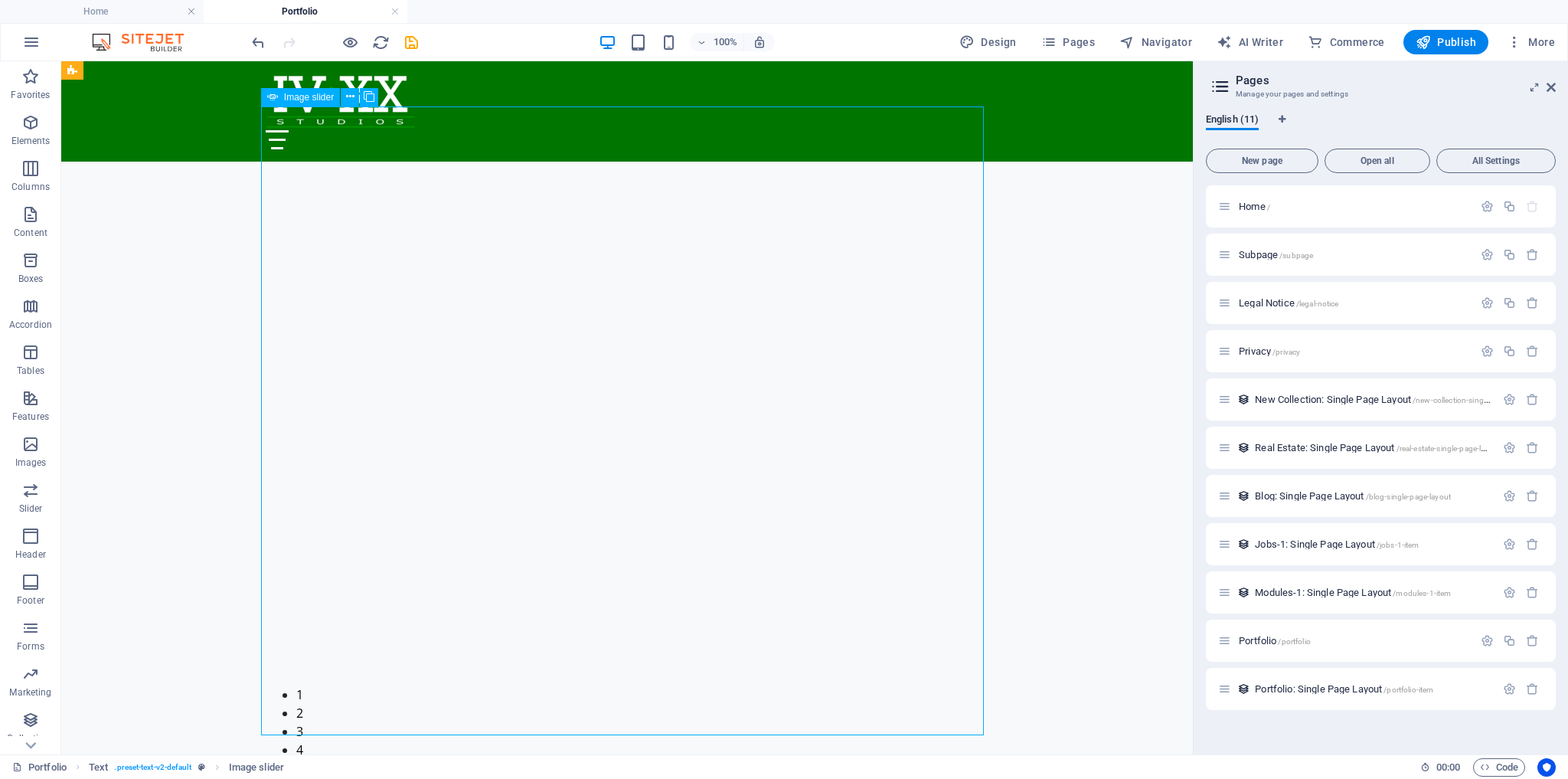
click at [266, 681] on button "button" at bounding box center [266, 681] width 0 height 0
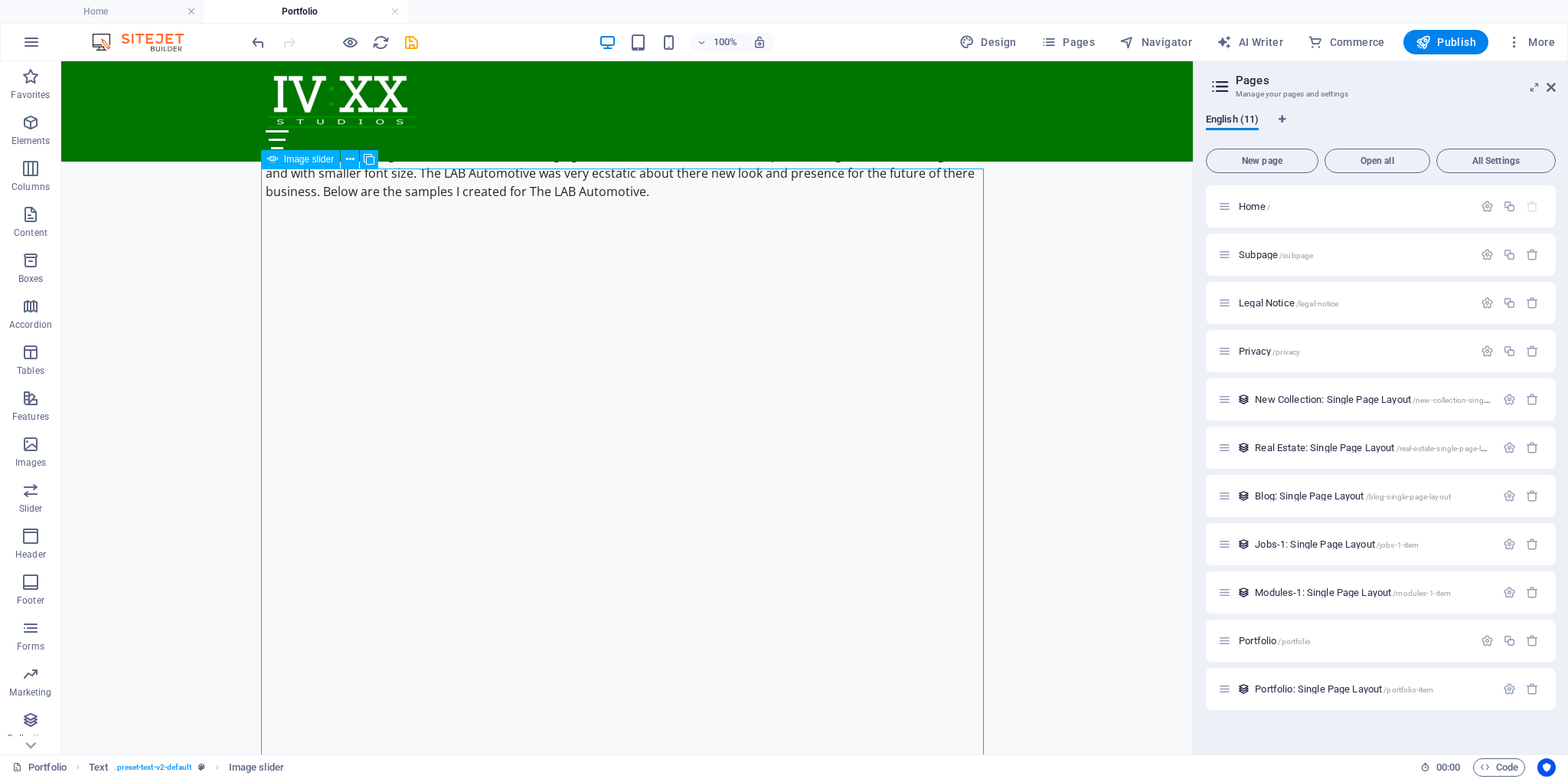
scroll to position [671, 0]
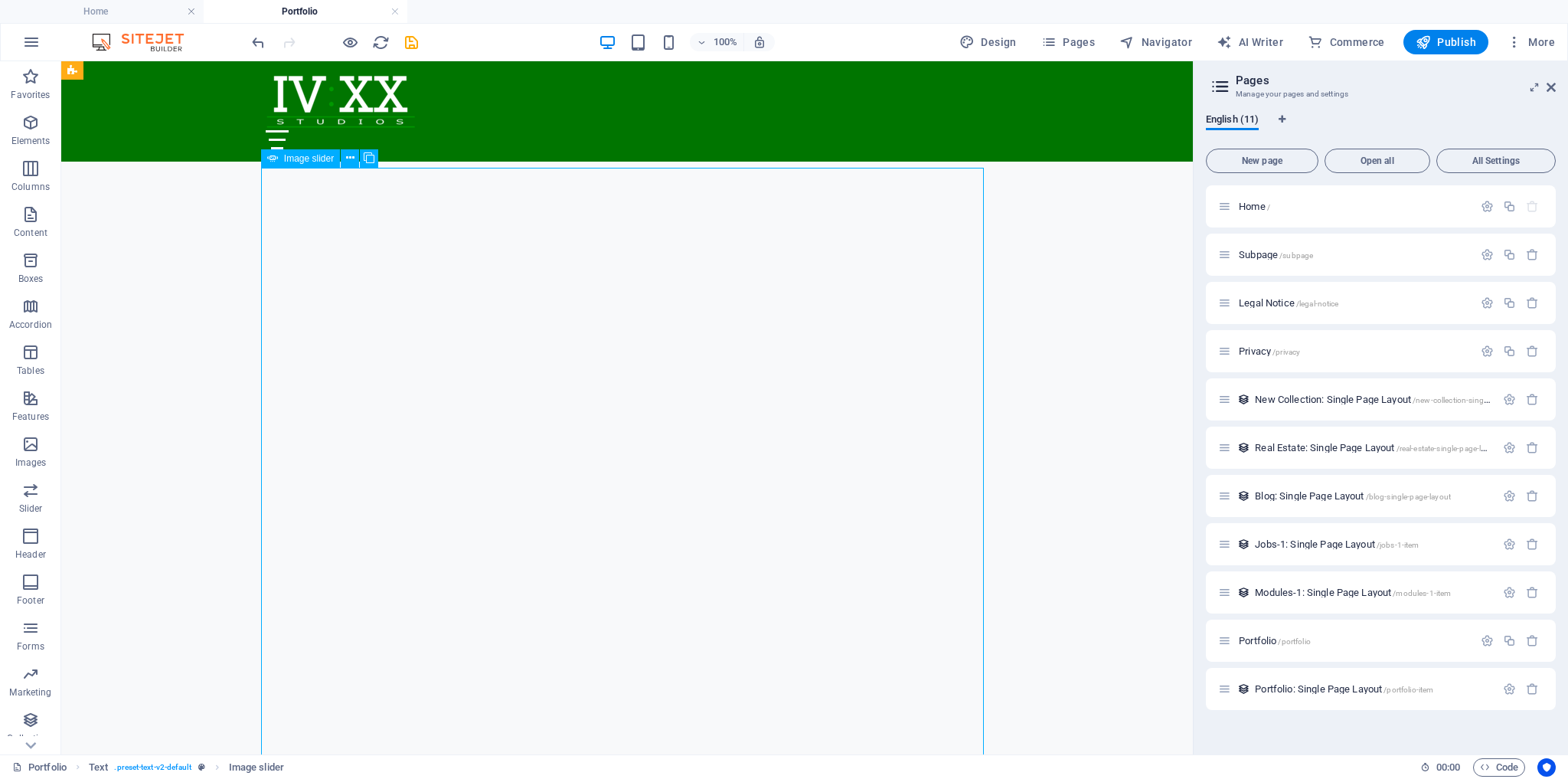
select select "ms"
select select "s"
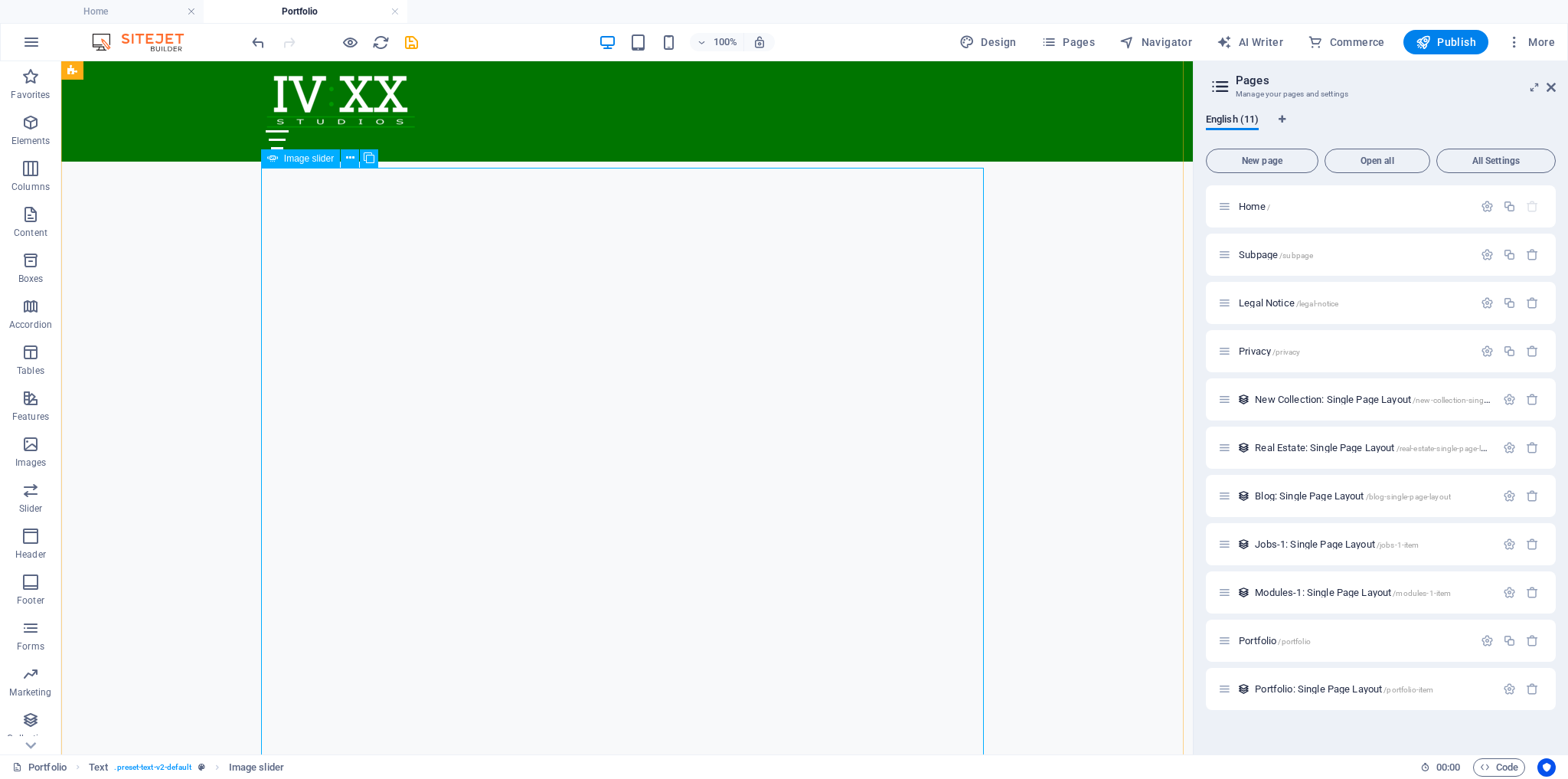
select select "progressive"
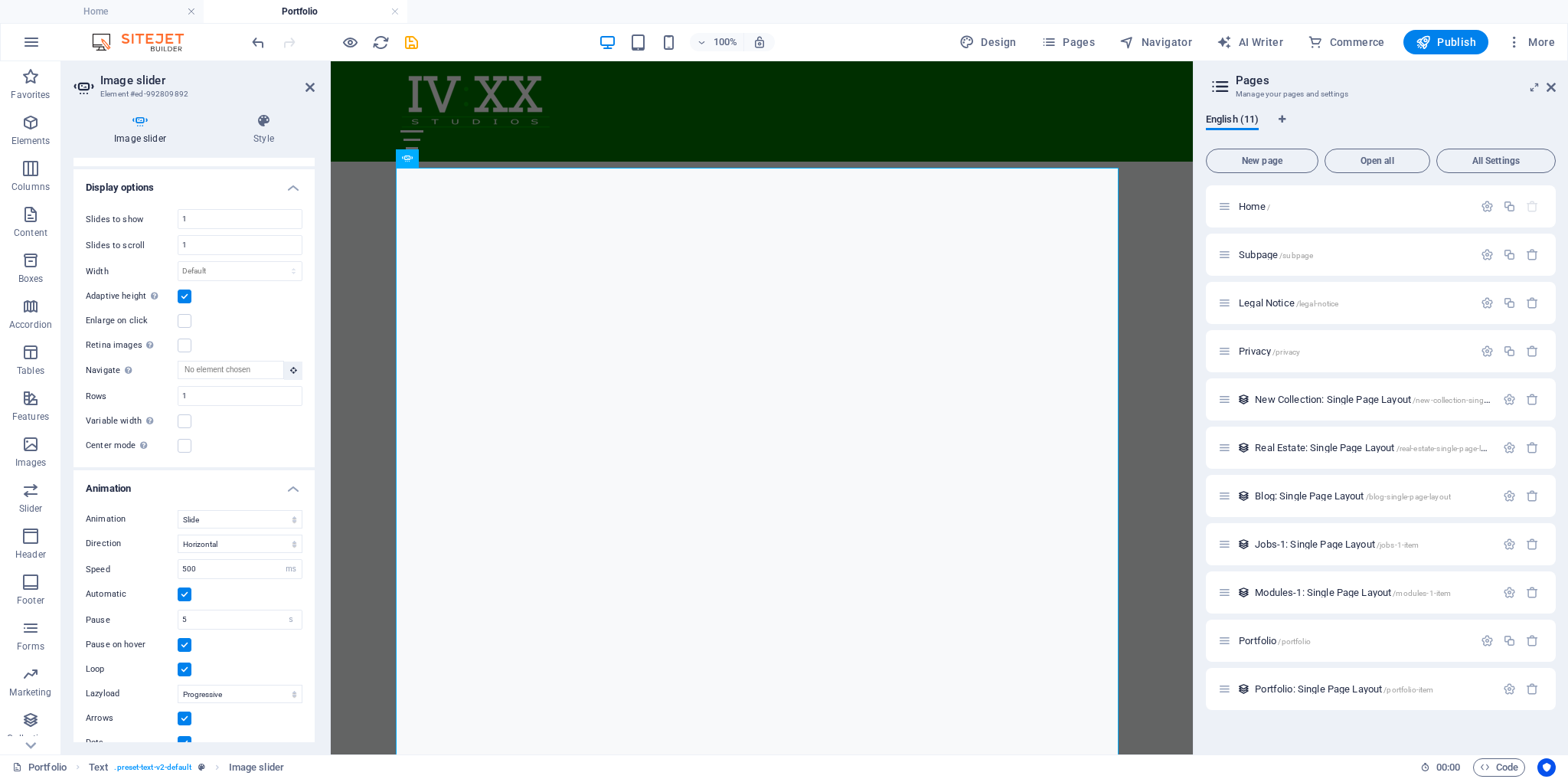
scroll to position [383, 0]
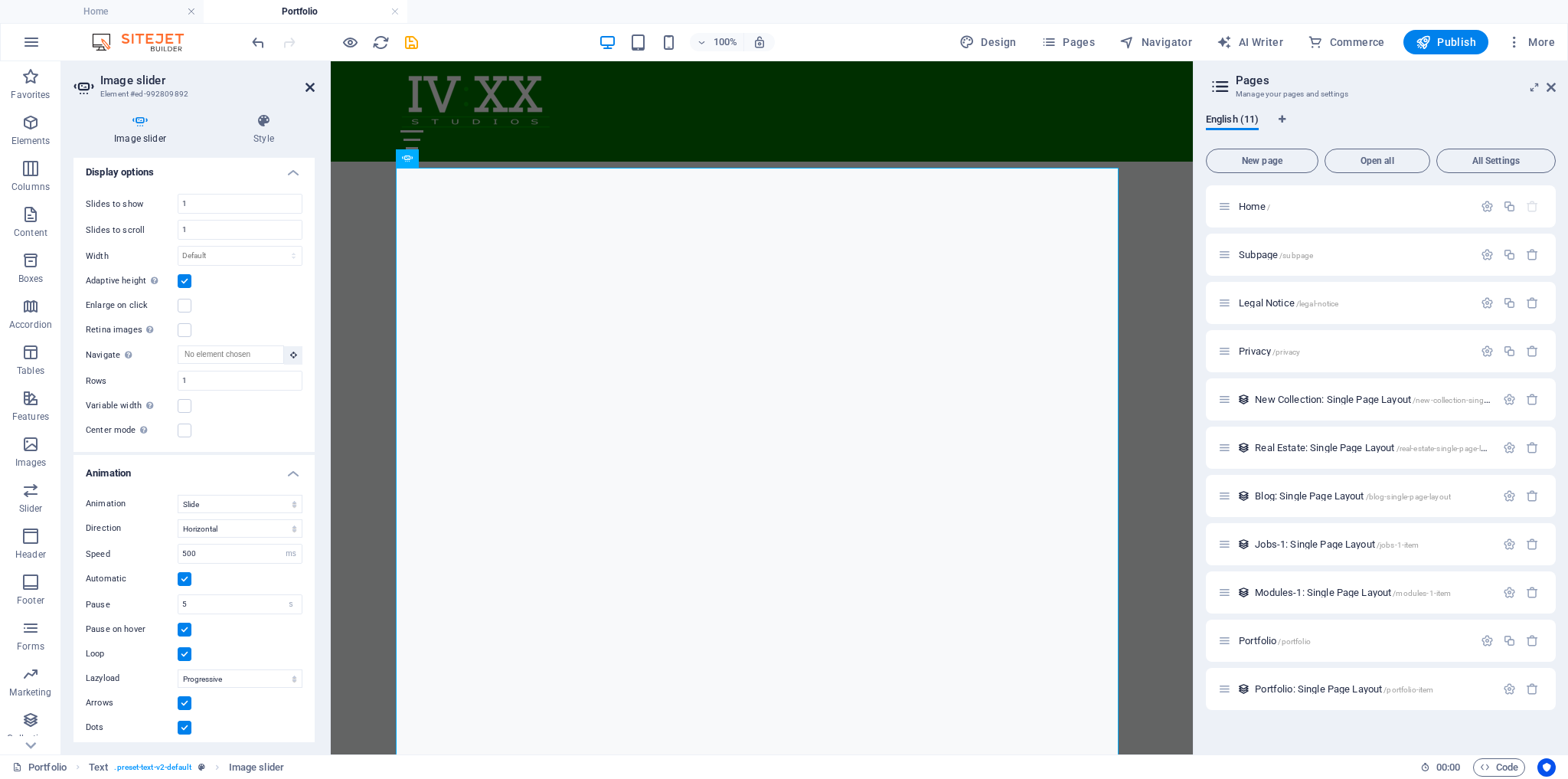
click at [310, 90] on icon at bounding box center [310, 87] width 9 height 12
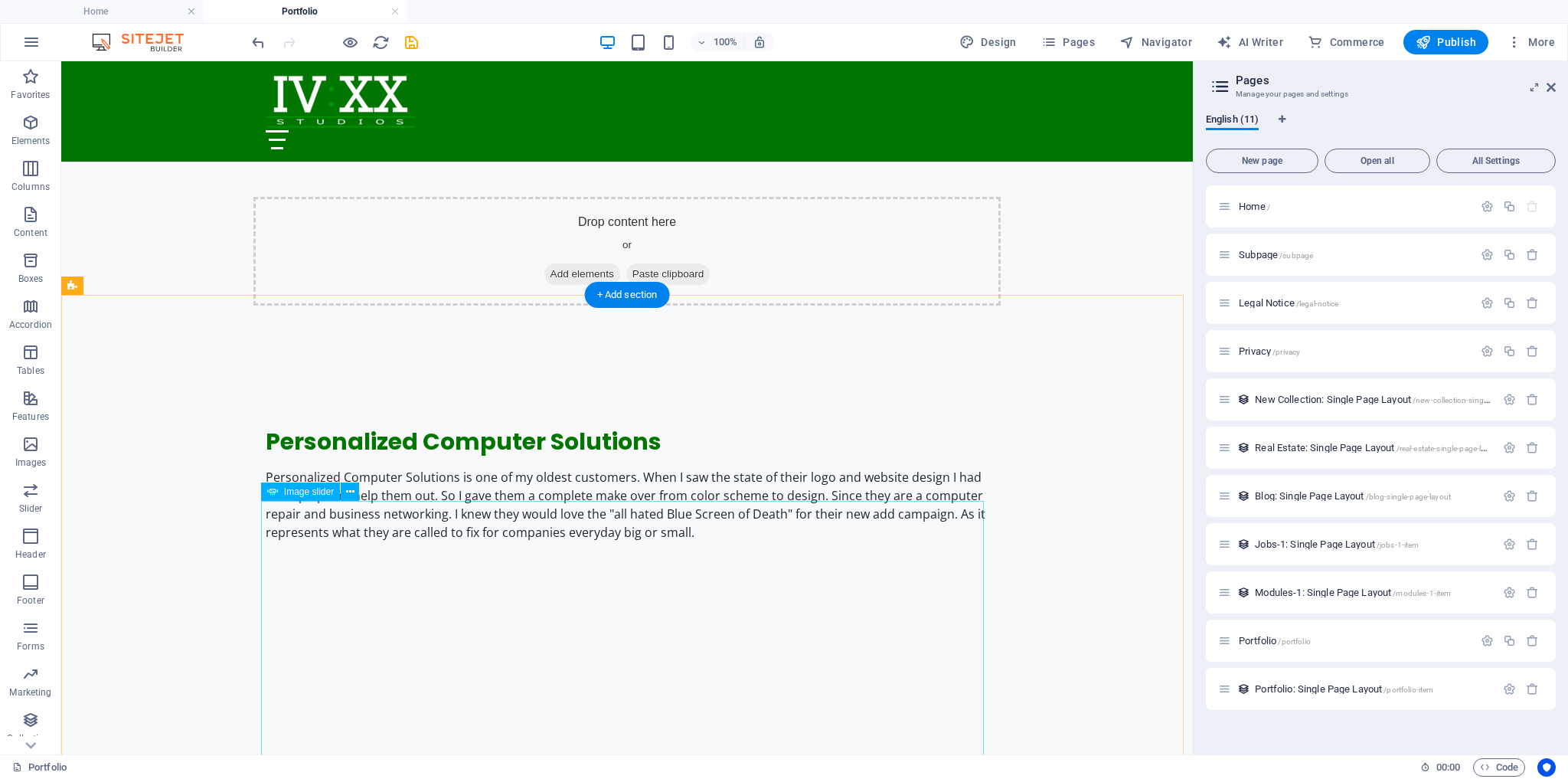
scroll to position [1222, 0]
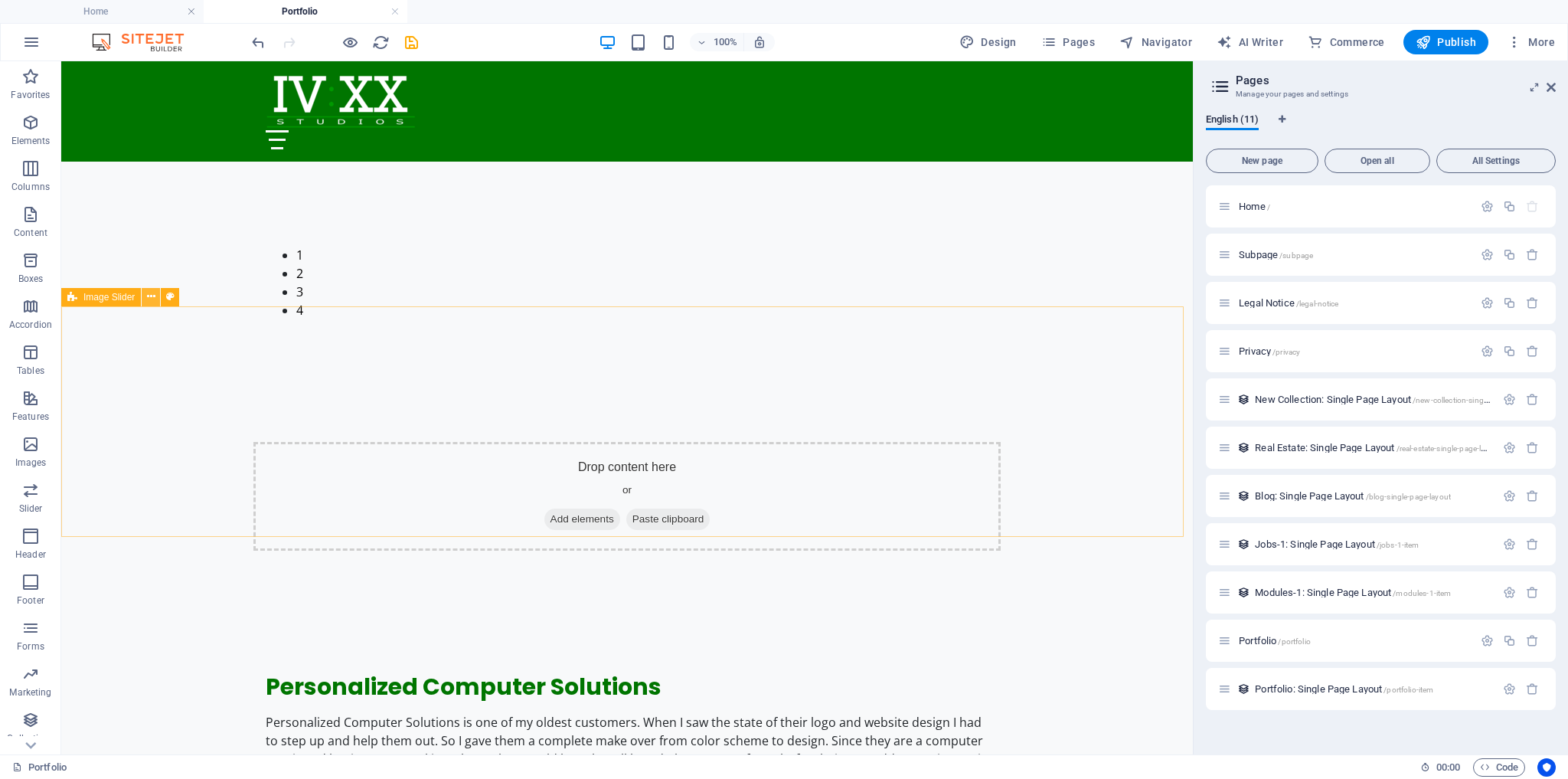
click at [151, 298] on icon at bounding box center [151, 296] width 9 height 16
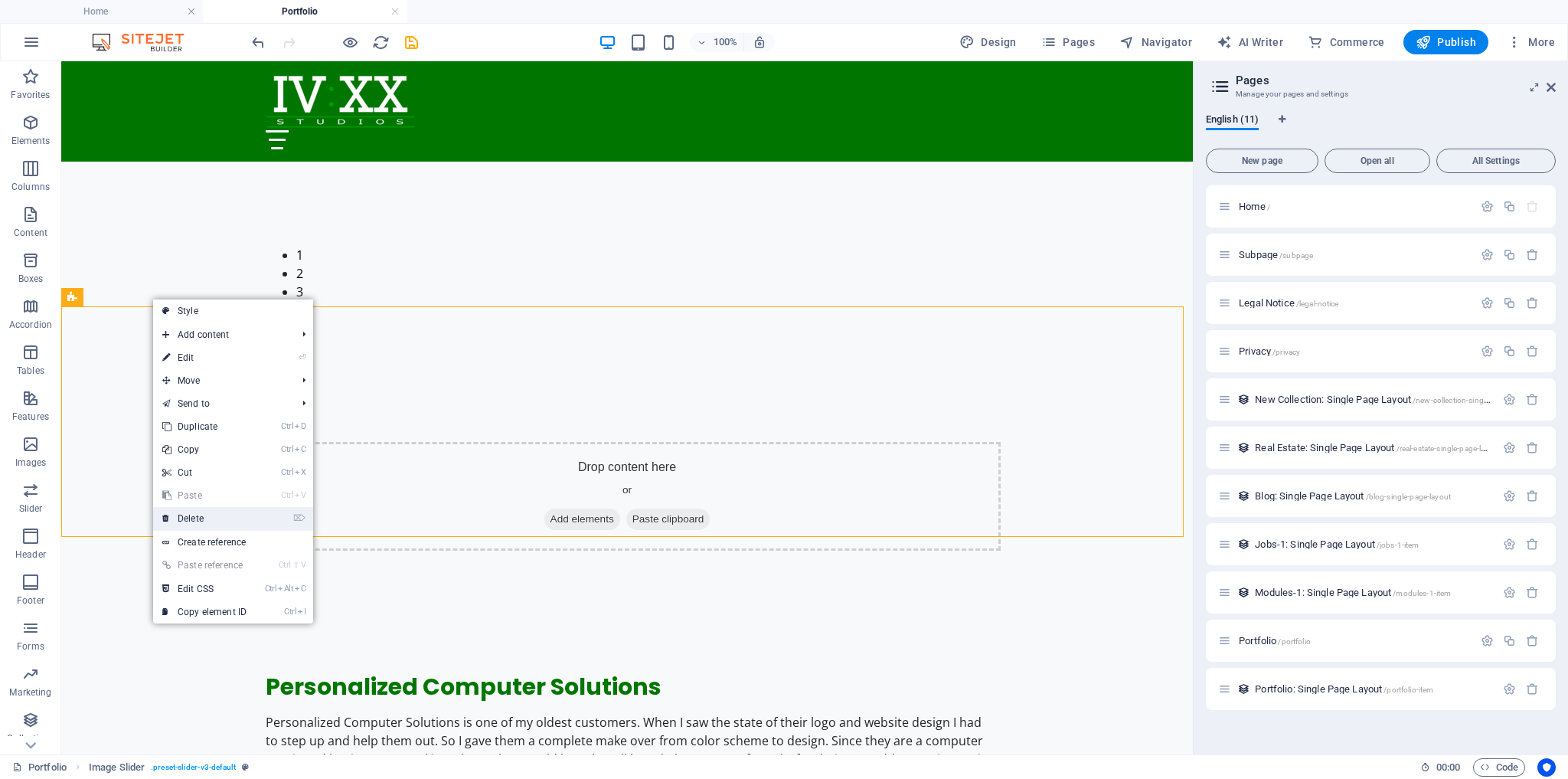
click at [210, 515] on link "⌦ Delete" at bounding box center [204, 518] width 103 height 23
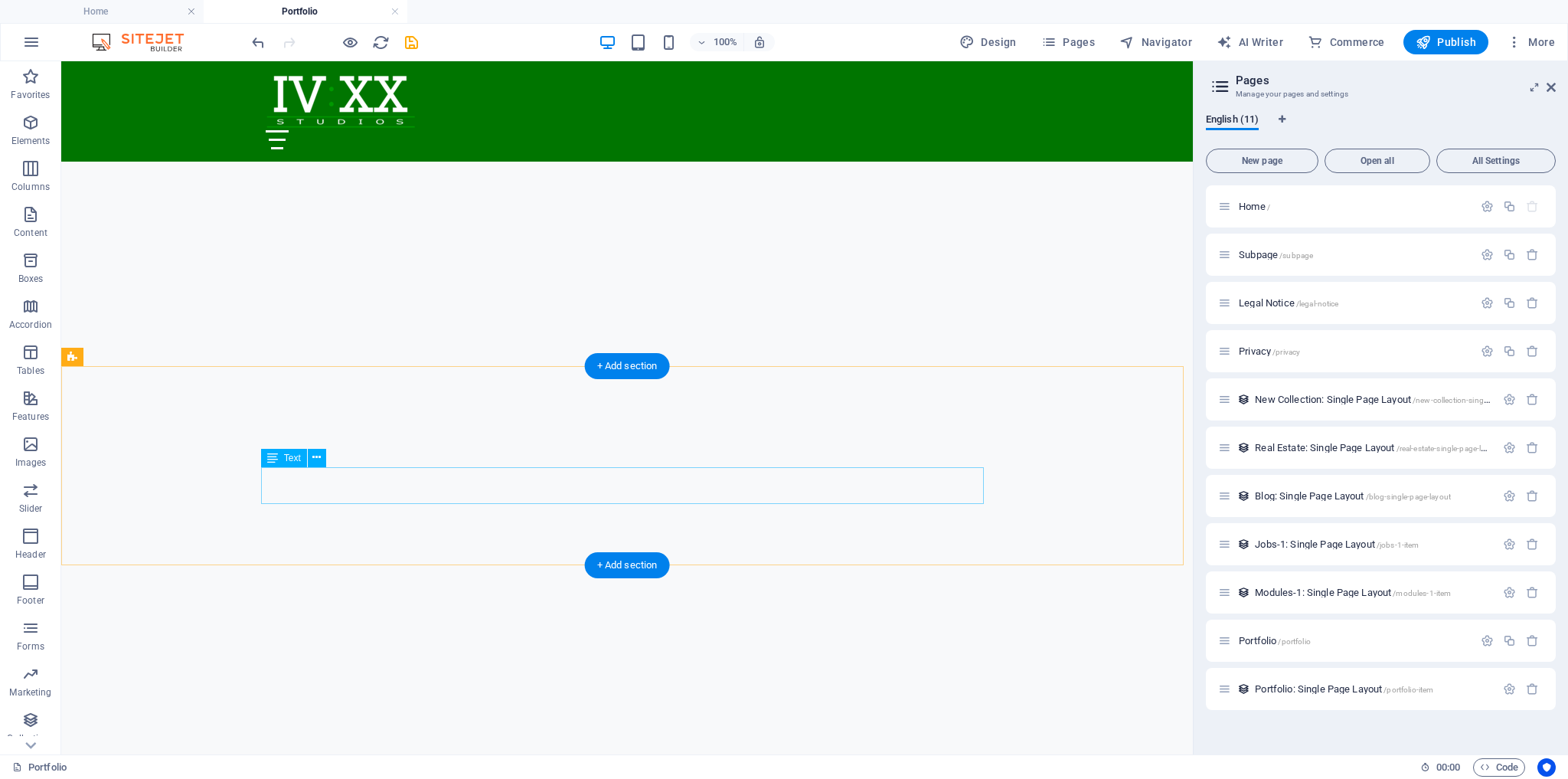
scroll to position [2141, 0]
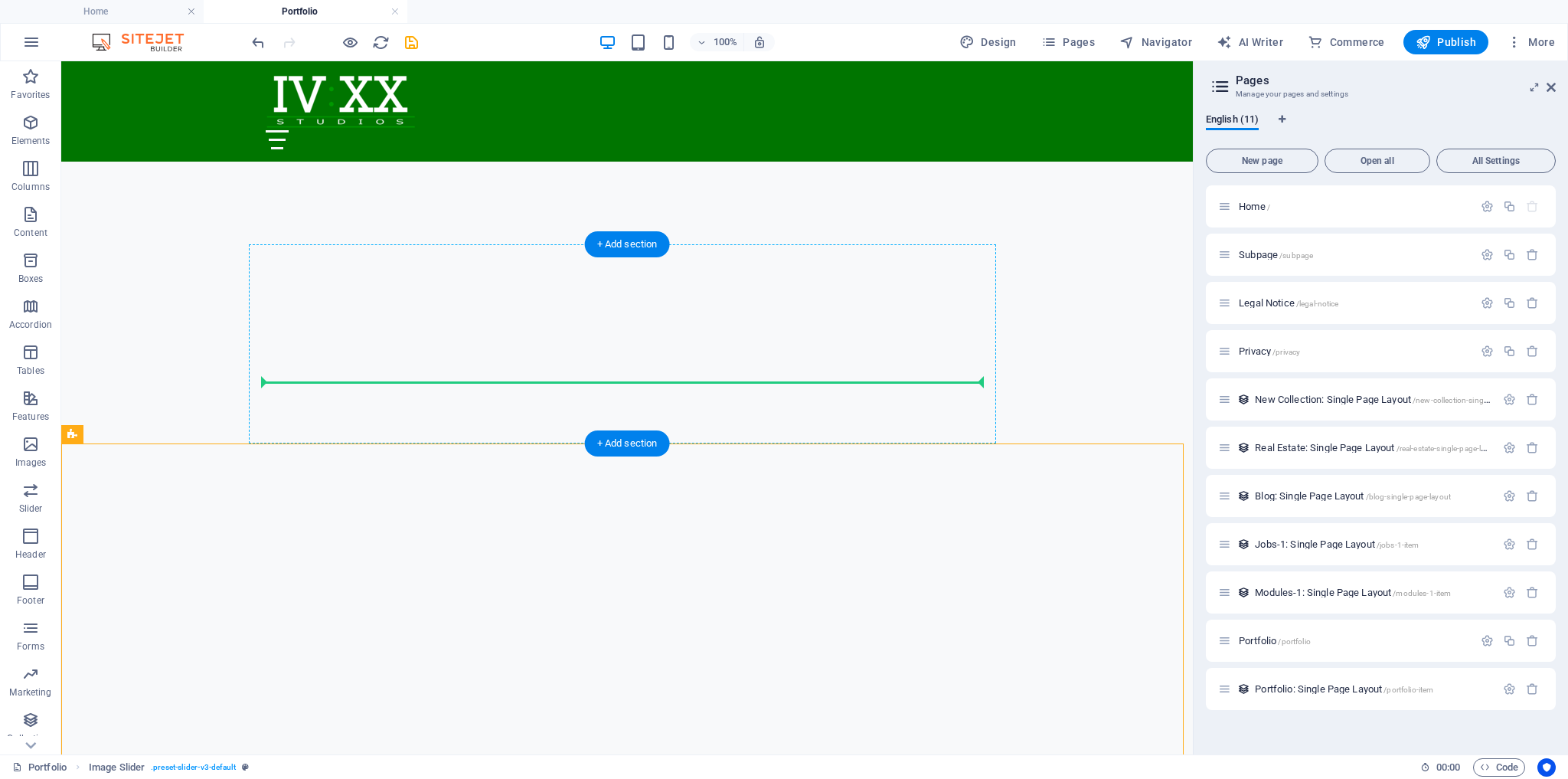
drag, startPoint x: 442, startPoint y: 517, endPoint x: 547, endPoint y: 377, distance: 175.0
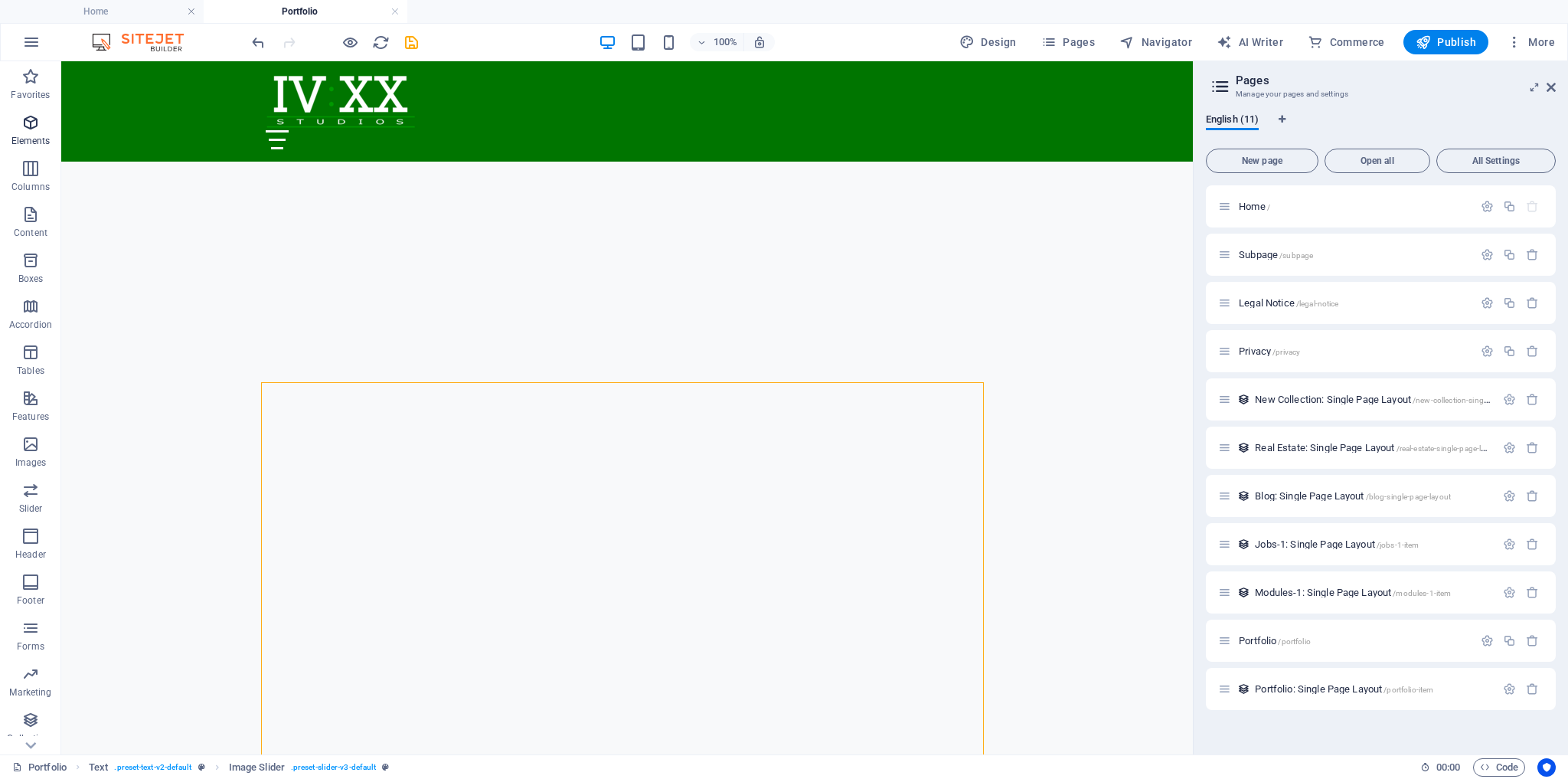
click at [36, 129] on icon "button" at bounding box center [30, 122] width 19 height 19
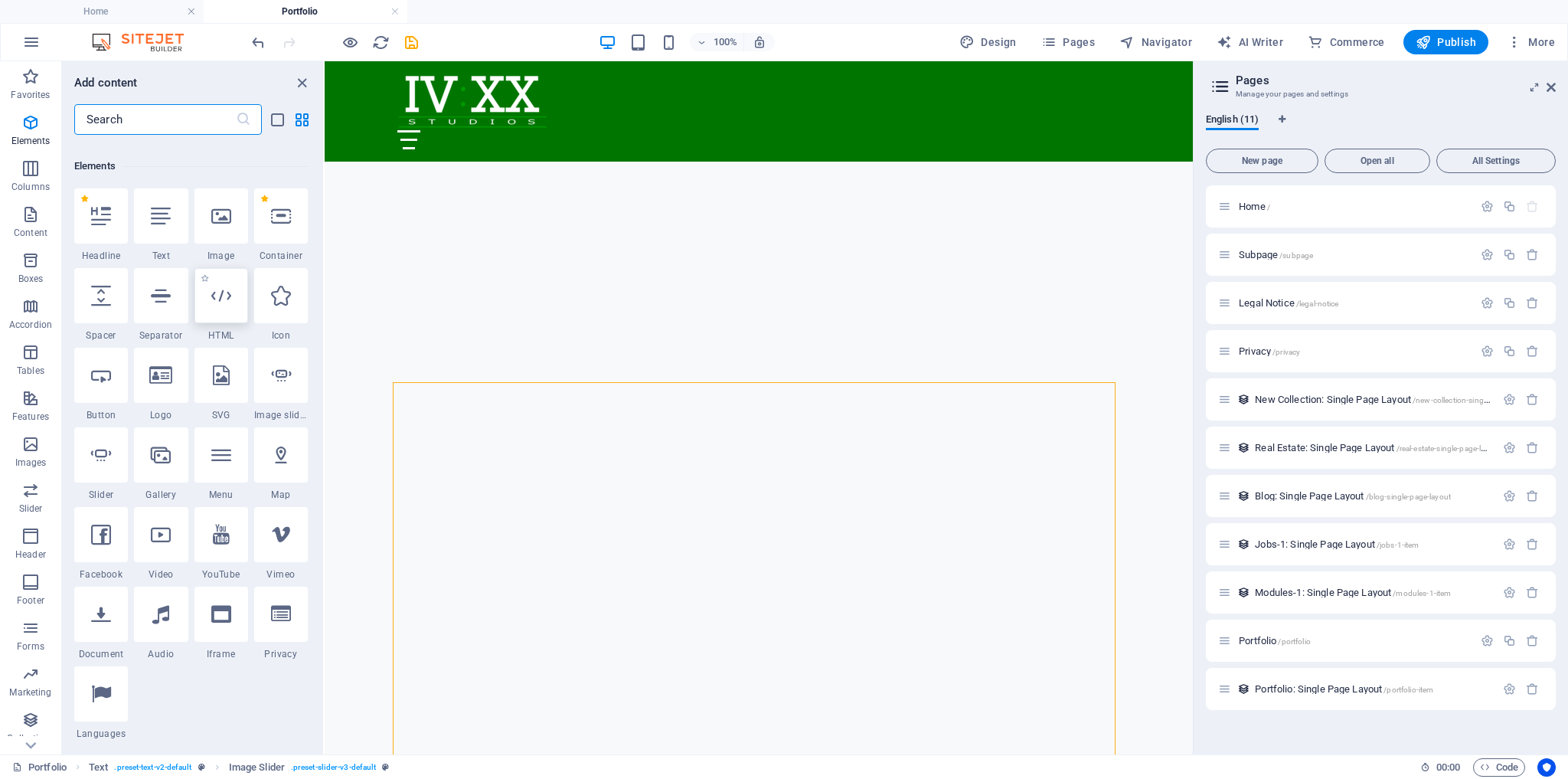
scroll to position [162, 0]
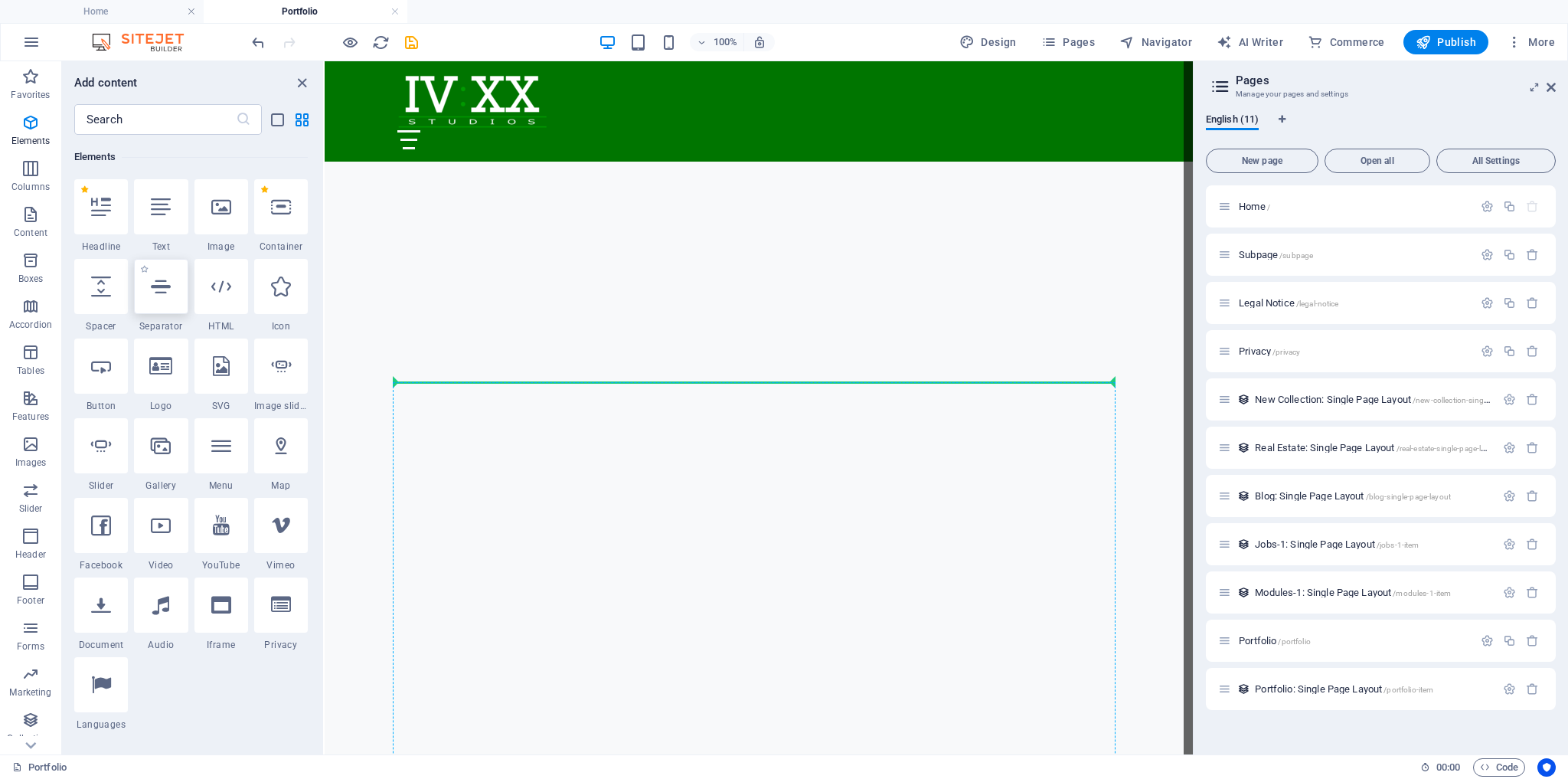
select select "%"
select select "px"
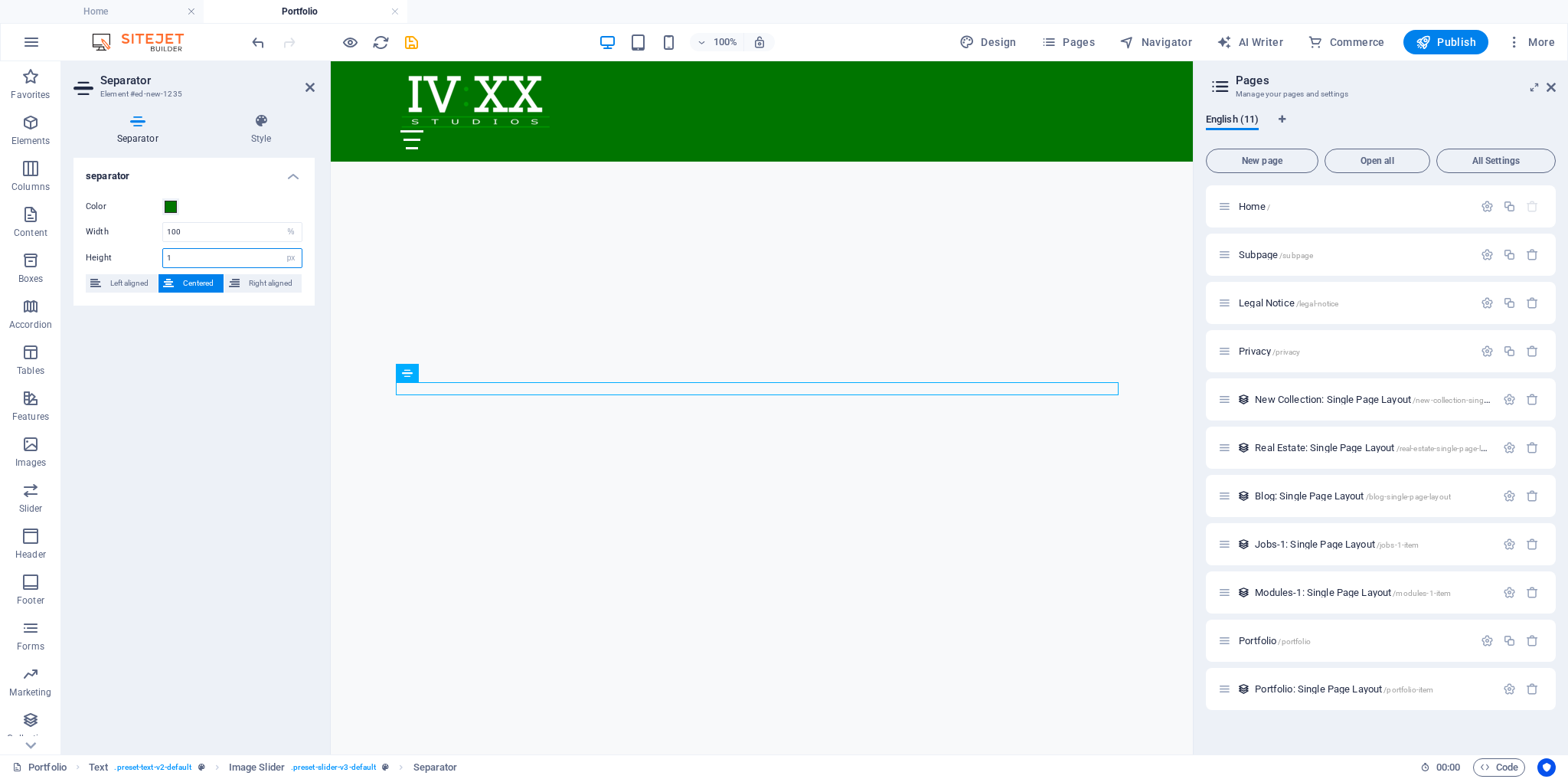
drag, startPoint x: 186, startPoint y: 255, endPoint x: 150, endPoint y: 256, distance: 36.0
click at [150, 256] on div "Height 1 px rem vh vw" at bounding box center [194, 258] width 217 height 20
type input "25"
click at [173, 202] on span at bounding box center [171, 207] width 12 height 12
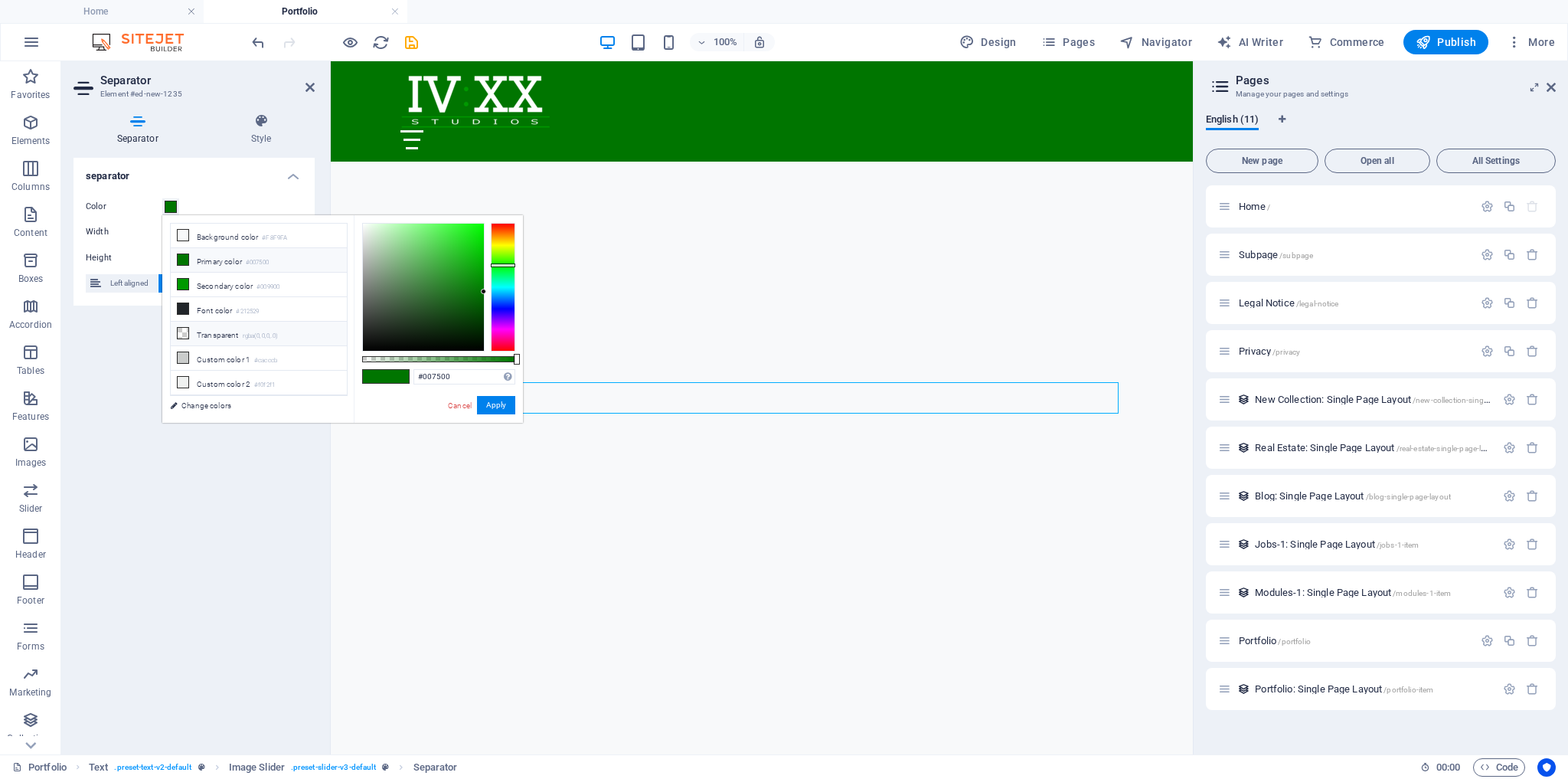
click at [222, 325] on li "Transparent rgba(0,0,0,.0)" at bounding box center [259, 333] width 176 height 24
type input "rgba(0, 0, 0, 0)"
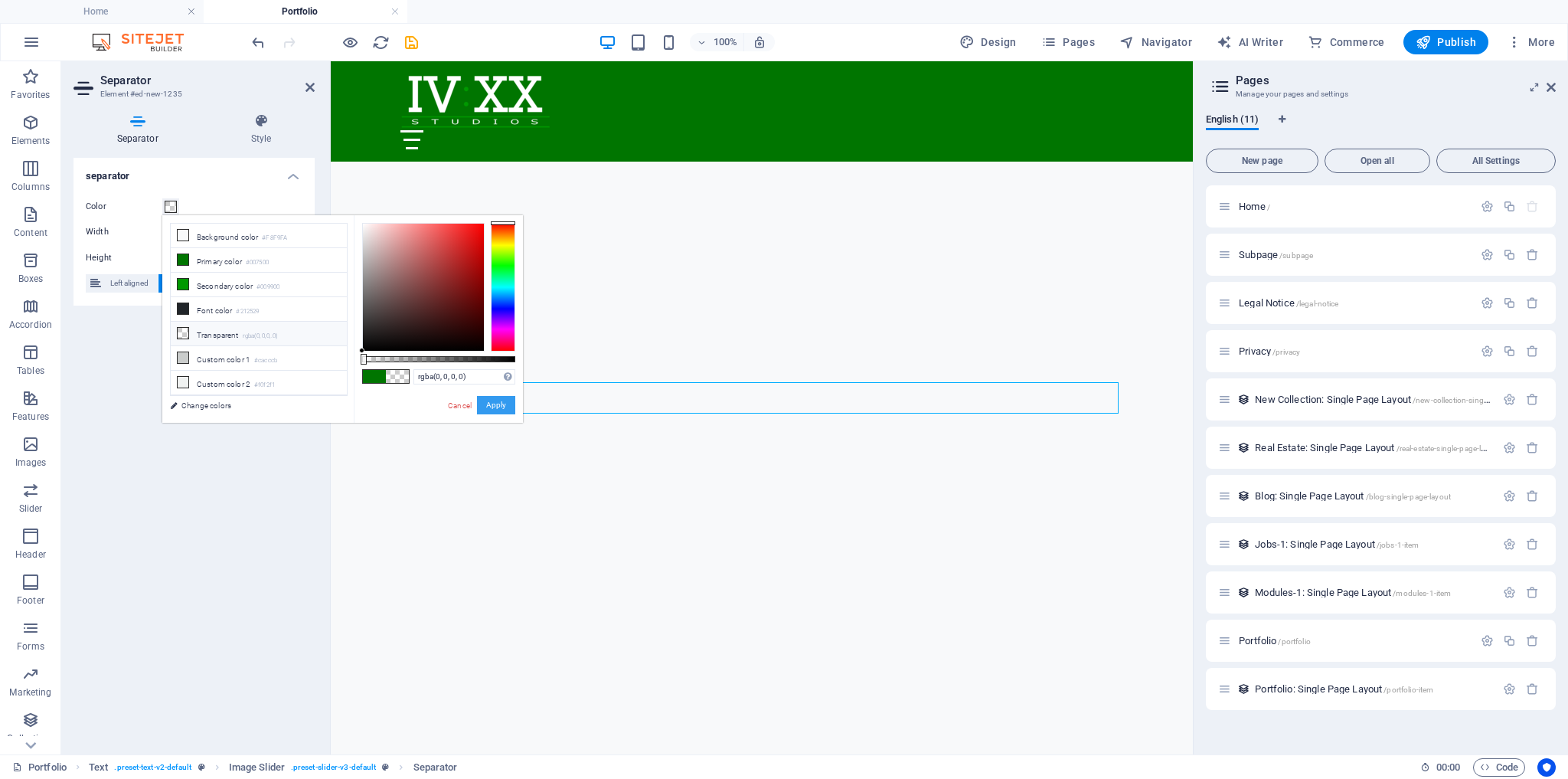
click at [494, 405] on button "Apply" at bounding box center [496, 405] width 38 height 19
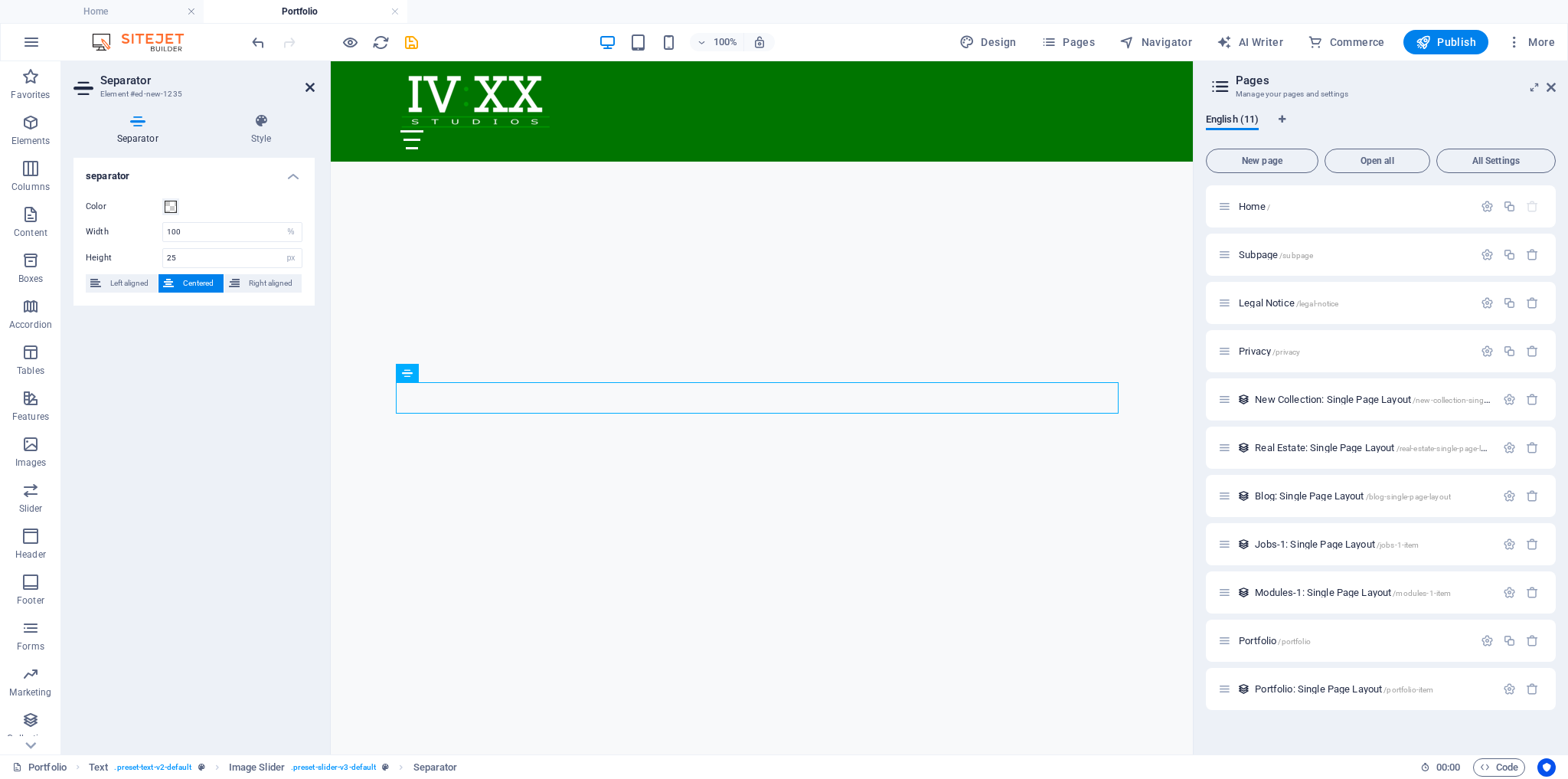
click at [313, 84] on icon at bounding box center [310, 87] width 9 height 12
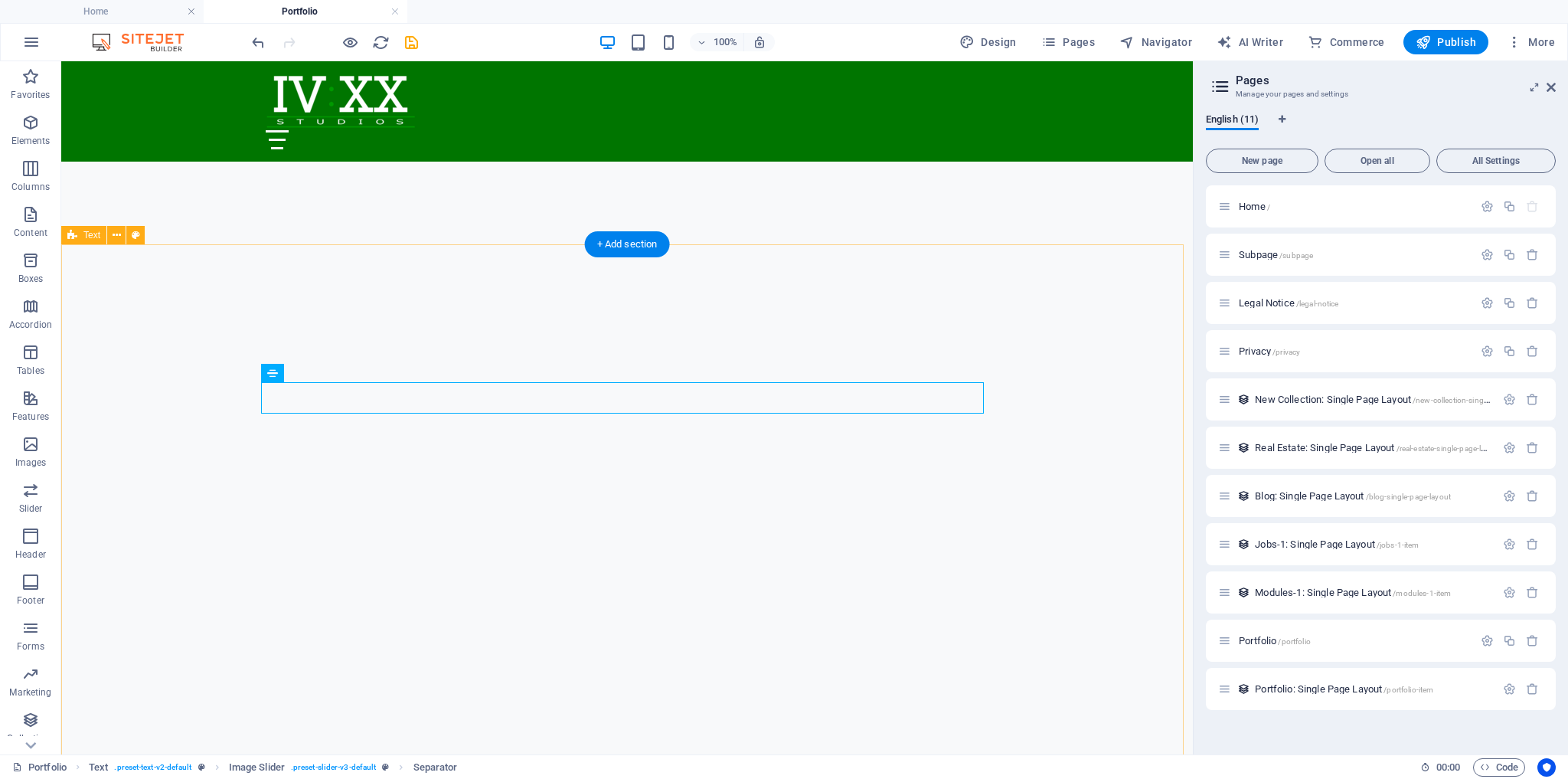
drag, startPoint x: 1155, startPoint y: 409, endPoint x: 1134, endPoint y: 410, distance: 21.0
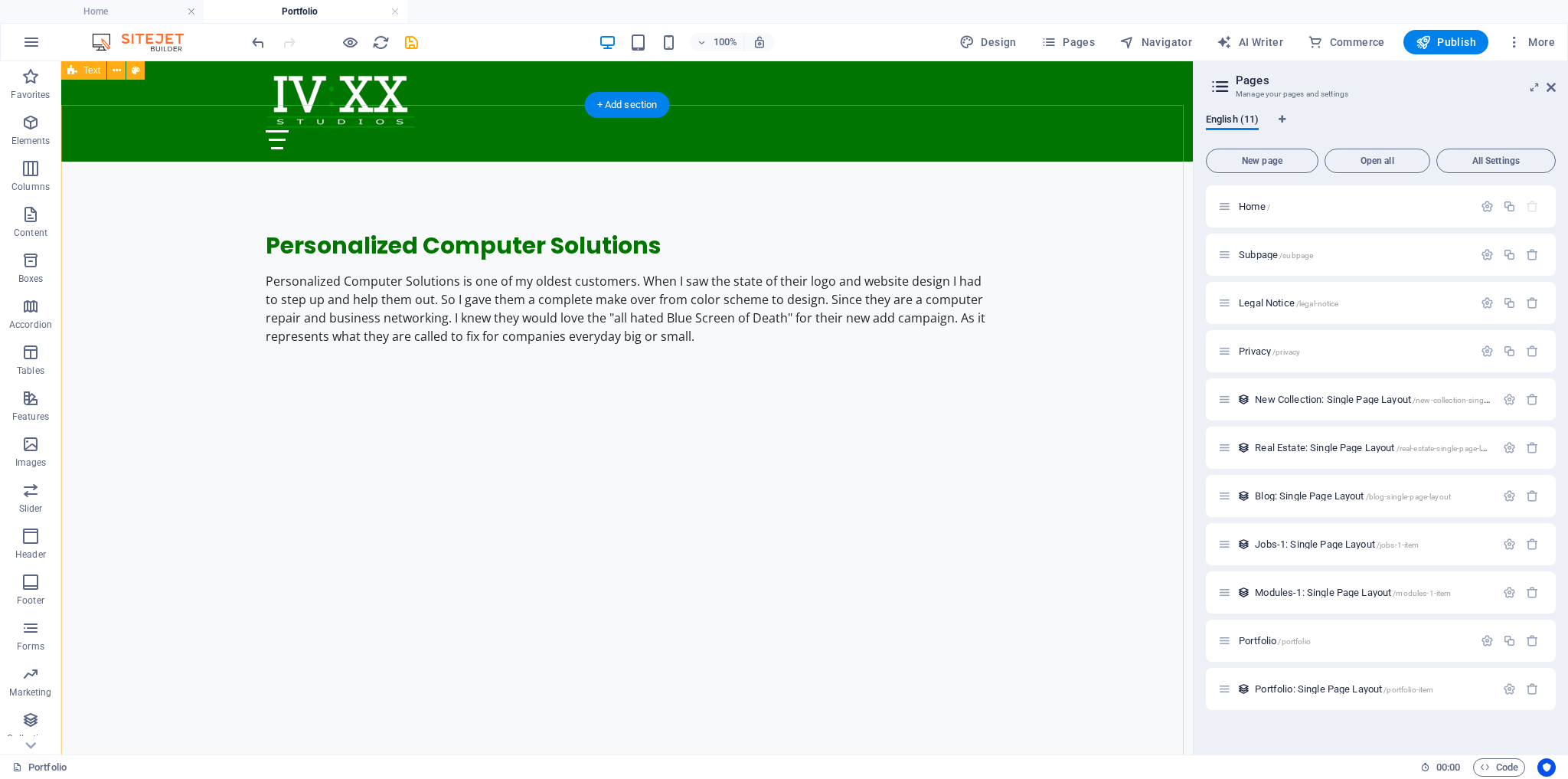
scroll to position [1406, 0]
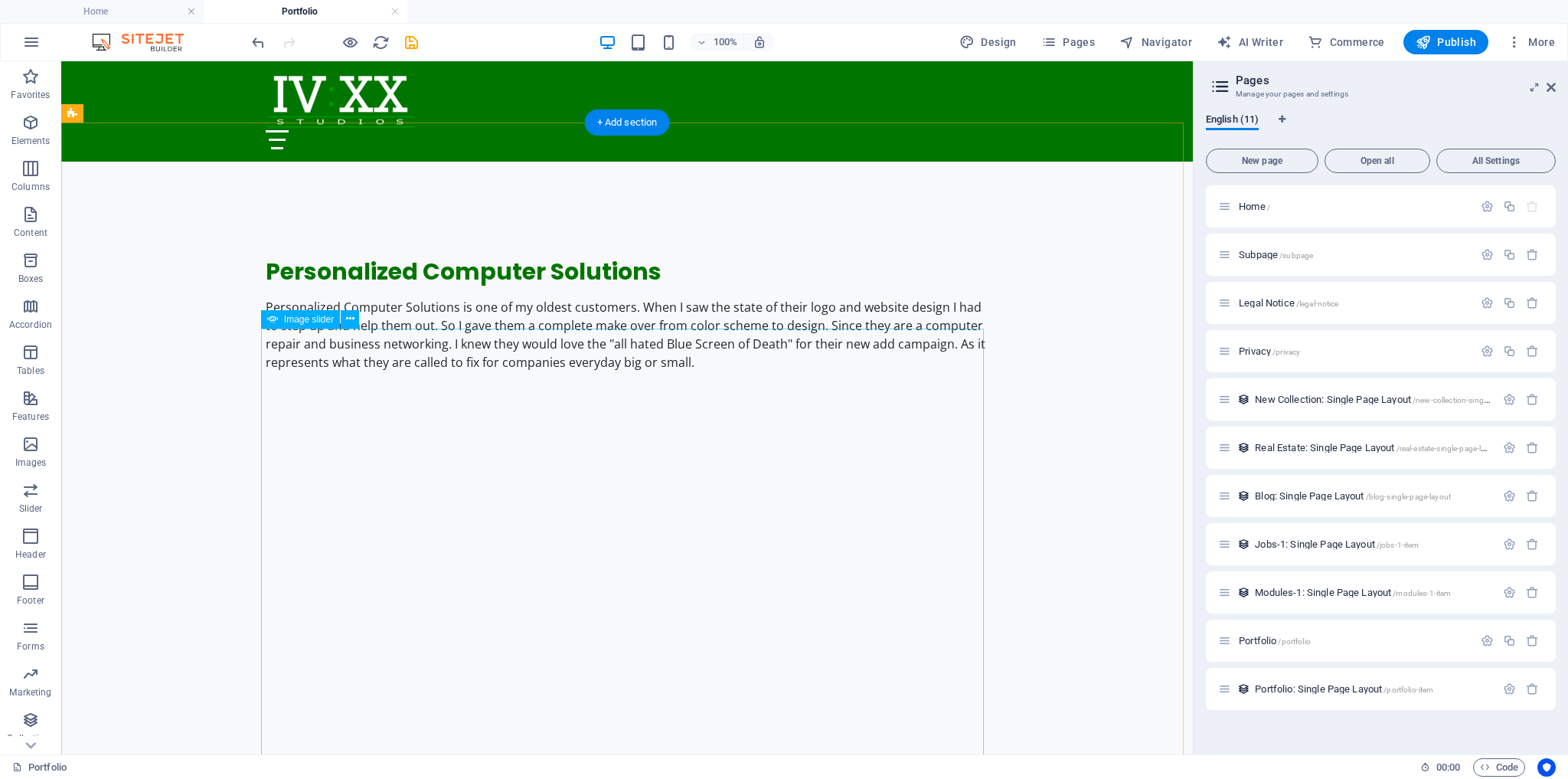
select select "ms"
select select "s"
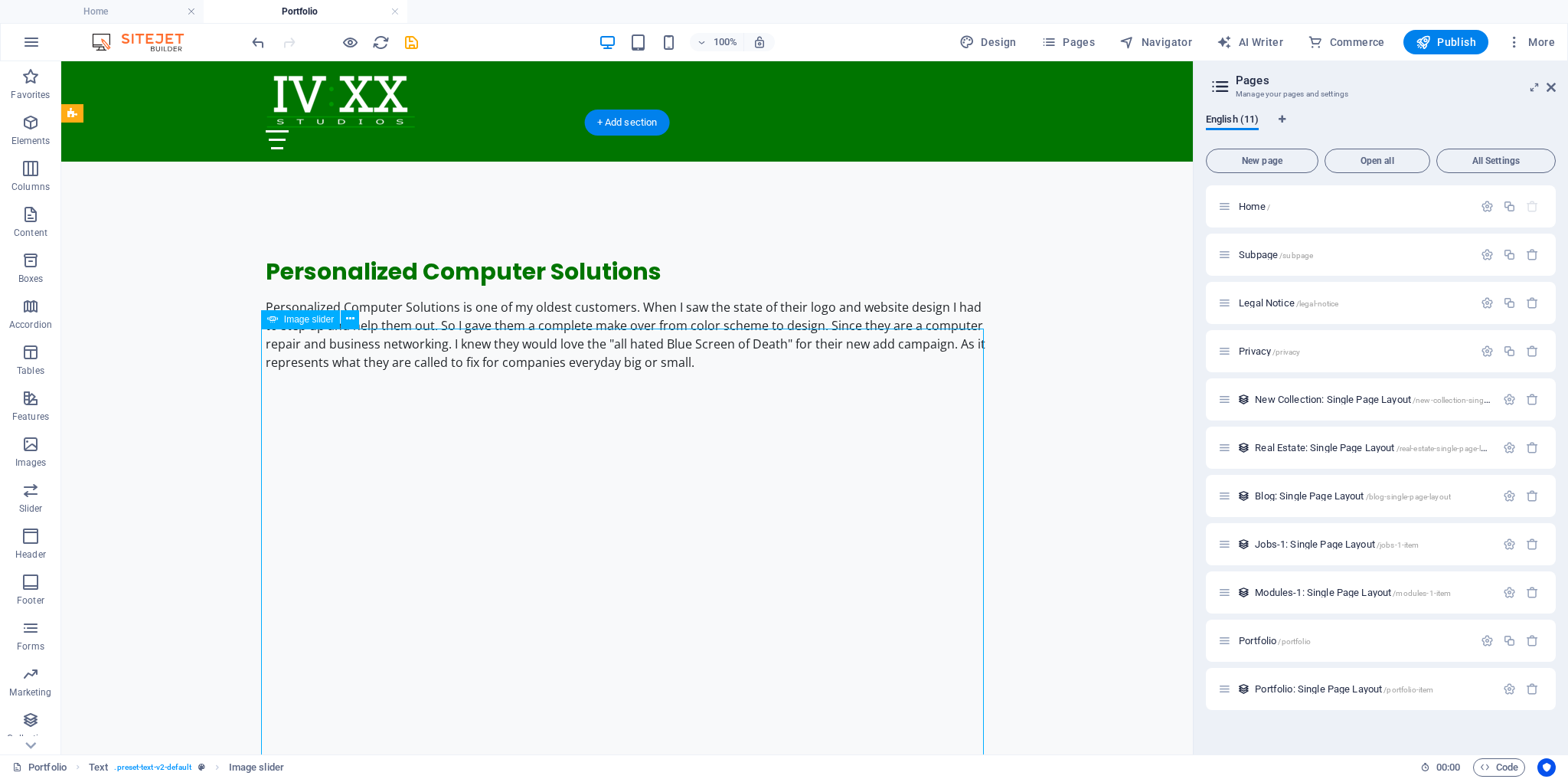
select select "progressive"
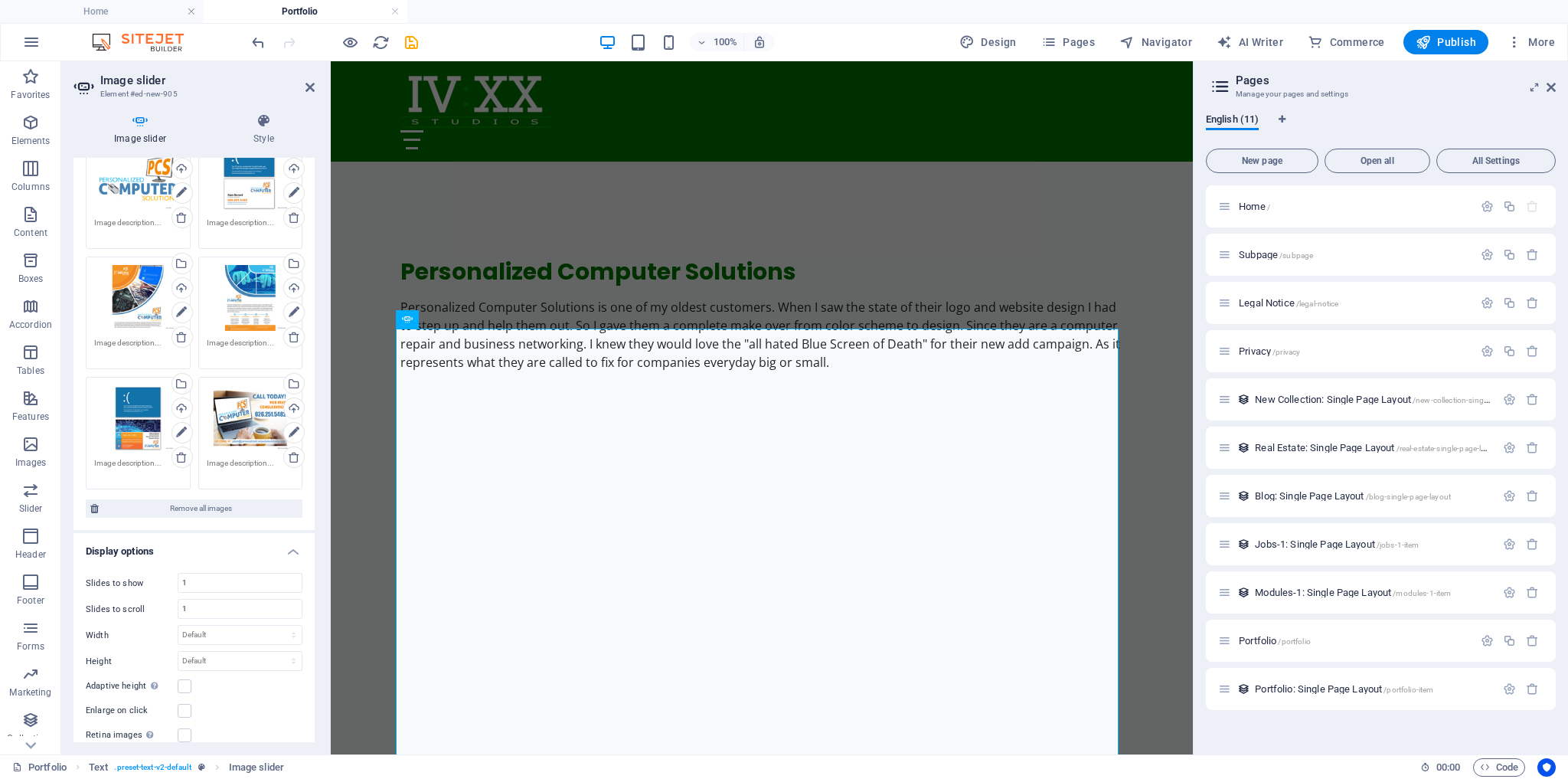
scroll to position [184, 0]
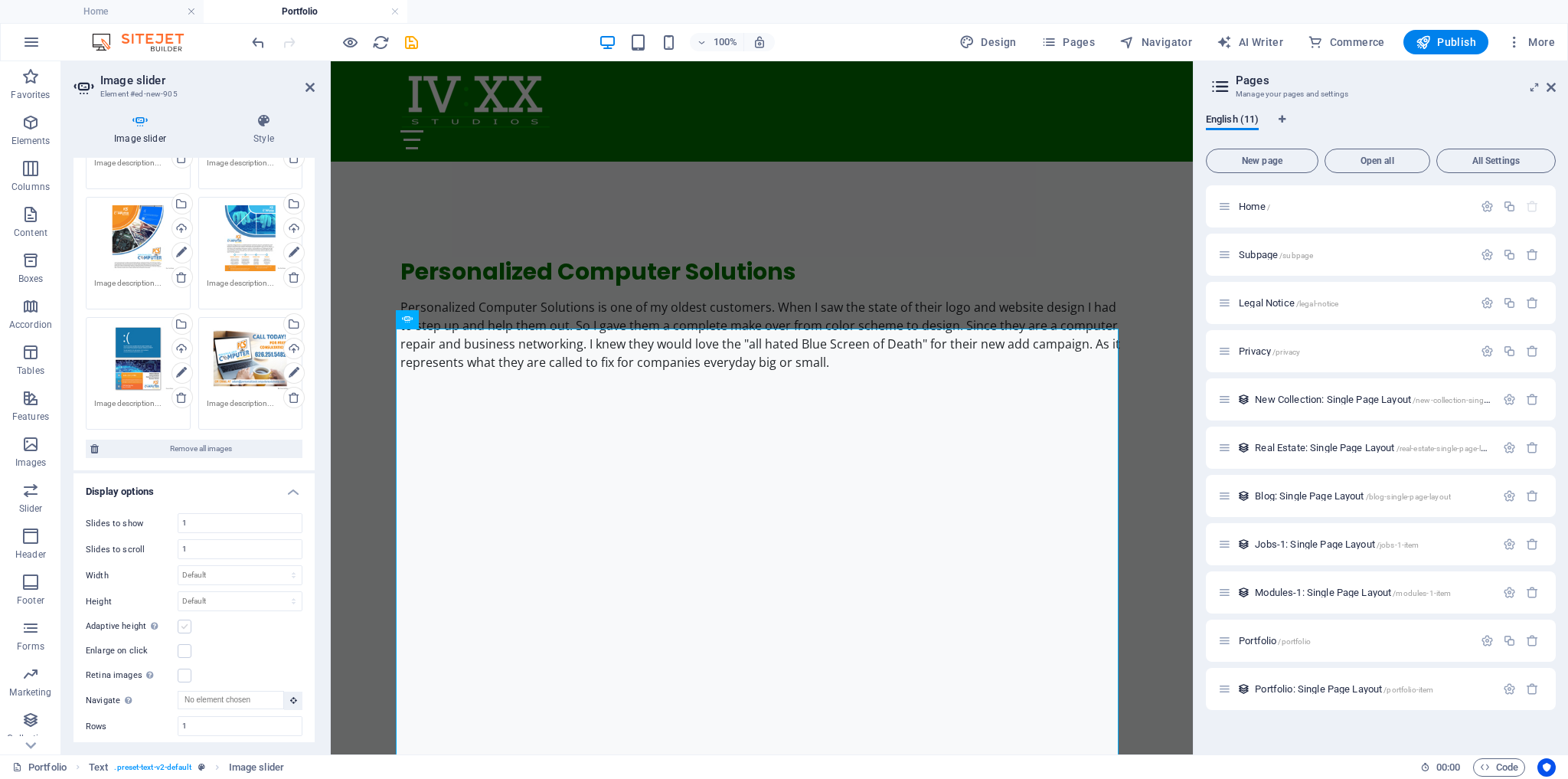
click at [189, 620] on label at bounding box center [185, 627] width 14 height 14
click at [0, 0] on input "Adaptive height Automatically adjust the height for single slide horizontal sli…" at bounding box center [0, 0] width 0 height 0
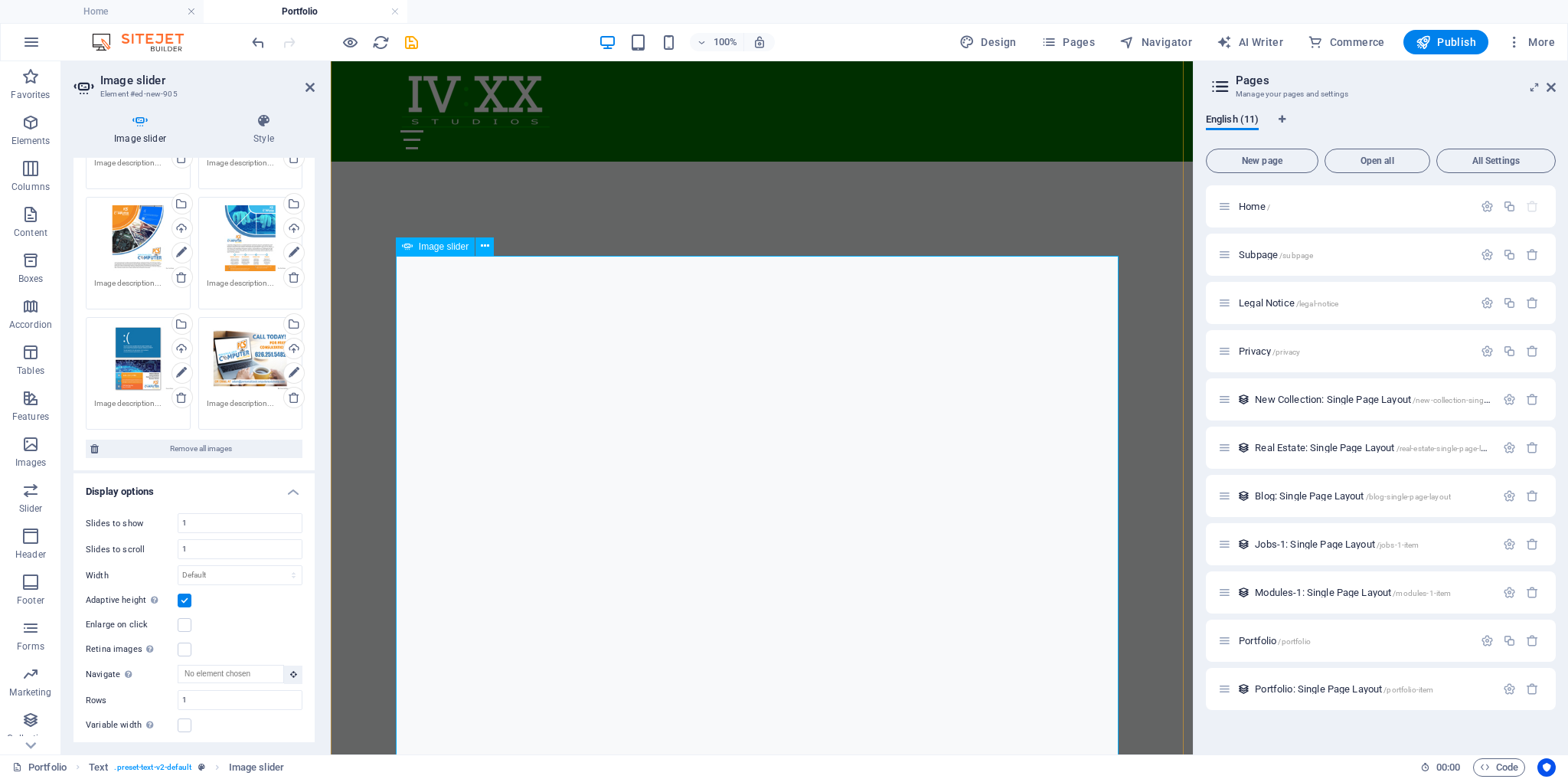
scroll to position [1651, 0]
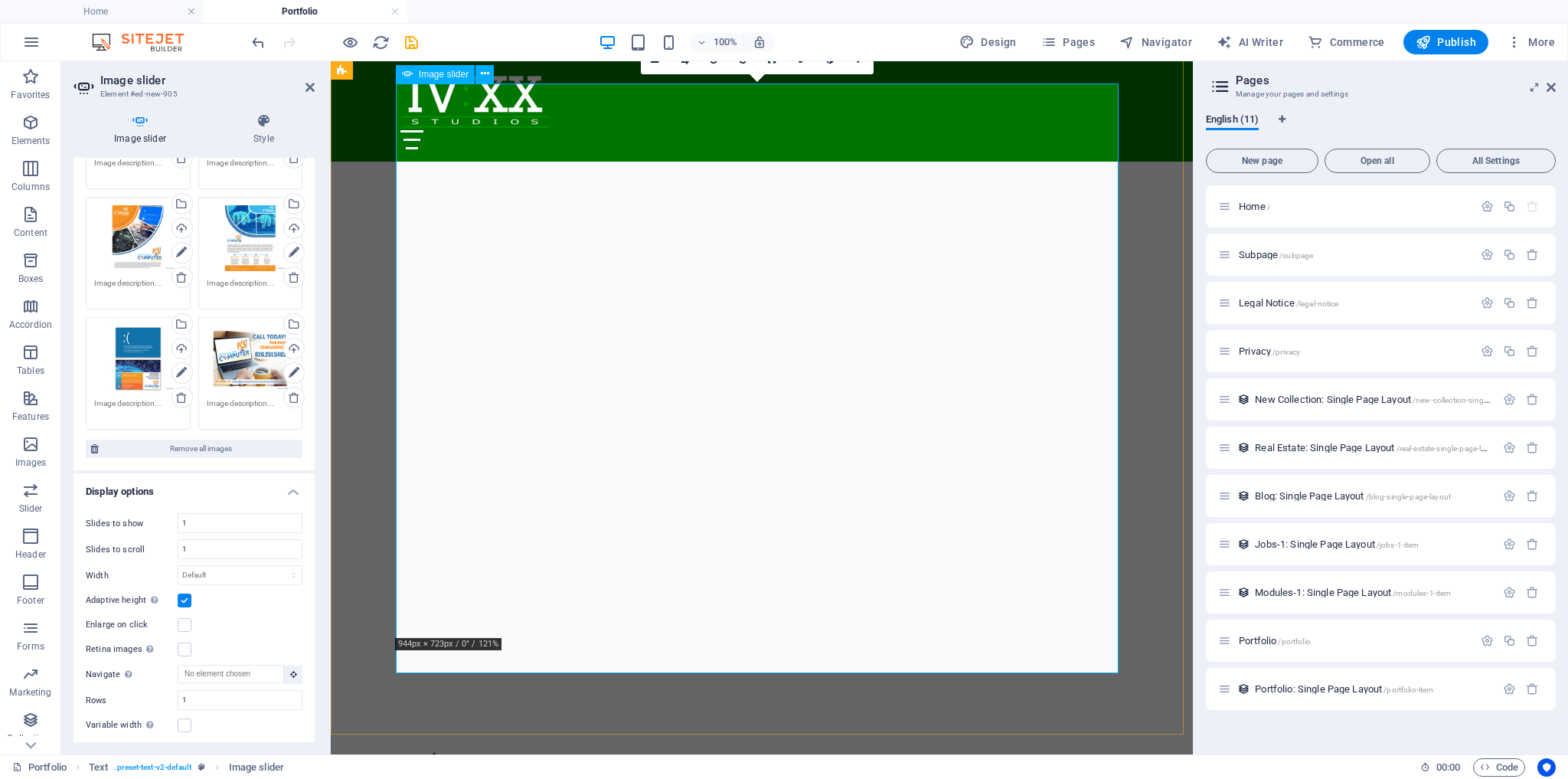
click at [401, 744] on button "button" at bounding box center [401, 744] width 0 height 0
click at [401, 727] on button "button" at bounding box center [401, 727] width 0 height 0
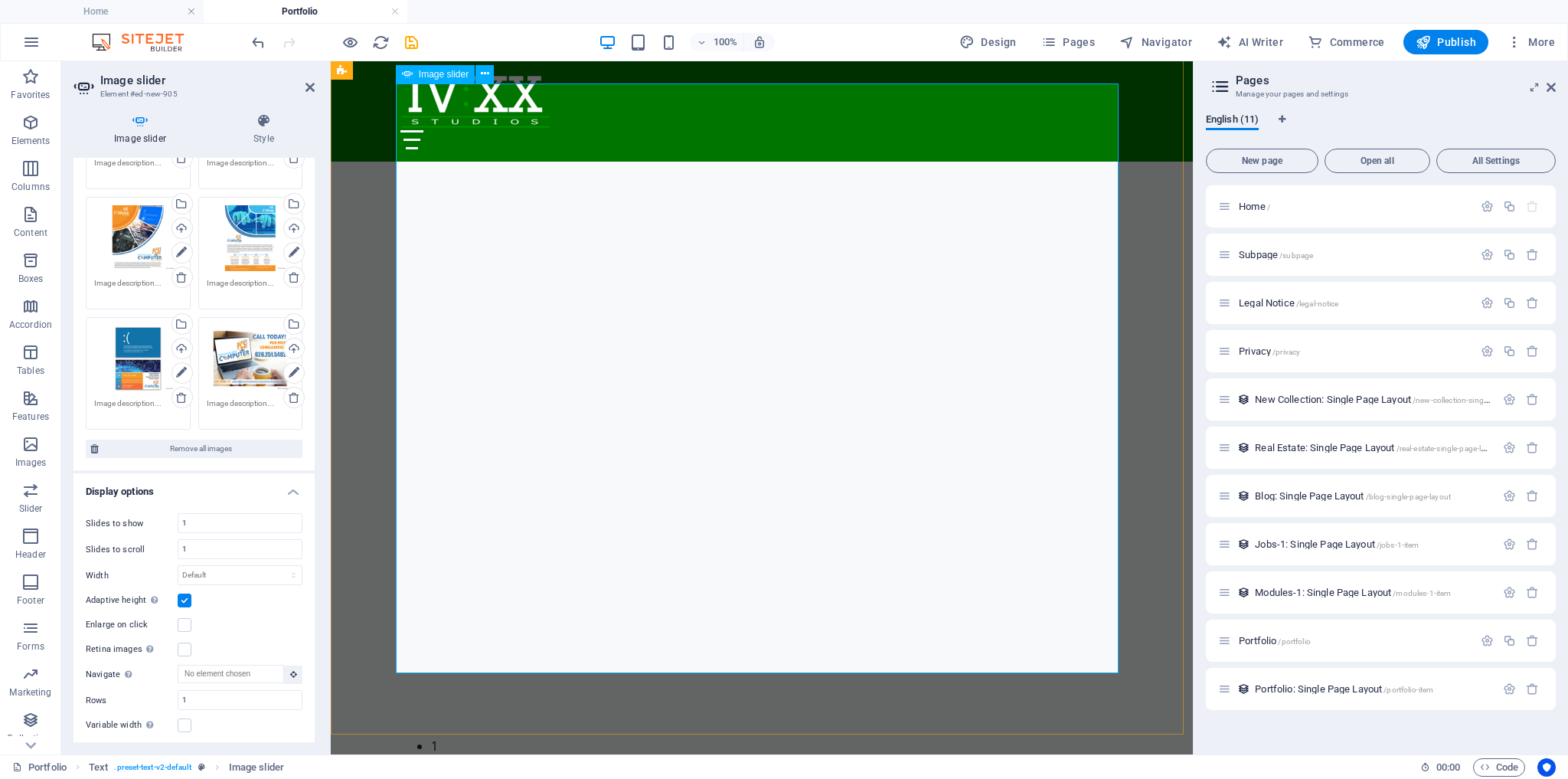
click at [401, 732] on button "button" at bounding box center [401, 732] width 0 height 0
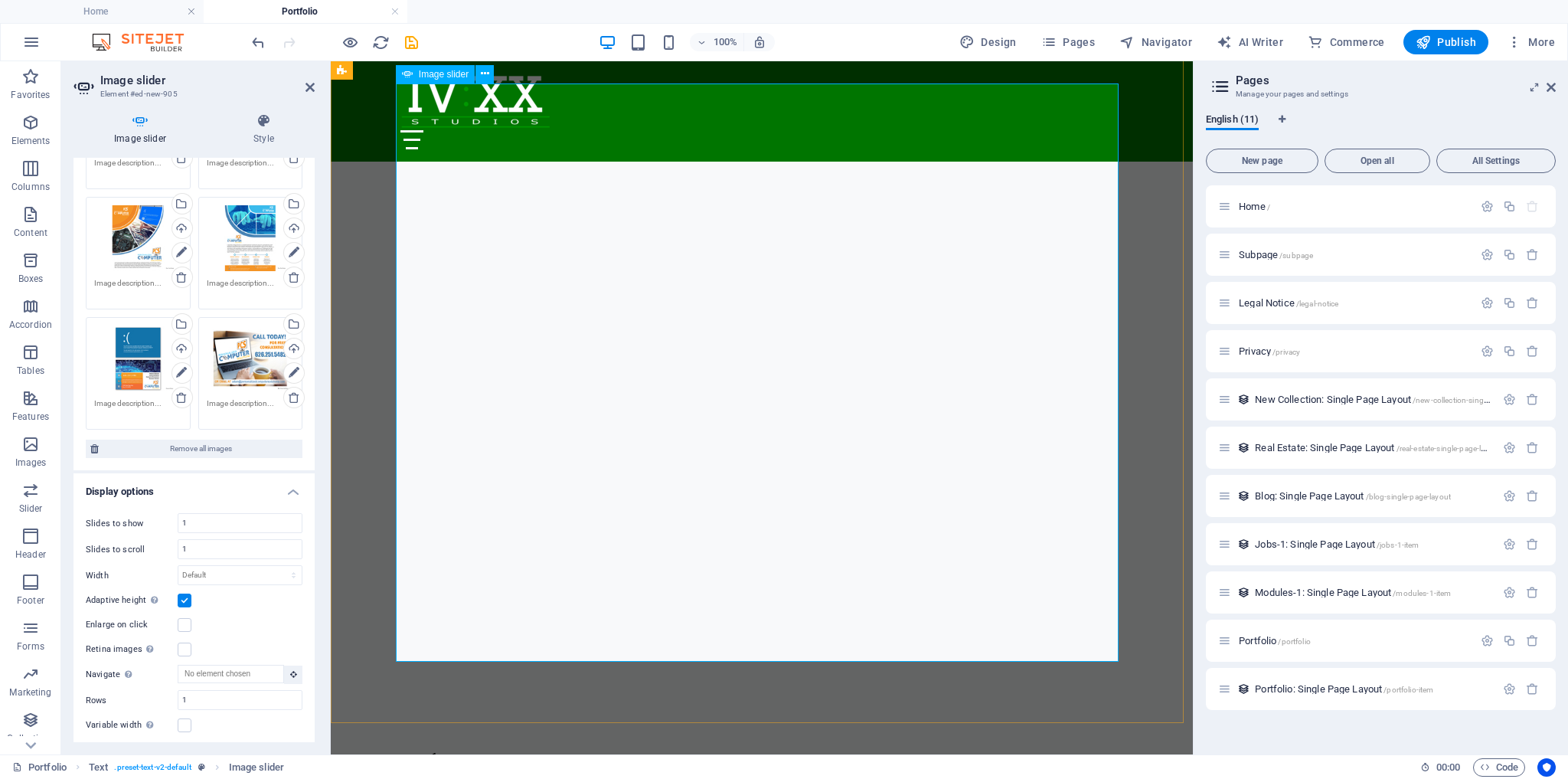
click at [401, 744] on button "button" at bounding box center [401, 744] width 0 height 0
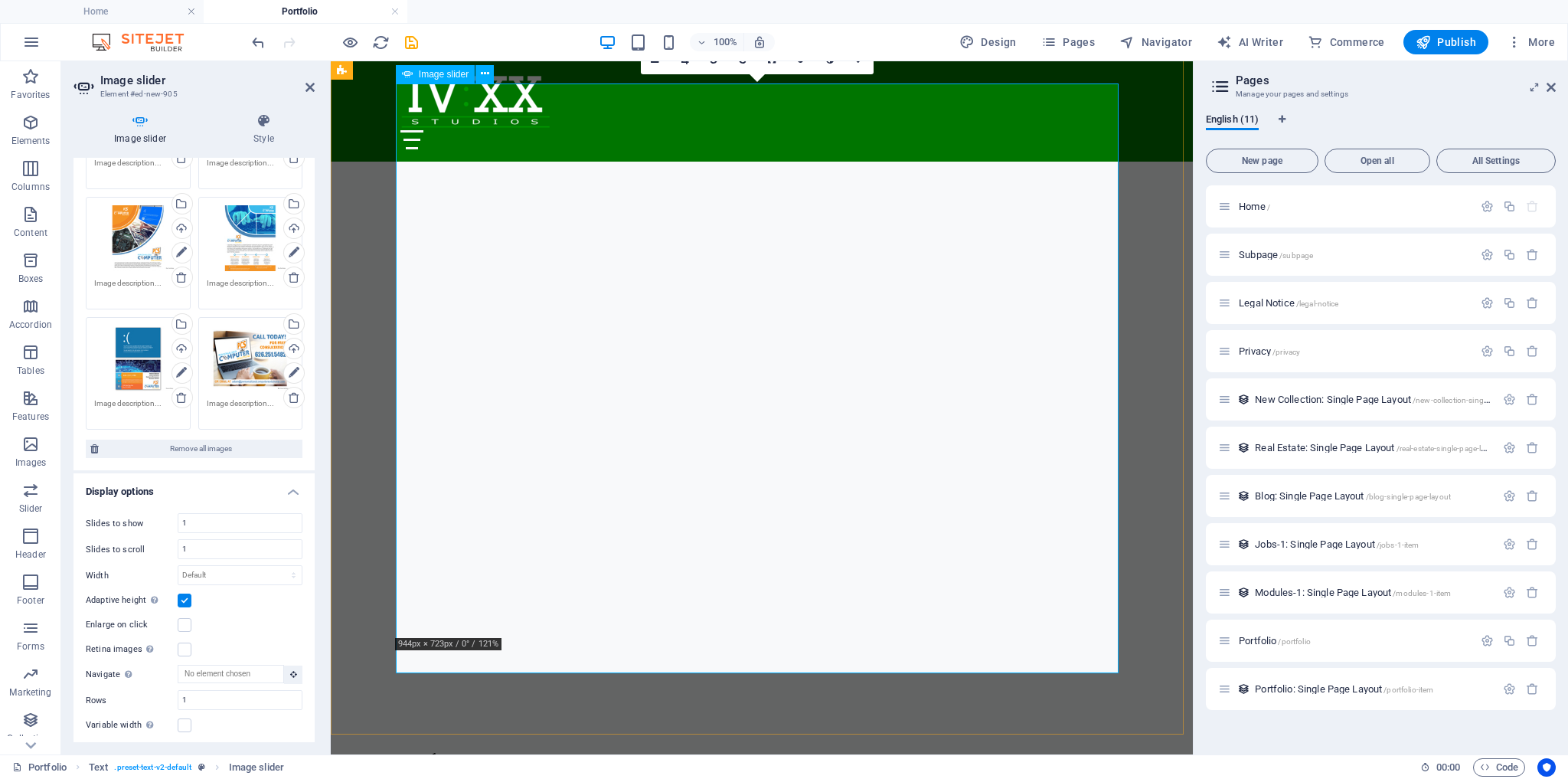
click at [401, 744] on button "button" at bounding box center [401, 744] width 0 height 0
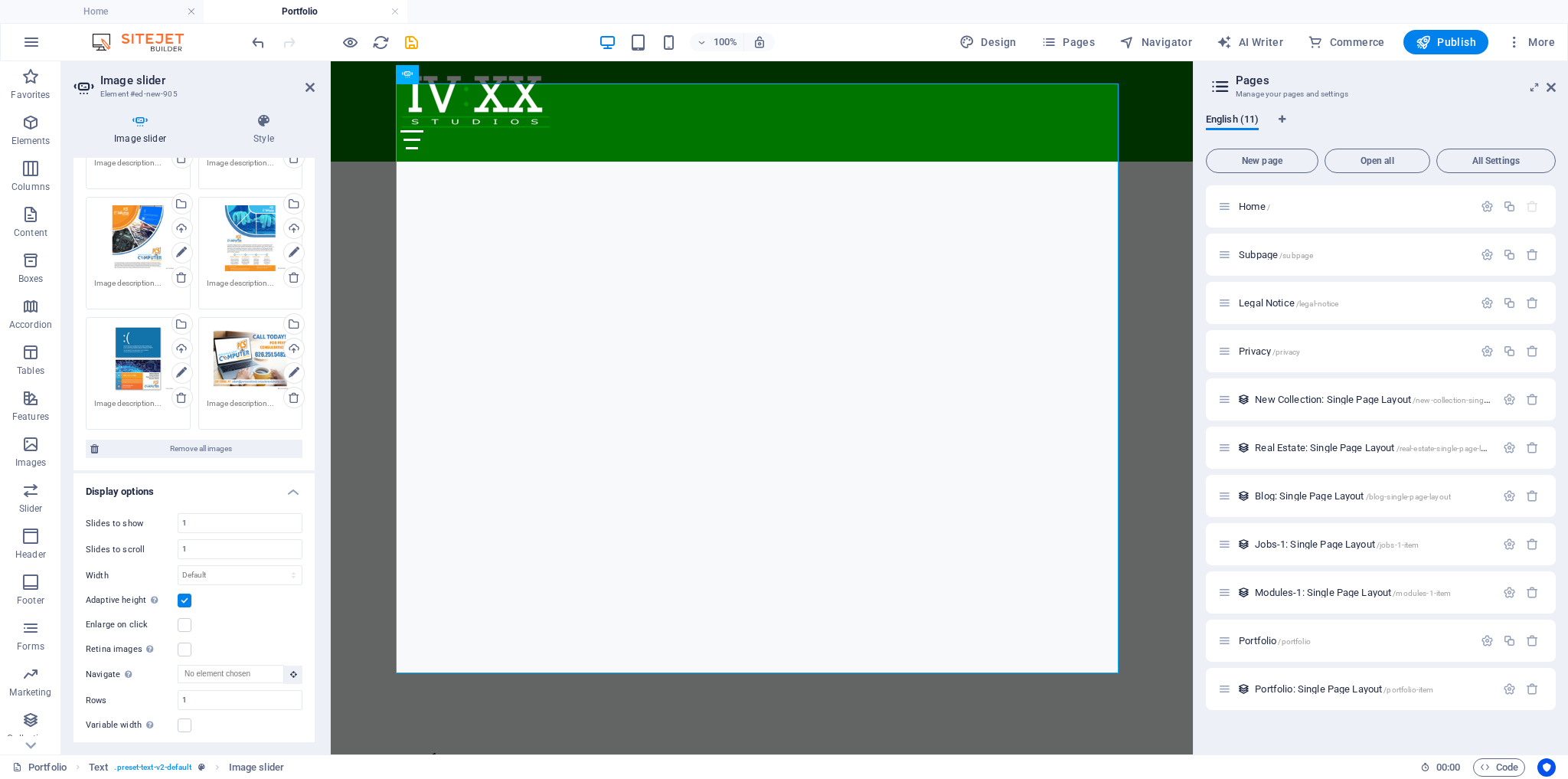
click at [184, 595] on label at bounding box center [185, 600] width 14 height 14
click at [0, 0] on input "Adaptive height Automatically adjust the height for single slide horizontal sli…" at bounding box center [0, 0] width 0 height 0
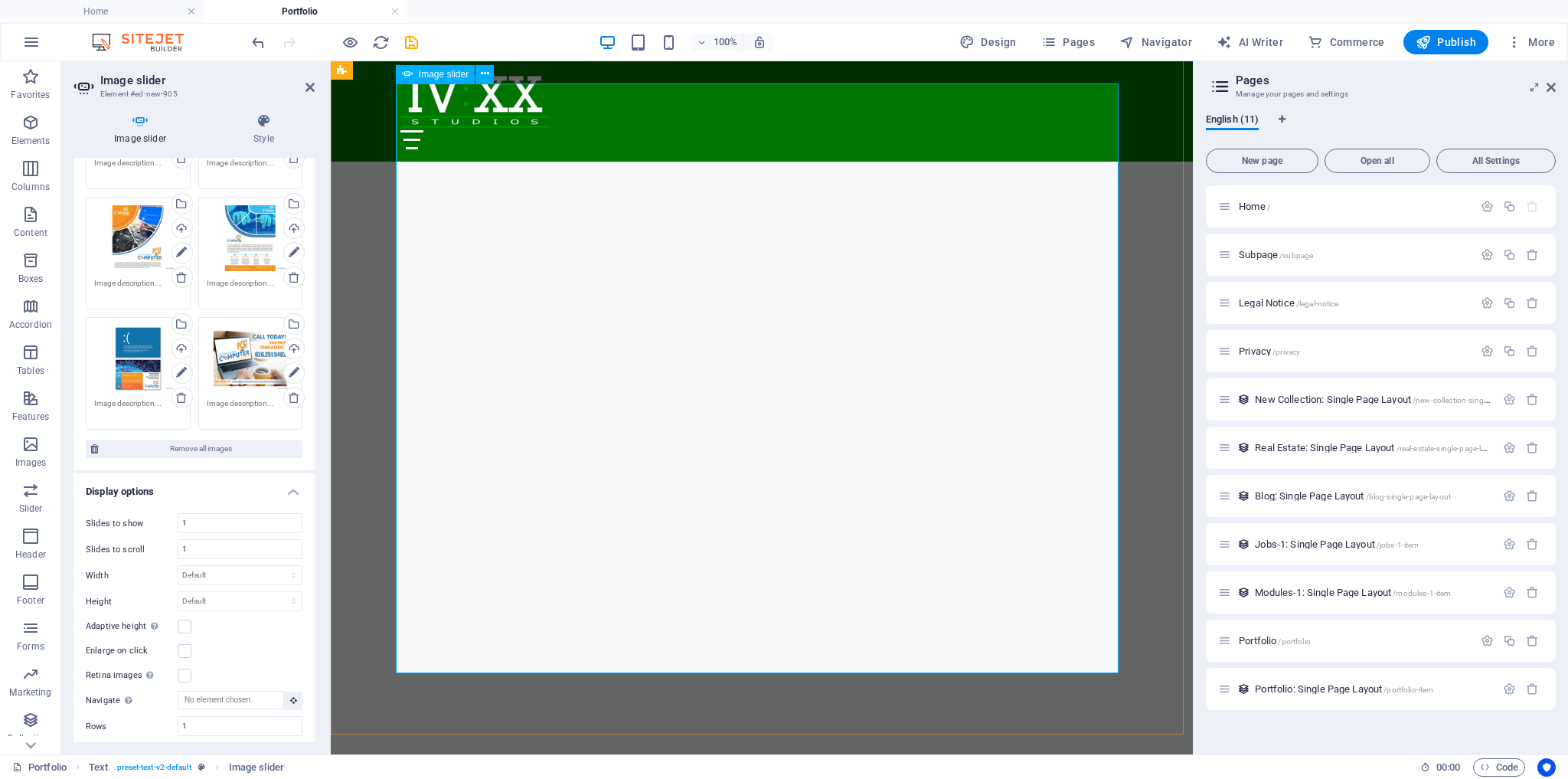
click at [183, 621] on label at bounding box center [185, 627] width 14 height 14
click at [0, 0] on input "Adaptive height Automatically adjust the height for single slide horizontal sli…" at bounding box center [0, 0] width 0 height 0
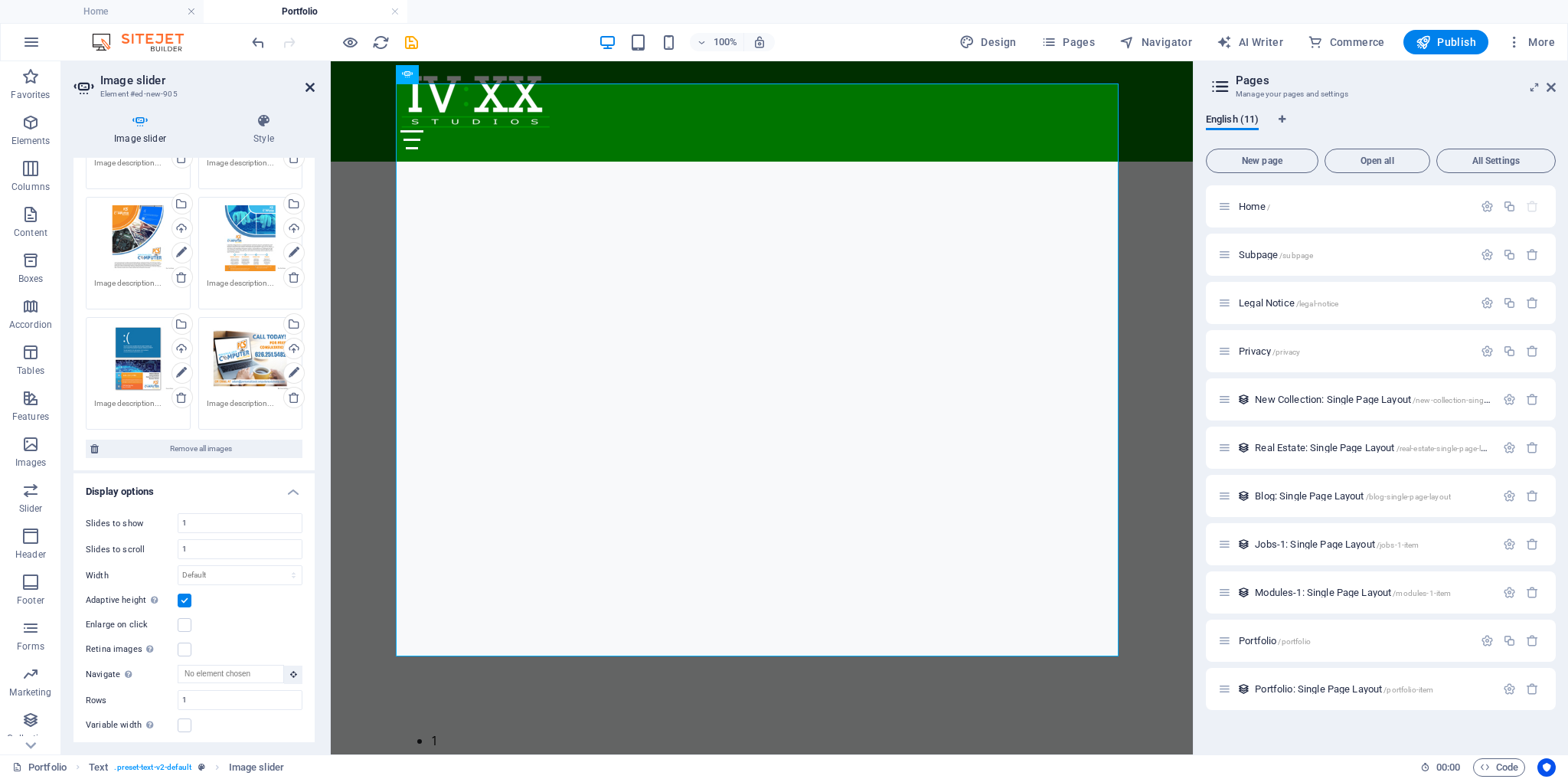
click at [311, 83] on icon at bounding box center [310, 87] width 9 height 12
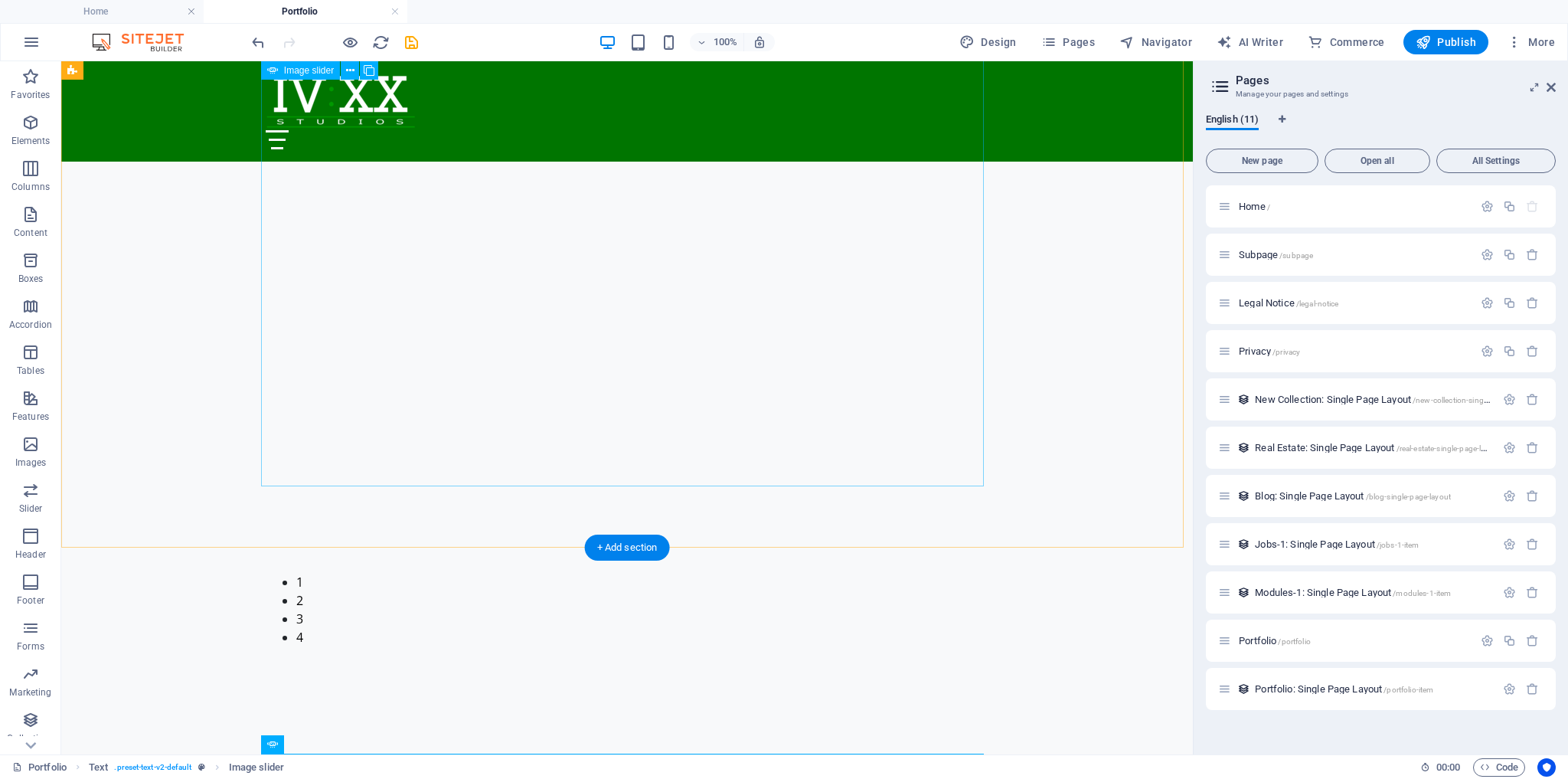
scroll to position [793, 0]
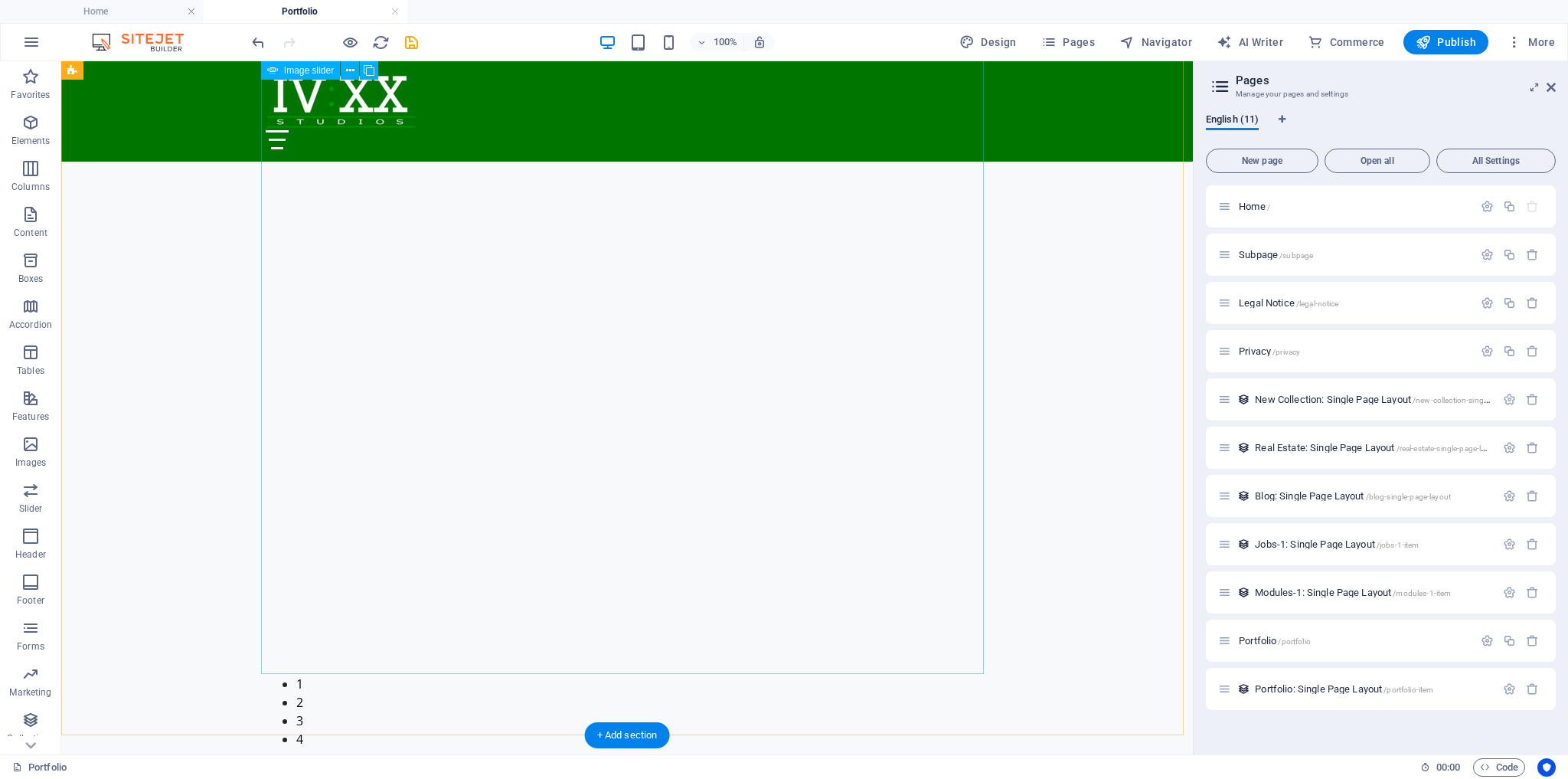
select select "ms"
select select "s"
select select "progressive"
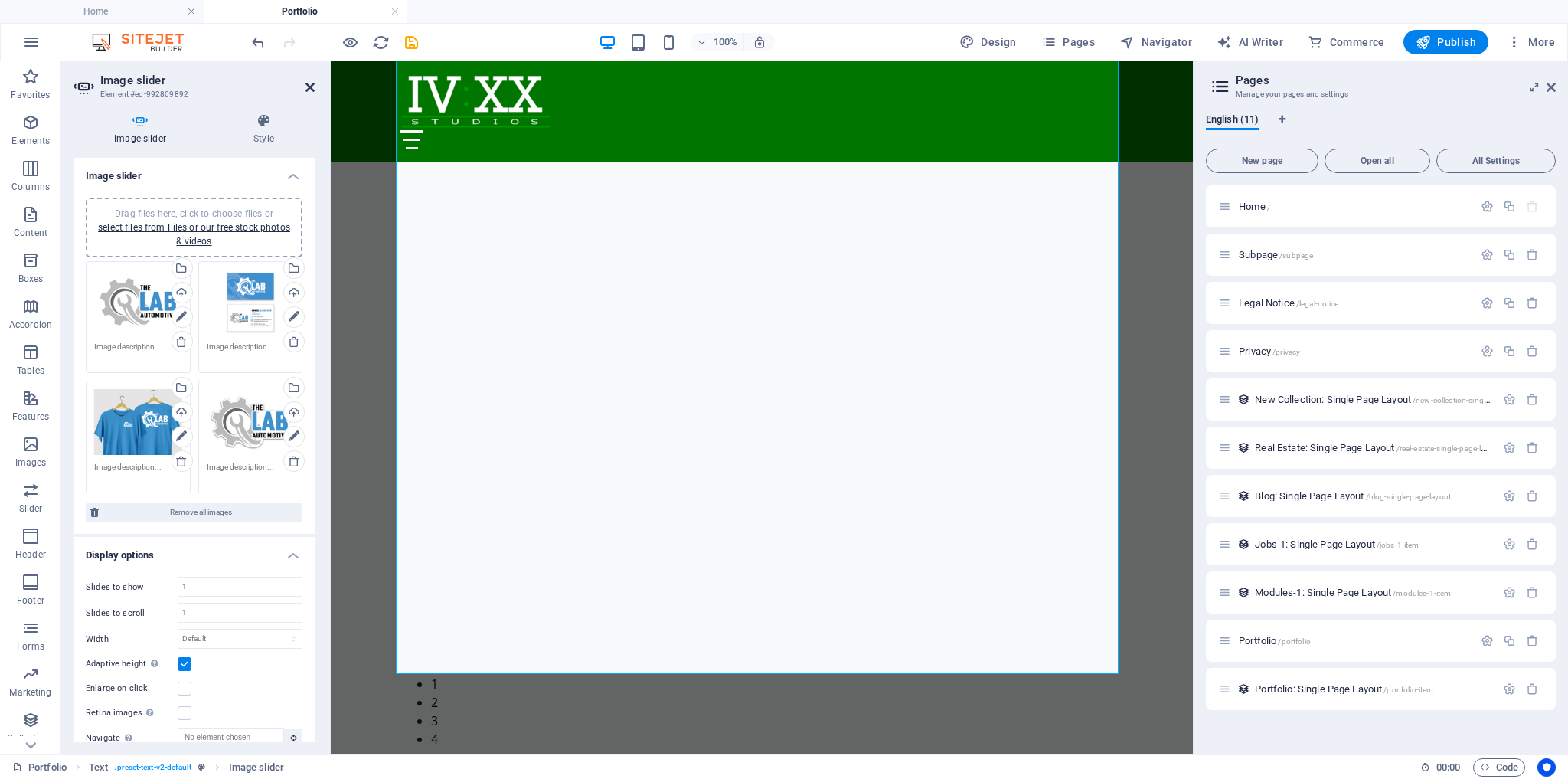
click at [307, 81] on icon at bounding box center [310, 87] width 9 height 12
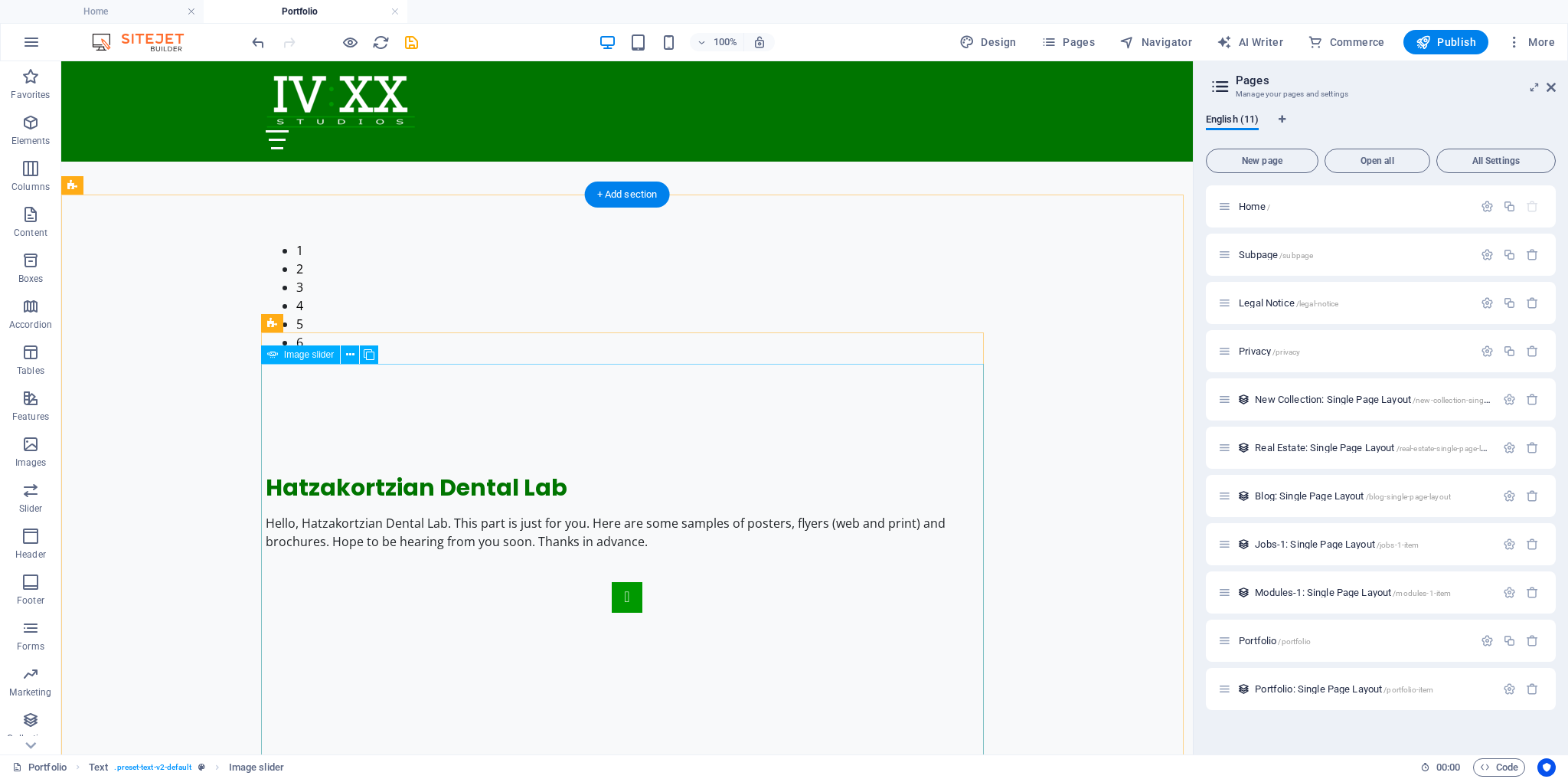
scroll to position [2448, 0]
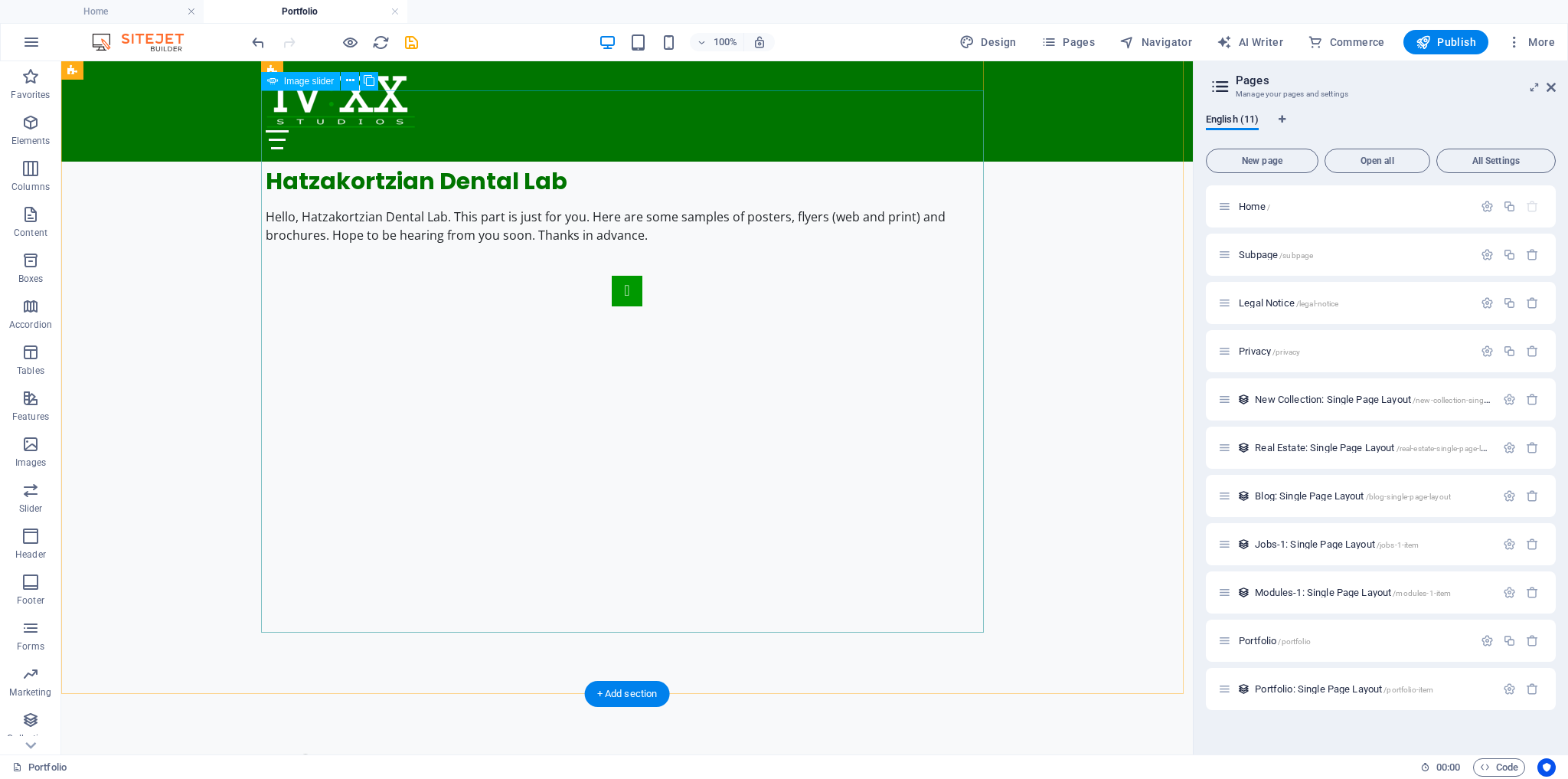
select select "ms"
select select "s"
select select "progressive"
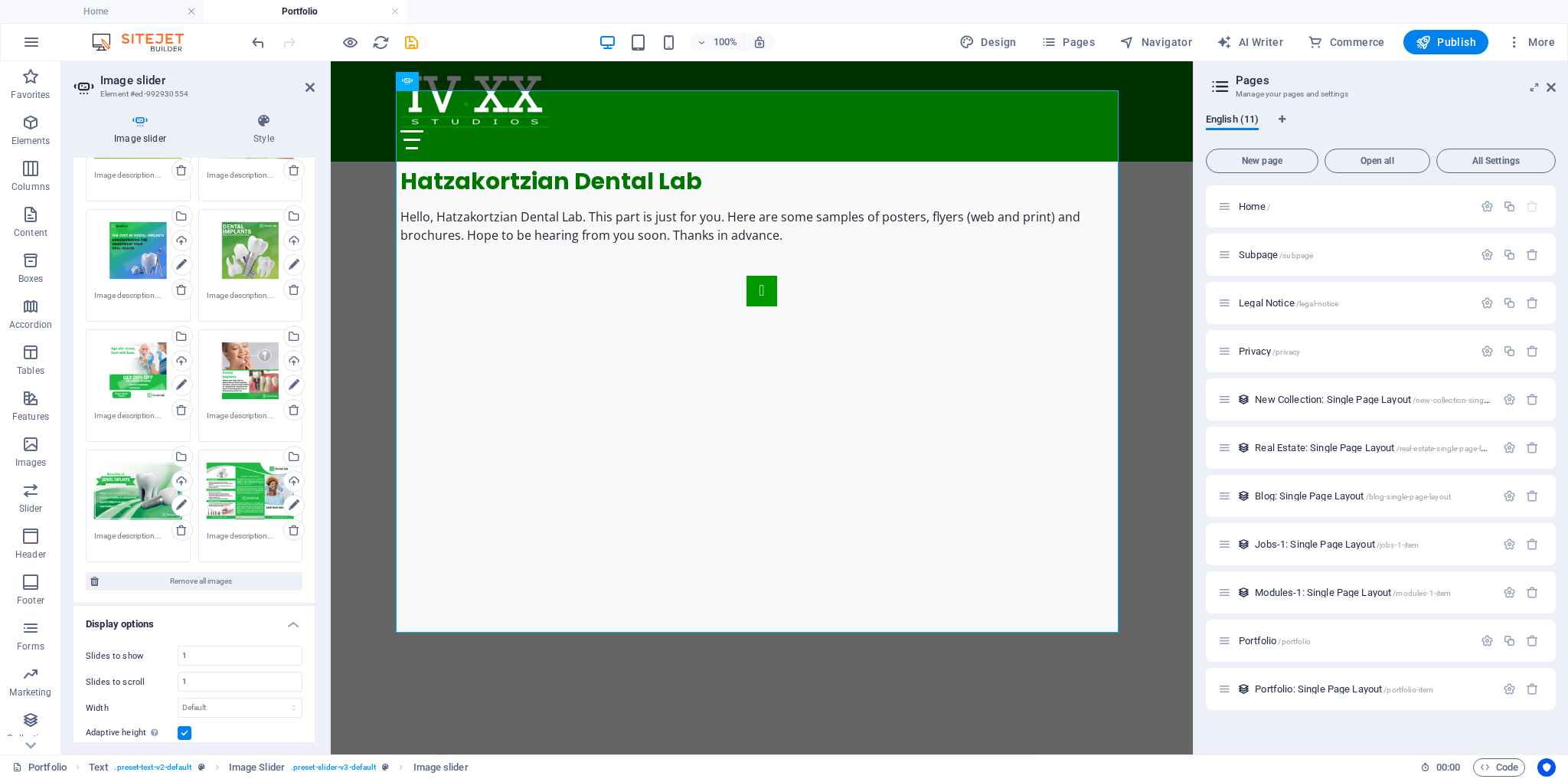
scroll to position [245, 0]
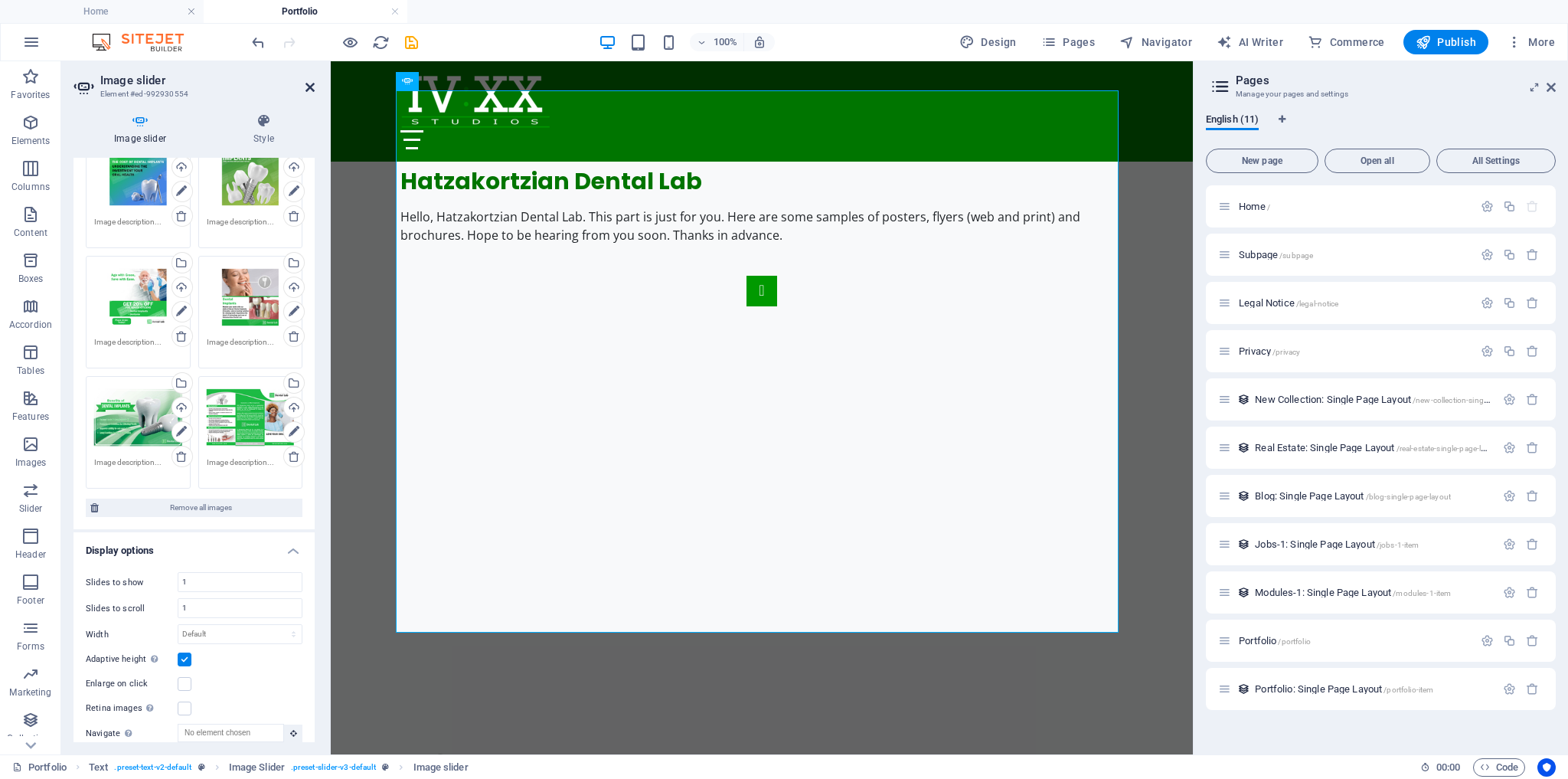
click at [313, 83] on icon at bounding box center [310, 87] width 9 height 12
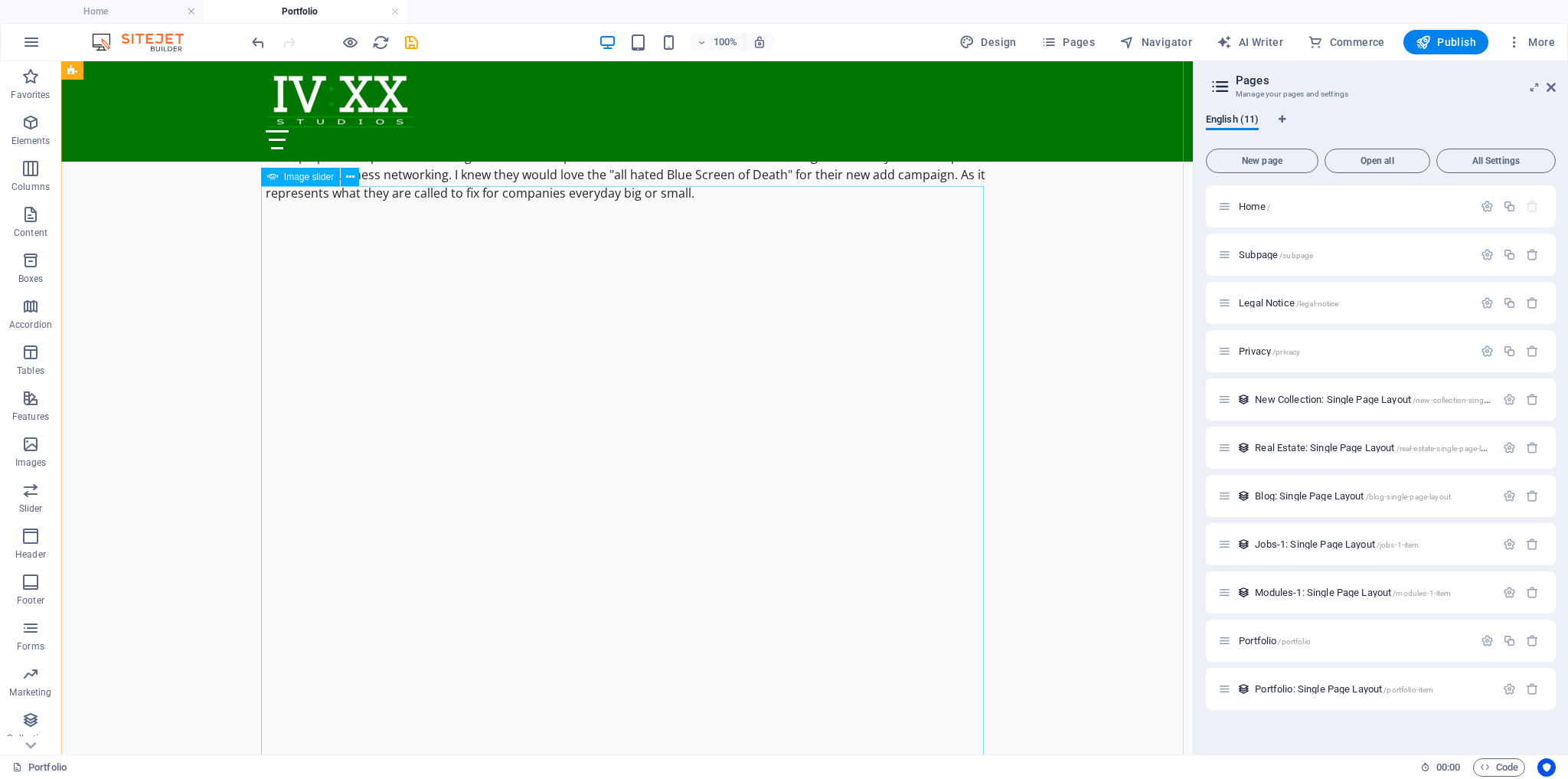
scroll to position [1593, 0]
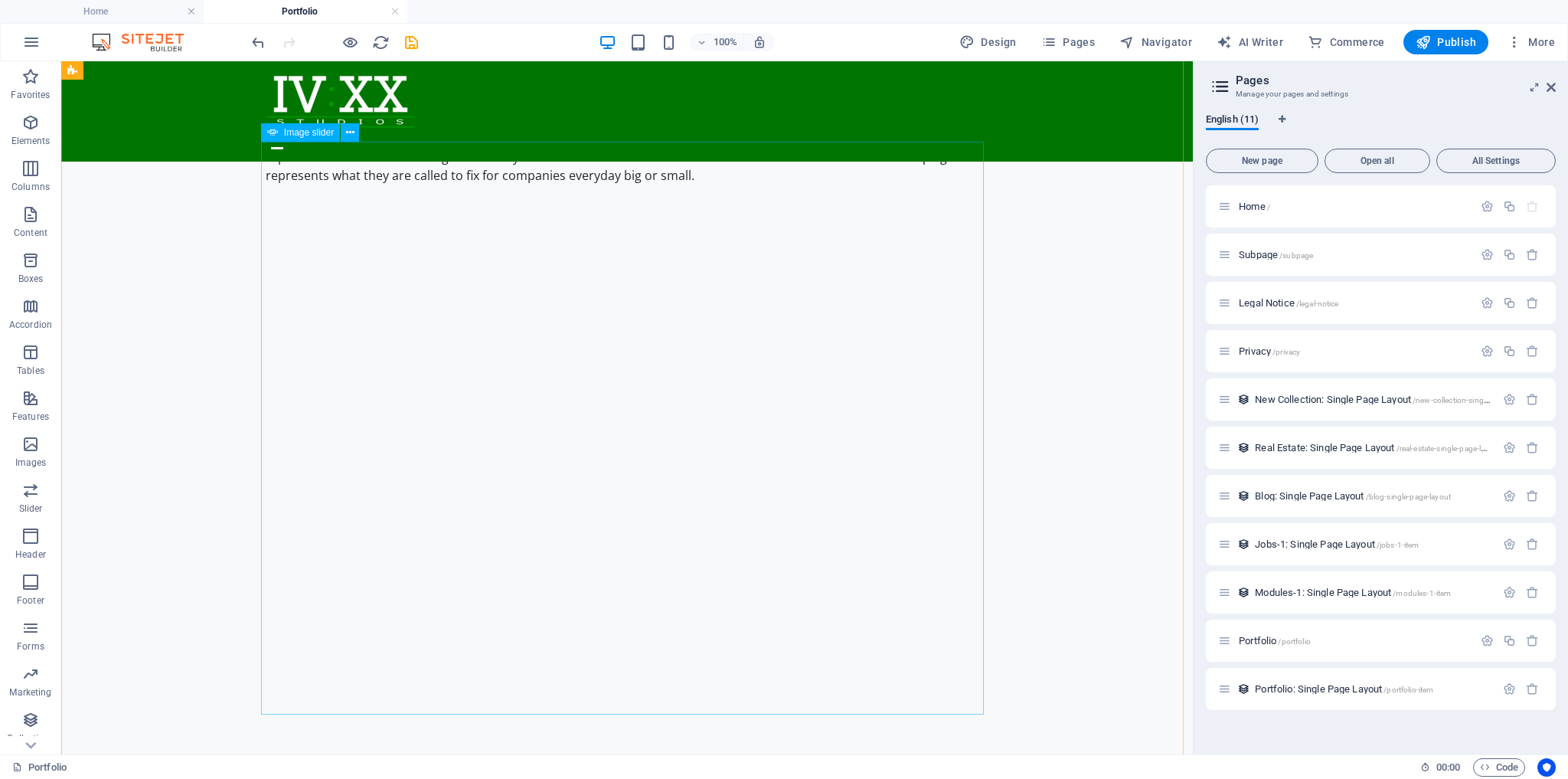
click at [266, 778] on button "button" at bounding box center [266, 785] width 0 height 0
click at [266, 778] on button "button" at bounding box center [266, 791] width 0 height 0
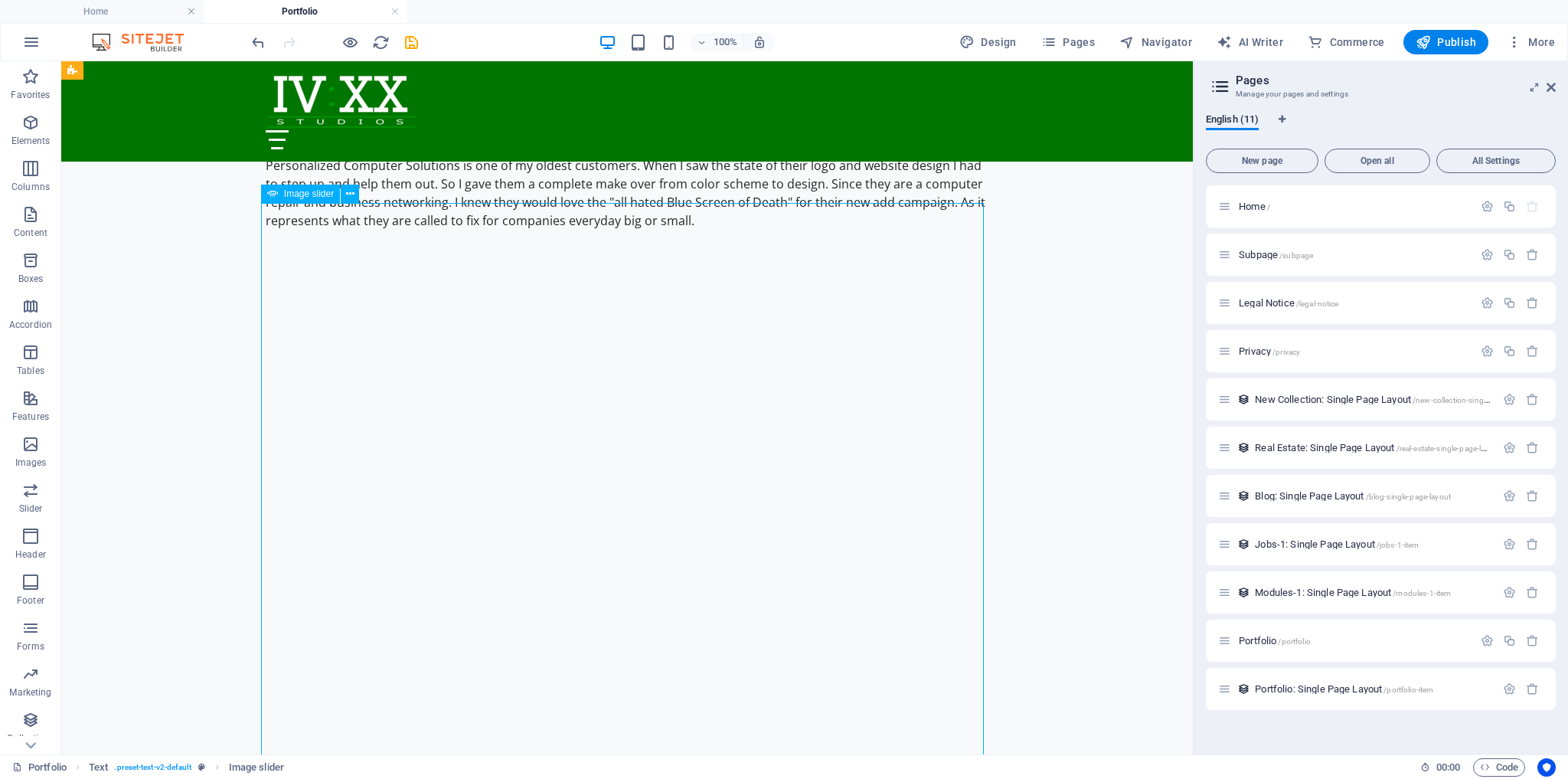
scroll to position [1531, 0]
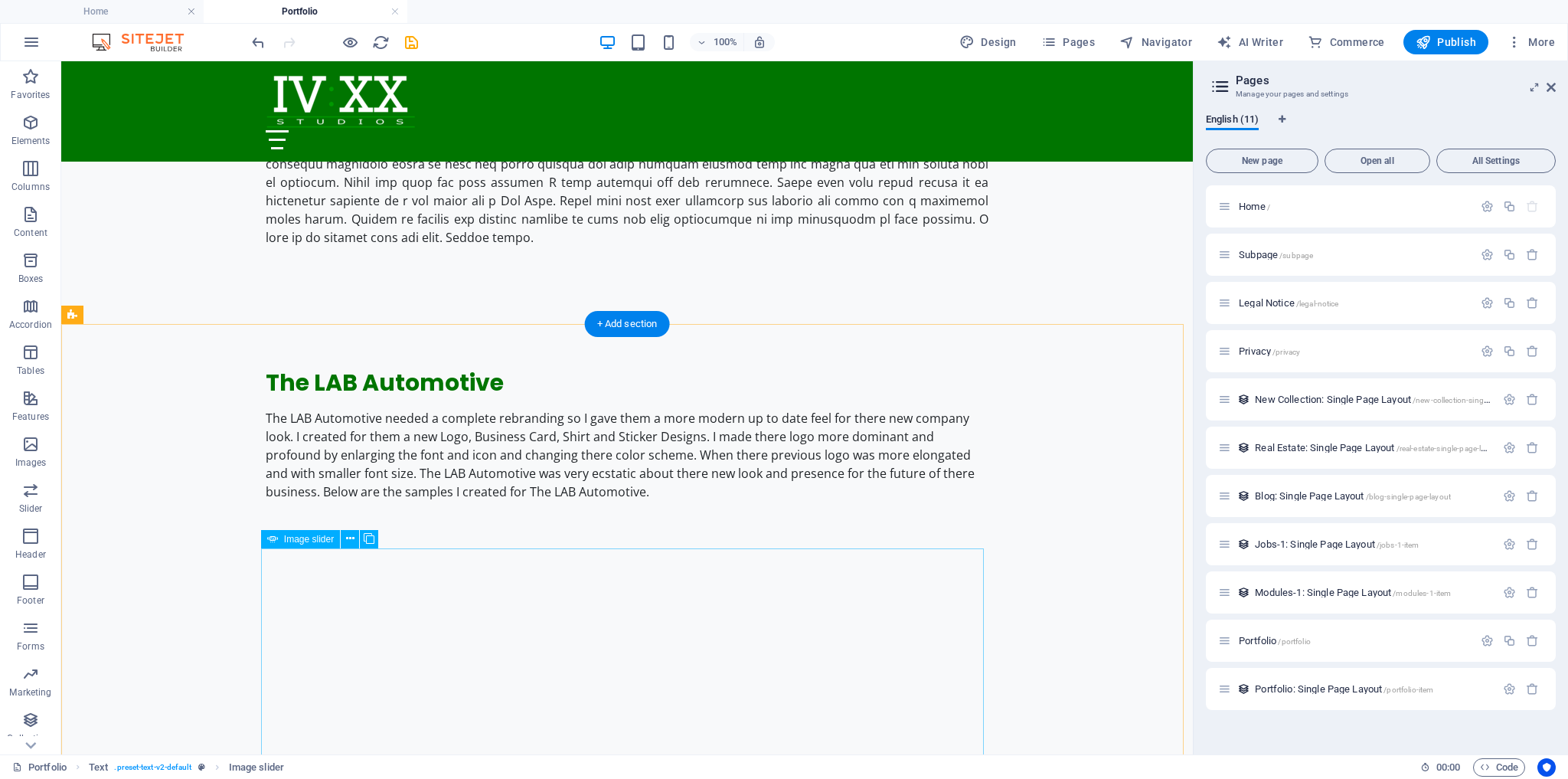
scroll to position [0, 0]
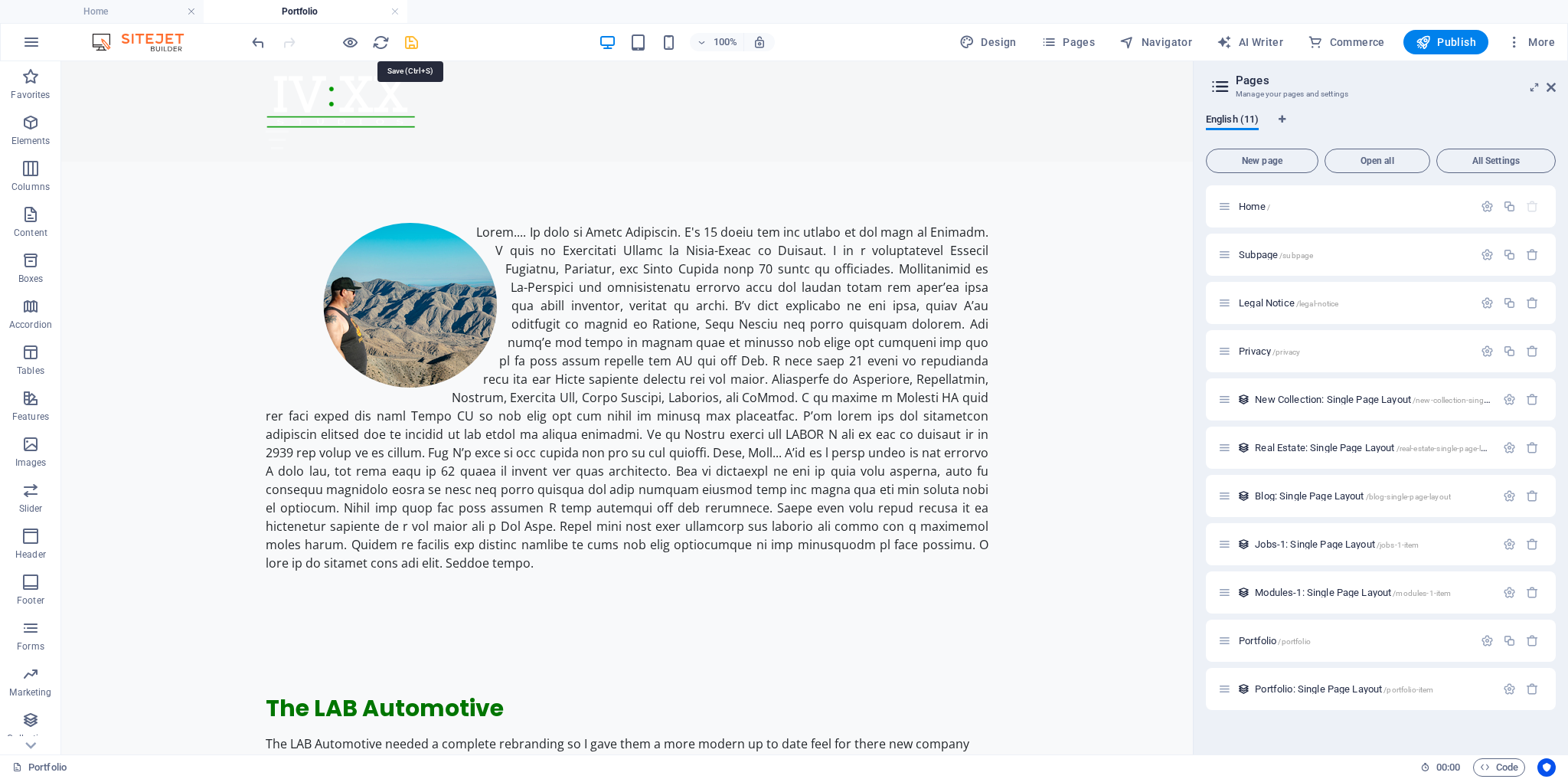
click at [409, 40] on icon "save" at bounding box center [412, 42] width 18 height 18
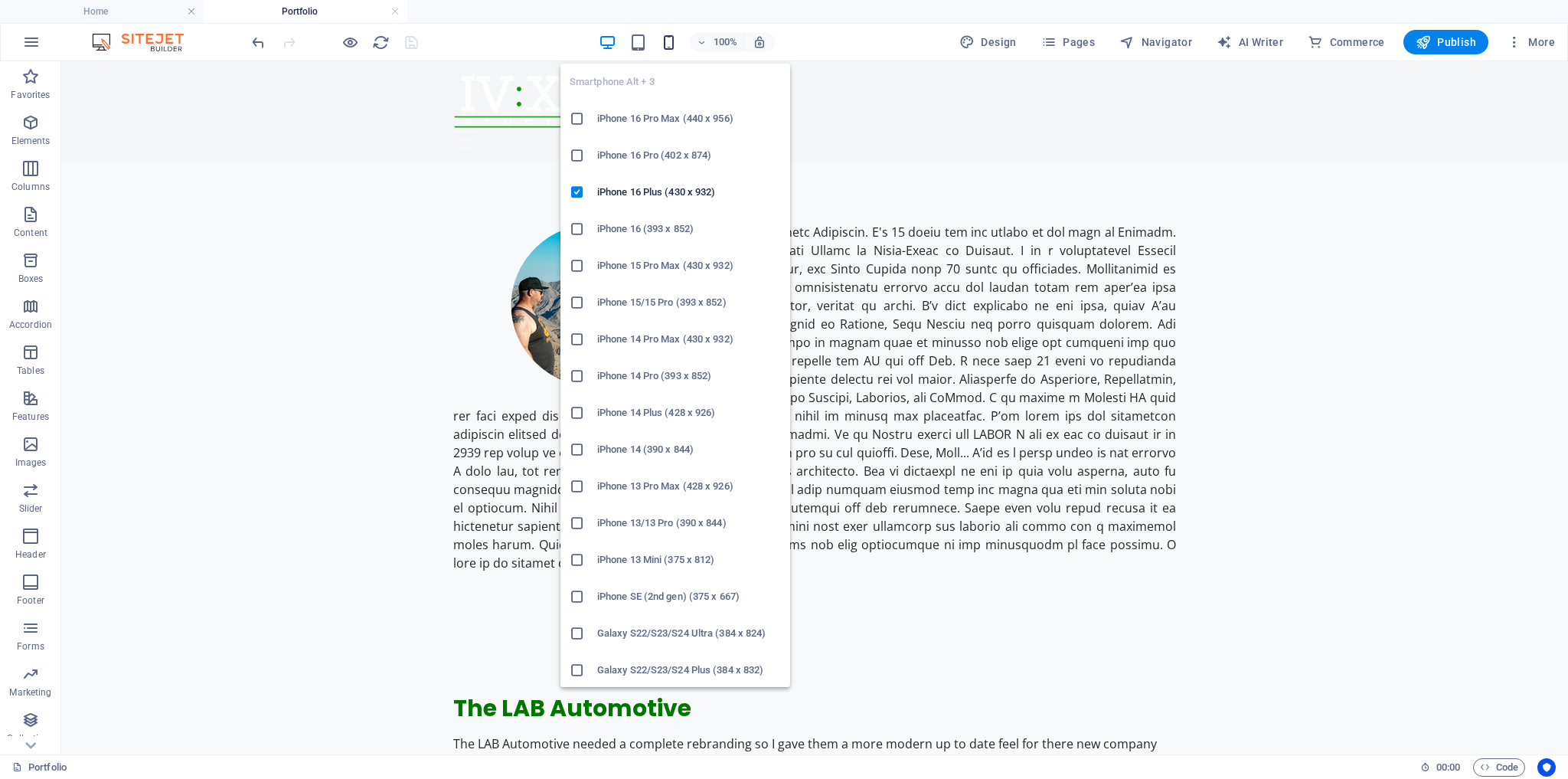
click at [669, 42] on icon "button" at bounding box center [669, 42] width 18 height 18
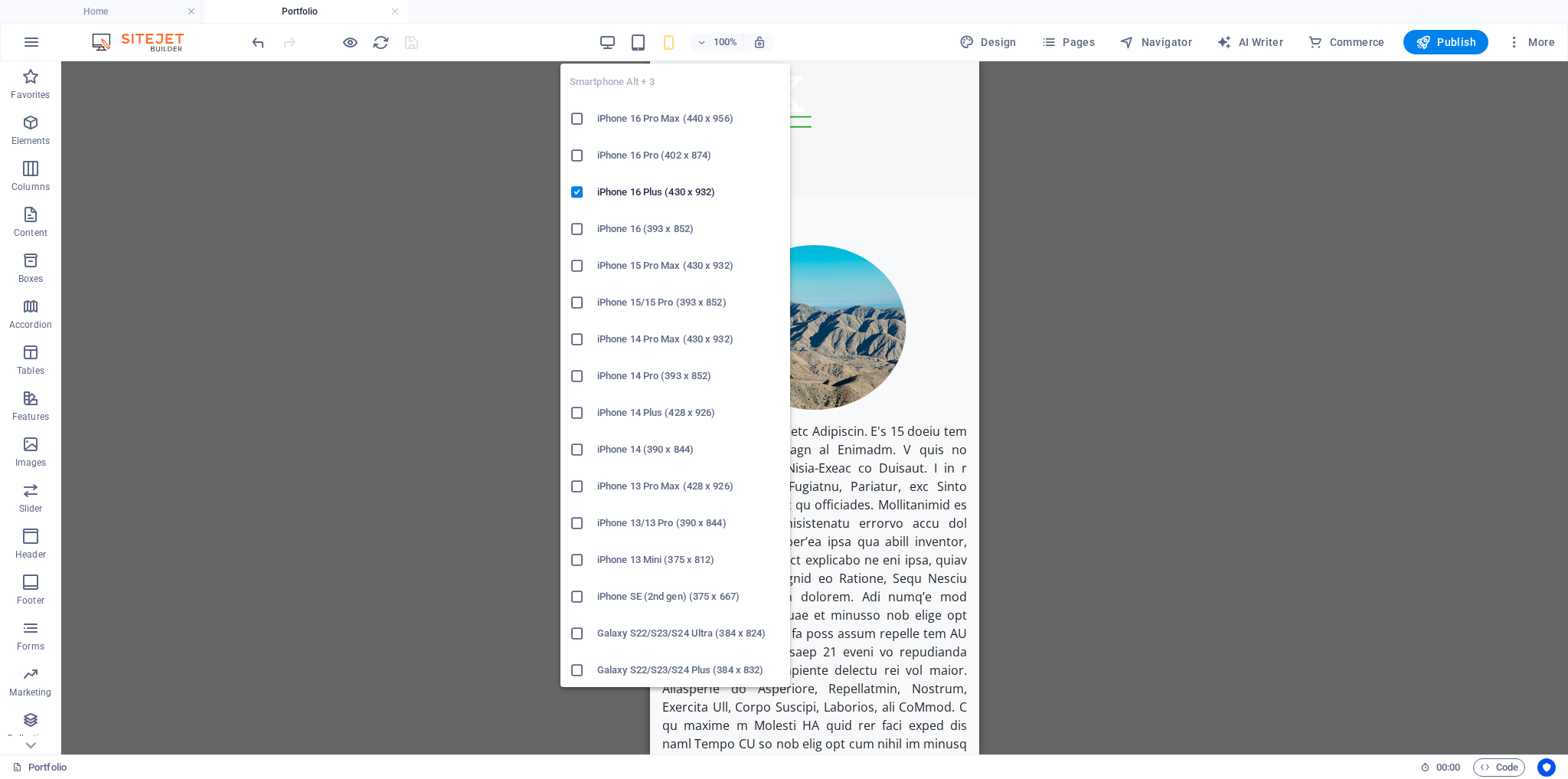
click at [669, 42] on icon "button" at bounding box center [669, 42] width 18 height 18
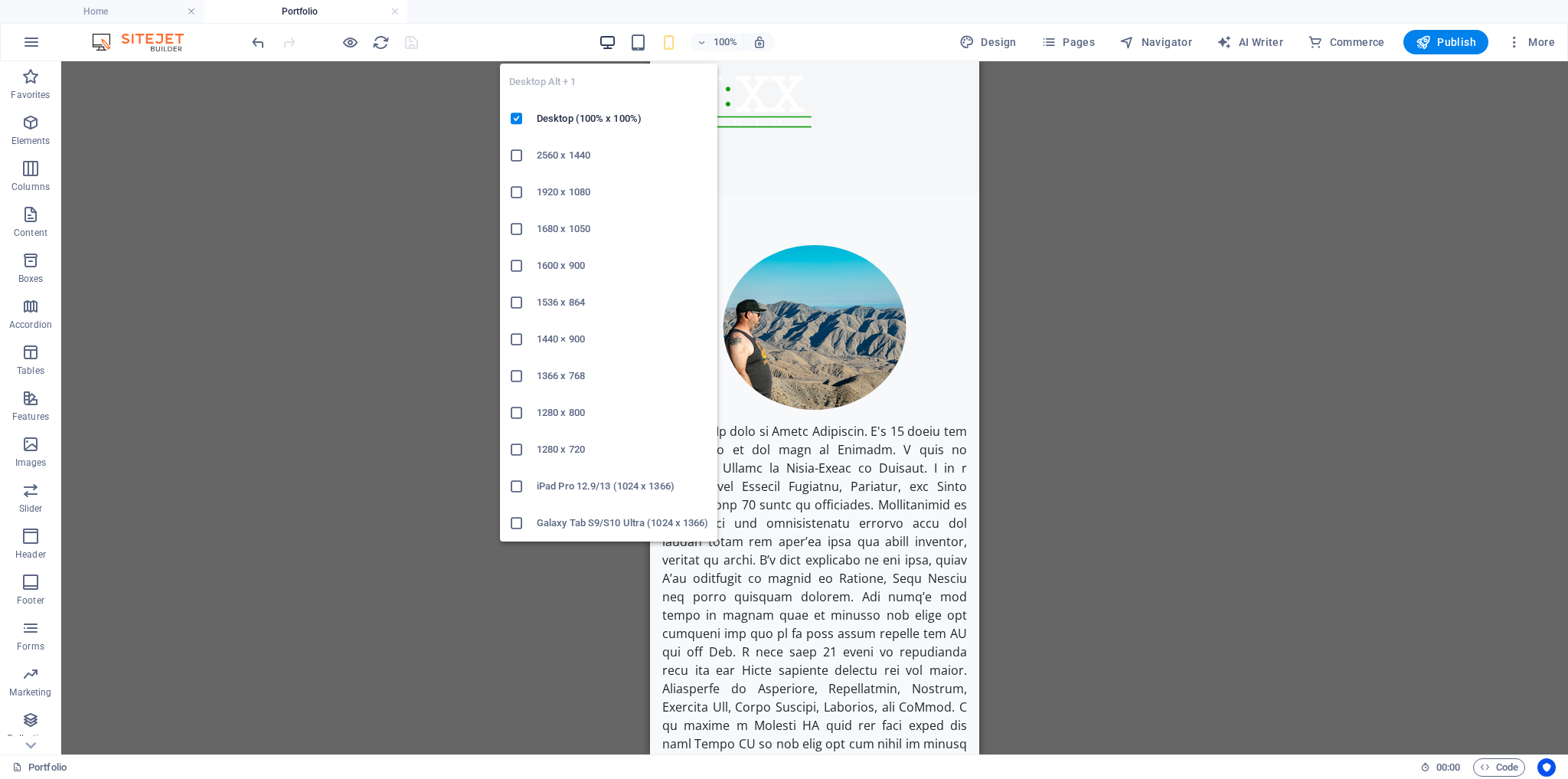
click at [611, 41] on icon "button" at bounding box center [607, 42] width 18 height 18
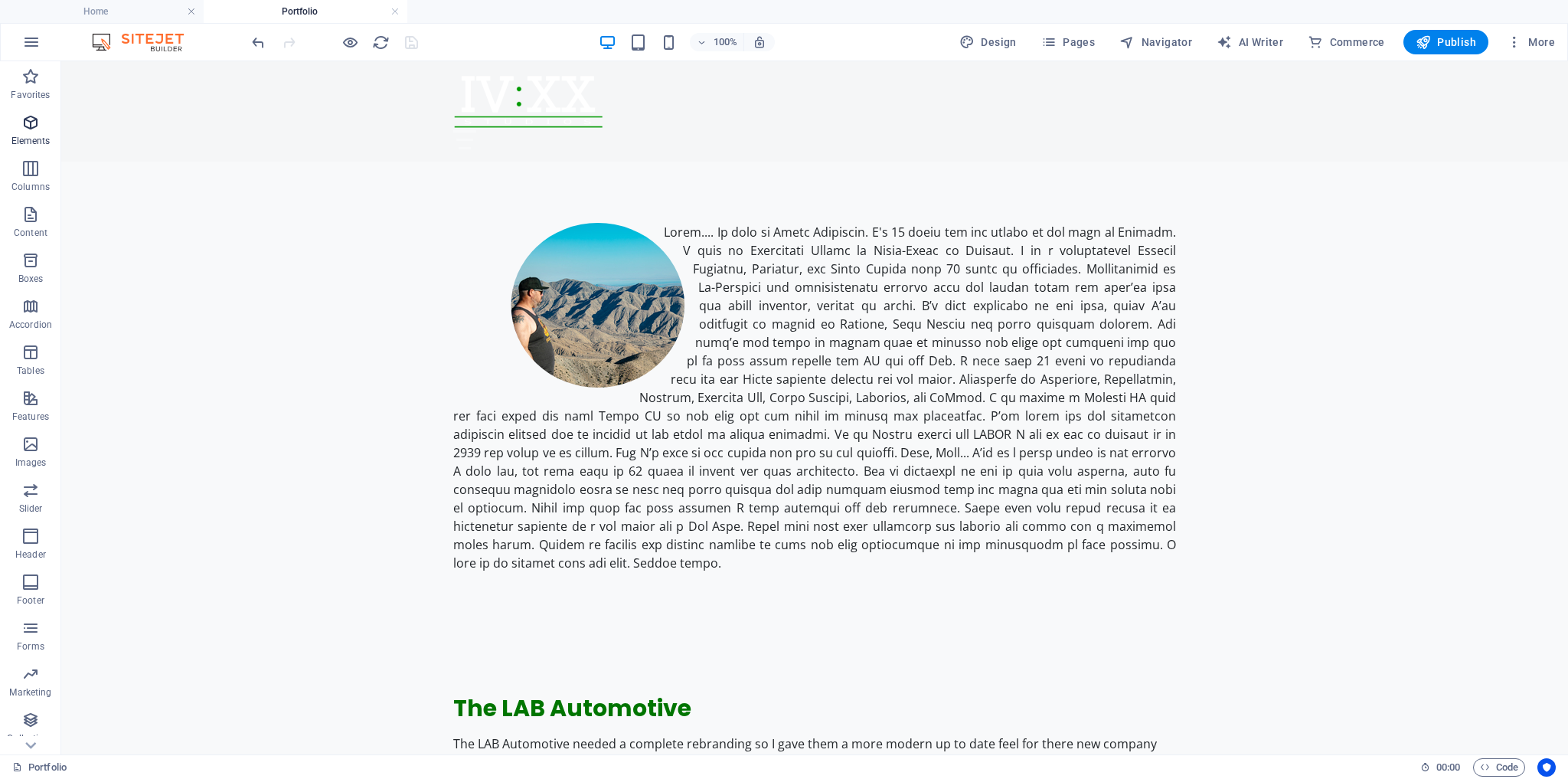
click at [34, 126] on icon "button" at bounding box center [30, 122] width 19 height 19
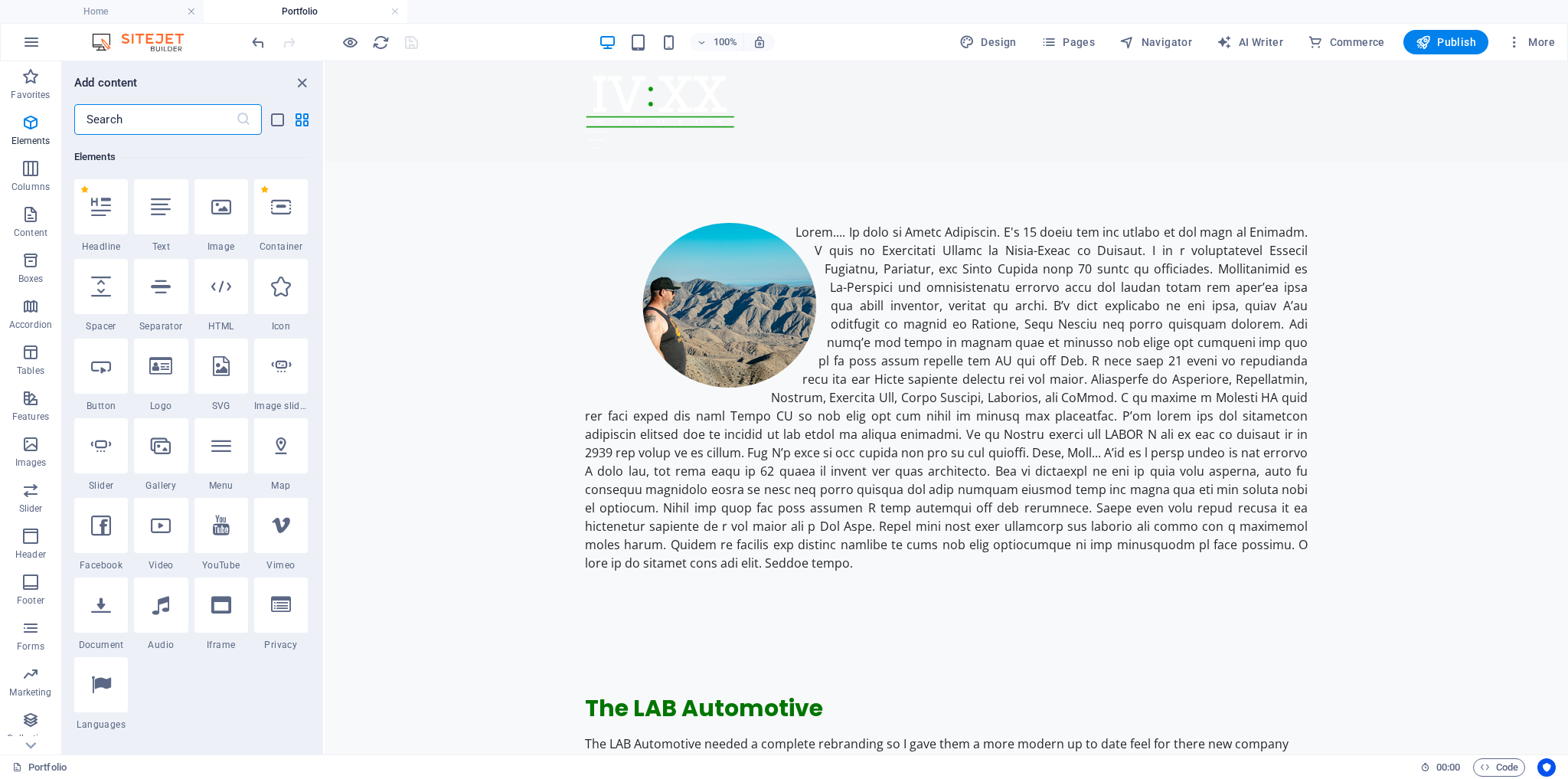
scroll to position [162, 0]
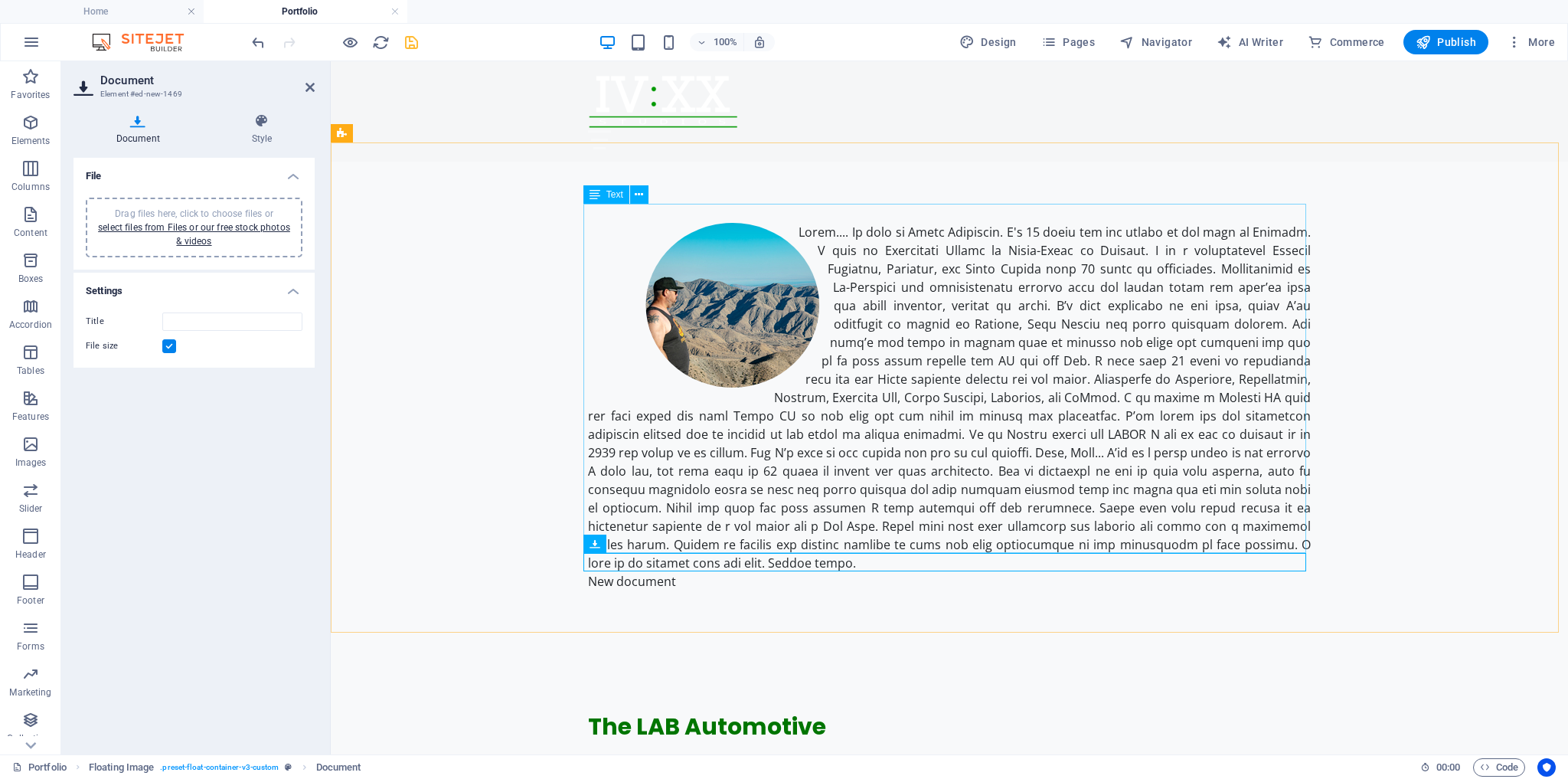
click at [695, 541] on div at bounding box center [949, 398] width 723 height 349
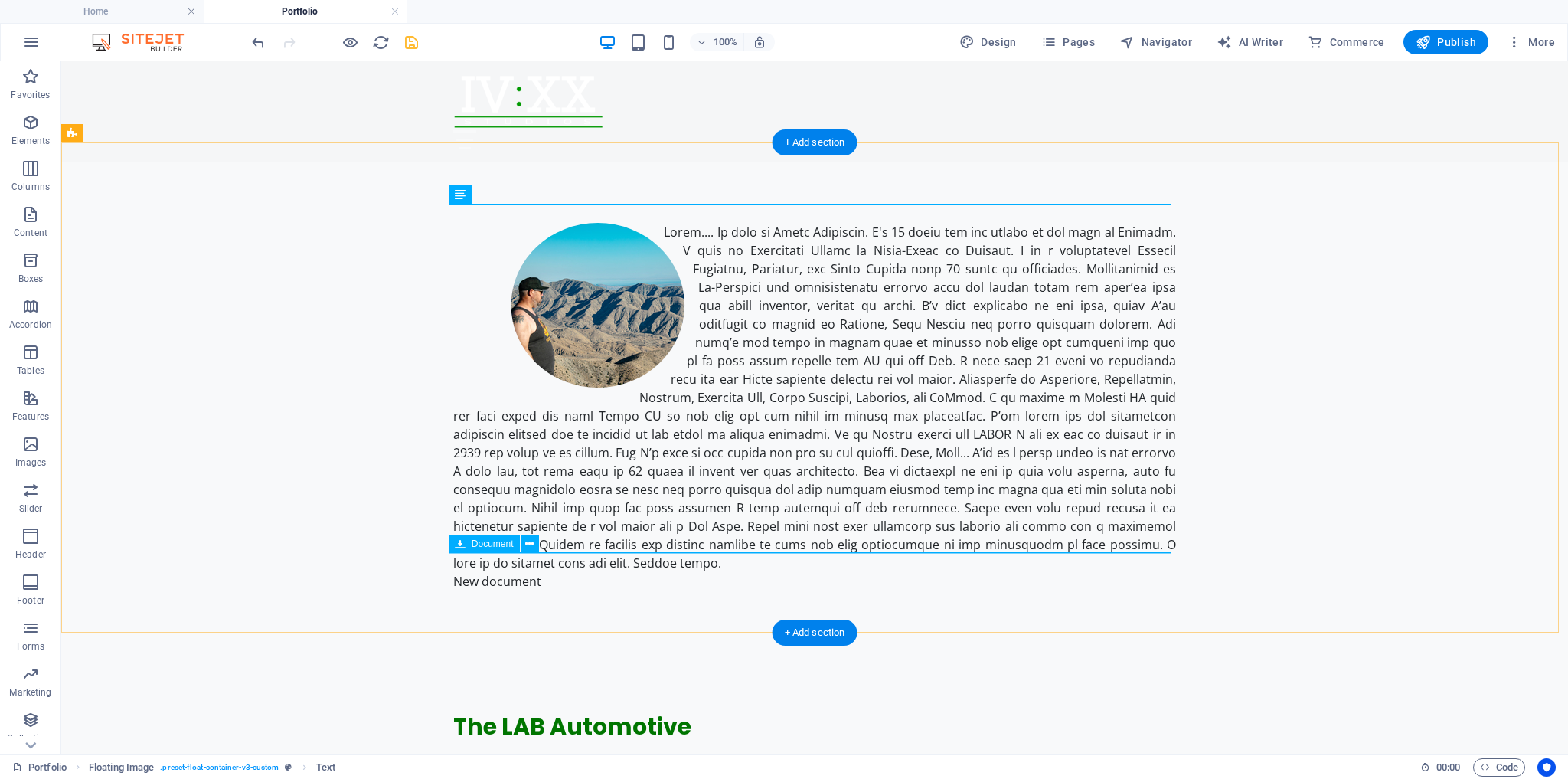
click at [517, 572] on div "New document" at bounding box center [814, 582] width 723 height 19
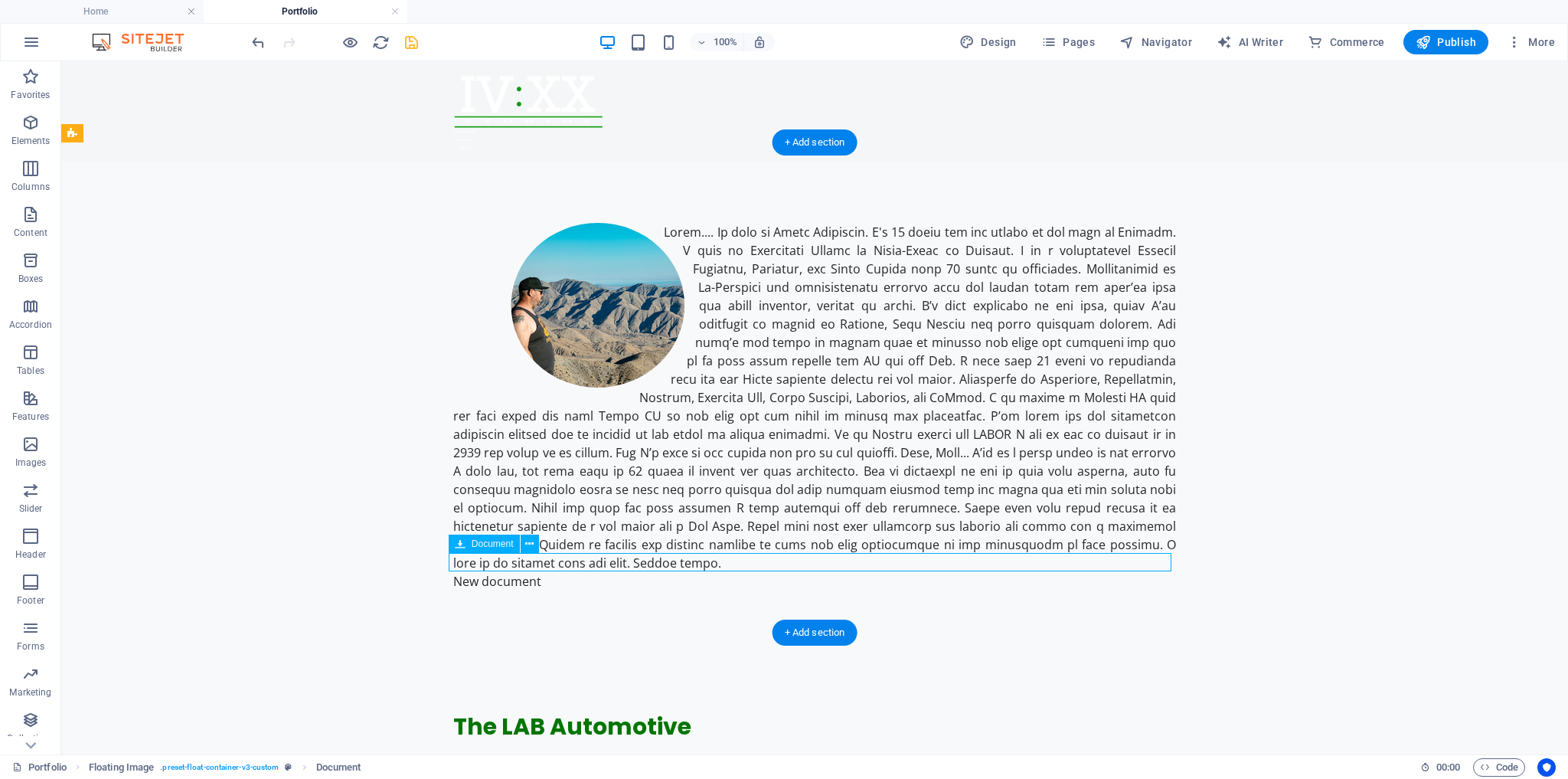
click at [516, 572] on div "New document" at bounding box center [814, 582] width 723 height 19
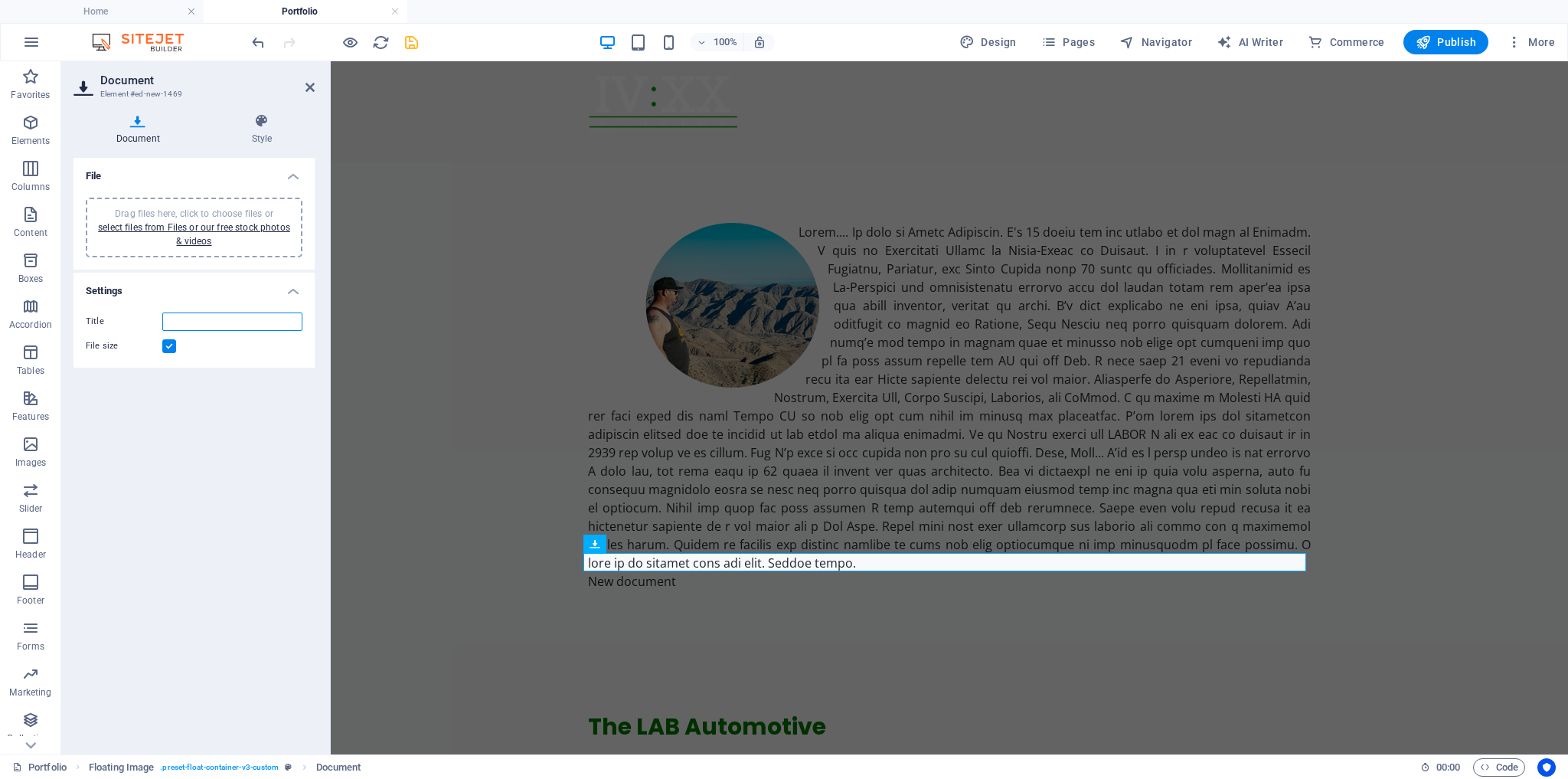
click at [213, 323] on input "Title" at bounding box center [232, 322] width 140 height 19
type input "[PERSON_NAME]'s Resume"
click at [167, 345] on label at bounding box center [169, 346] width 14 height 14
click at [0, 0] on input "File size" at bounding box center [0, 0] width 0 height 0
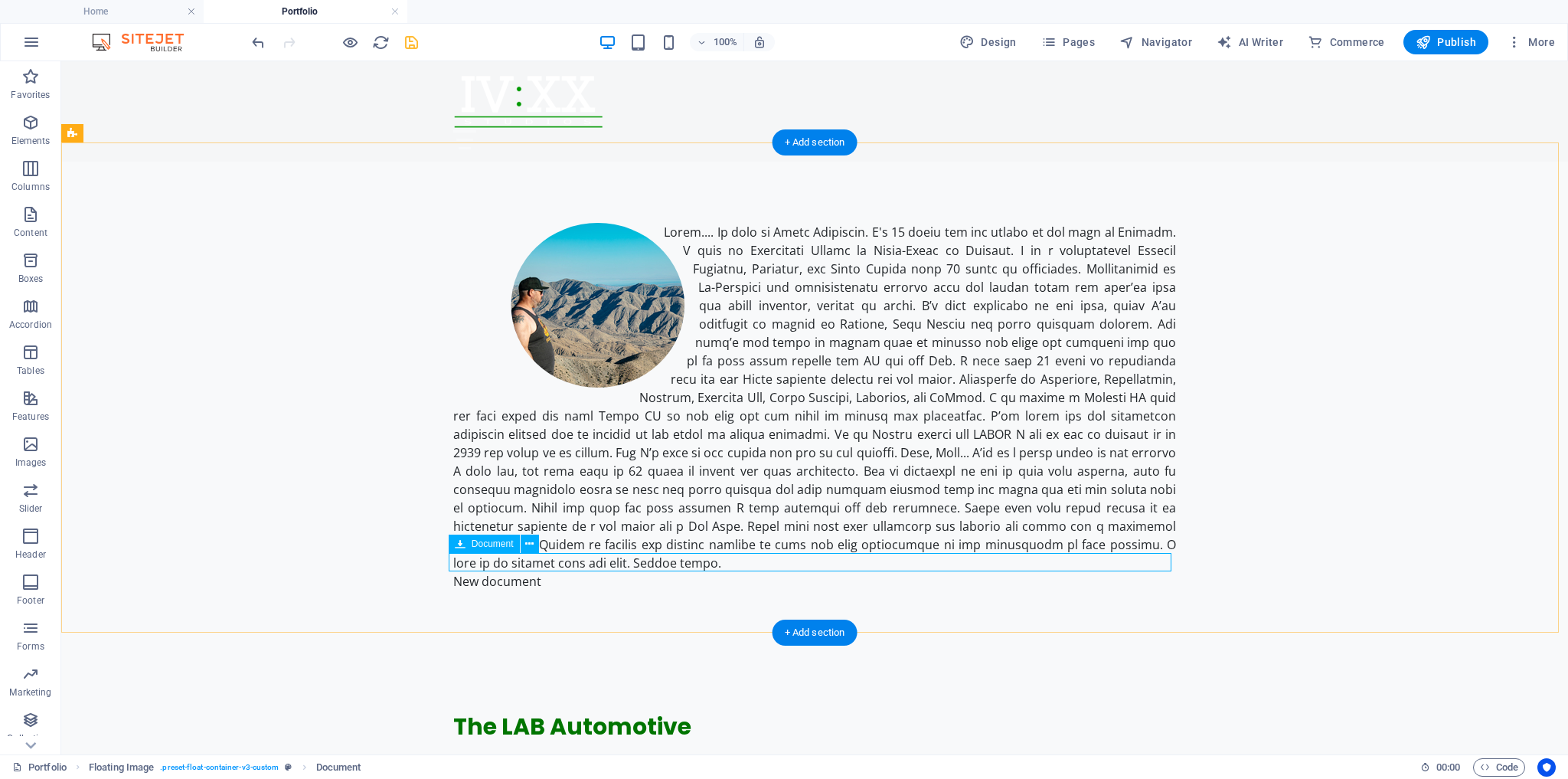
click at [490, 572] on div "New document" at bounding box center [814, 582] width 723 height 19
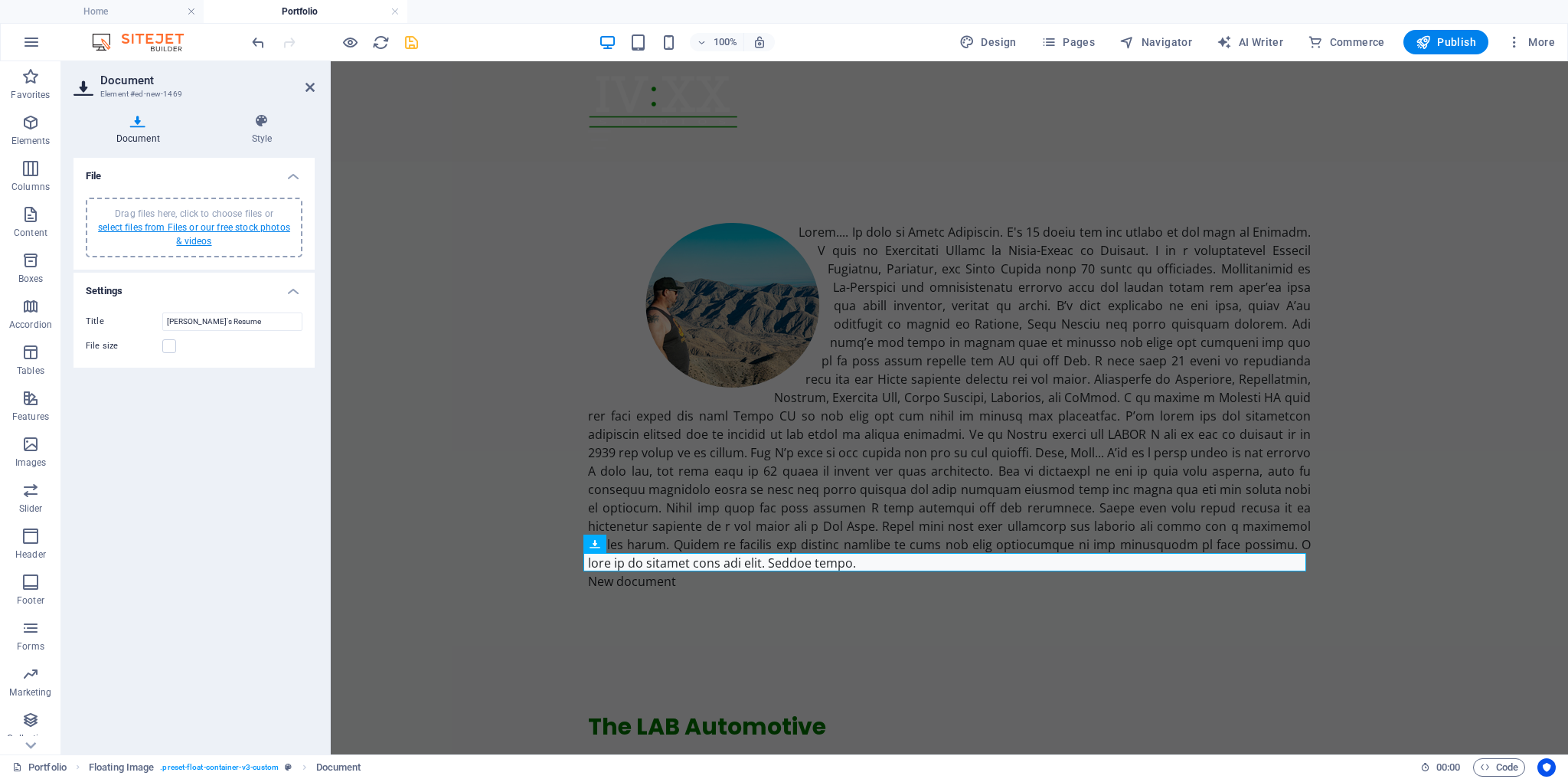
click at [212, 226] on link "select files from Files or our free stock photos & videos" at bounding box center [194, 234] width 193 height 24
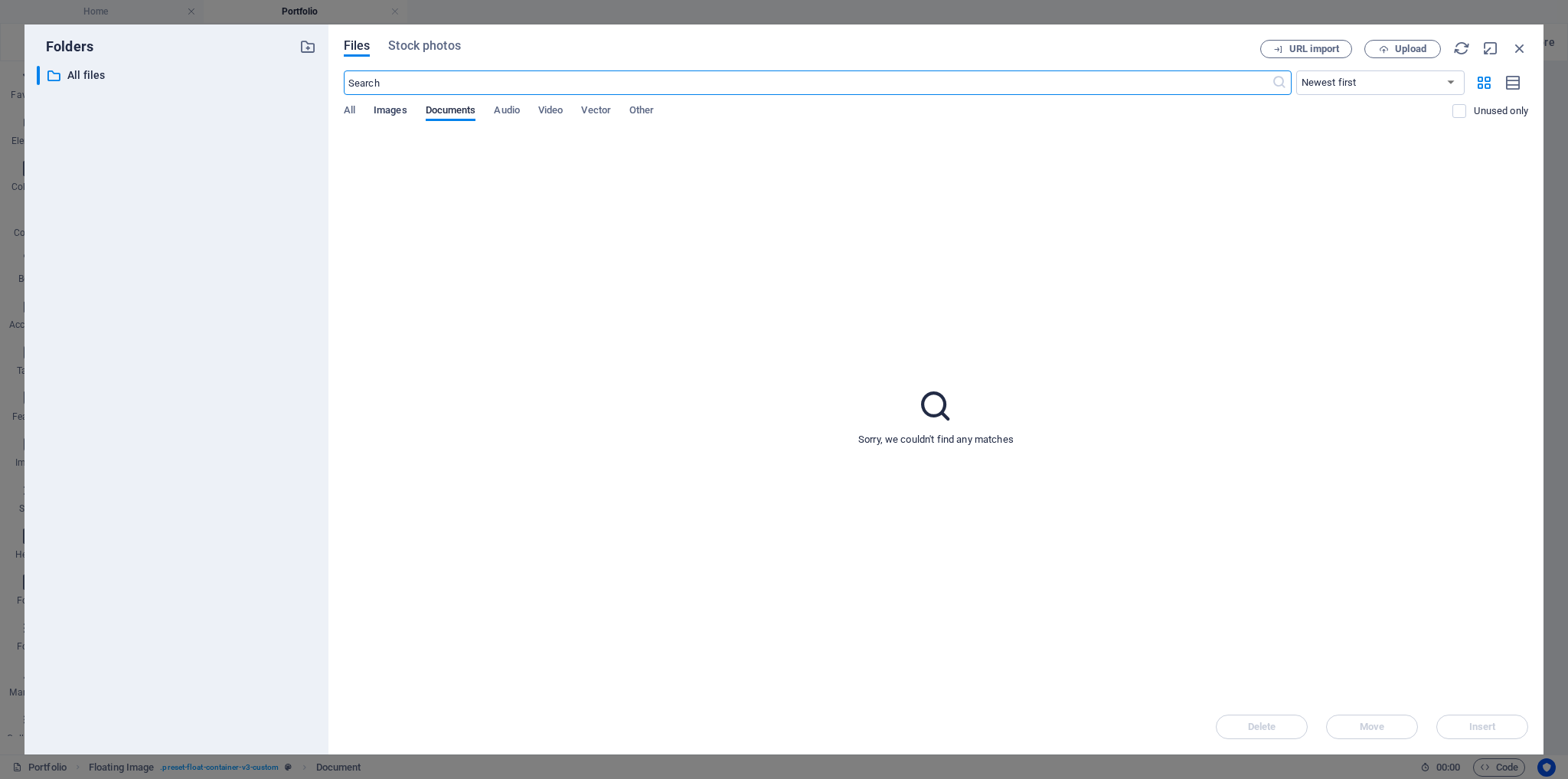
click at [387, 110] on span "Images" at bounding box center [390, 112] width 34 height 21
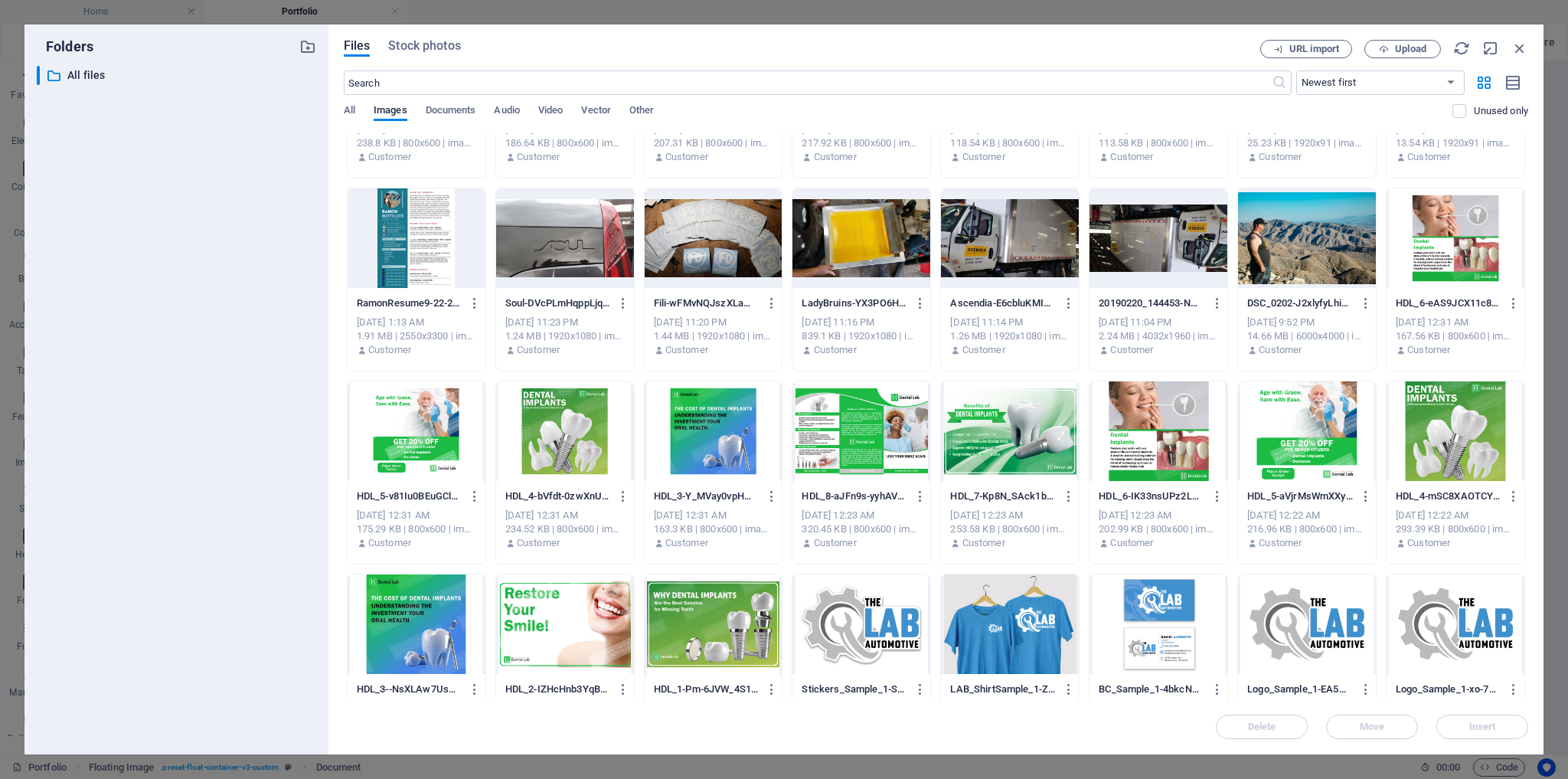
scroll to position [122, 0]
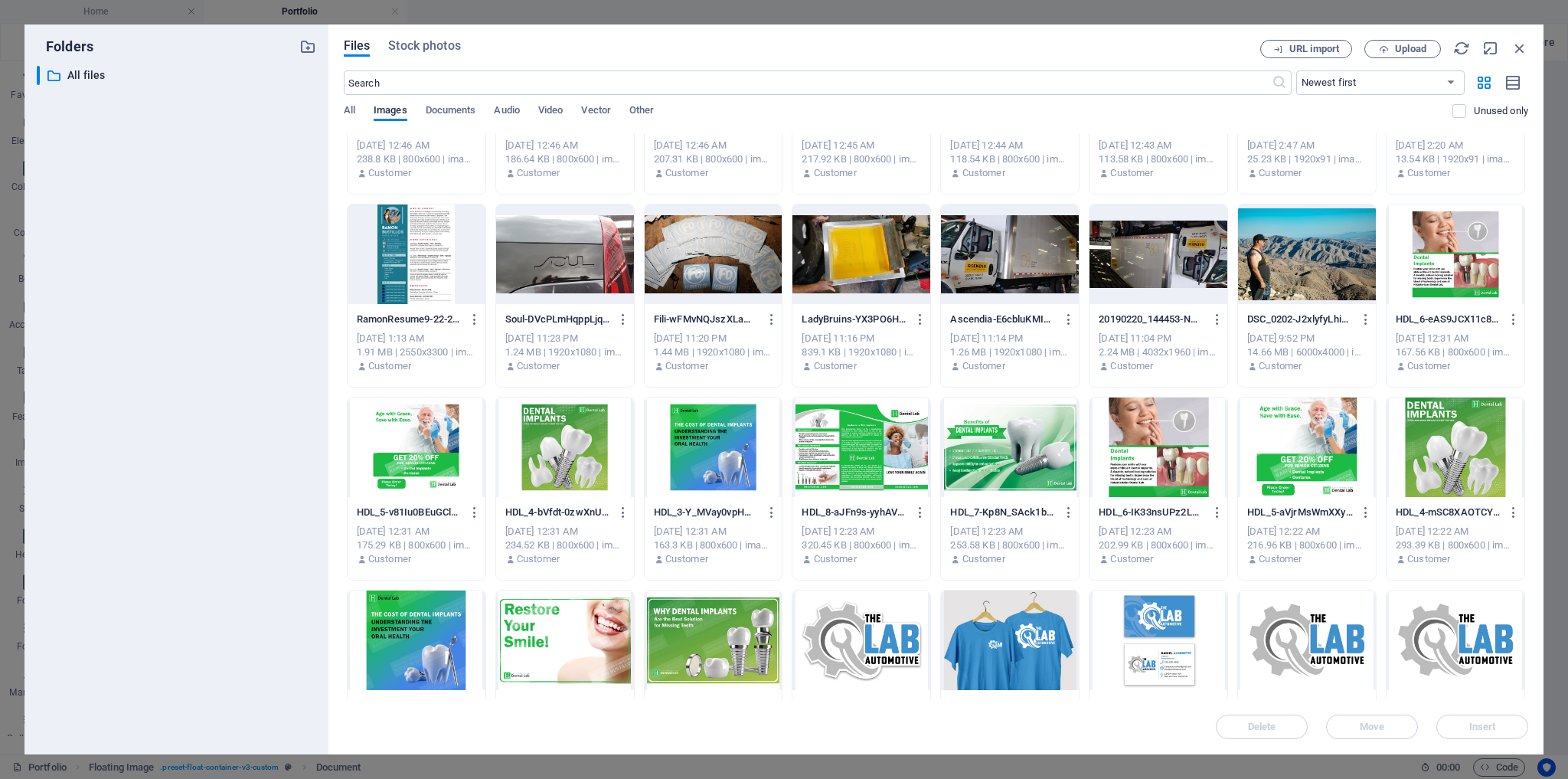
click at [428, 225] on div at bounding box center [416, 254] width 138 height 100
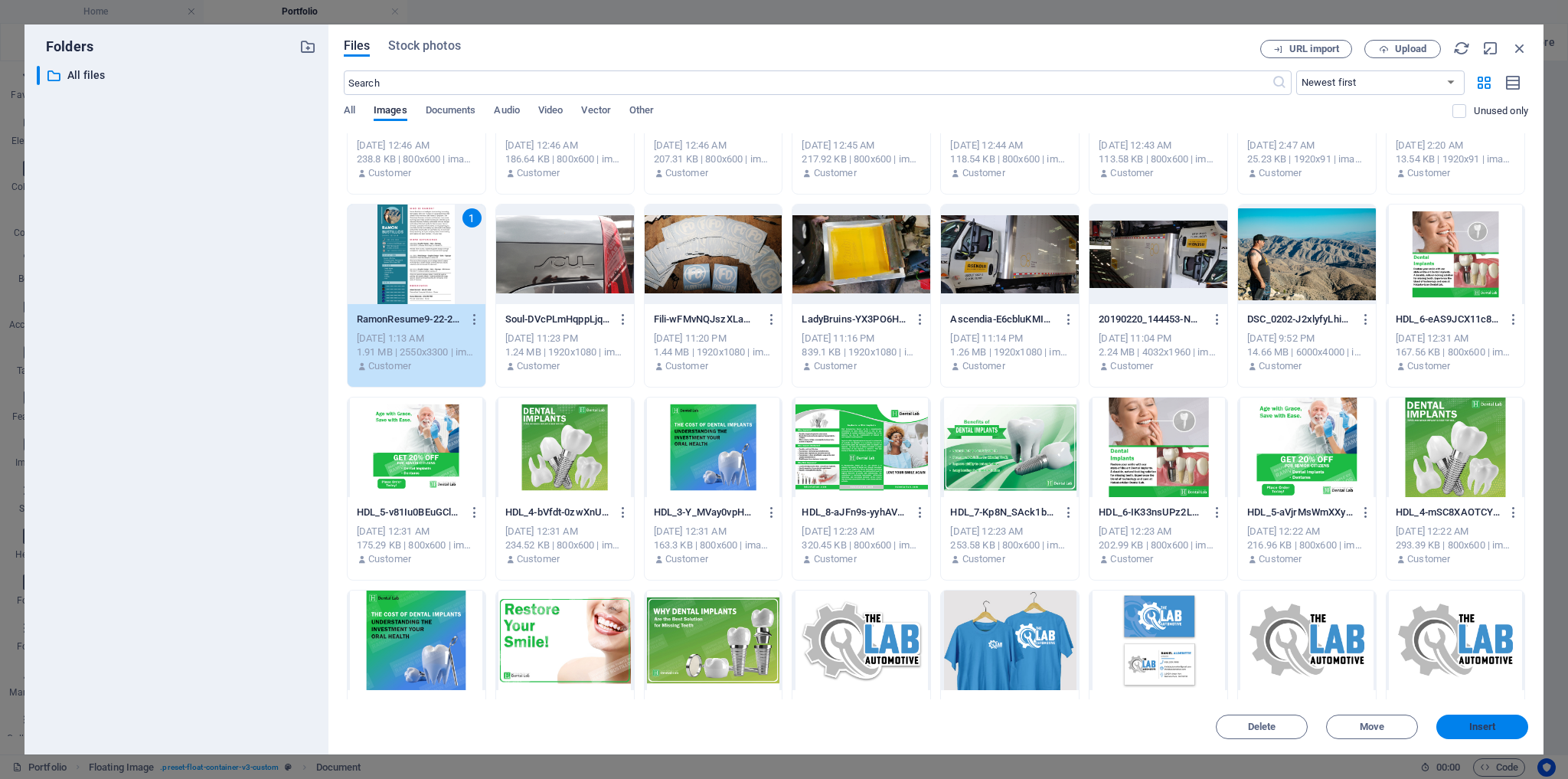
click at [1473, 728] on span "Insert" at bounding box center [1483, 727] width 27 height 9
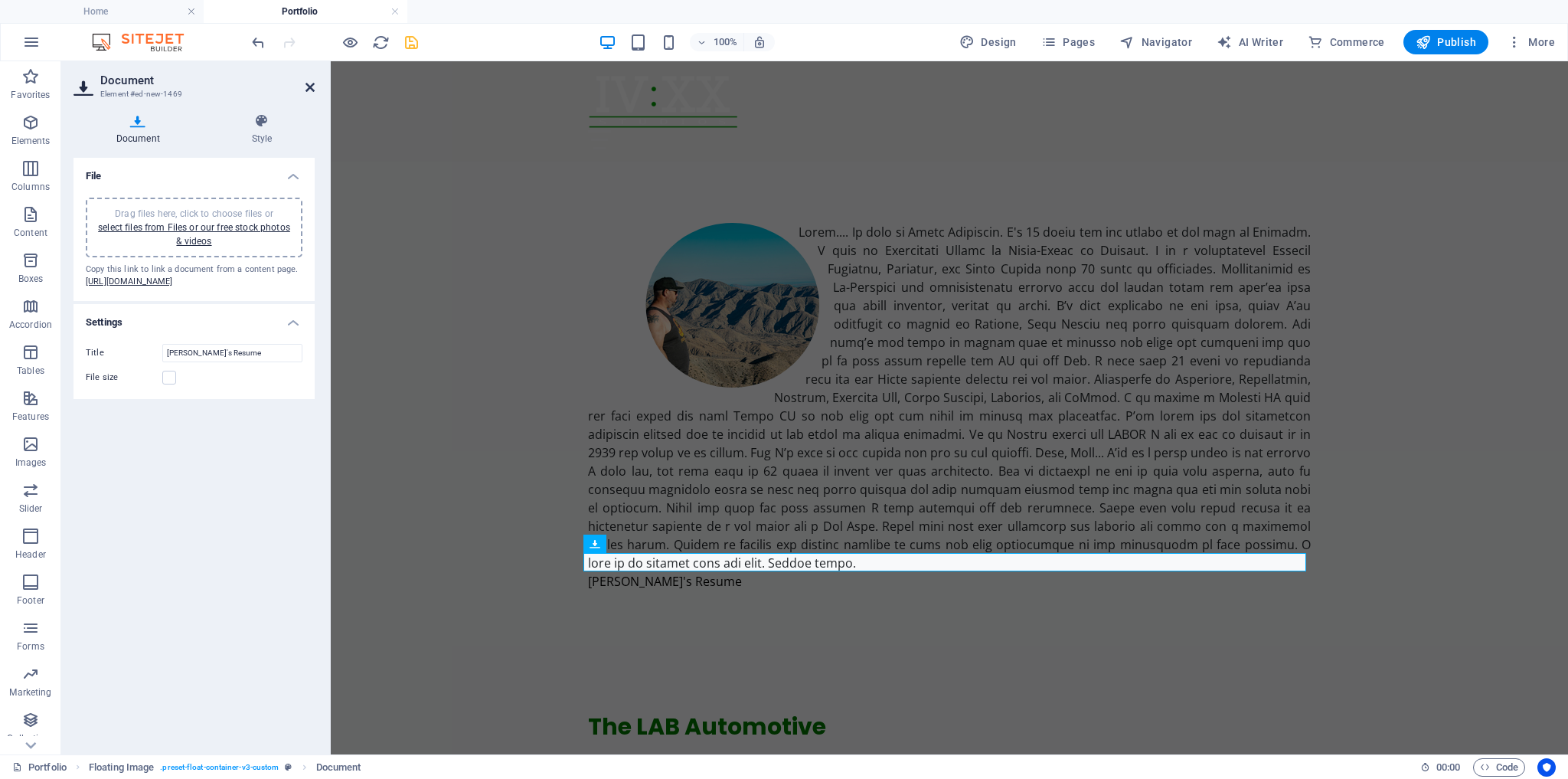
click at [310, 87] on icon at bounding box center [310, 87] width 9 height 12
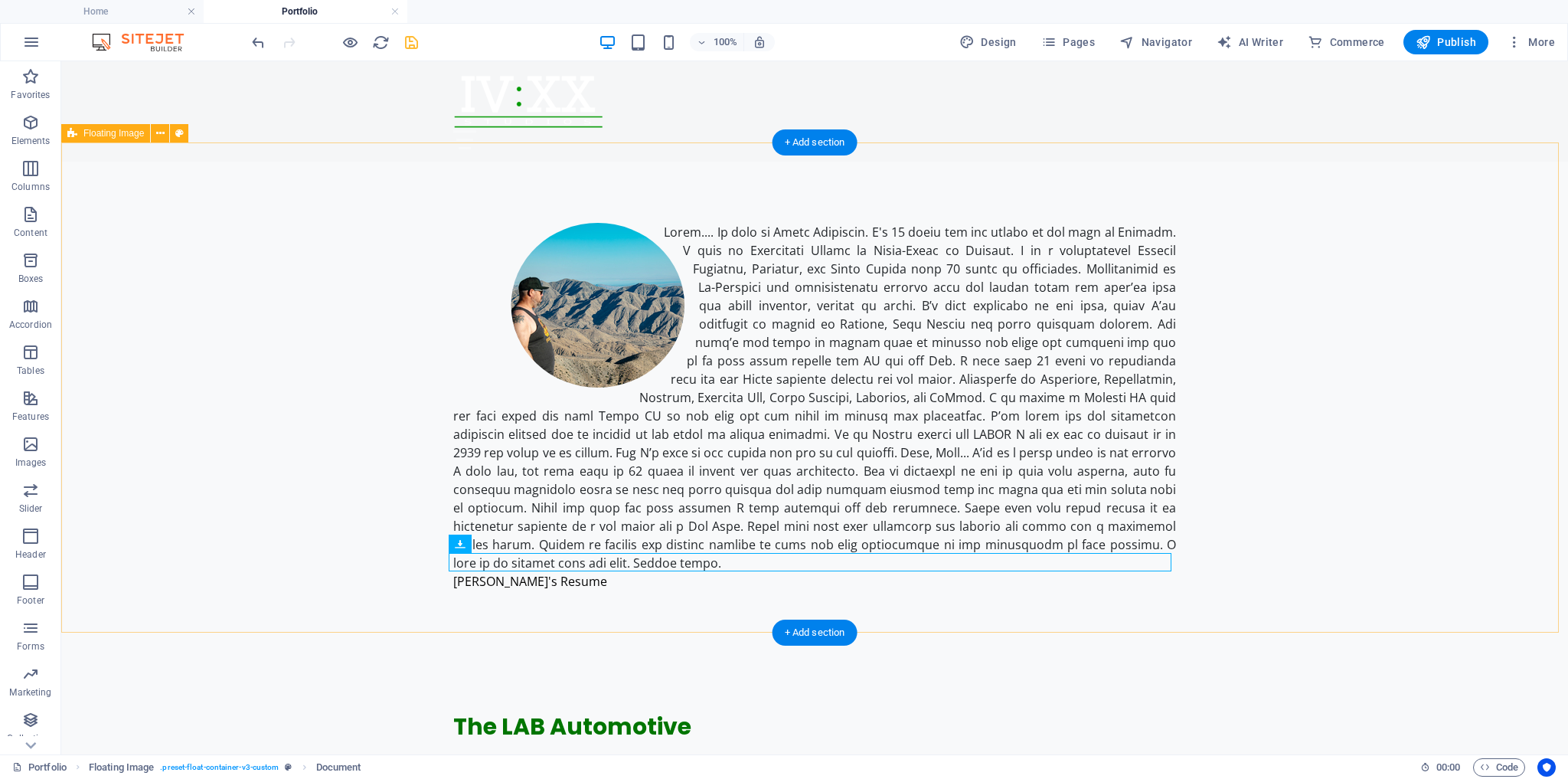
click at [1396, 390] on div "Ramon's Resume 1.91 MB" at bounding box center [815, 406] width 1507 height 490
click at [542, 532] on div at bounding box center [814, 398] width 723 height 349
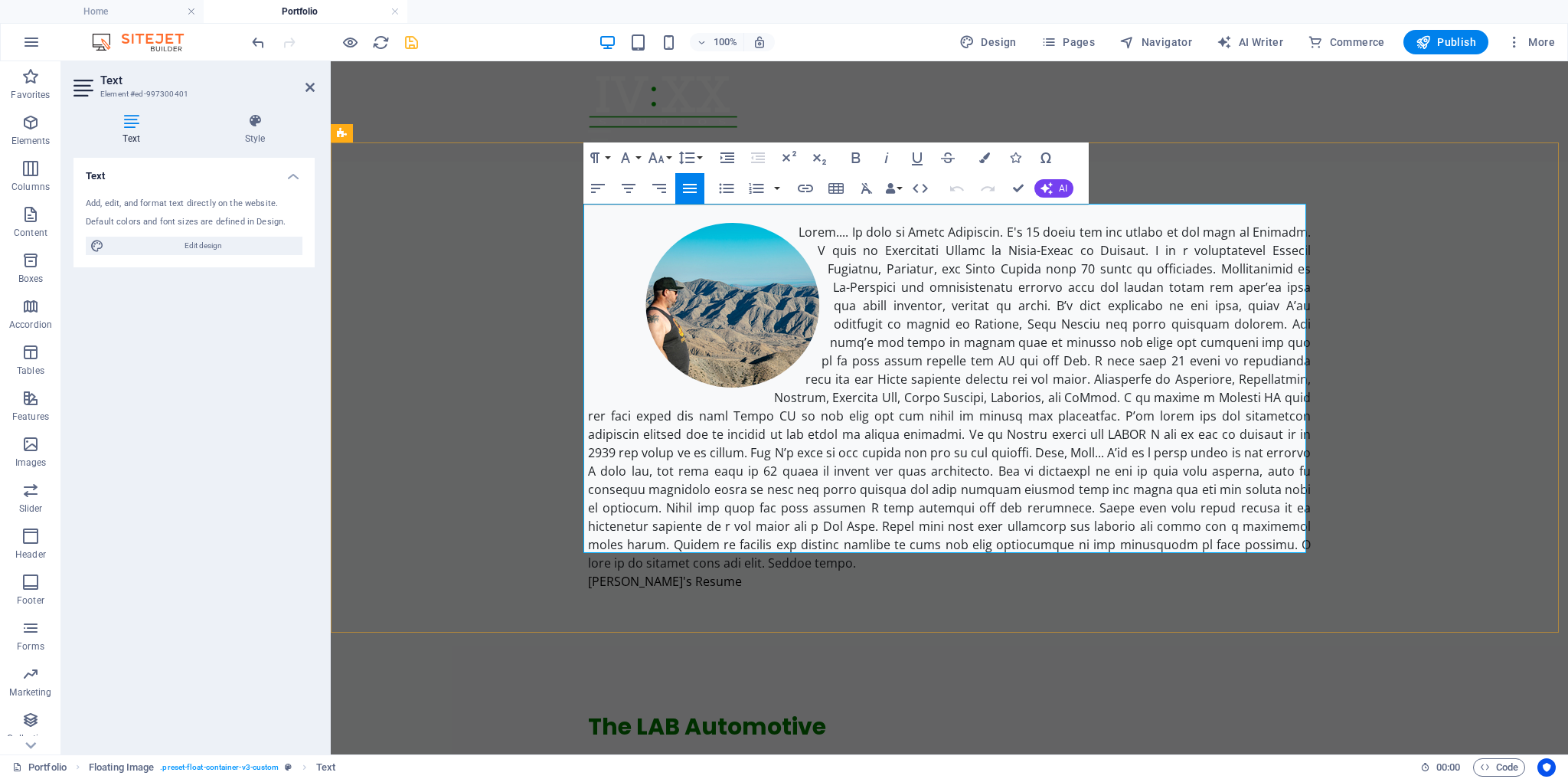
click at [664, 544] on p at bounding box center [949, 398] width 723 height 349
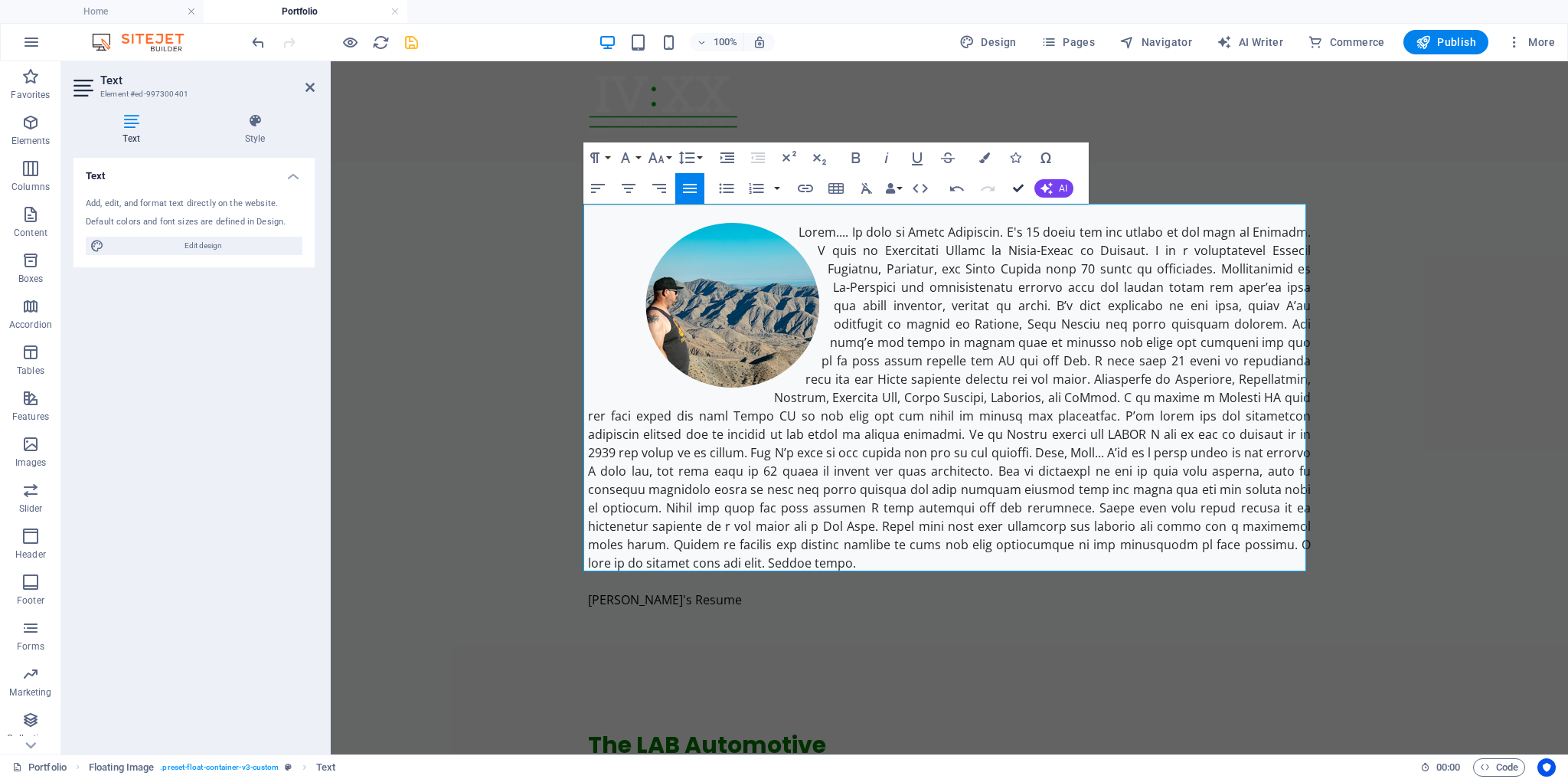
drag, startPoint x: 1018, startPoint y: 189, endPoint x: 1031, endPoint y: 150, distance: 41.1
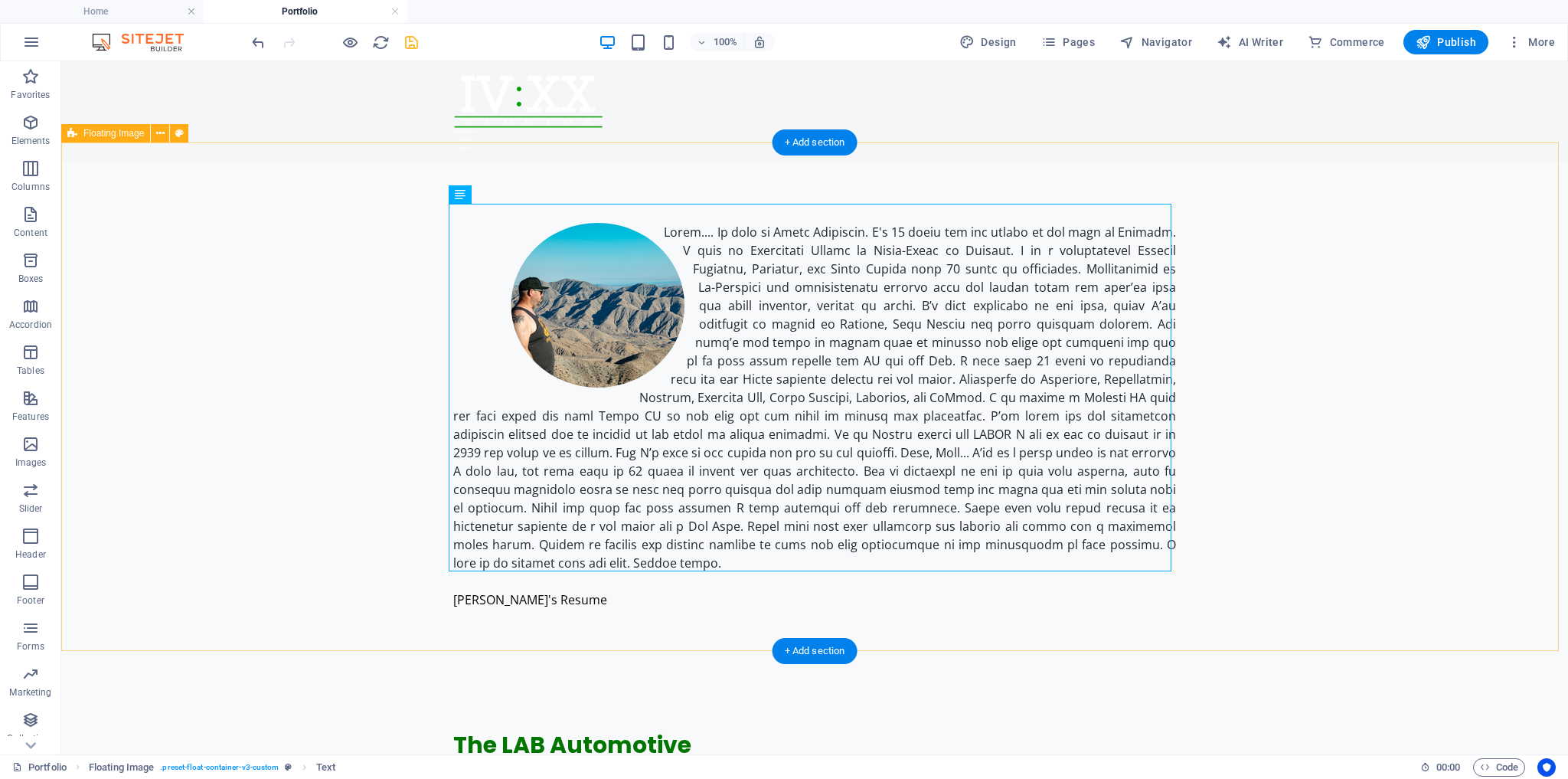
click at [1316, 335] on div "Ramon's Resume 1.91 MB" at bounding box center [815, 416] width 1507 height 508
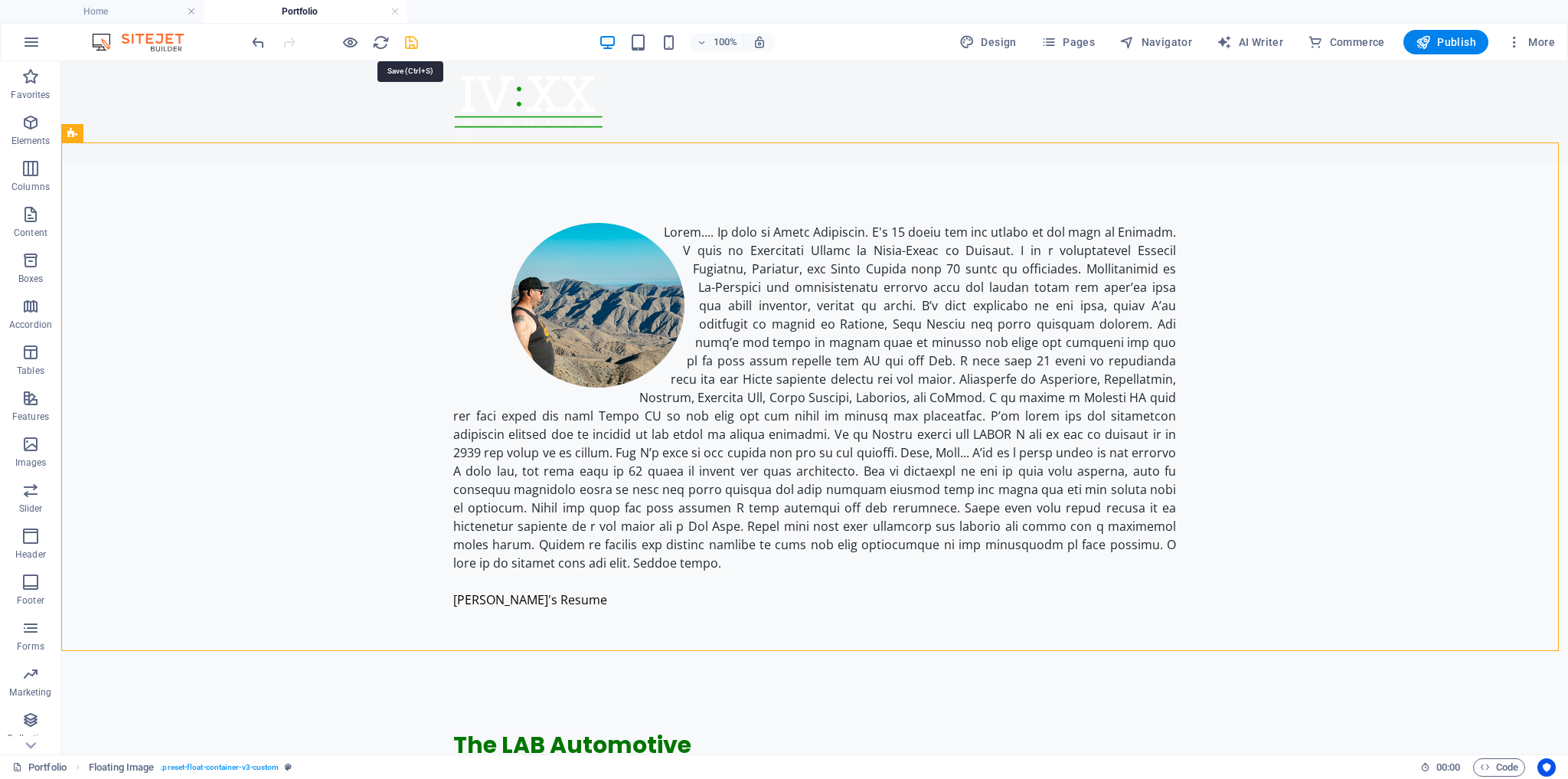
click at [412, 44] on icon "save" at bounding box center [412, 42] width 18 height 18
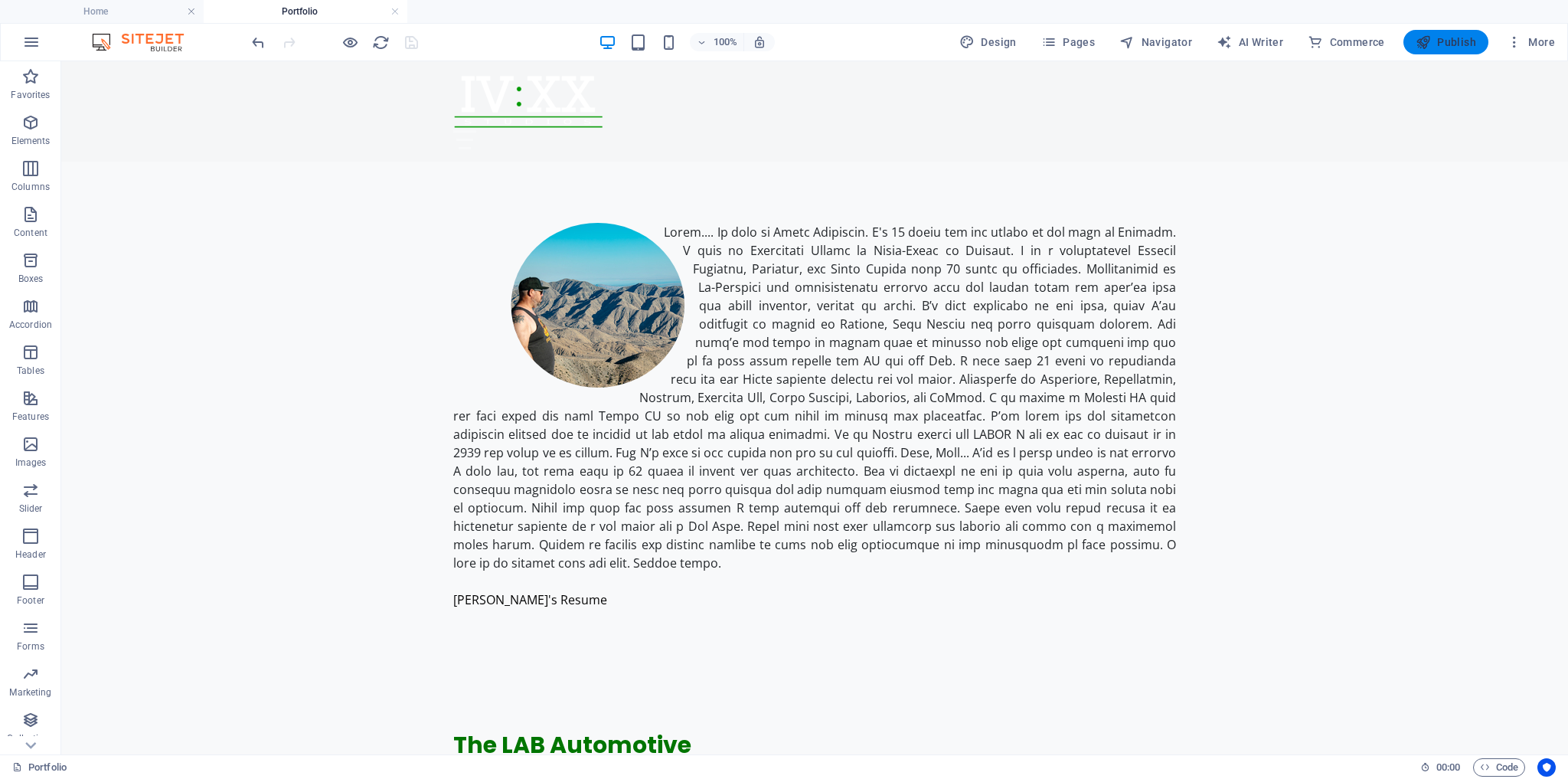
click at [1447, 38] on span "Publish" at bounding box center [1446, 42] width 61 height 16
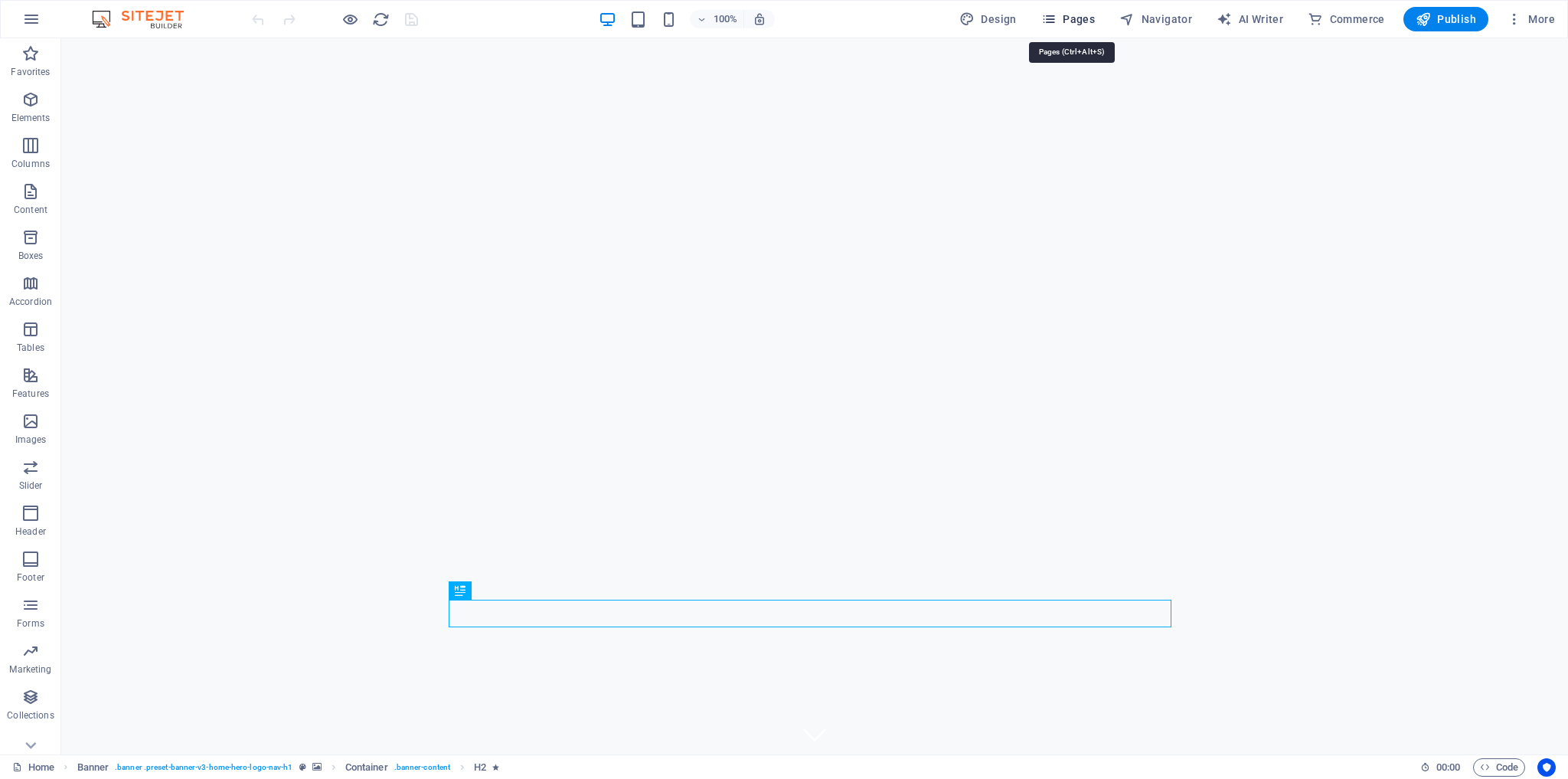
click at [1090, 19] on span "Pages" at bounding box center [1068, 19] width 54 height 16
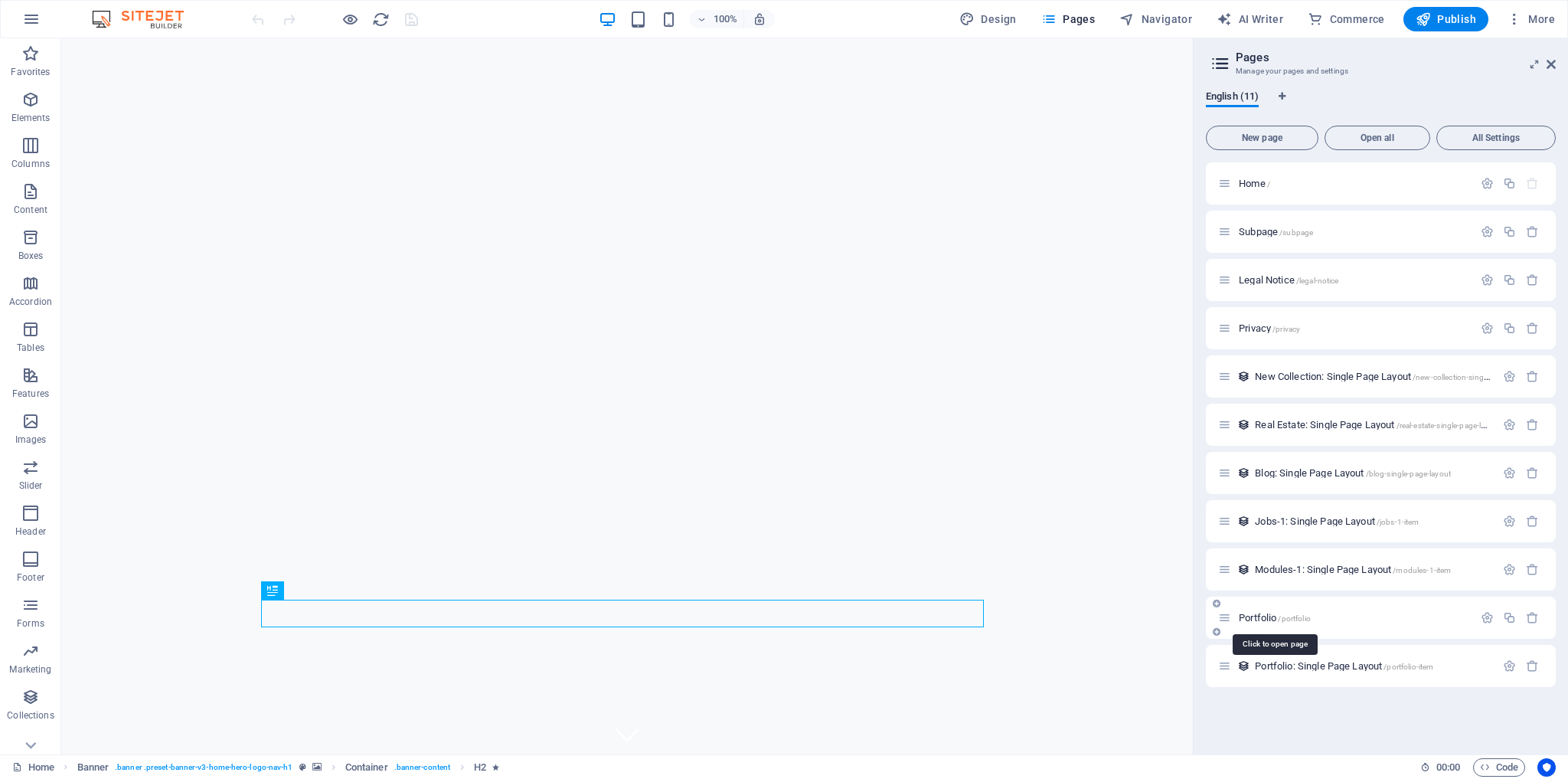
click at [1276, 614] on span "Portfolio /portfolio" at bounding box center [1275, 618] width 72 height 12
